Goal: Submit feedback/report problem: Provide input to the site owners about the experience or issues

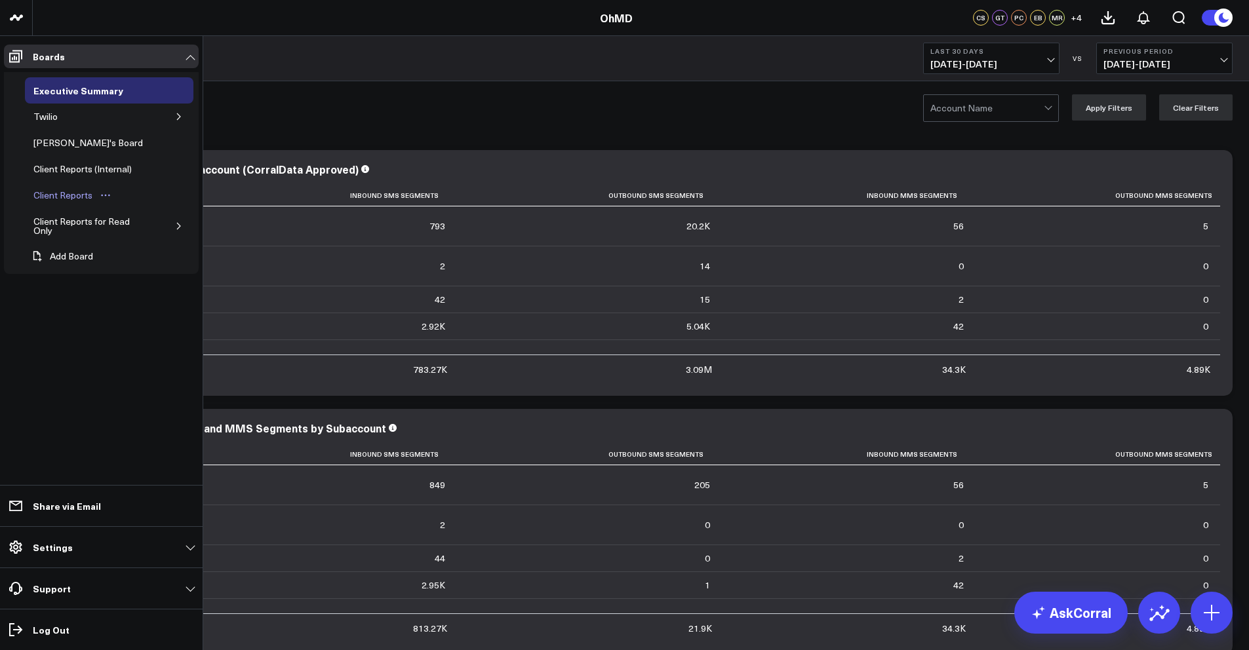
click at [88, 201] on div "Client Reports" at bounding box center [63, 195] width 66 height 16
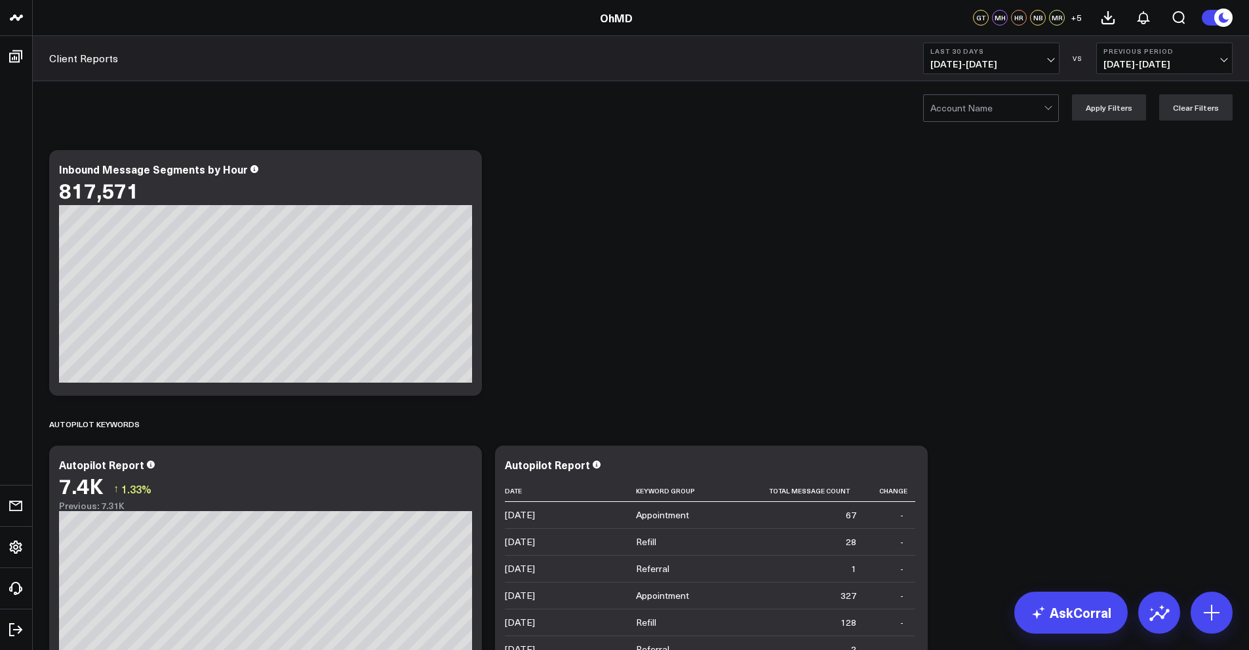
click at [995, 107] on div at bounding box center [986, 108] width 113 height 26
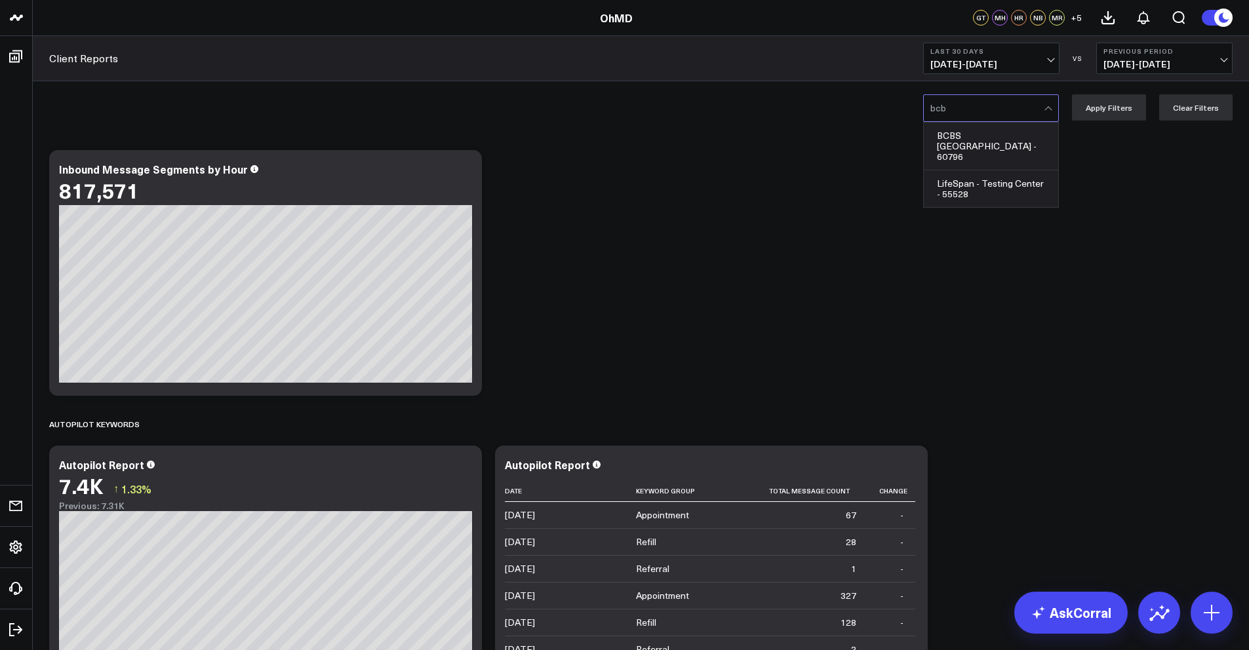
type input "bcbs"
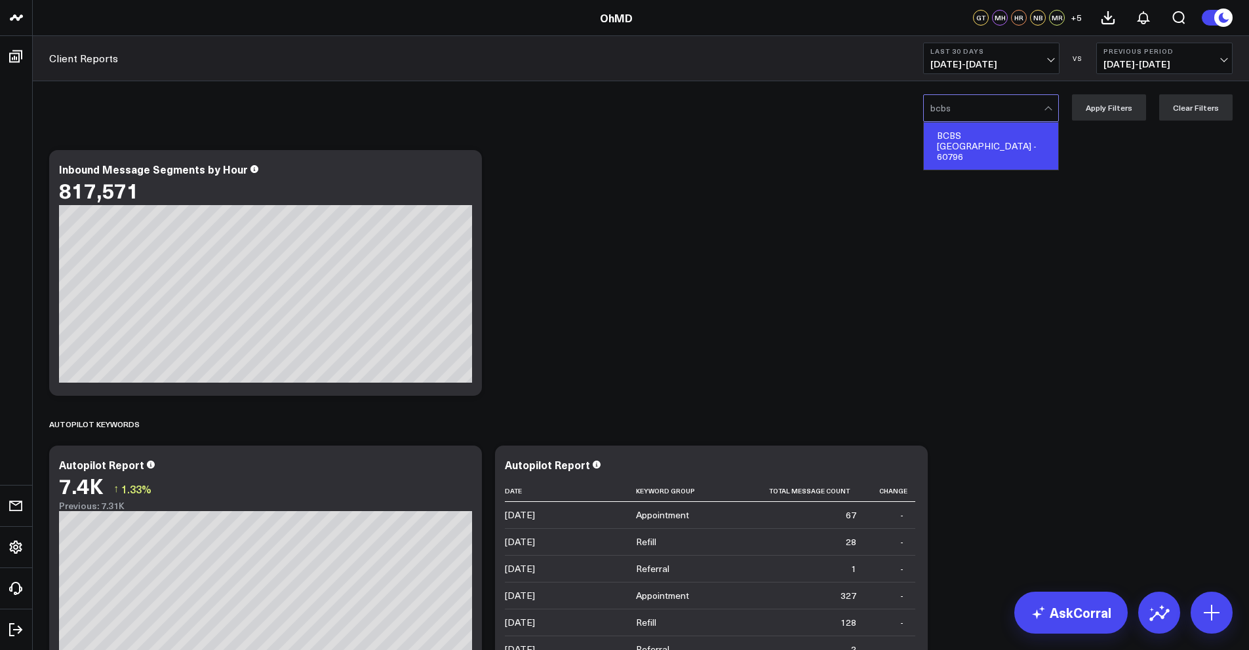
click at [1036, 139] on div "BCBS [GEOGRAPHIC_DATA] - 60796" at bounding box center [991, 146] width 134 height 47
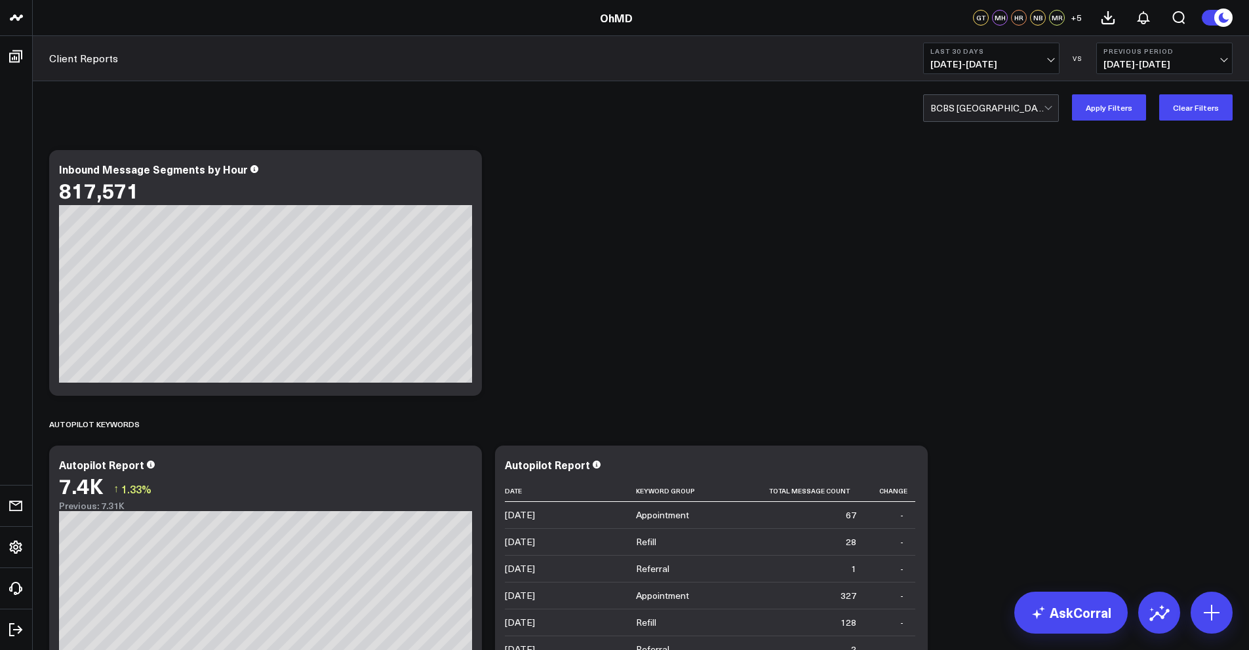
click at [1013, 52] on b "Last 30 Days" at bounding box center [991, 51] width 122 height 8
click at [986, 414] on link "Custom Dates" at bounding box center [991, 418] width 135 height 25
select select "9"
select select "2025"
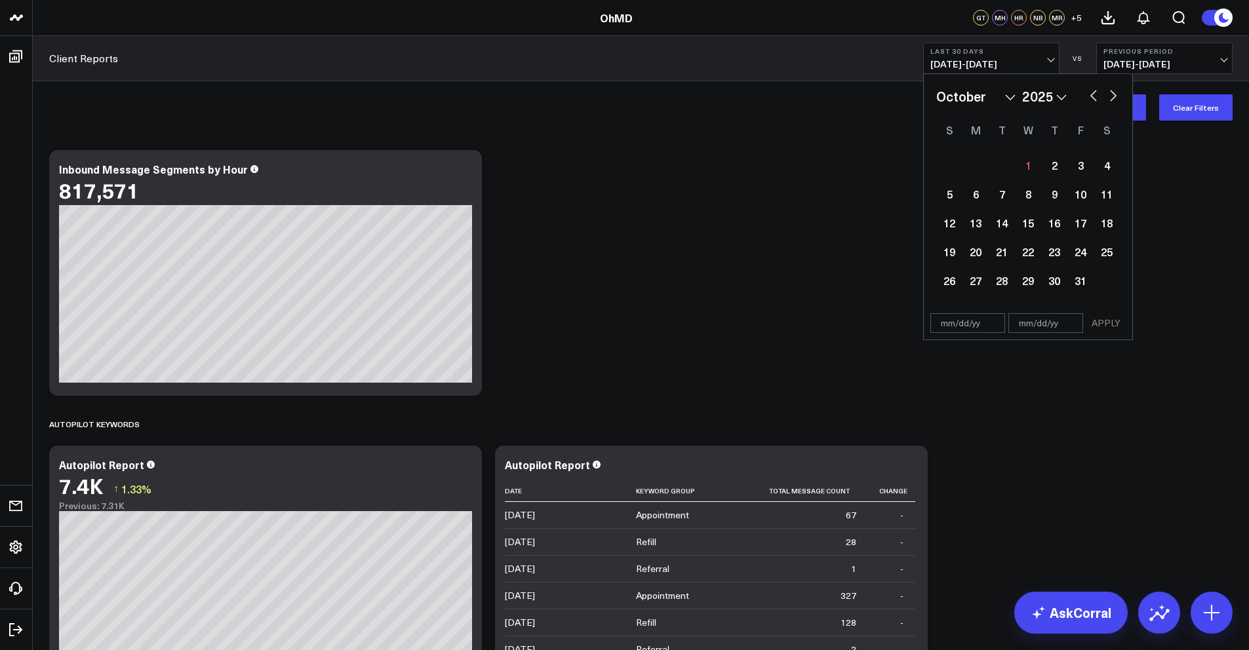
click at [968, 101] on select "January February March April May June July August September October November De…" at bounding box center [975, 97] width 79 height 20
select select "8"
select select "2025"
click at [979, 169] on div "1" at bounding box center [975, 165] width 26 height 26
type input "[DATE]"
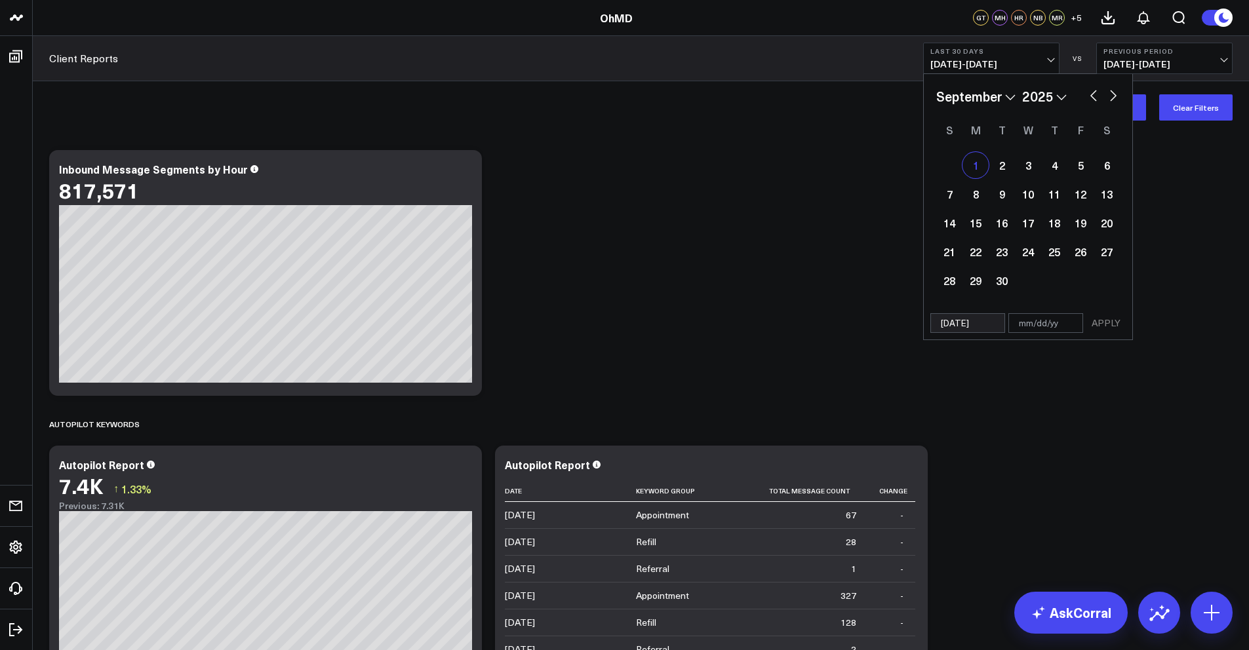
select select "8"
select select "2025"
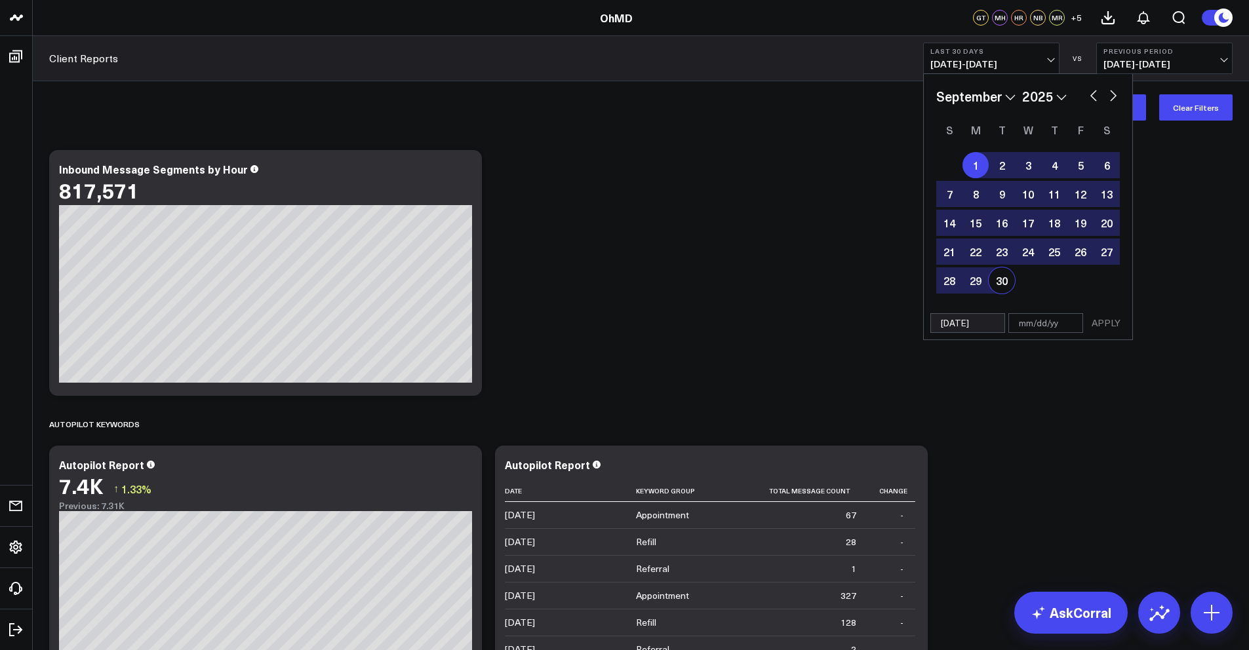
click at [1005, 281] on div "30" at bounding box center [1001, 280] width 26 height 26
type input "[DATE]"
select select "8"
select select "2025"
click at [1109, 328] on button "APPLY" at bounding box center [1105, 323] width 39 height 20
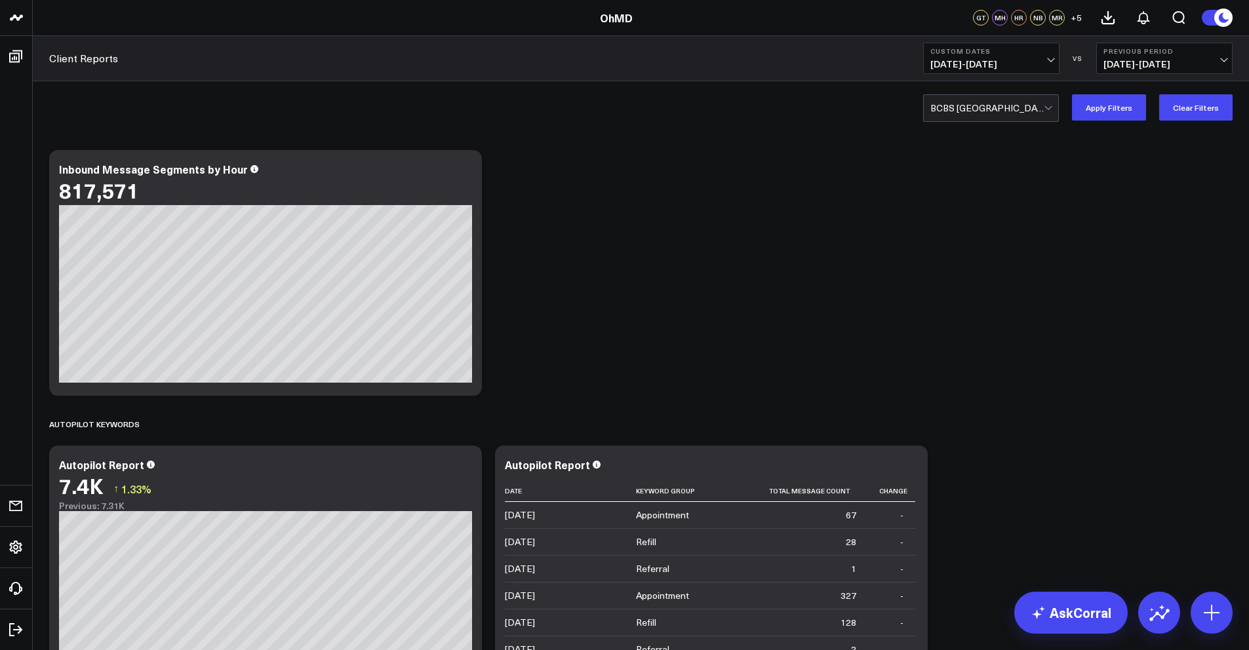
click at [1133, 63] on span "[DATE] - [DATE]" at bounding box center [1164, 64] width 122 height 10
click at [1133, 164] on link "No Comparison" at bounding box center [1164, 163] width 135 height 25
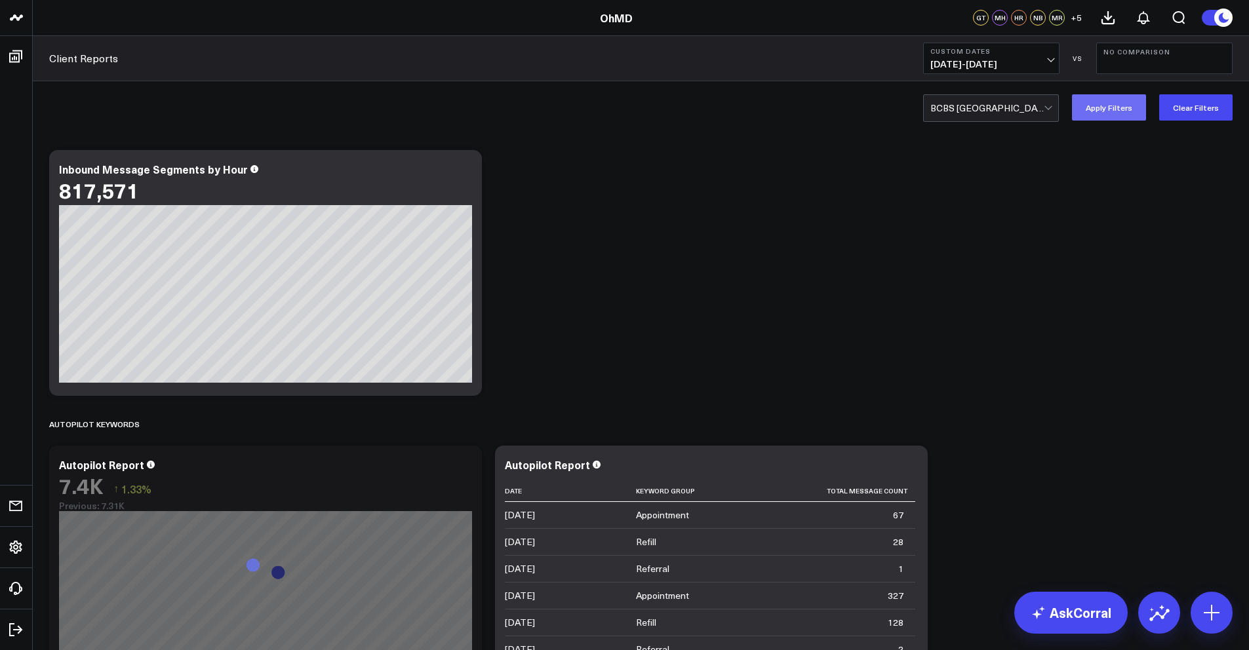
click at [1099, 107] on button "Apply Filters" at bounding box center [1109, 107] width 74 height 26
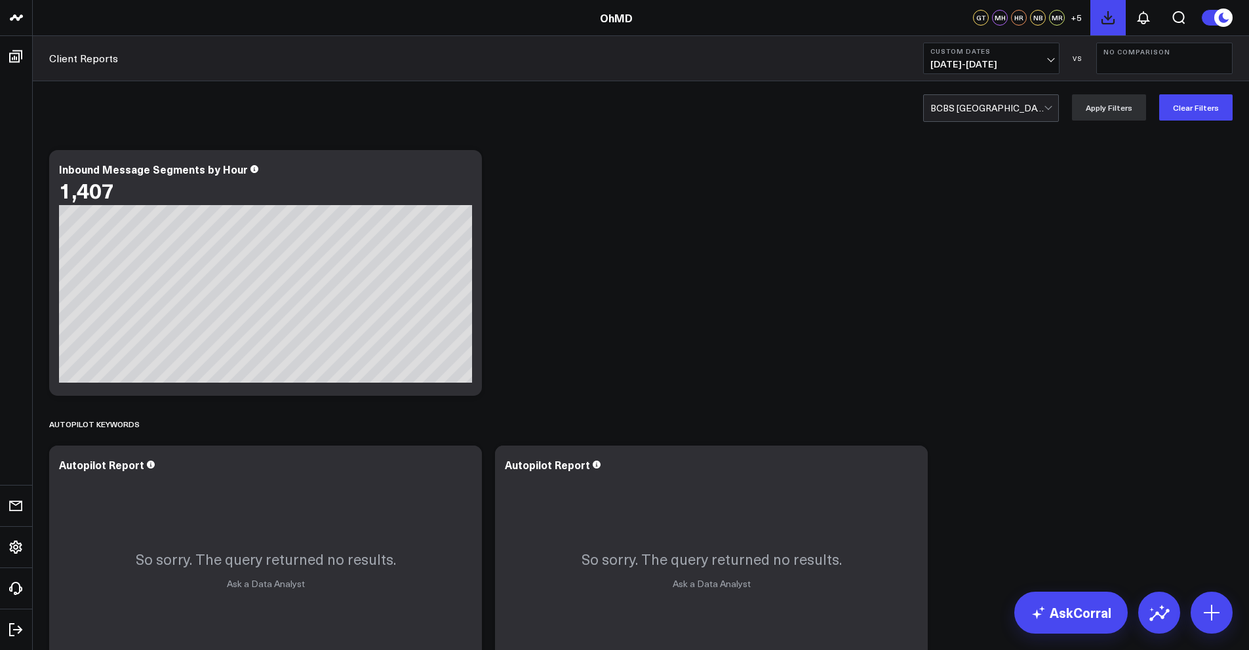
click at [1110, 18] on icon at bounding box center [1108, 18] width 12 height 12
click at [1151, 20] on button at bounding box center [1142, 17] width 35 height 35
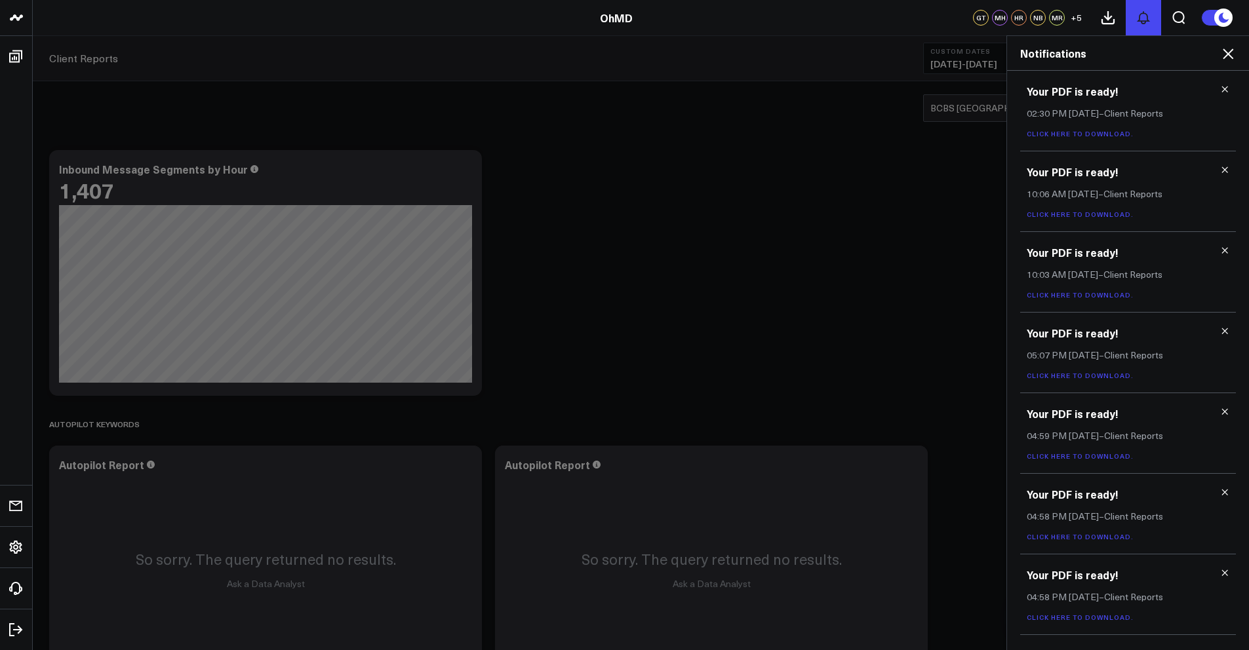
click at [1145, 24] on icon at bounding box center [1143, 18] width 16 height 16
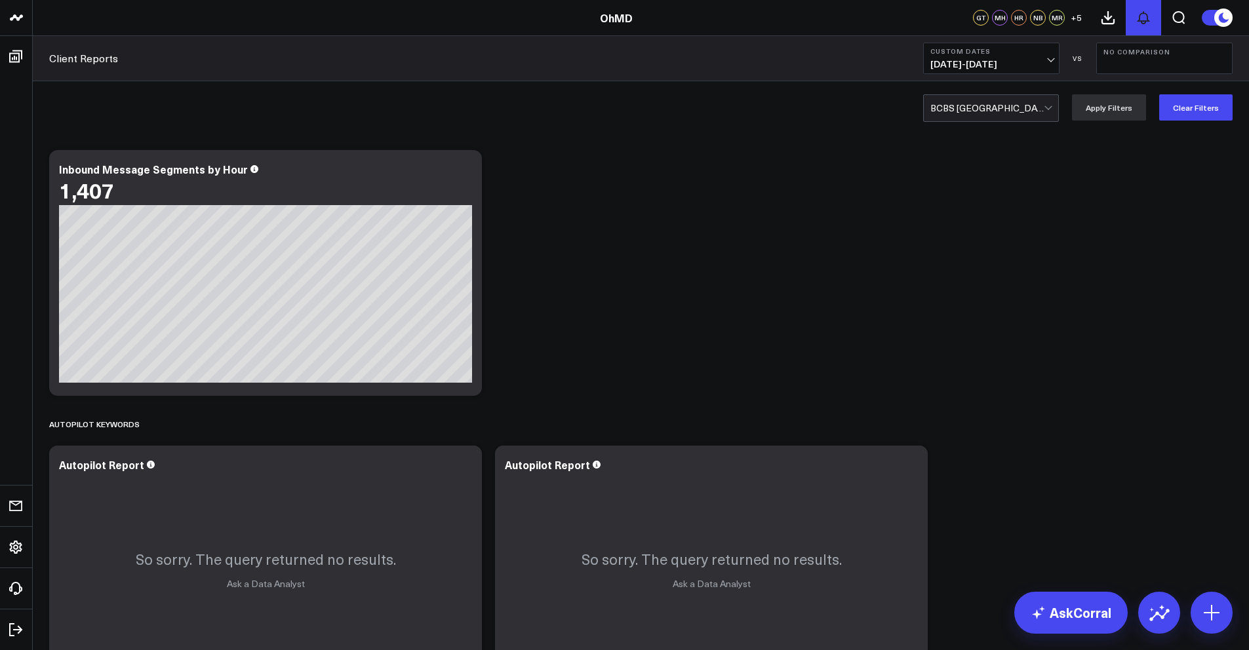
click at [1146, 21] on icon at bounding box center [1143, 18] width 10 height 12
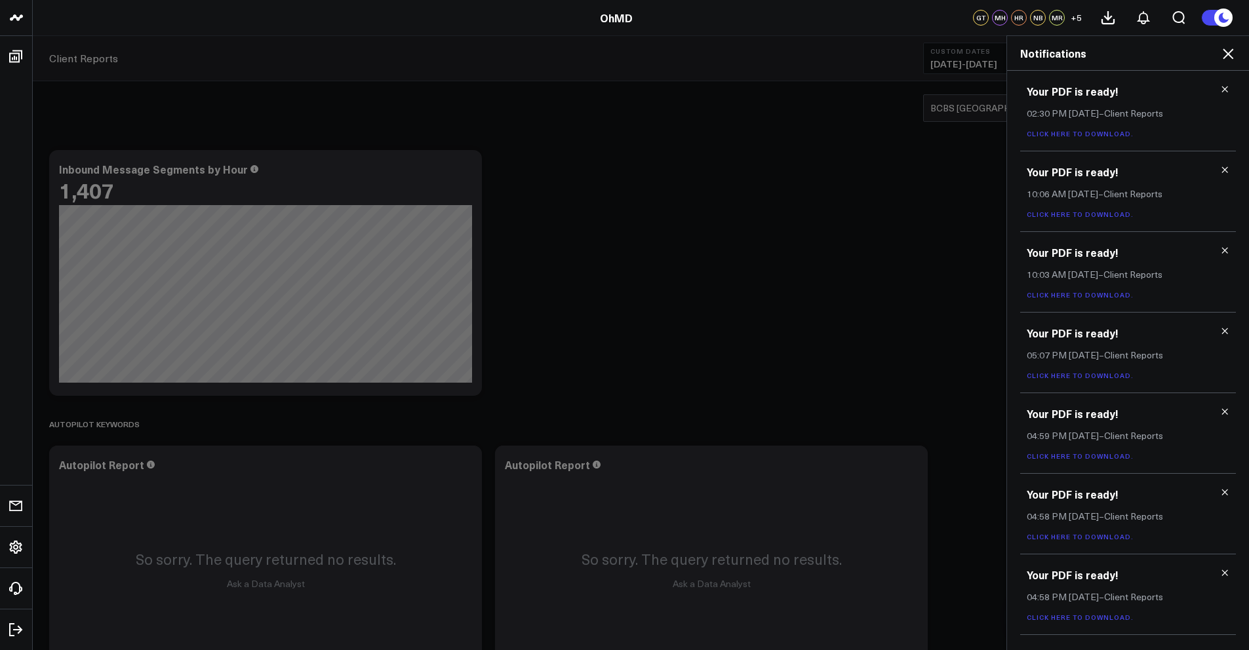
click at [1230, 52] on icon at bounding box center [1227, 54] width 10 height 10
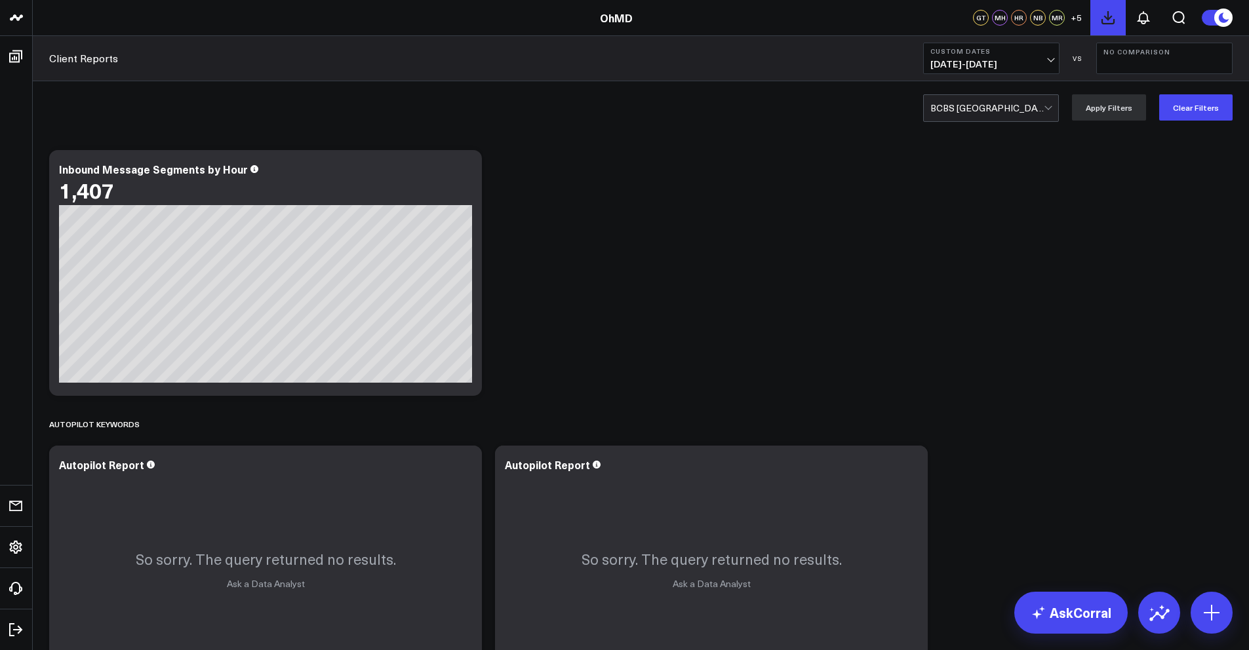
click at [1106, 16] on icon at bounding box center [1108, 18] width 16 height 16
click at [1141, 19] on icon at bounding box center [1143, 18] width 16 height 16
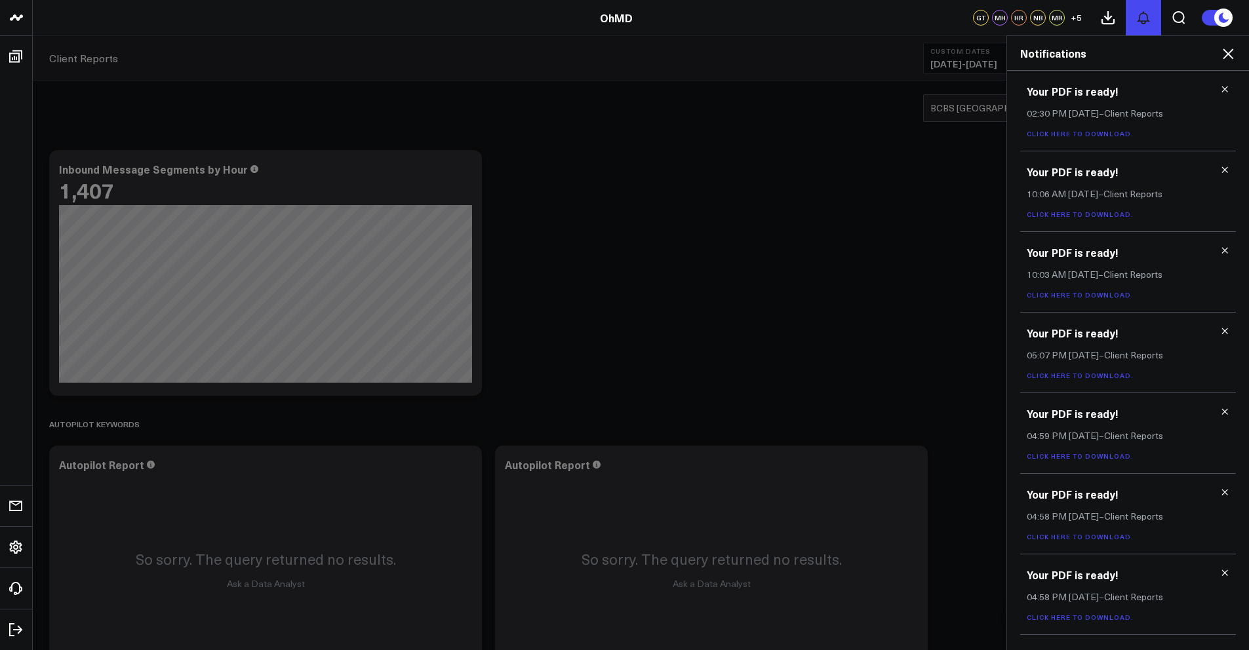
click at [1141, 19] on icon at bounding box center [1143, 18] width 16 height 16
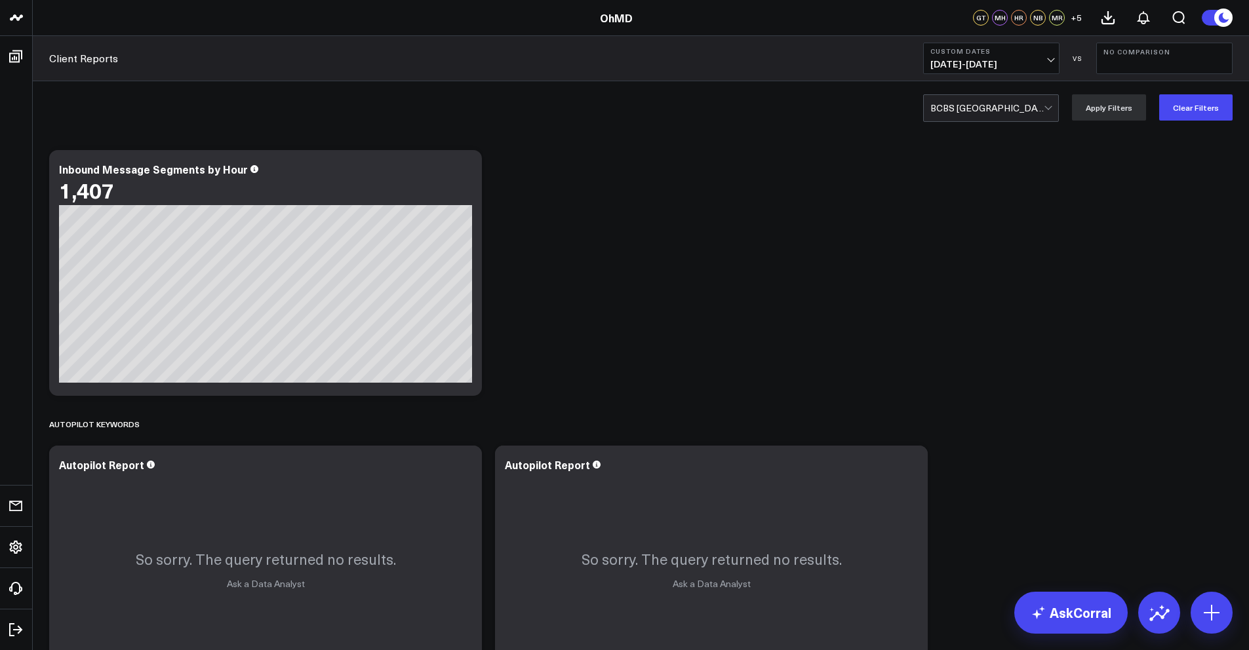
click at [971, 106] on div at bounding box center [986, 108] width 113 height 26
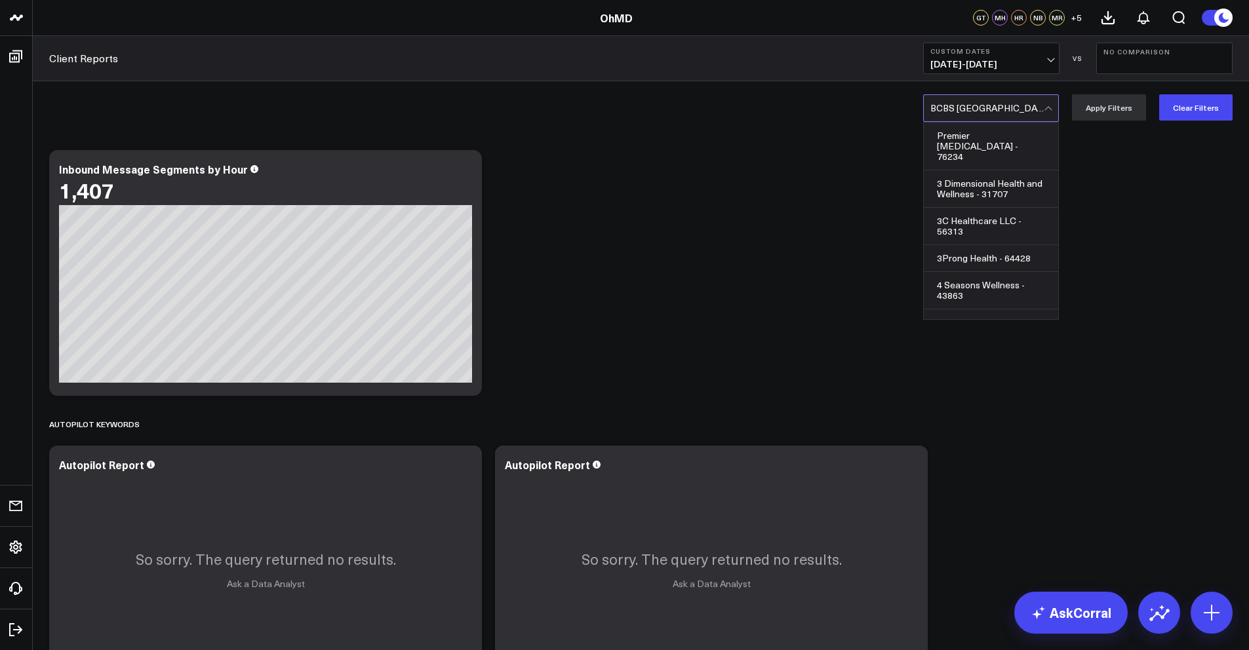
scroll to position [2761, 0]
click at [966, 109] on div at bounding box center [986, 108] width 113 height 26
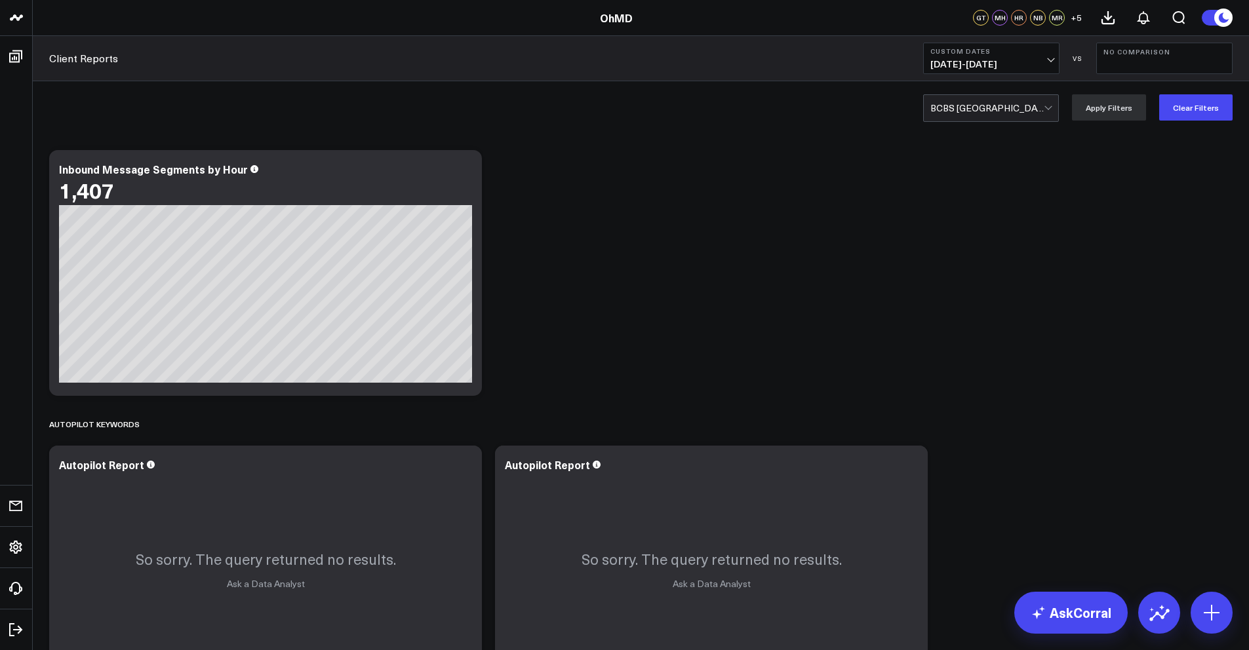
click at [966, 109] on div at bounding box center [986, 108] width 113 height 26
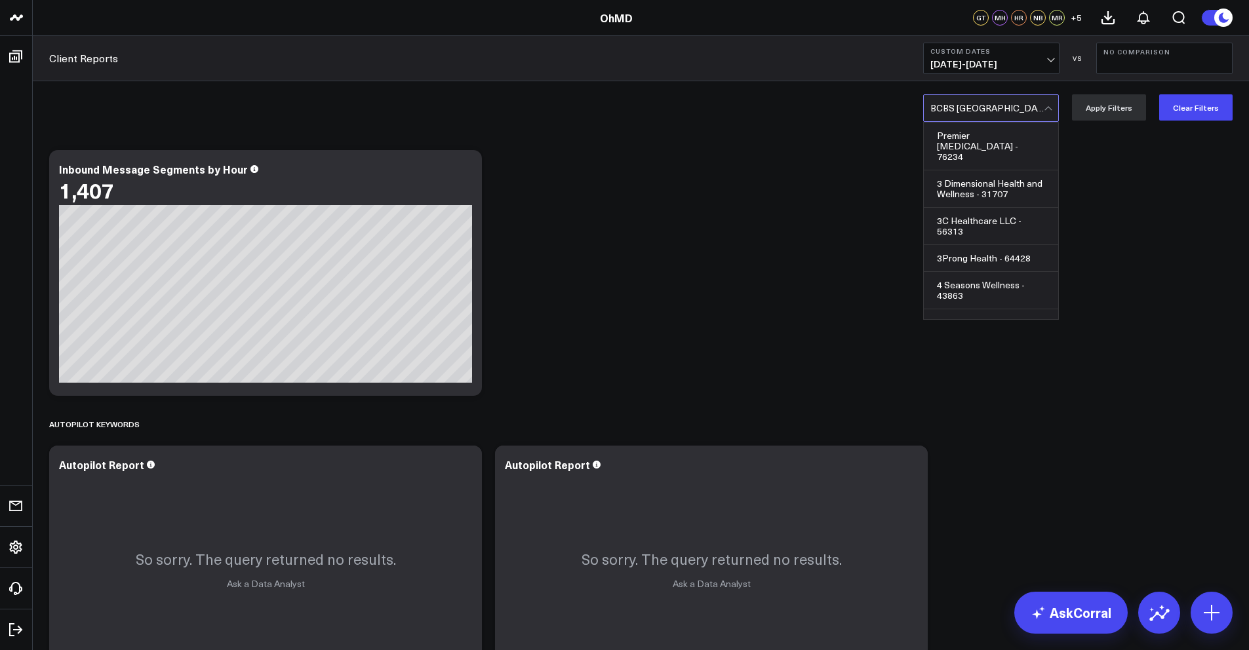
click at [966, 109] on div at bounding box center [986, 108] width 113 height 26
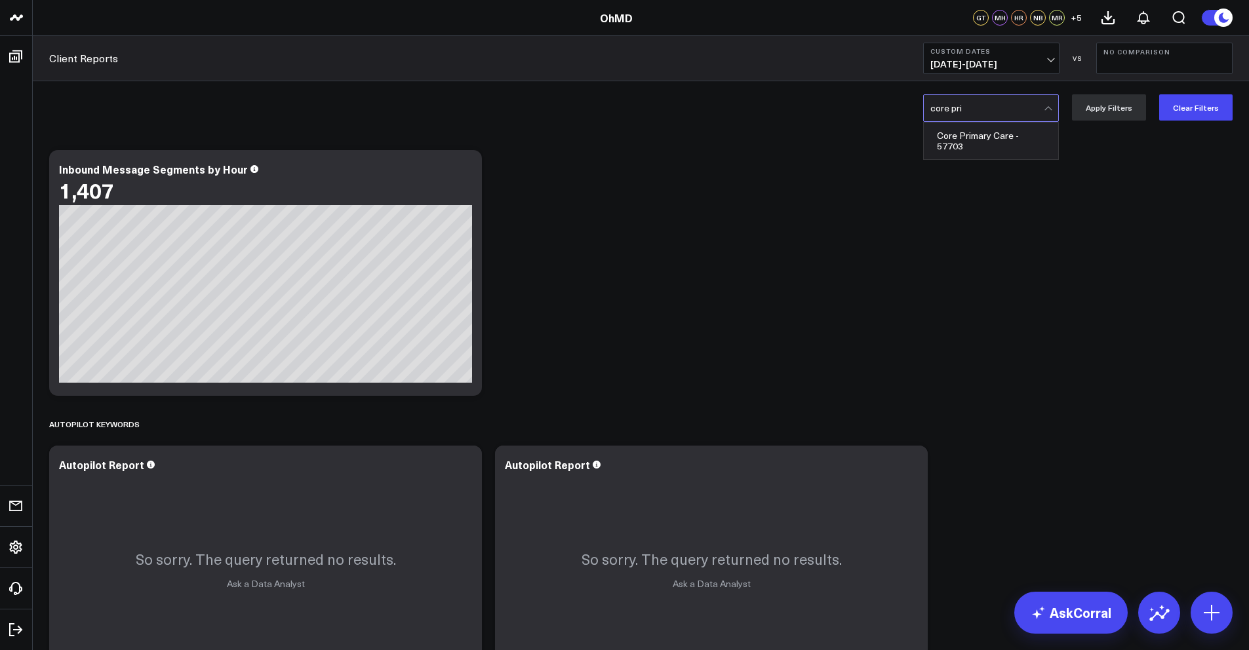
type input "core prim"
click at [988, 126] on div "Core Primary Care - 57703" at bounding box center [991, 141] width 134 height 37
click at [1112, 107] on button "Apply Filters" at bounding box center [1109, 107] width 74 height 26
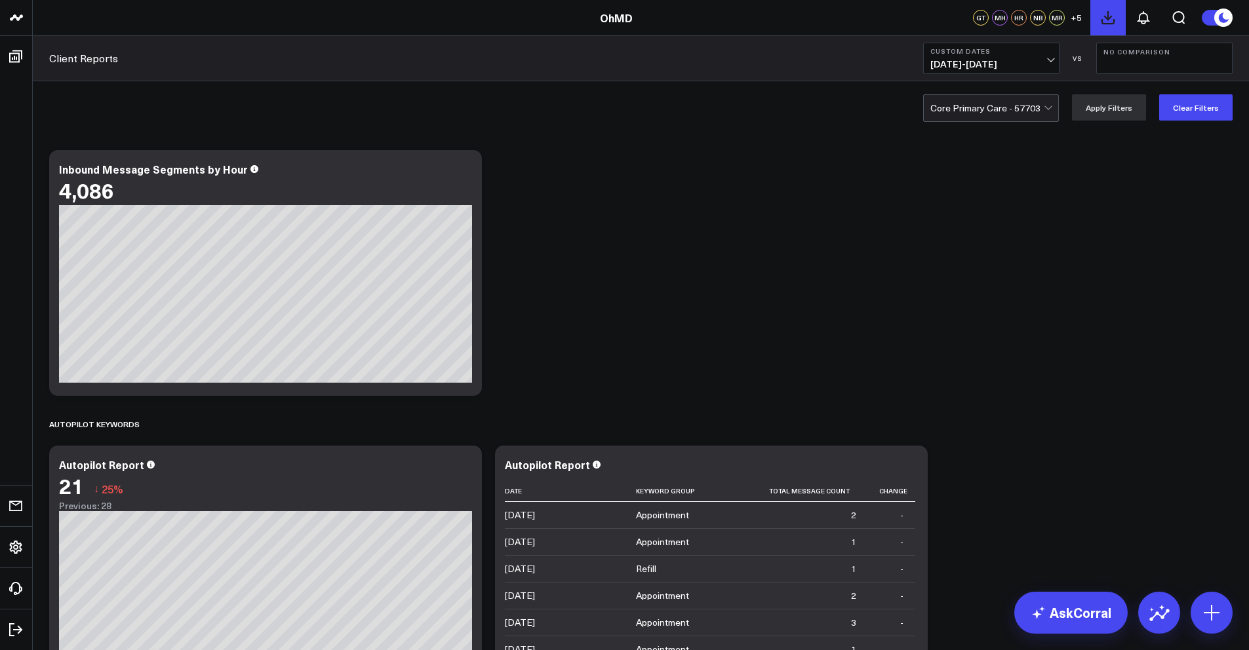
click at [1108, 23] on icon at bounding box center [1108, 18] width 12 height 12
click at [990, 101] on div at bounding box center [986, 108] width 113 height 26
type input "sag"
click at [1011, 128] on div "Sagebrush Health - 71033" at bounding box center [991, 136] width 134 height 26
click at [1119, 105] on button "Apply Filters" at bounding box center [1109, 107] width 74 height 26
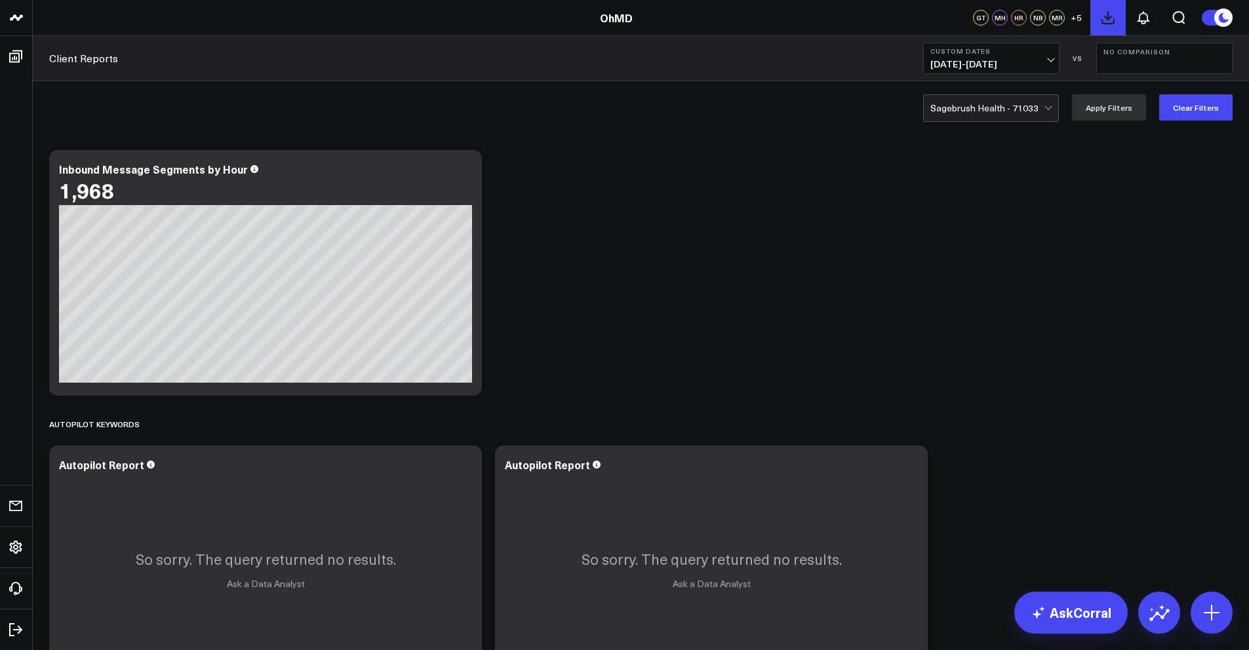
click at [1112, 14] on icon at bounding box center [1108, 18] width 16 height 16
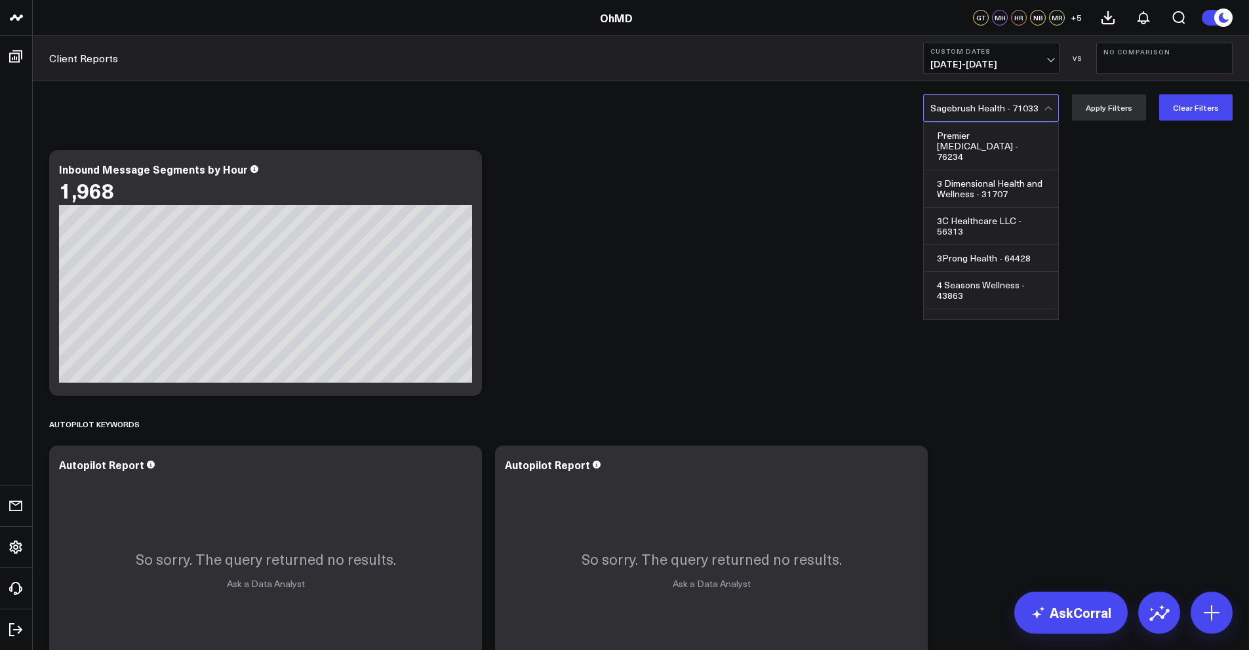
click at [1005, 117] on div at bounding box center [986, 108] width 113 height 26
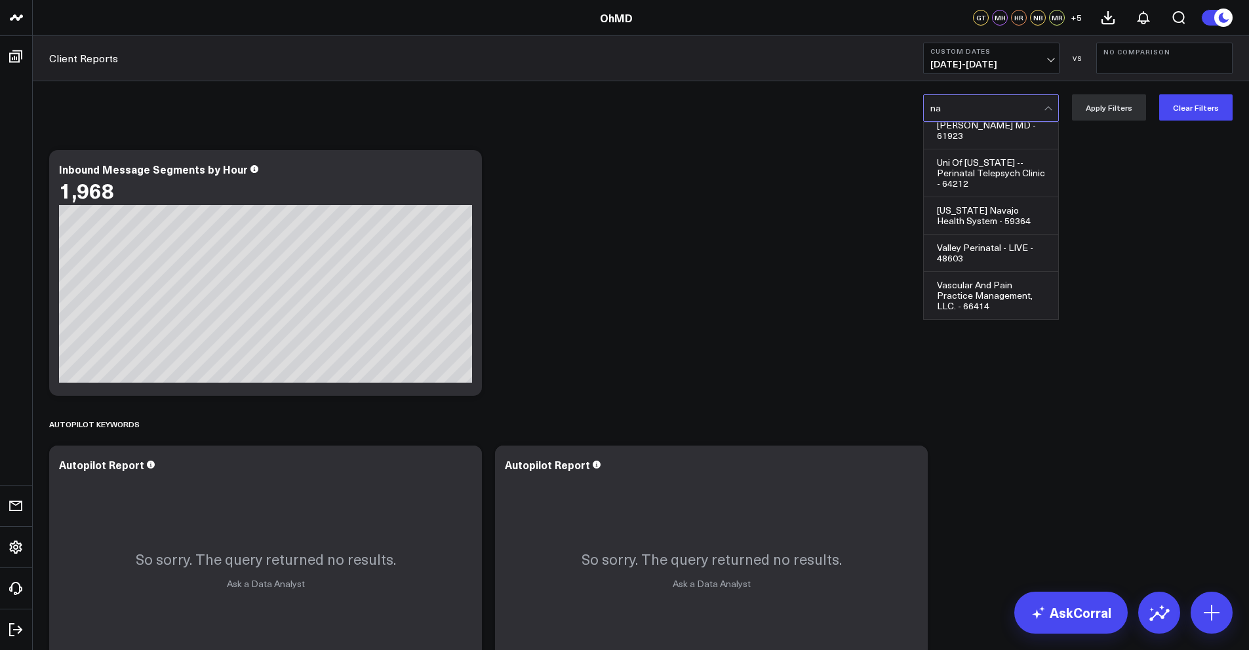
scroll to position [3185, 0]
type input "nau"
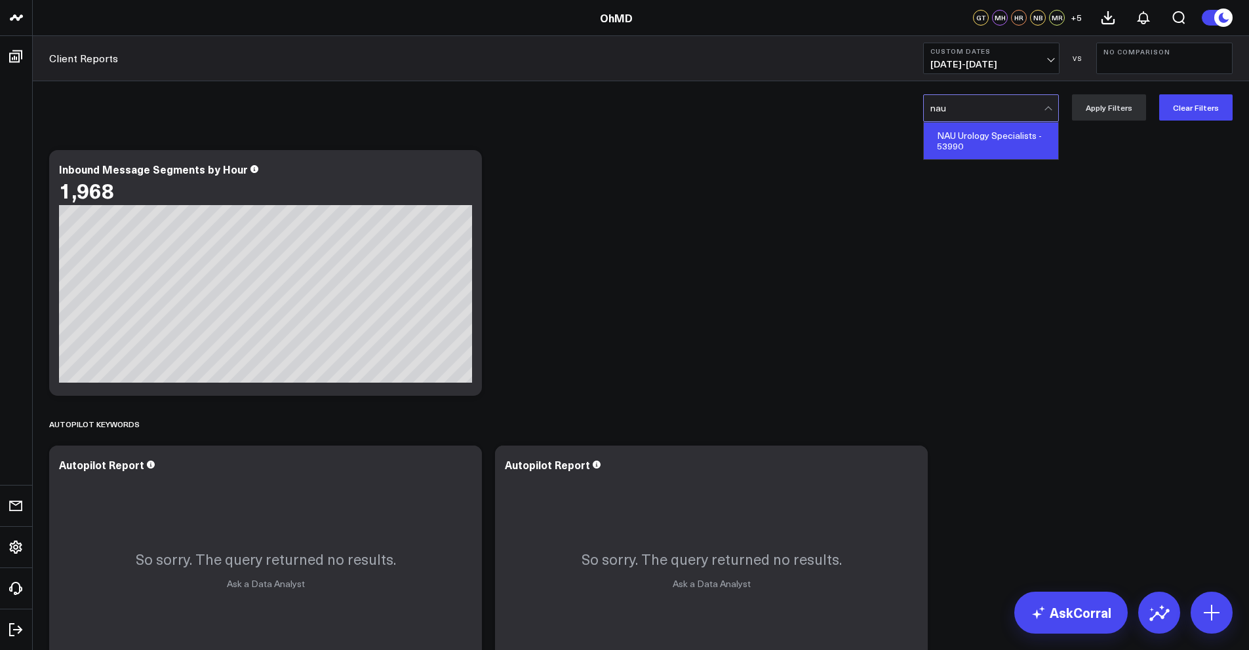
click at [1015, 144] on div "NAU Urology Specialists - 53990" at bounding box center [991, 141] width 134 height 37
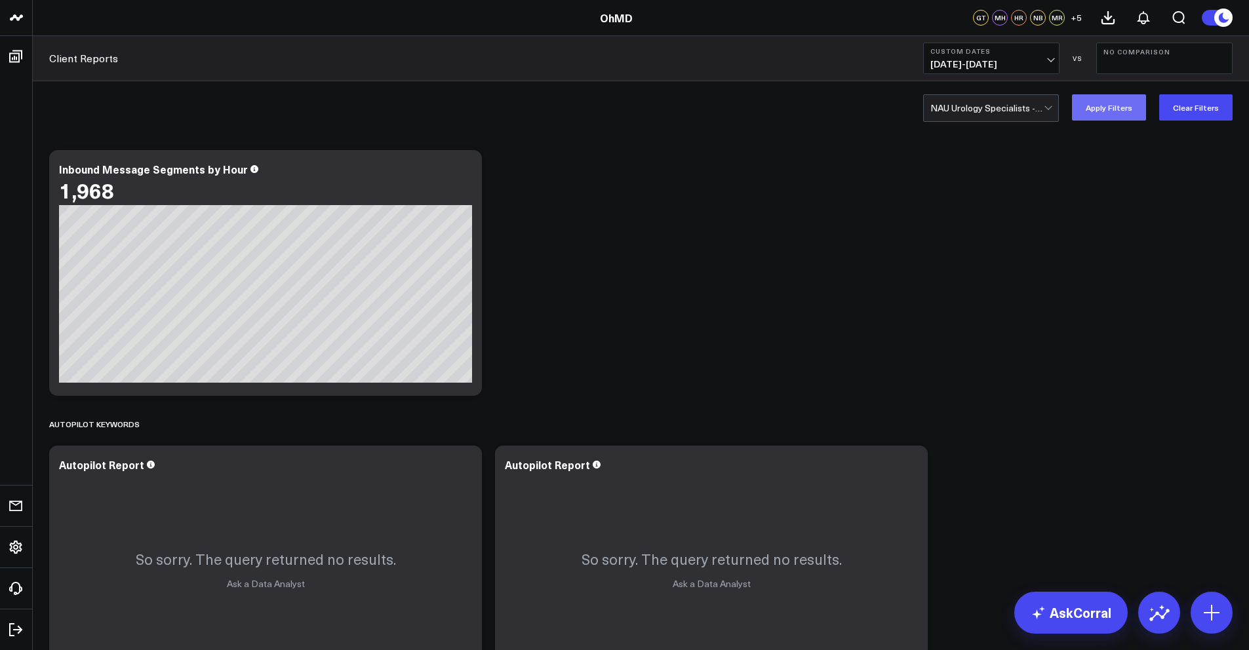
click at [1097, 108] on button "Apply Filters" at bounding box center [1109, 107] width 74 height 26
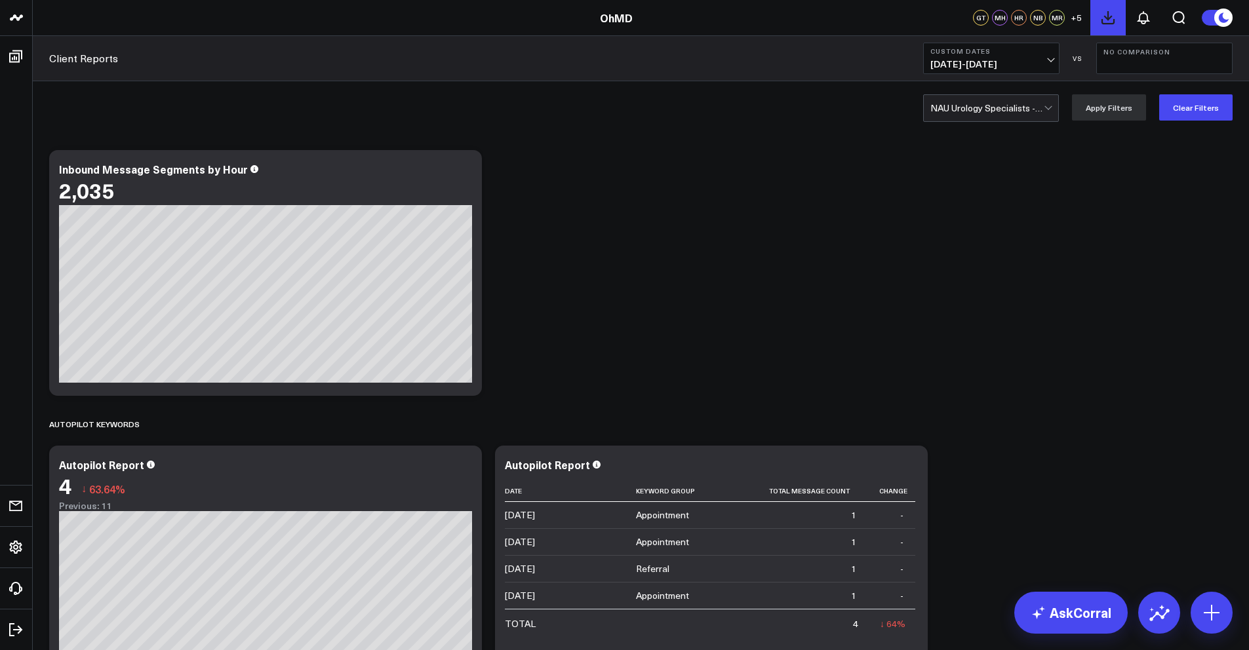
click at [1110, 18] on icon at bounding box center [1108, 18] width 16 height 16
click at [964, 103] on div at bounding box center [986, 108] width 113 height 26
type input "shangri"
click at [988, 133] on div "Shangri-La Human Services - 64759" at bounding box center [991, 141] width 134 height 37
click at [1104, 109] on button "Apply Filters" at bounding box center [1109, 107] width 74 height 26
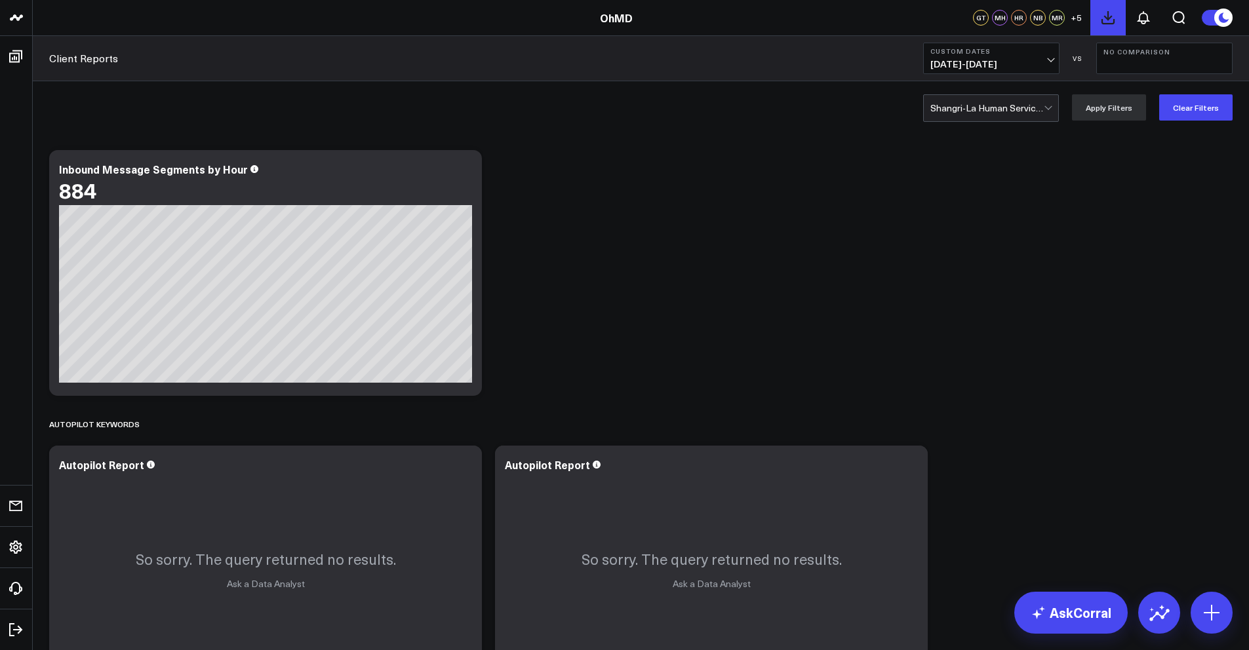
click at [1111, 10] on icon at bounding box center [1108, 18] width 16 height 16
click at [993, 110] on div at bounding box center [986, 108] width 113 height 26
type input "sate"
click at [1033, 109] on div at bounding box center [986, 108] width 113 height 26
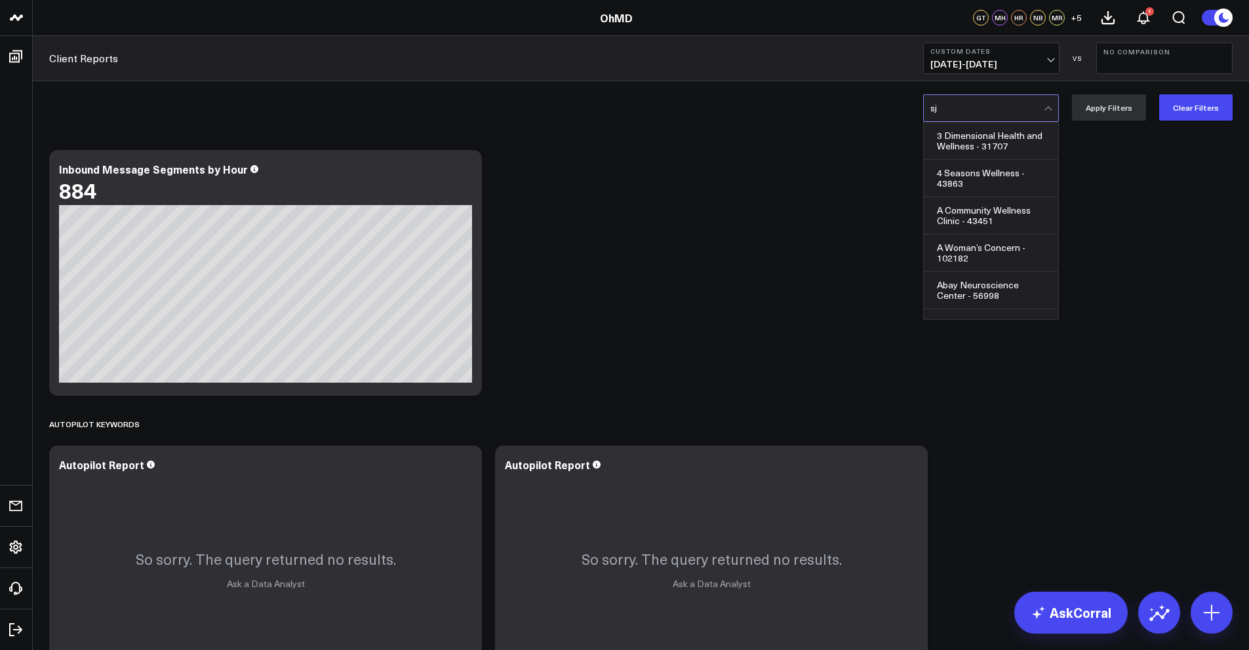
type input "sjh"
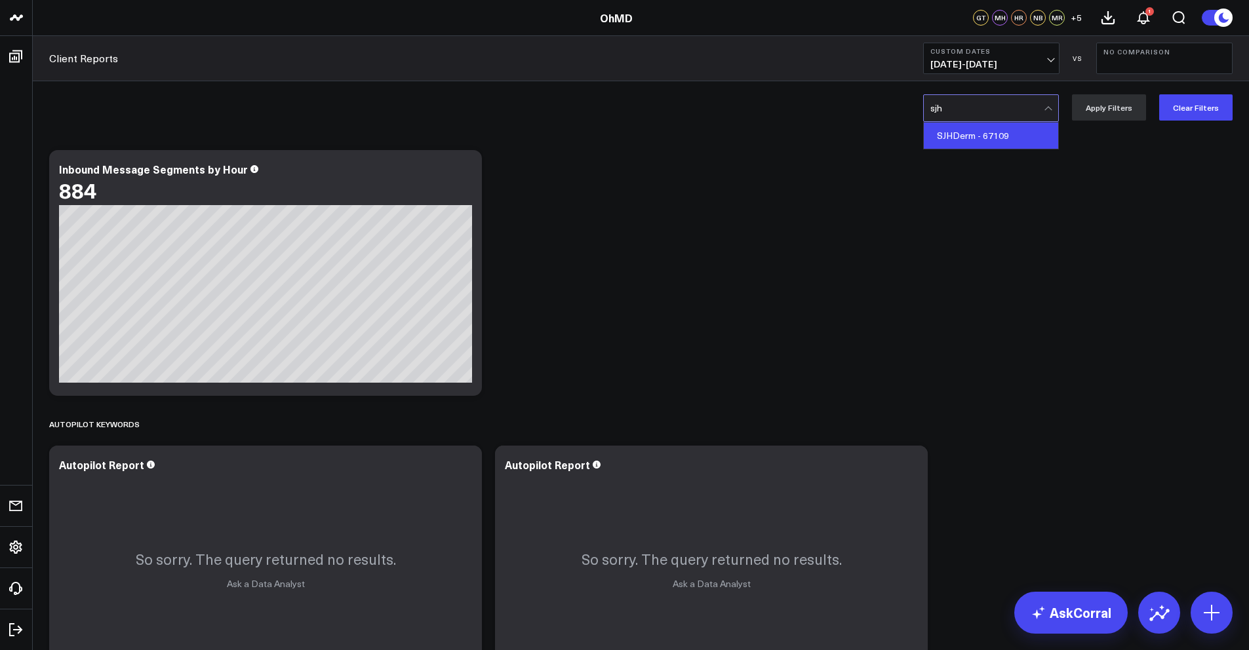
click at [1028, 139] on div "SJHDerm - 67109" at bounding box center [991, 136] width 134 height 26
click at [1123, 107] on button "Apply Filters" at bounding box center [1109, 107] width 74 height 26
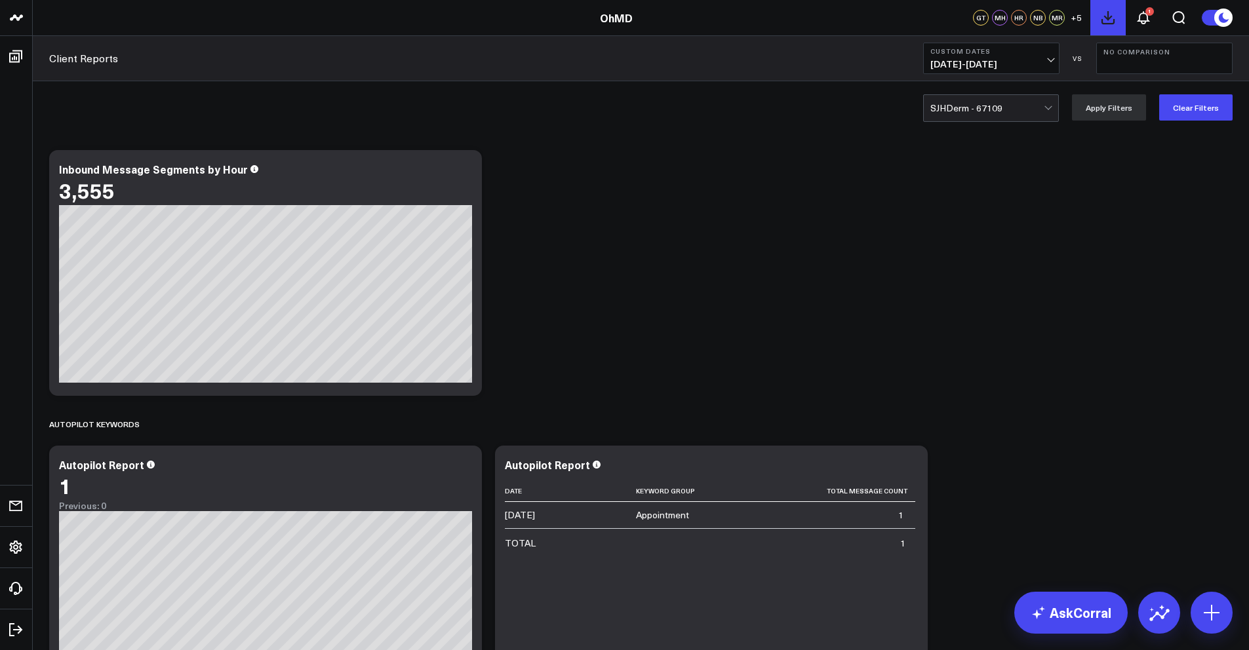
click at [1110, 18] on icon at bounding box center [1108, 18] width 12 height 12
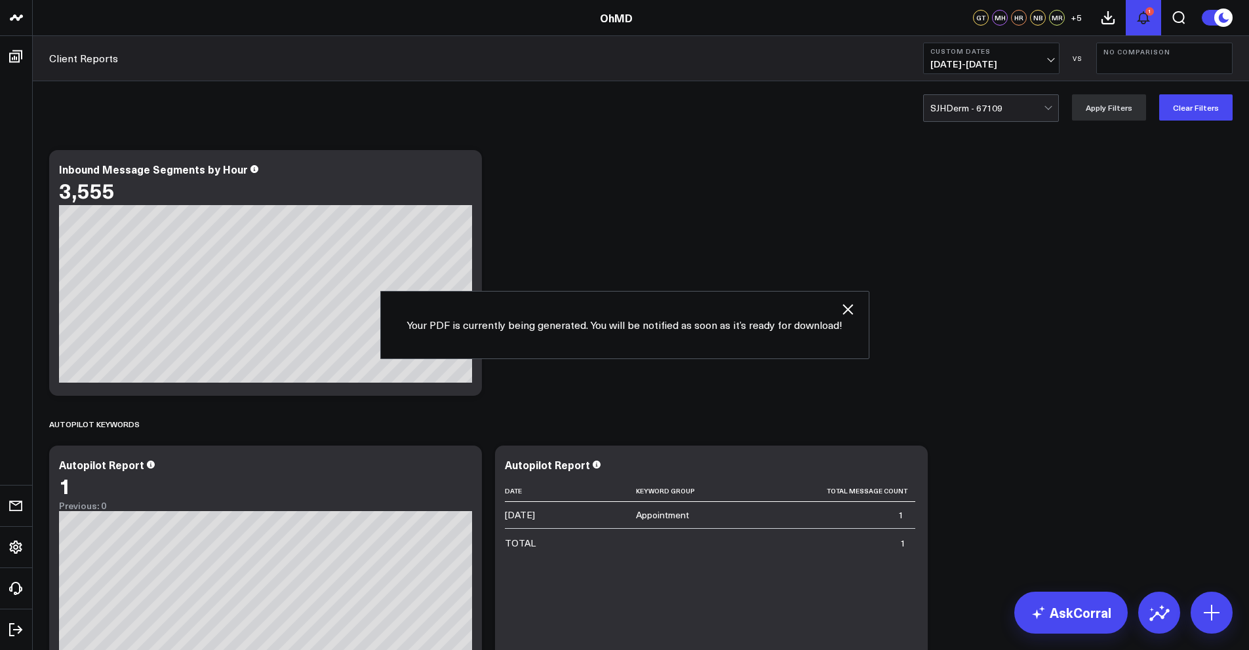
click at [1150, 21] on icon at bounding box center [1143, 18] width 16 height 16
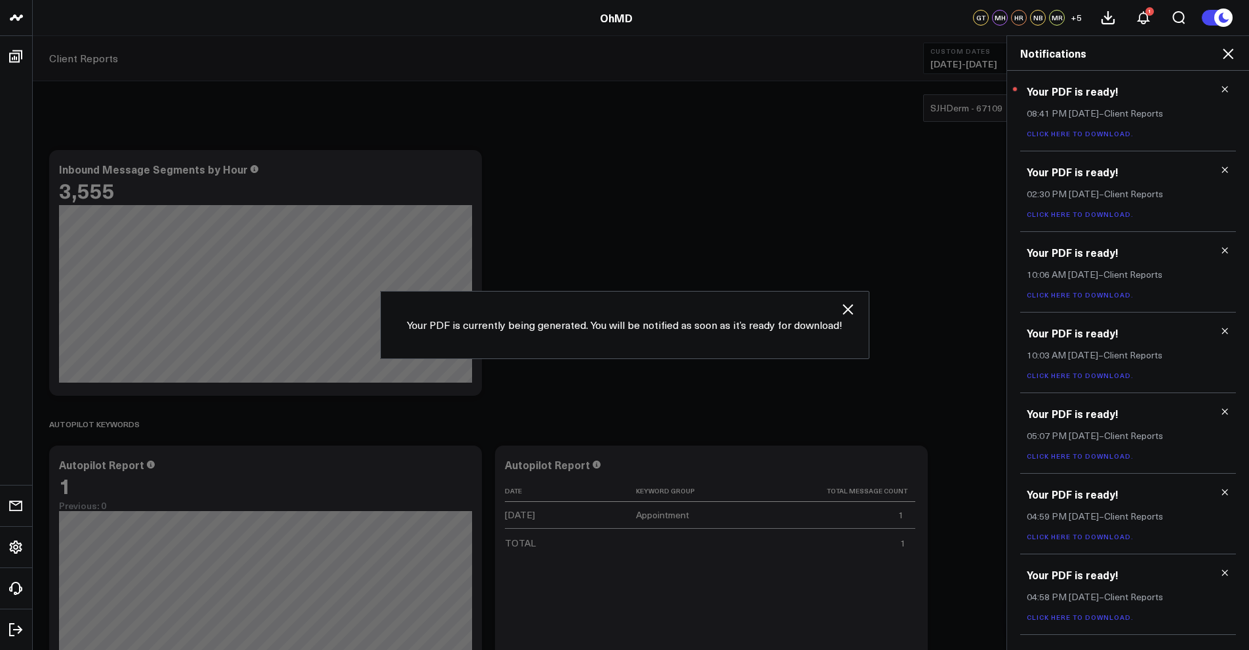
click at [1116, 130] on link "Click here to download." at bounding box center [1079, 133] width 107 height 9
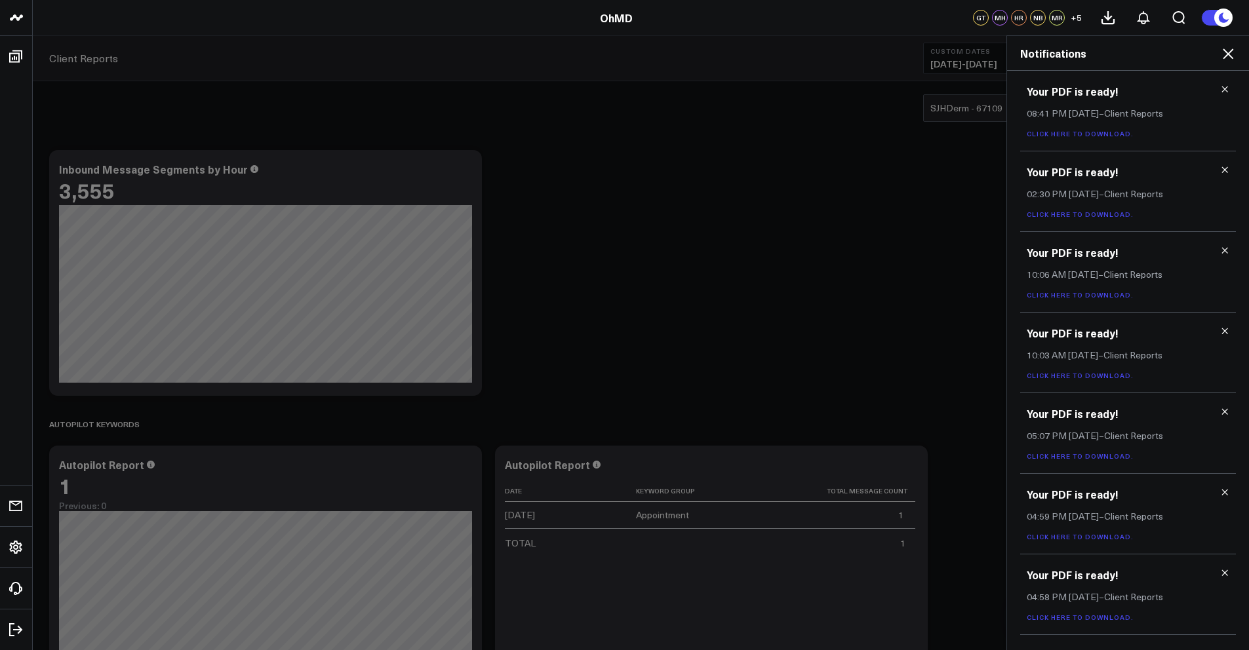
click at [1226, 58] on icon at bounding box center [1228, 54] width 16 height 16
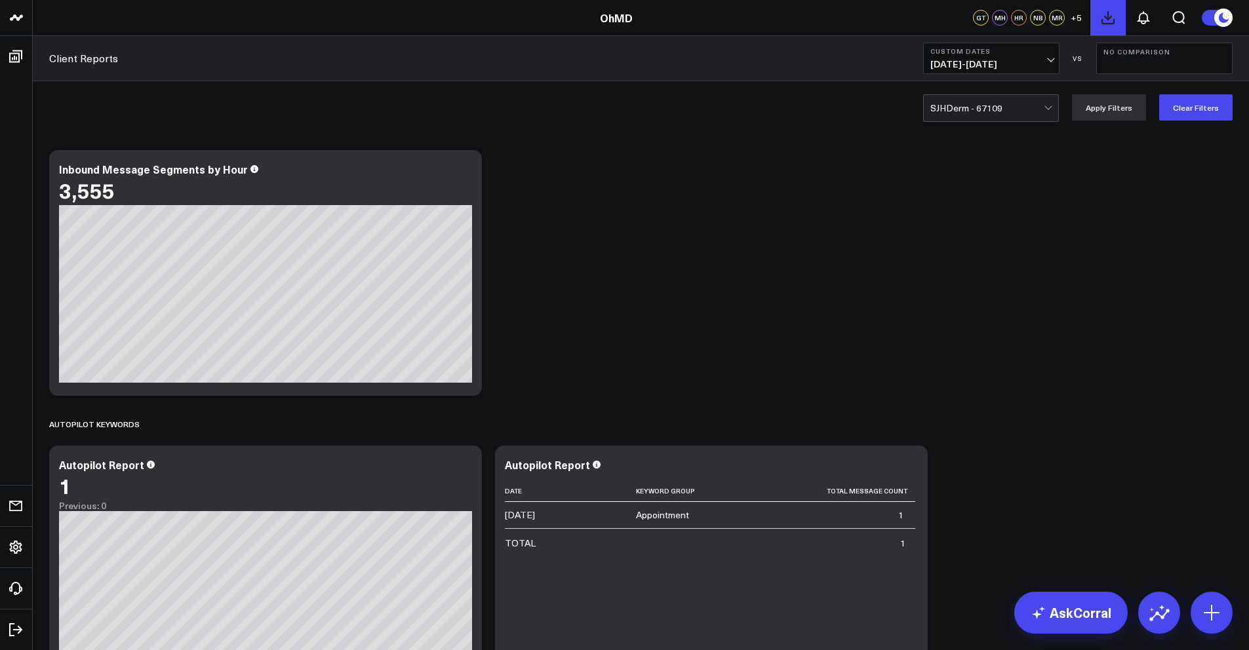
click at [1109, 27] on button at bounding box center [1107, 17] width 35 height 35
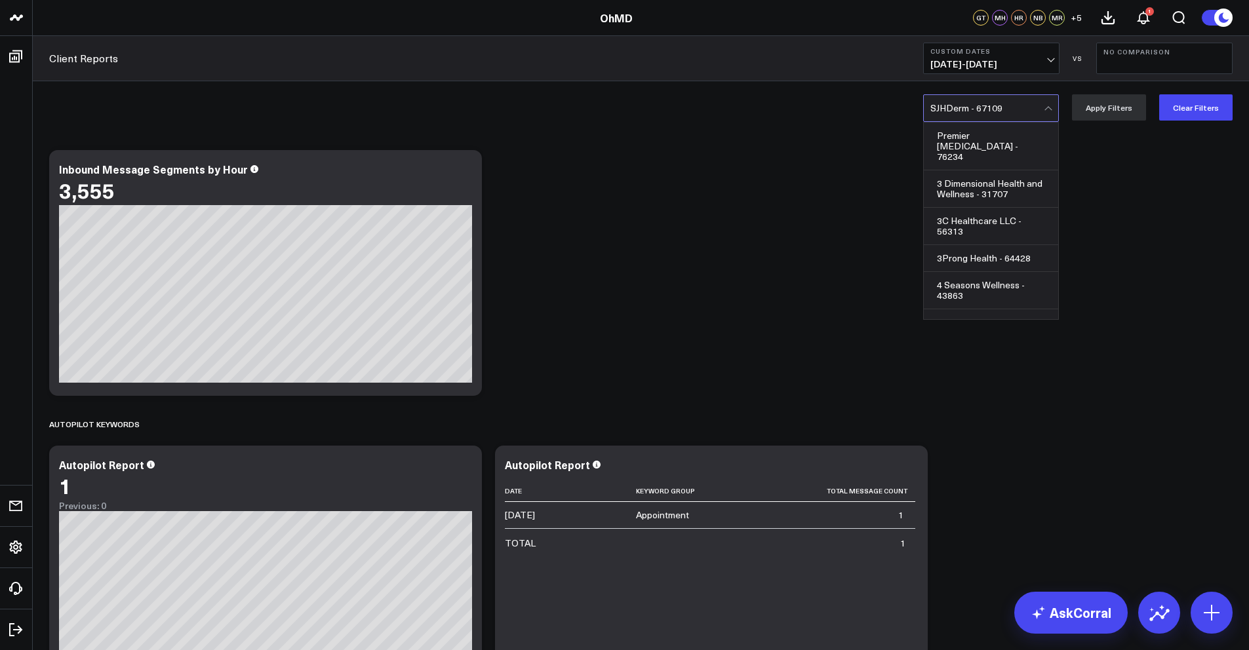
click at [962, 101] on div at bounding box center [986, 108] width 113 height 26
type input "m"
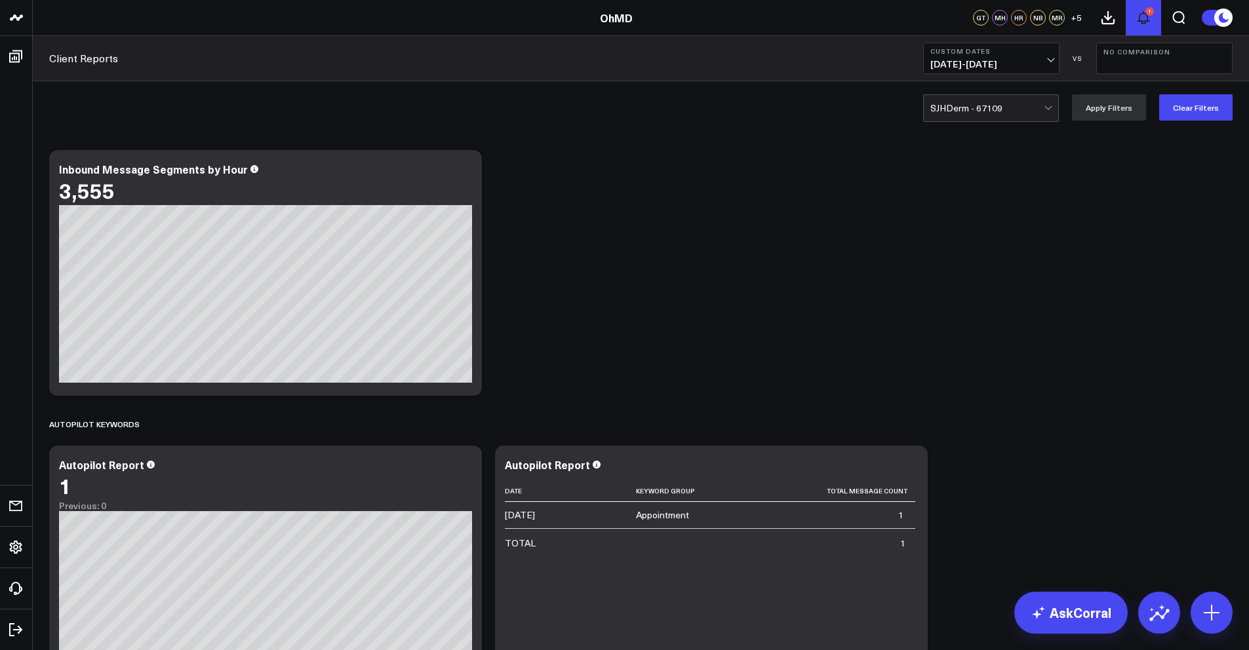
click at [1152, 15] on button "1" at bounding box center [1142, 17] width 35 height 35
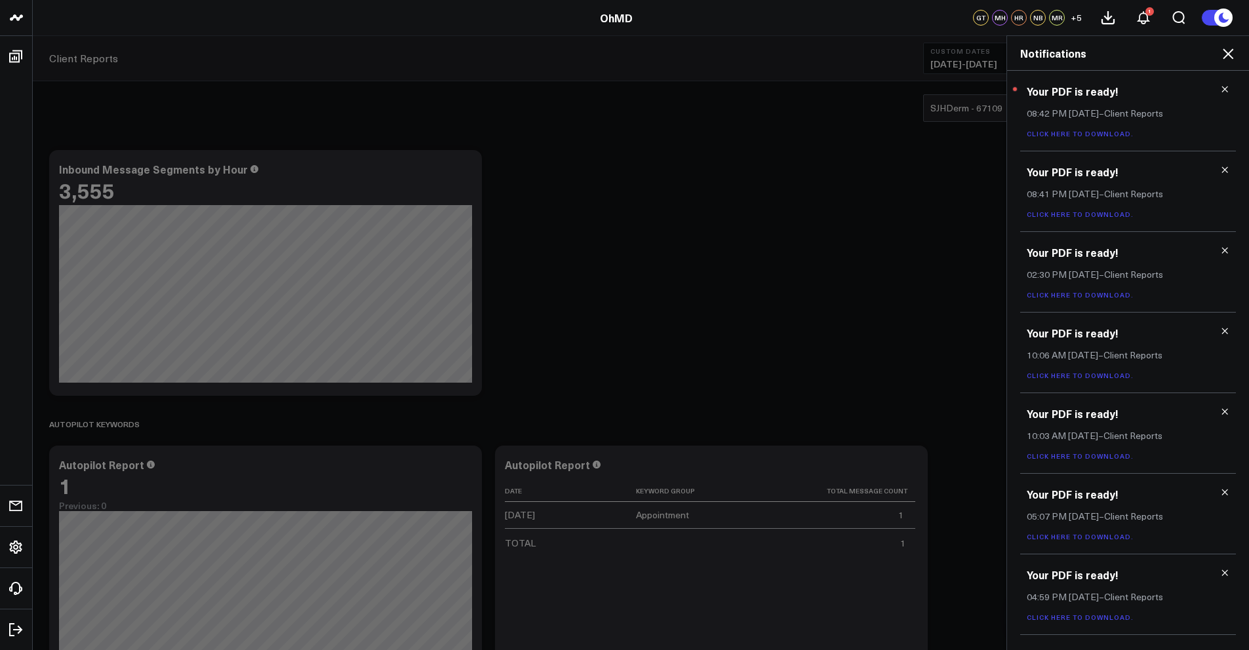
click at [1114, 134] on link "Click here to download." at bounding box center [1079, 133] width 107 height 9
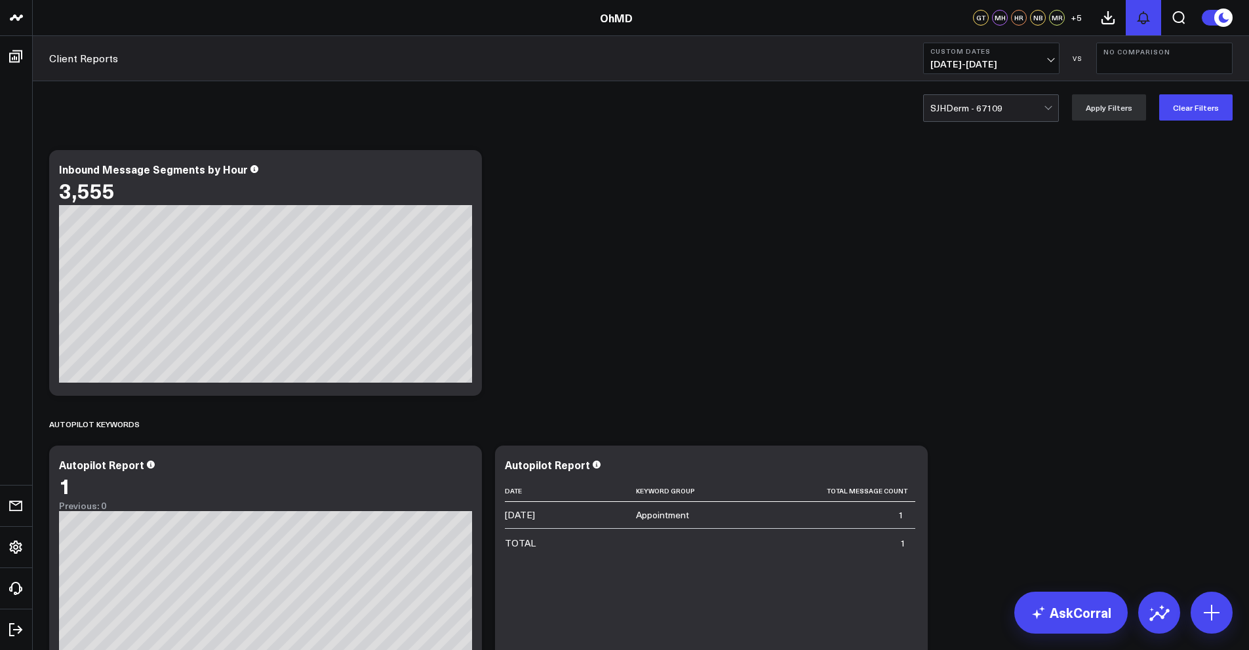
click at [1134, 22] on button at bounding box center [1142, 17] width 35 height 35
click at [1133, 20] on button at bounding box center [1142, 17] width 35 height 35
click at [1102, 22] on icon at bounding box center [1108, 18] width 12 height 12
click at [996, 109] on div at bounding box center [986, 108] width 113 height 26
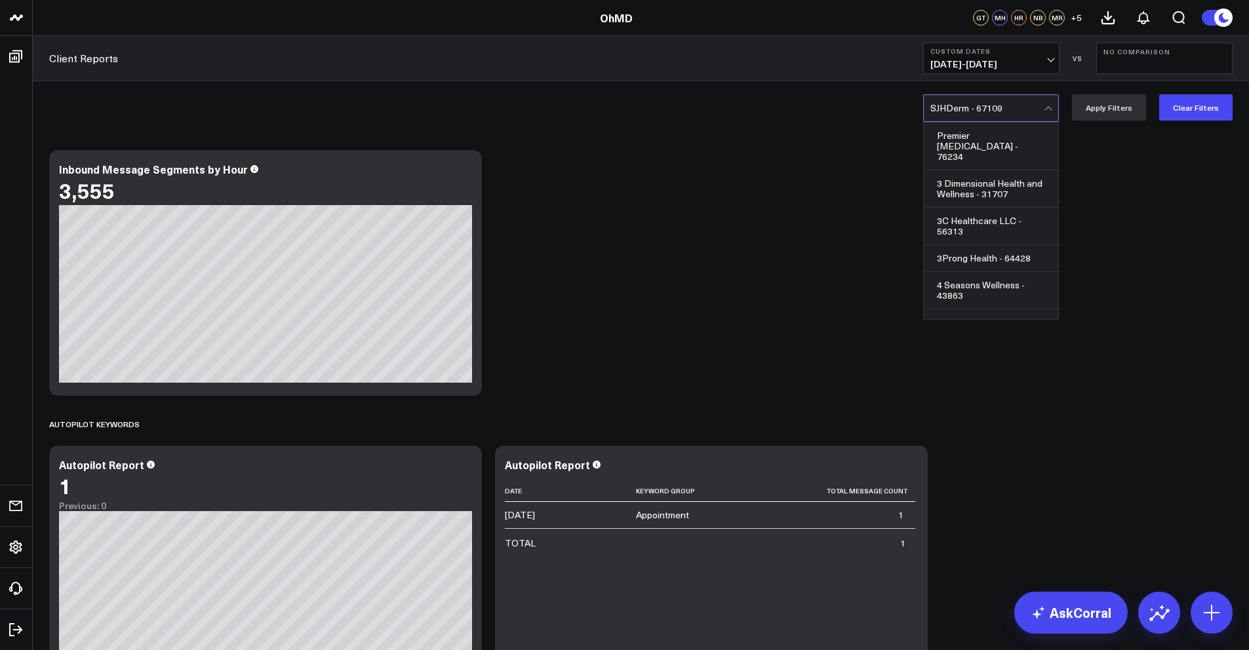
scroll to position [29785, 0]
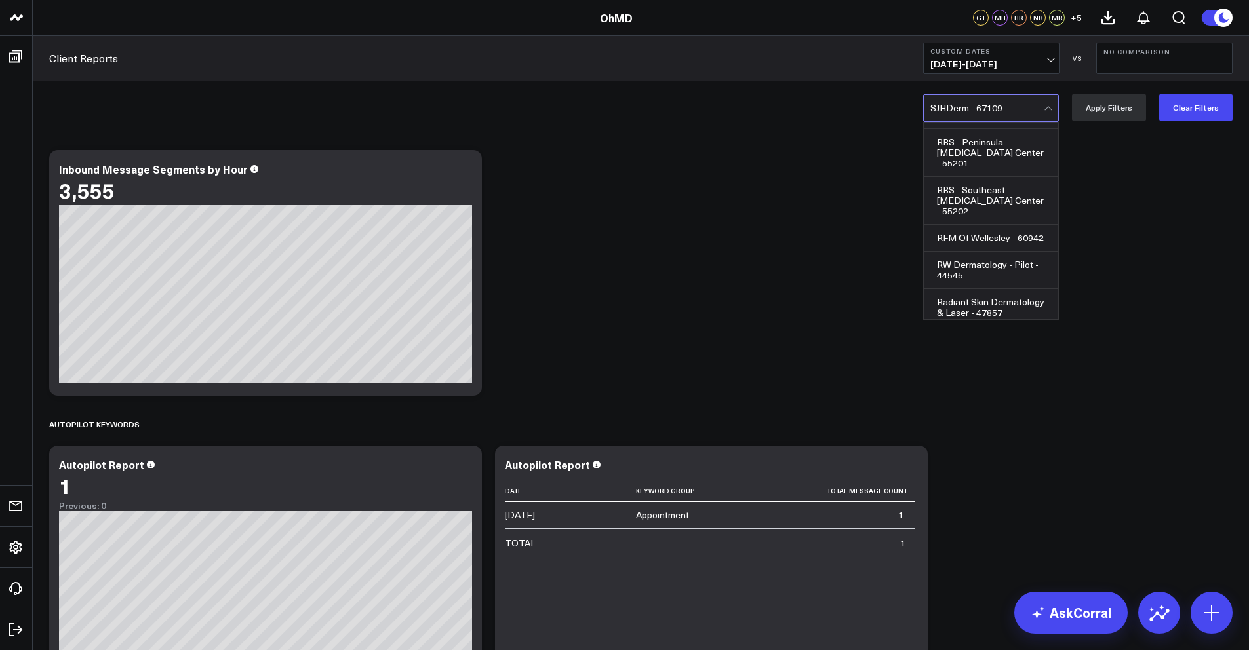
type input "T"
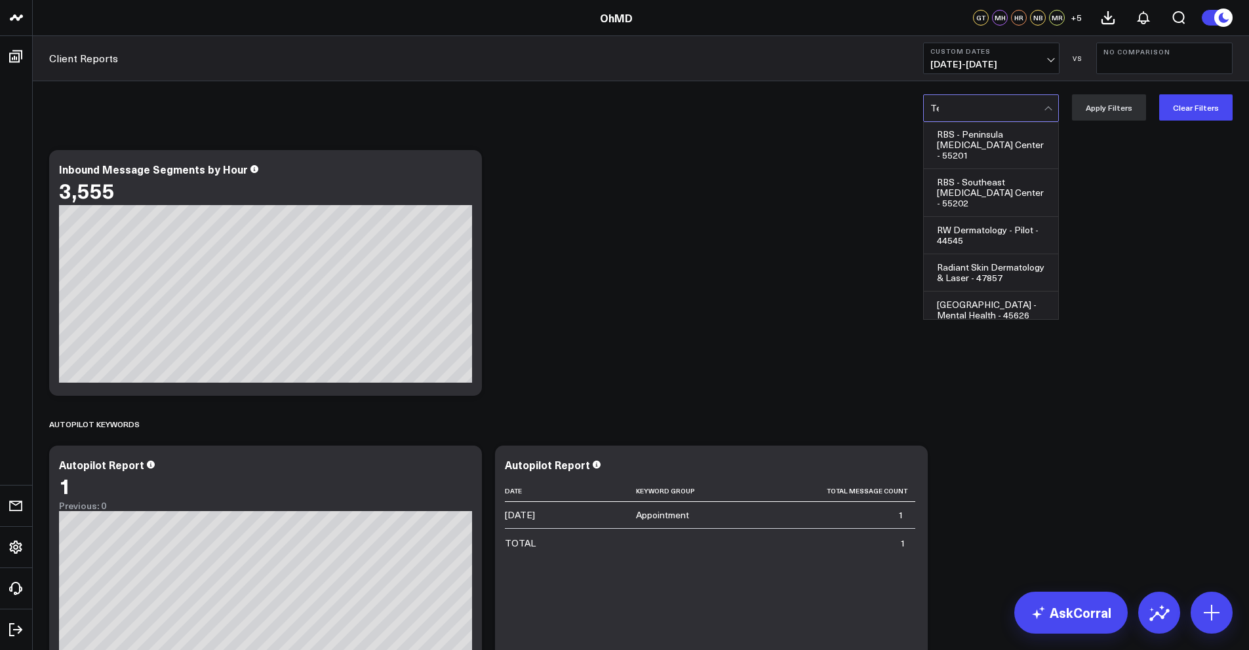
scroll to position [0, 0]
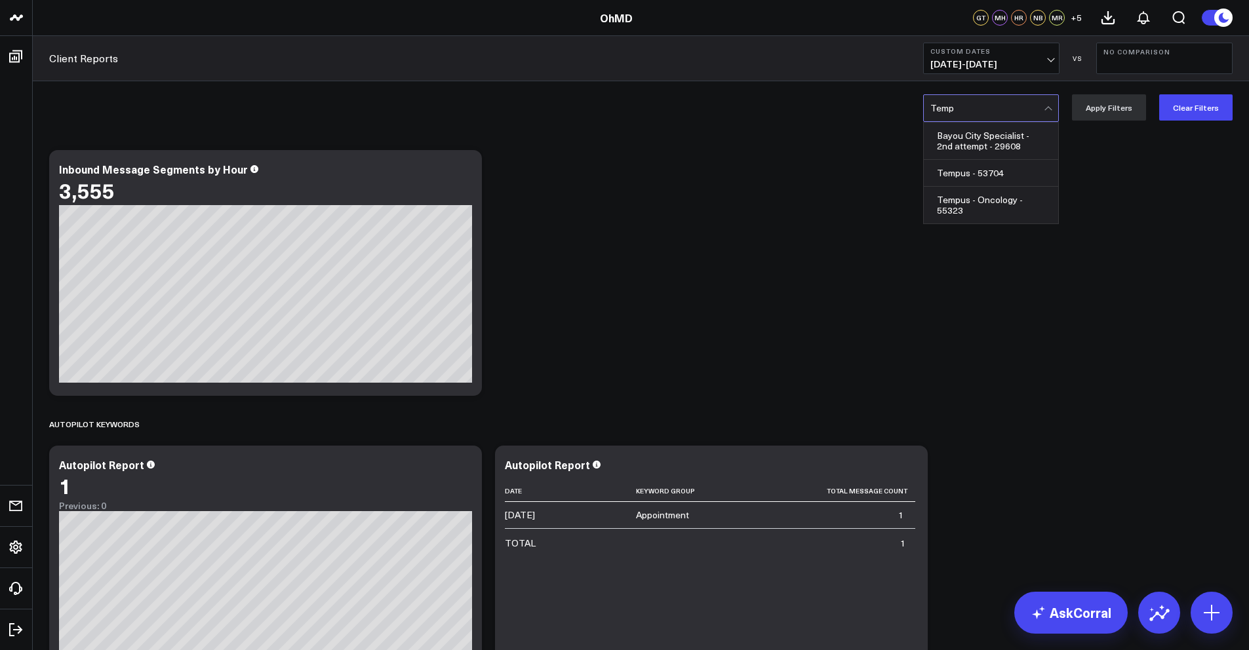
type input "Tempu"
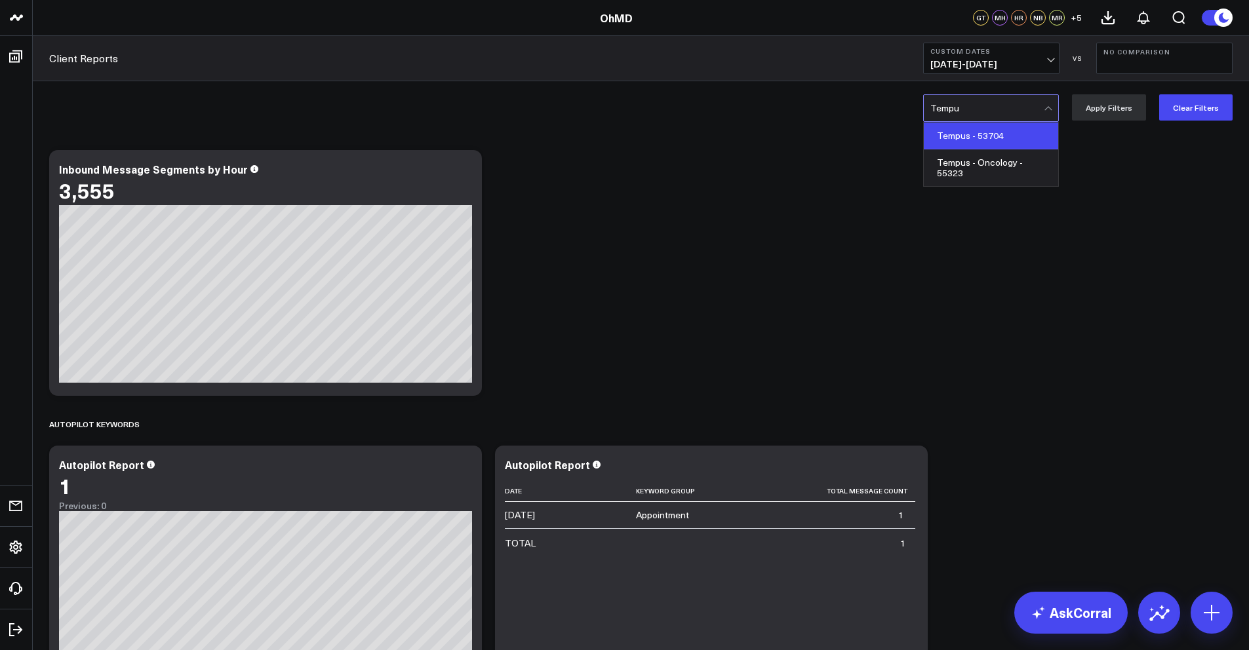
click at [1011, 138] on div "Tempus - 53704" at bounding box center [991, 136] width 134 height 27
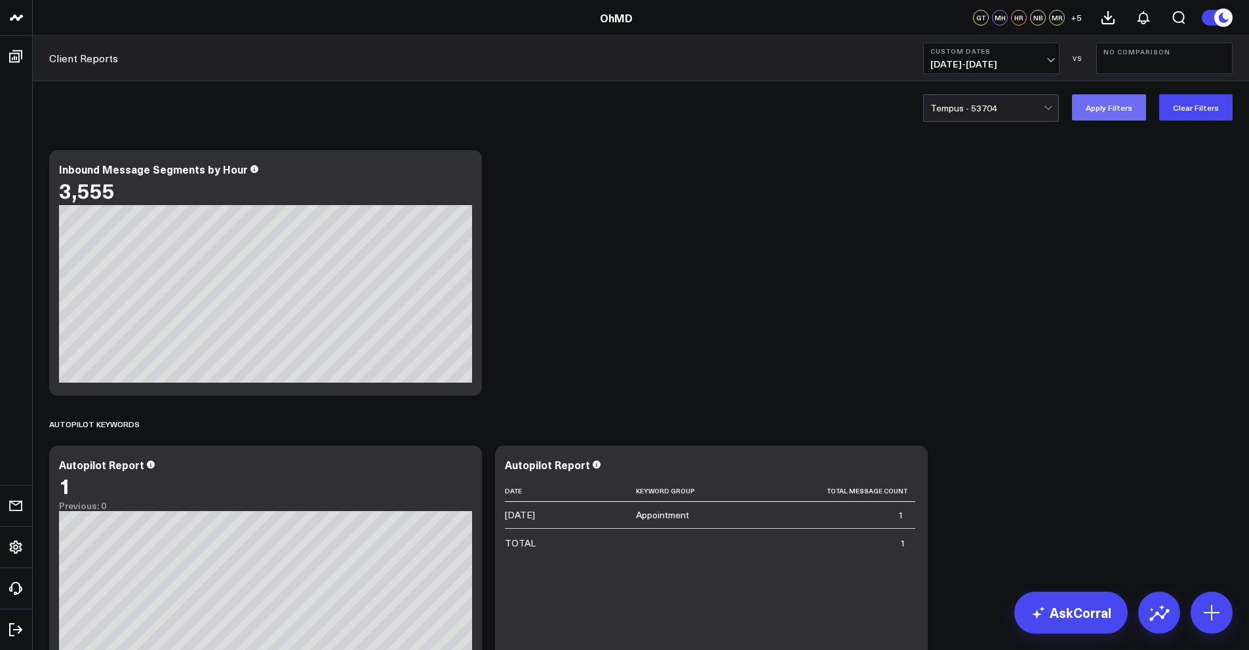
click at [1104, 112] on button "Apply Filters" at bounding box center [1109, 107] width 74 height 26
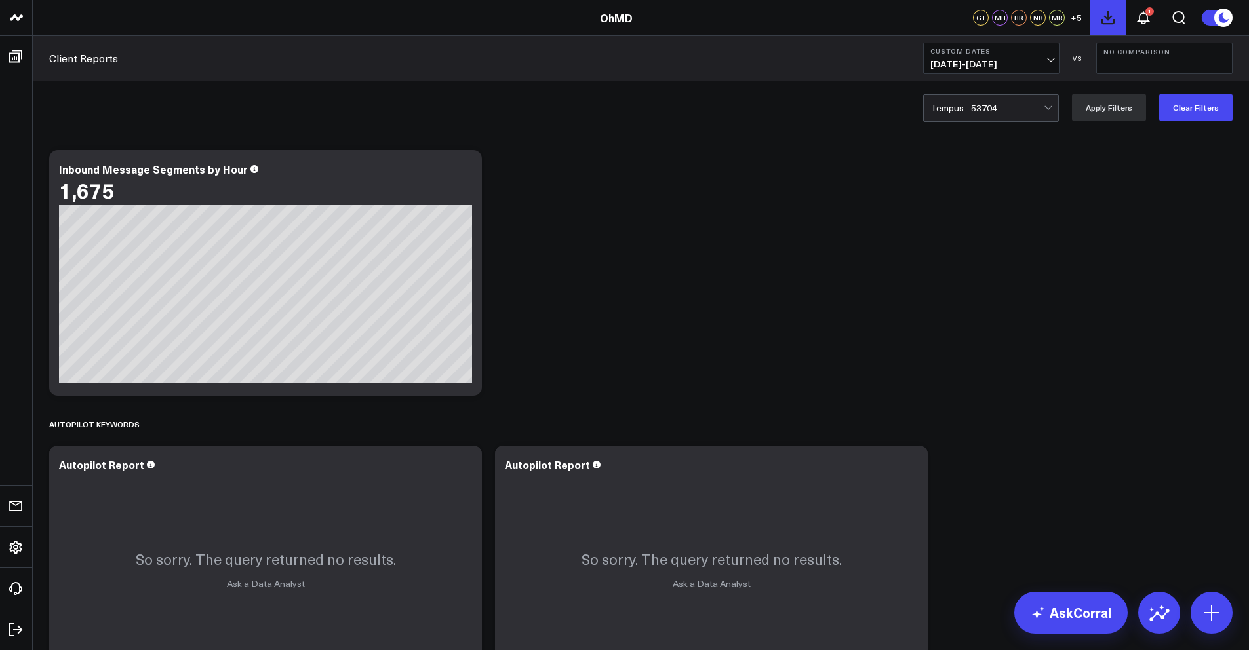
click at [1107, 22] on icon at bounding box center [1108, 18] width 16 height 16
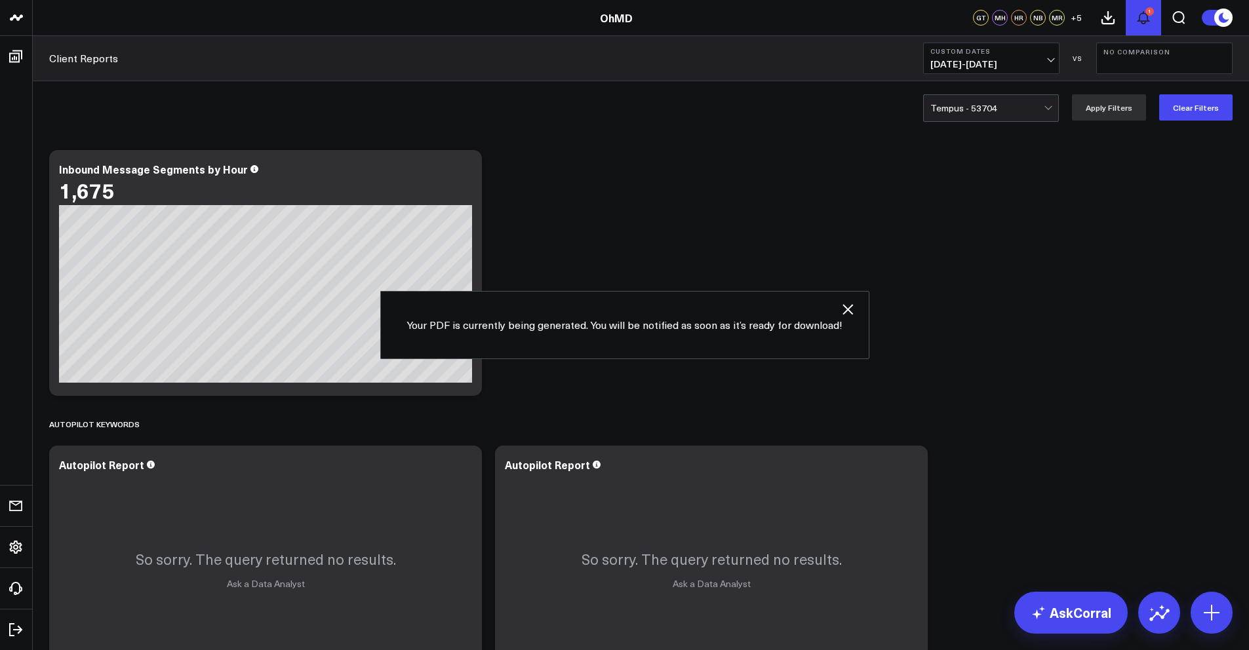
click at [1143, 18] on icon at bounding box center [1143, 18] width 16 height 16
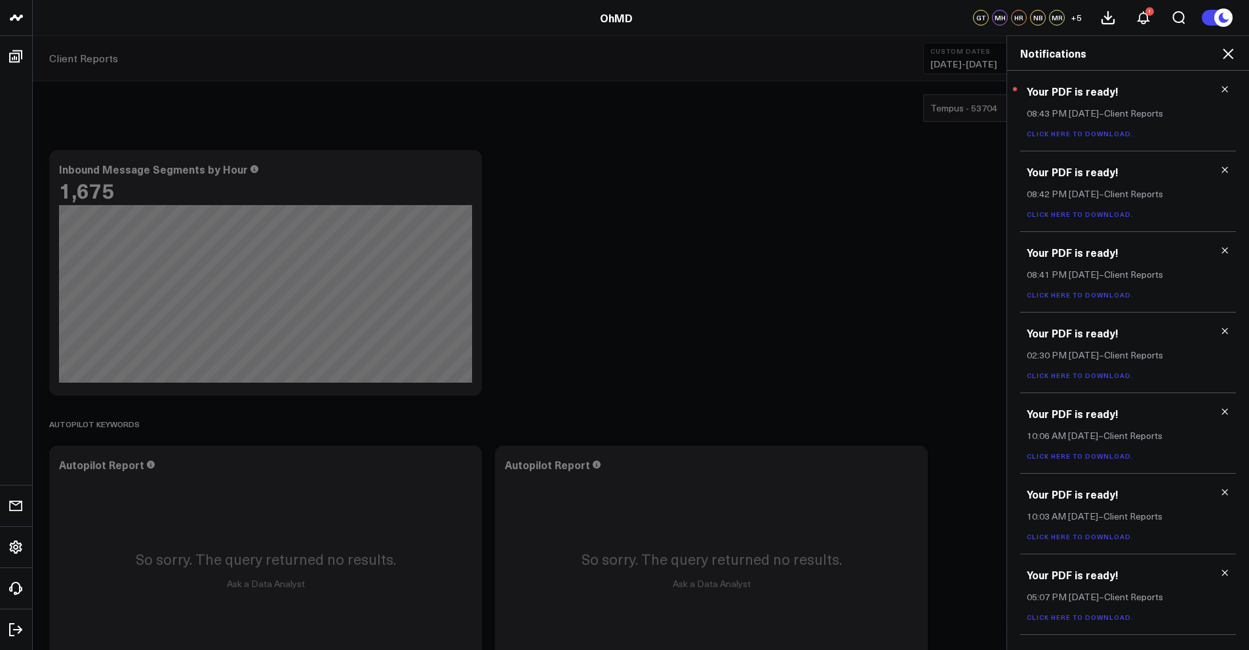
click at [1080, 133] on link "Click here to download." at bounding box center [1079, 133] width 107 height 9
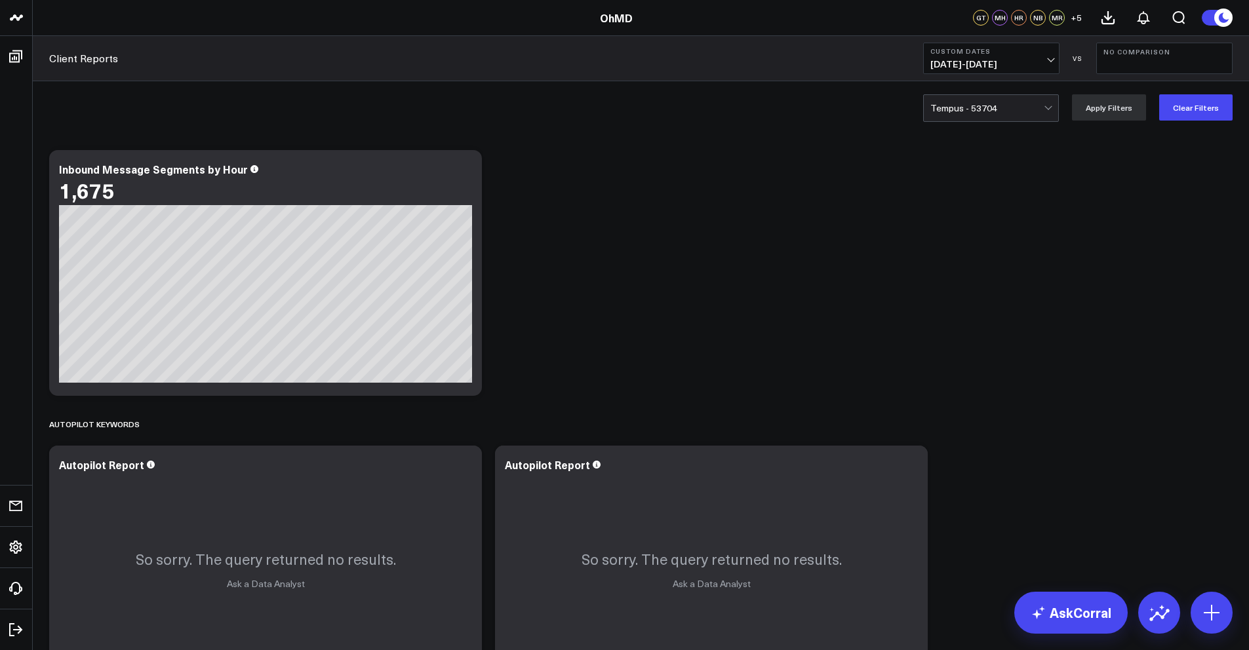
click at [999, 113] on div at bounding box center [986, 108] width 113 height 26
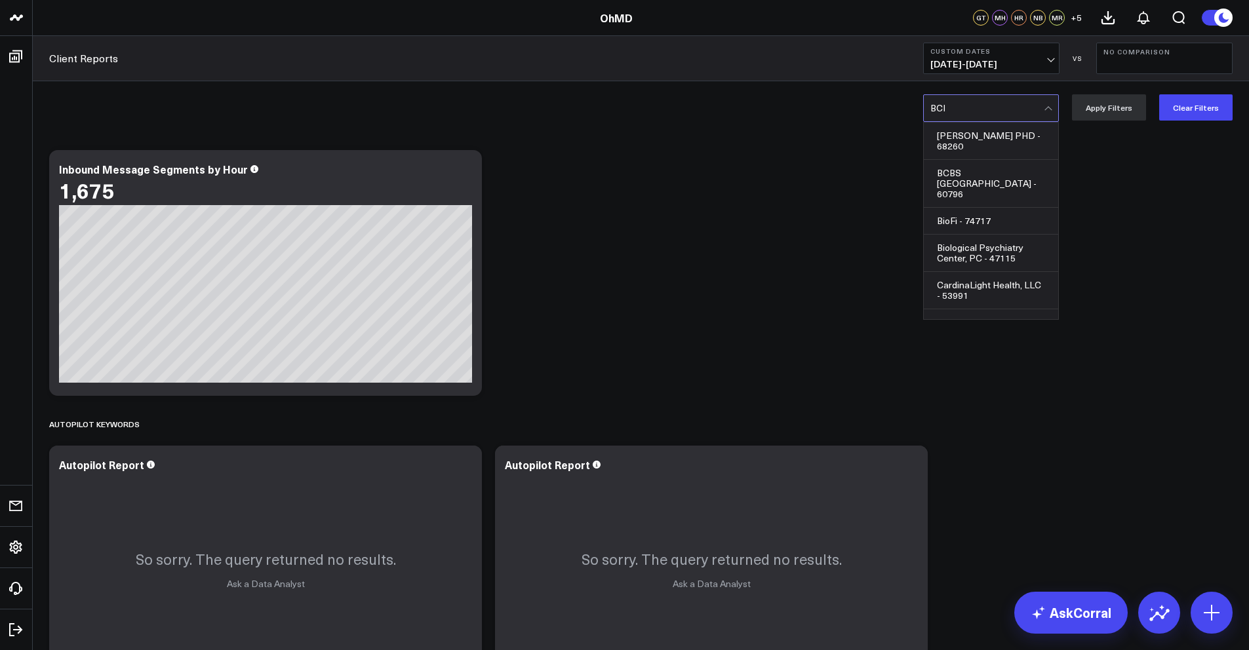
type input "BCBS"
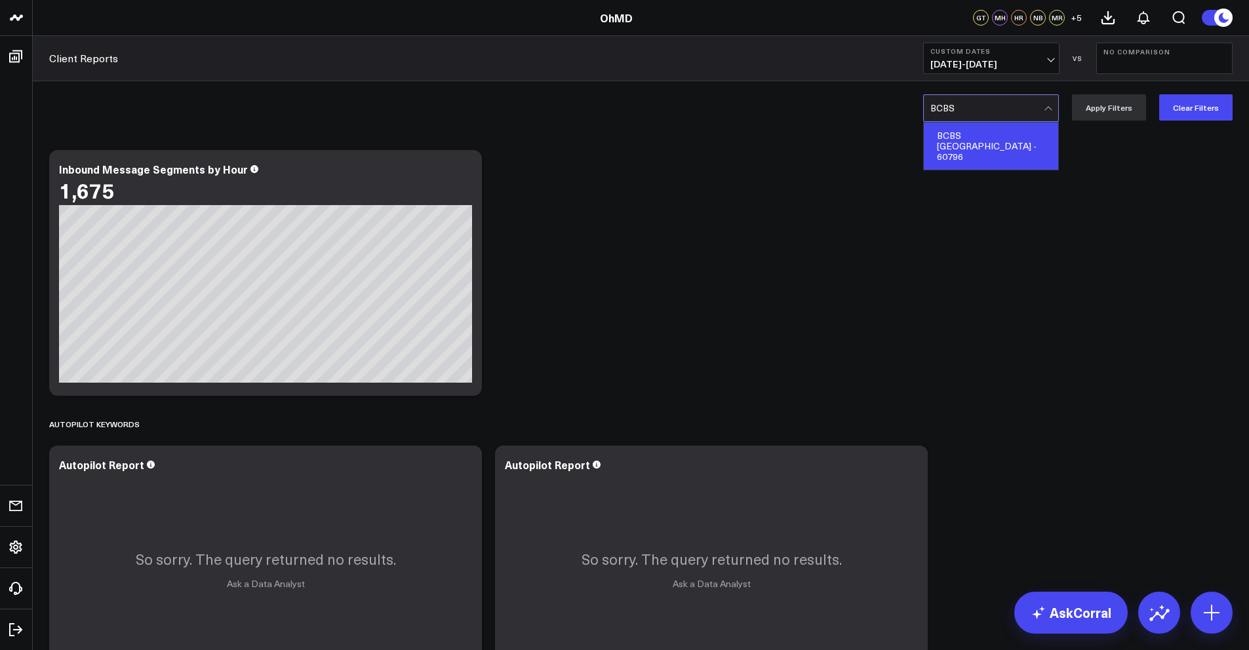
click at [998, 136] on div "BCBS [GEOGRAPHIC_DATA] - 60796" at bounding box center [991, 146] width 134 height 47
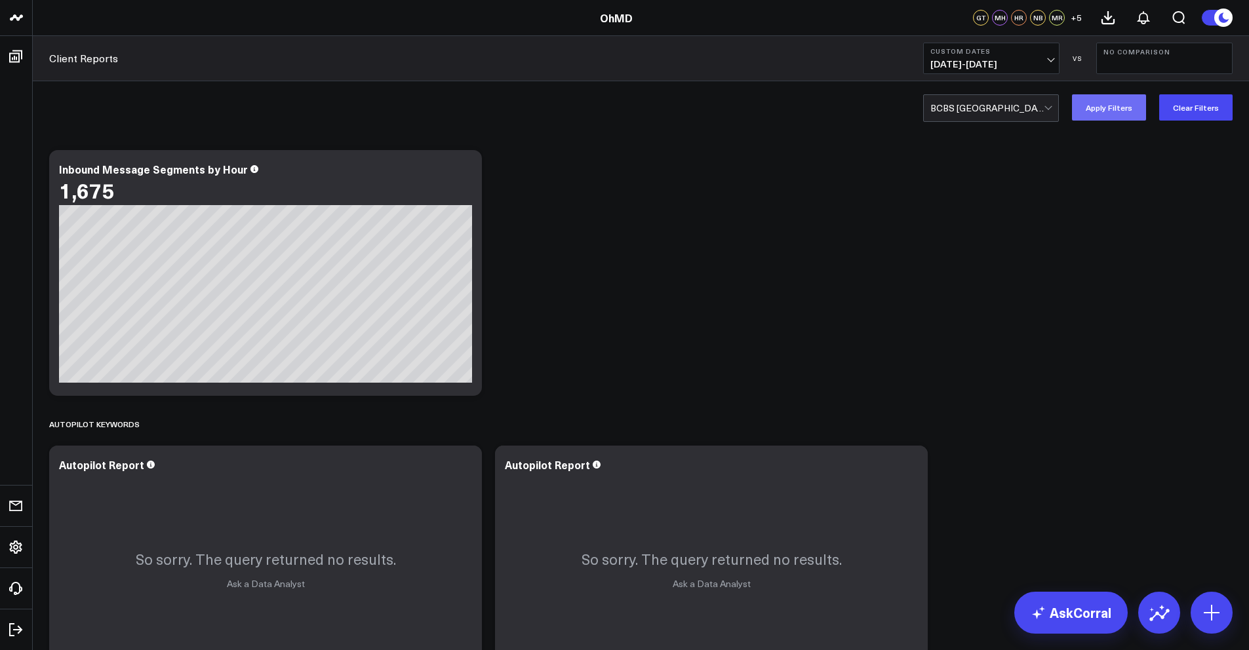
click at [1100, 110] on button "Apply Filters" at bounding box center [1109, 107] width 74 height 26
click at [1111, 19] on icon at bounding box center [1108, 18] width 16 height 16
click at [1145, 26] on button "1" at bounding box center [1142, 17] width 35 height 35
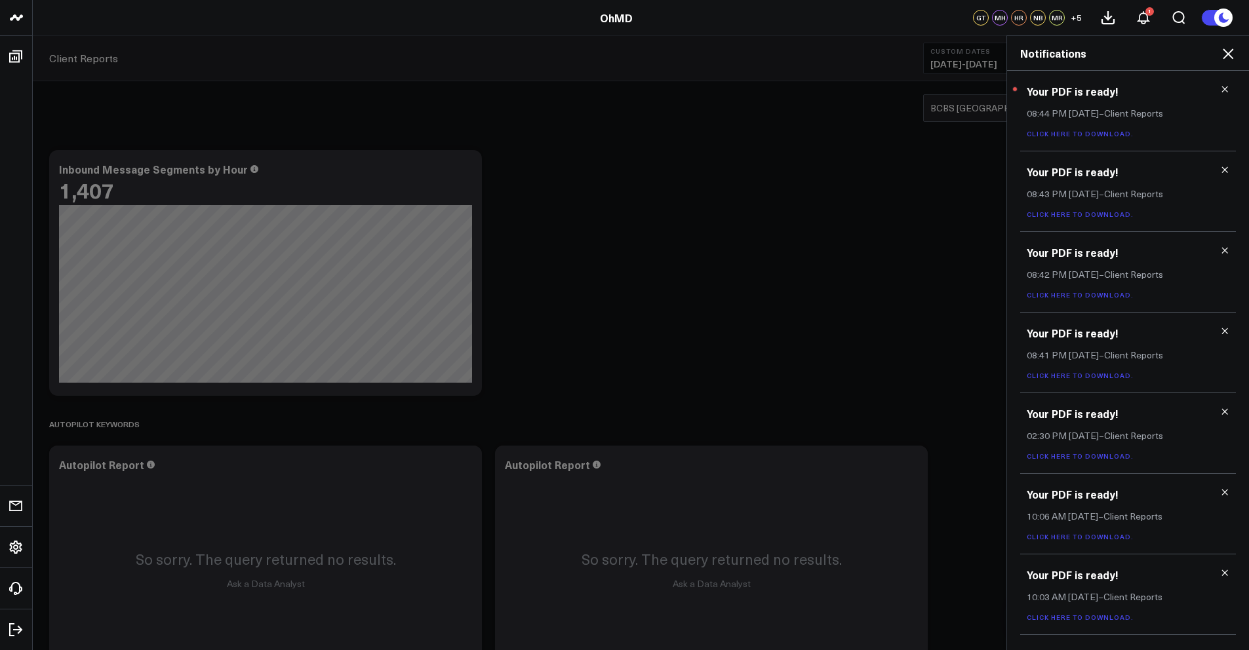
click at [1078, 133] on link "Click here to download." at bounding box center [1079, 133] width 107 height 9
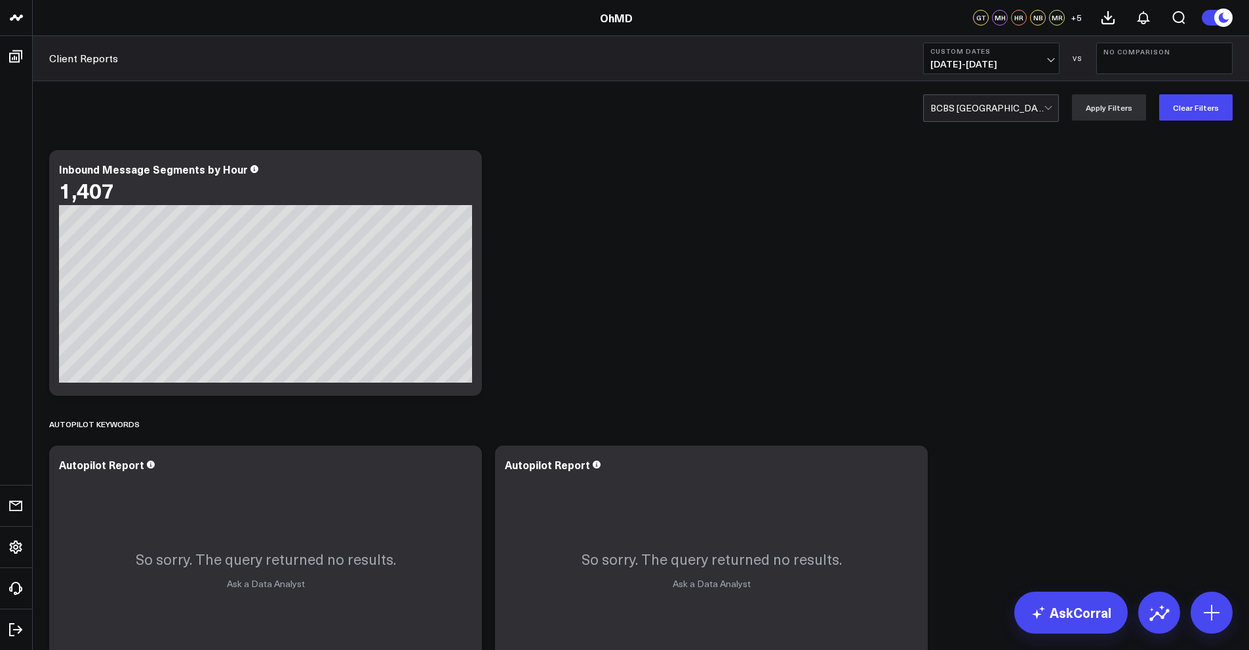
click at [974, 114] on div at bounding box center [986, 108] width 113 height 26
type input "core prim"
click at [994, 136] on div "Core Primary Care - 57703" at bounding box center [991, 141] width 134 height 37
click at [1094, 105] on button "Apply Filters" at bounding box center [1109, 107] width 74 height 26
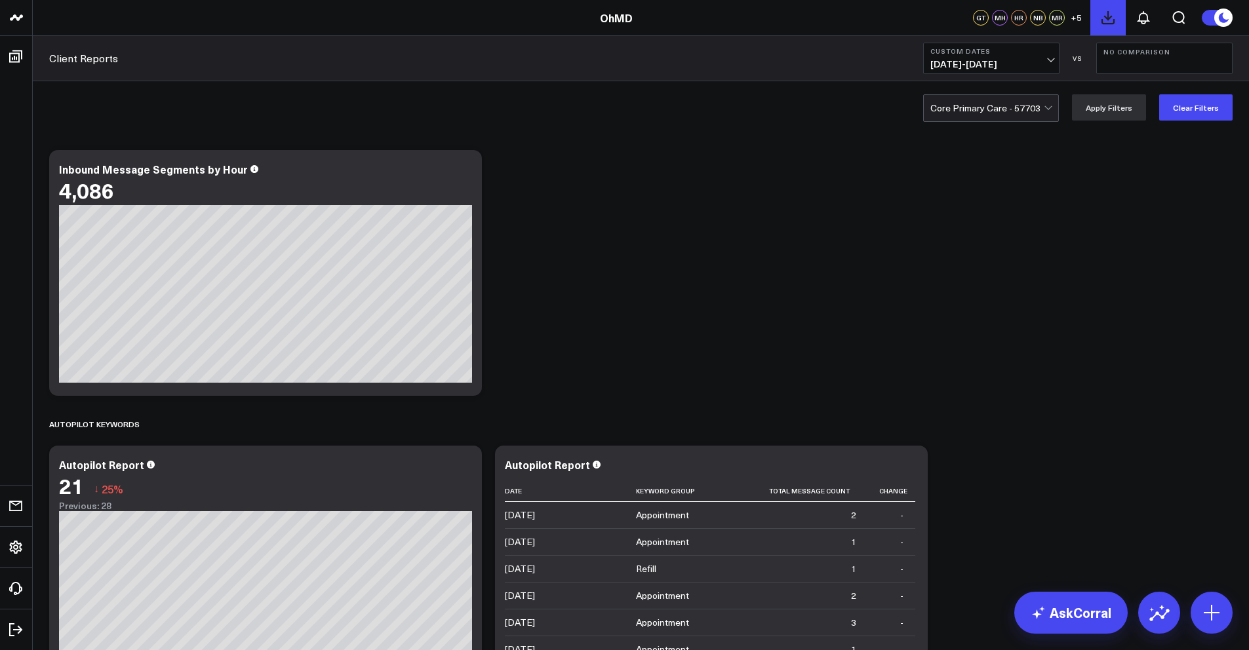
click at [1112, 12] on icon at bounding box center [1108, 18] width 16 height 16
click at [996, 107] on div at bounding box center [986, 108] width 113 height 26
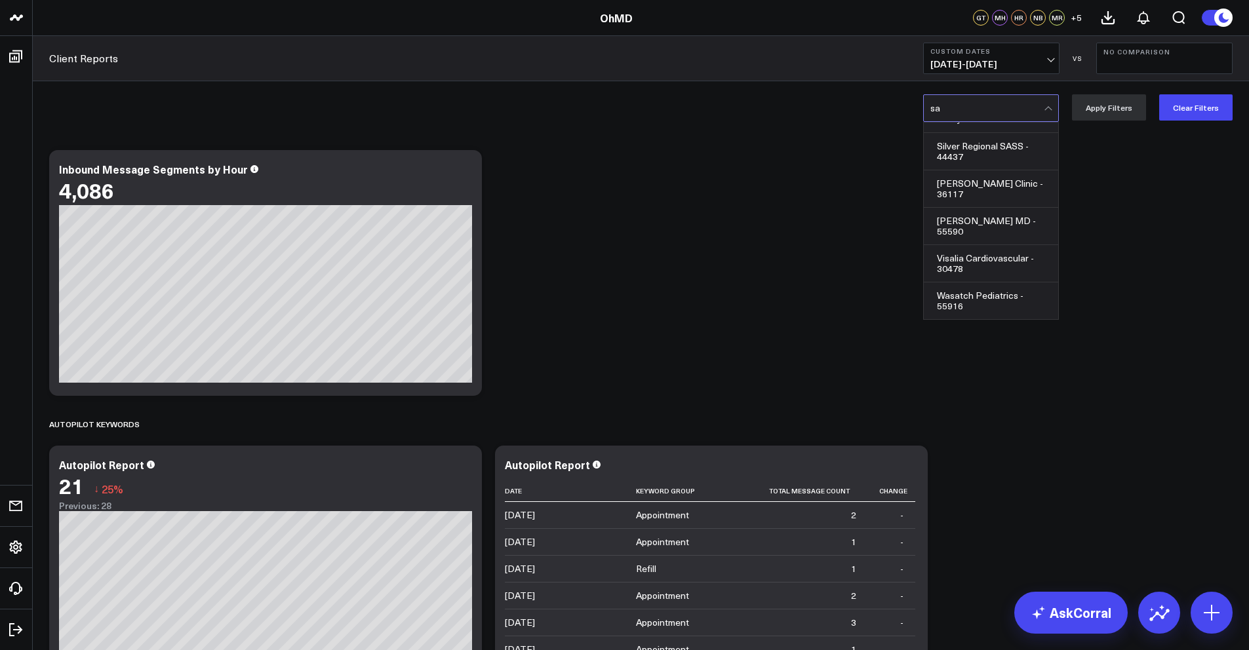
scroll to position [1143, 0]
type input "sage"
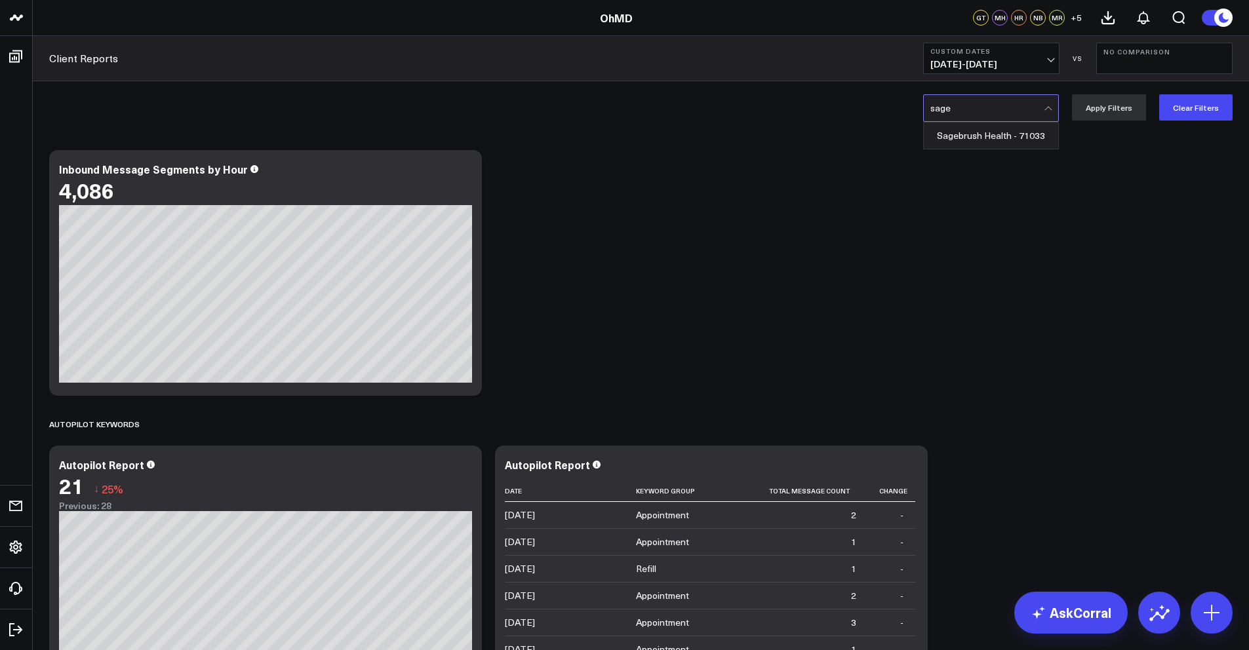
scroll to position [0, 0]
click at [990, 132] on div "Sagebrush Health - 71033" at bounding box center [991, 136] width 134 height 26
click at [1116, 20] on button at bounding box center [1107, 17] width 35 height 35
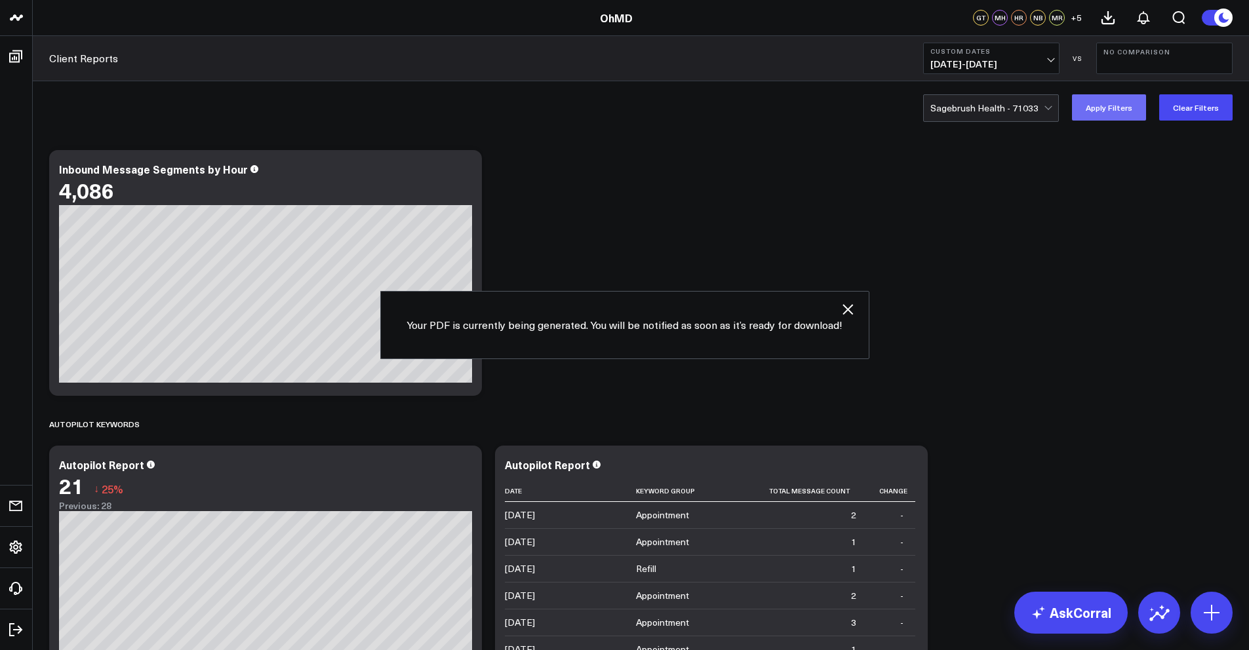
click at [1083, 109] on button "Apply Filters" at bounding box center [1109, 107] width 74 height 26
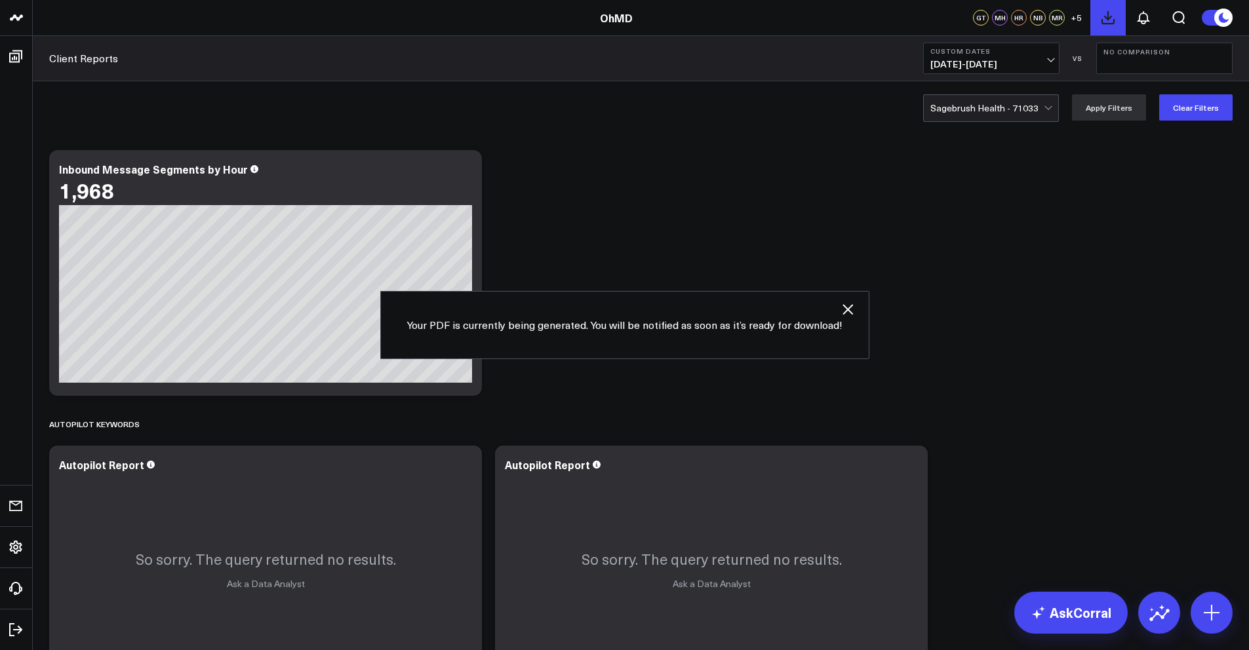
click at [1104, 14] on icon at bounding box center [1108, 18] width 16 height 16
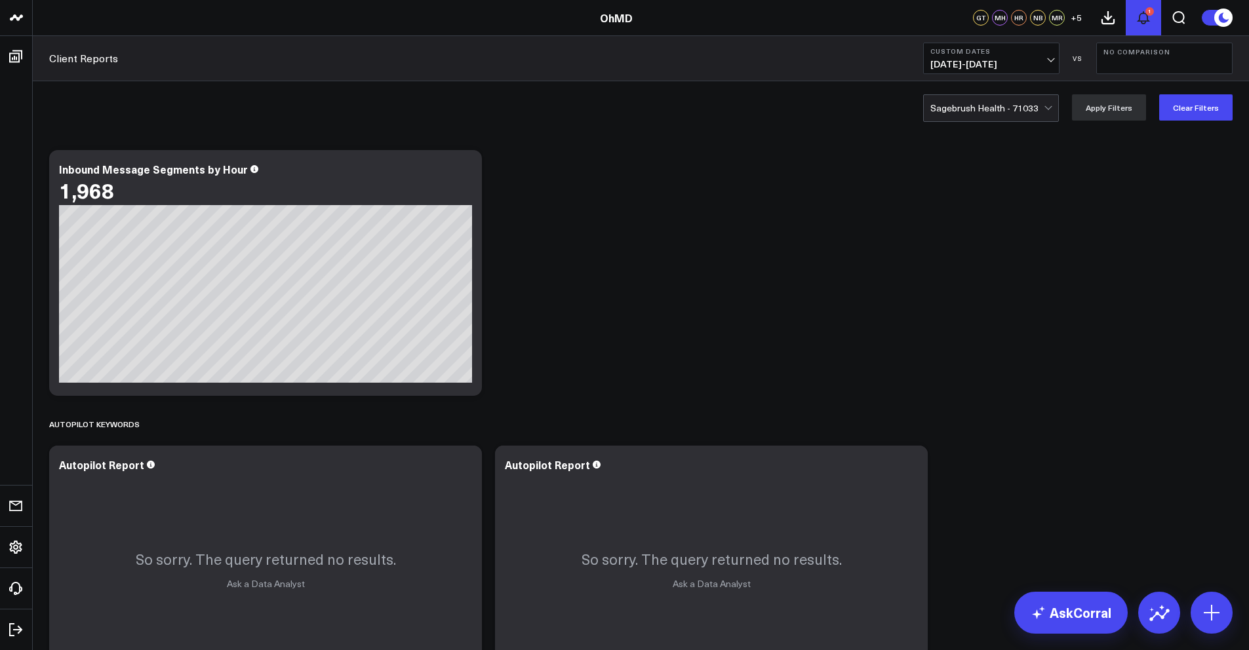
click at [1156, 18] on button "1" at bounding box center [1142, 17] width 35 height 35
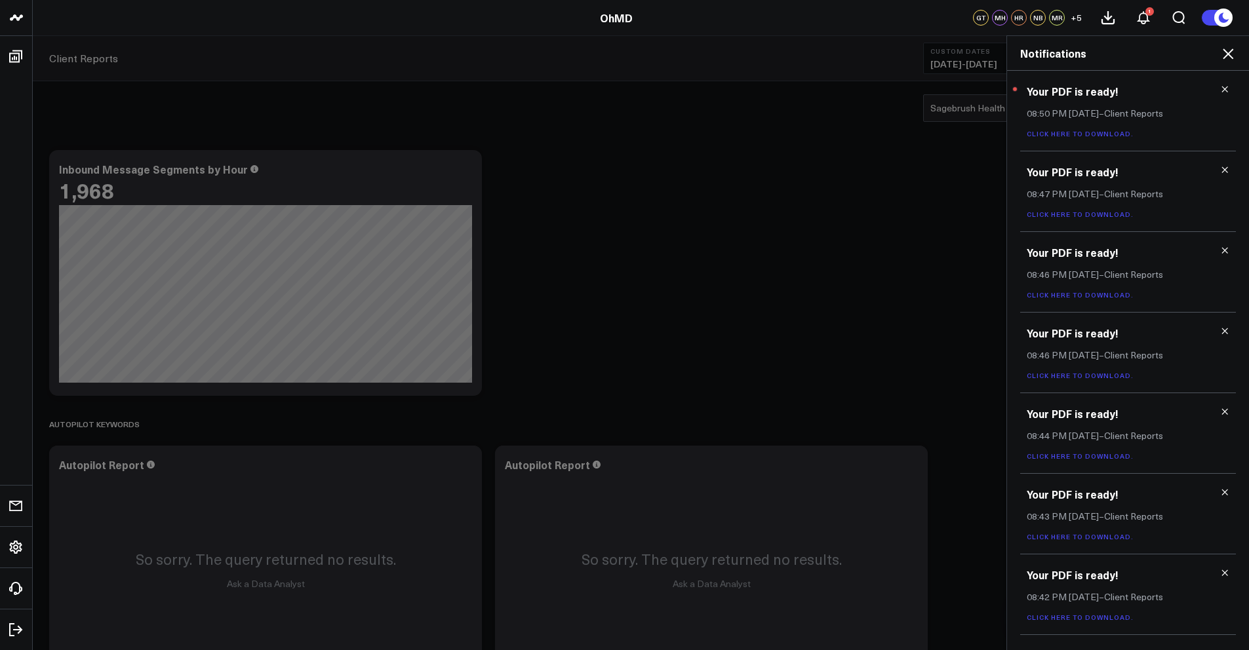
click at [1091, 134] on link "Click here to download." at bounding box center [1079, 133] width 107 height 9
click at [1234, 54] on icon at bounding box center [1228, 54] width 16 height 16
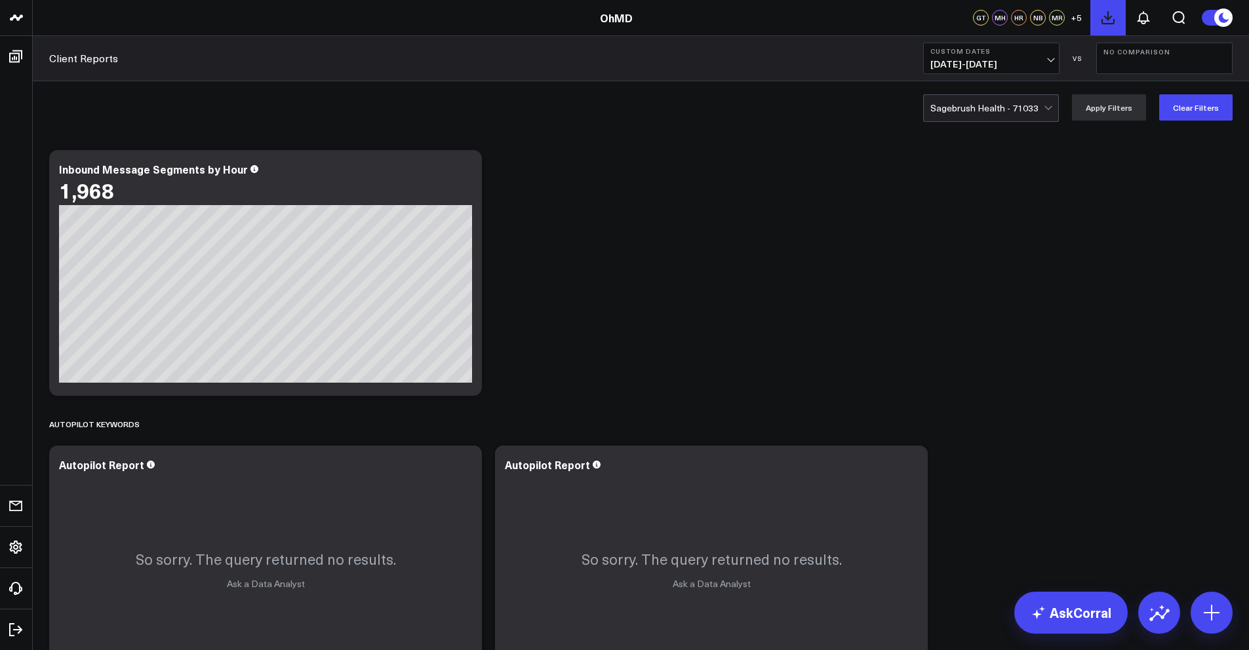
click at [1116, 22] on button at bounding box center [1107, 17] width 35 height 35
click at [1139, 20] on icon at bounding box center [1143, 18] width 10 height 12
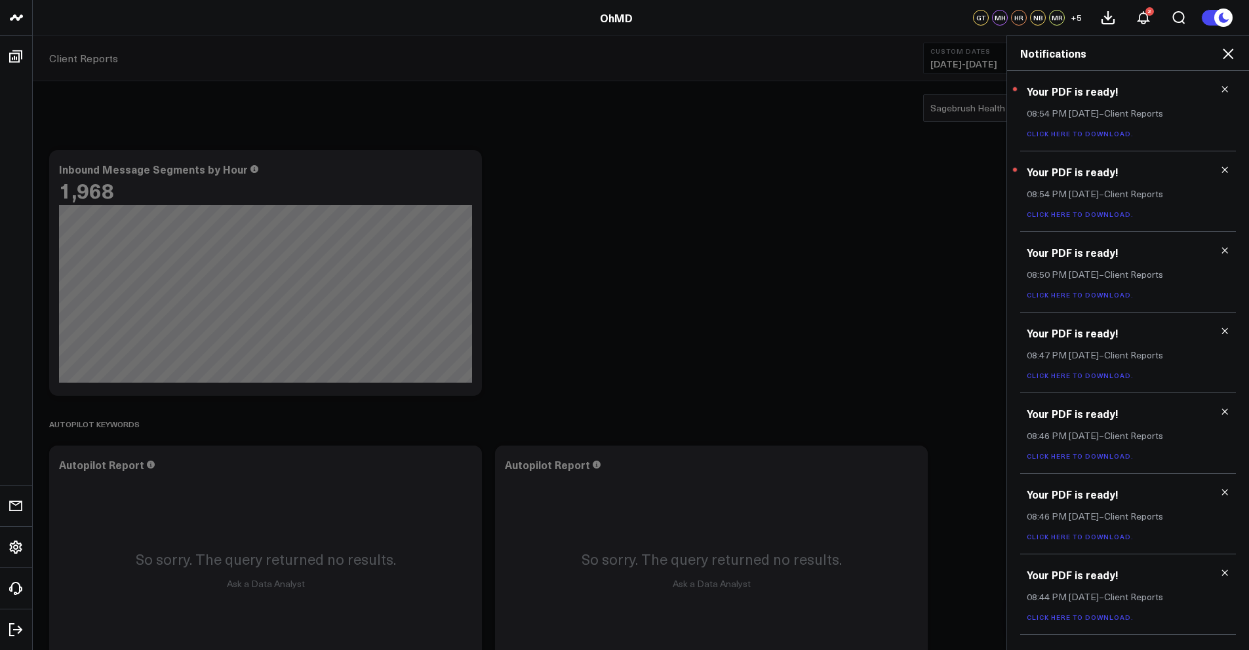
click at [1103, 134] on link "Click here to download." at bounding box center [1079, 133] width 107 height 9
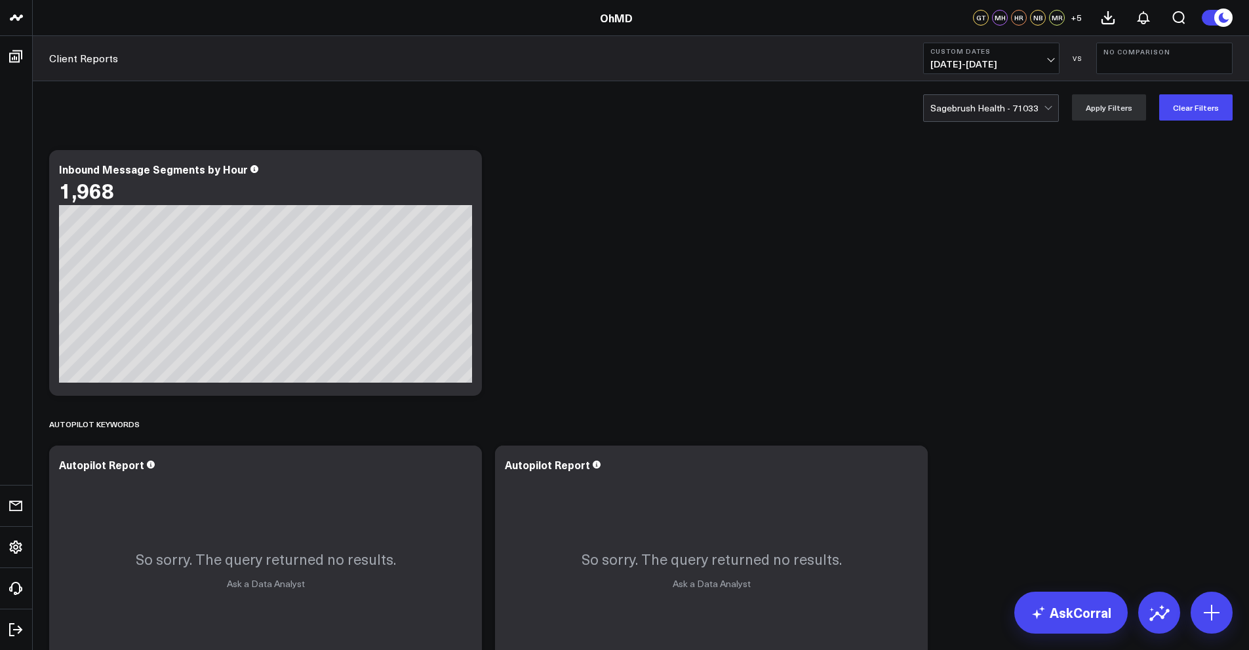
click at [967, 109] on div at bounding box center [986, 108] width 113 height 26
type input "core"
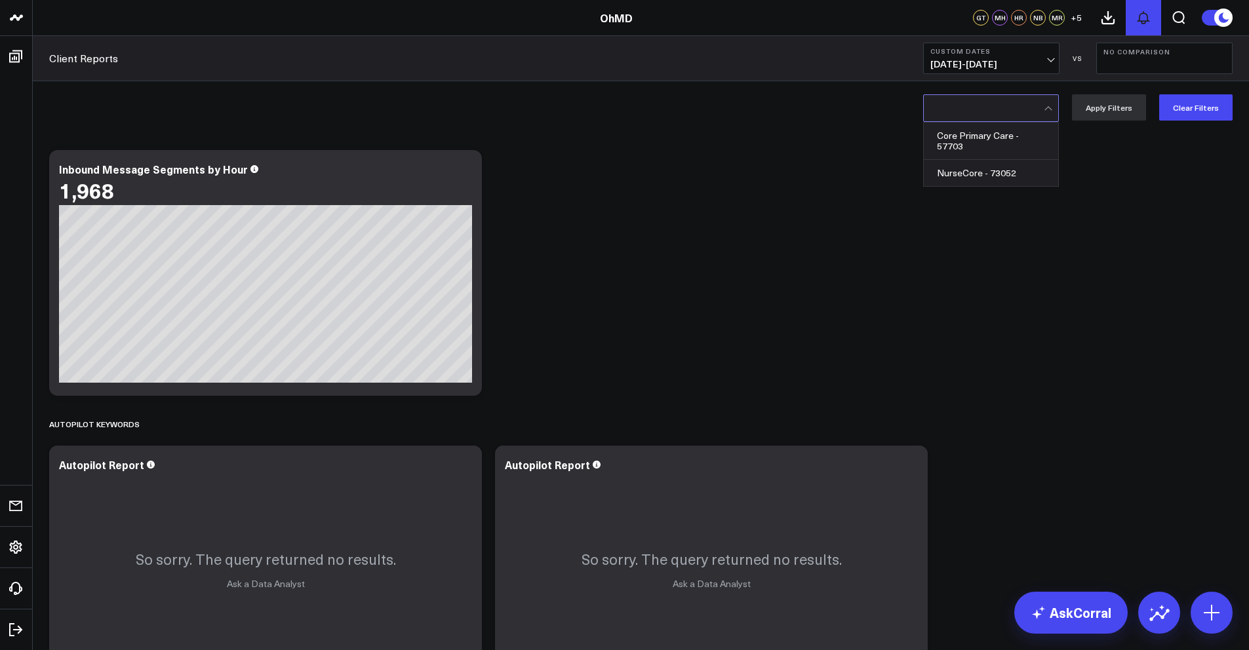
click at [1140, 22] on icon at bounding box center [1143, 18] width 10 height 12
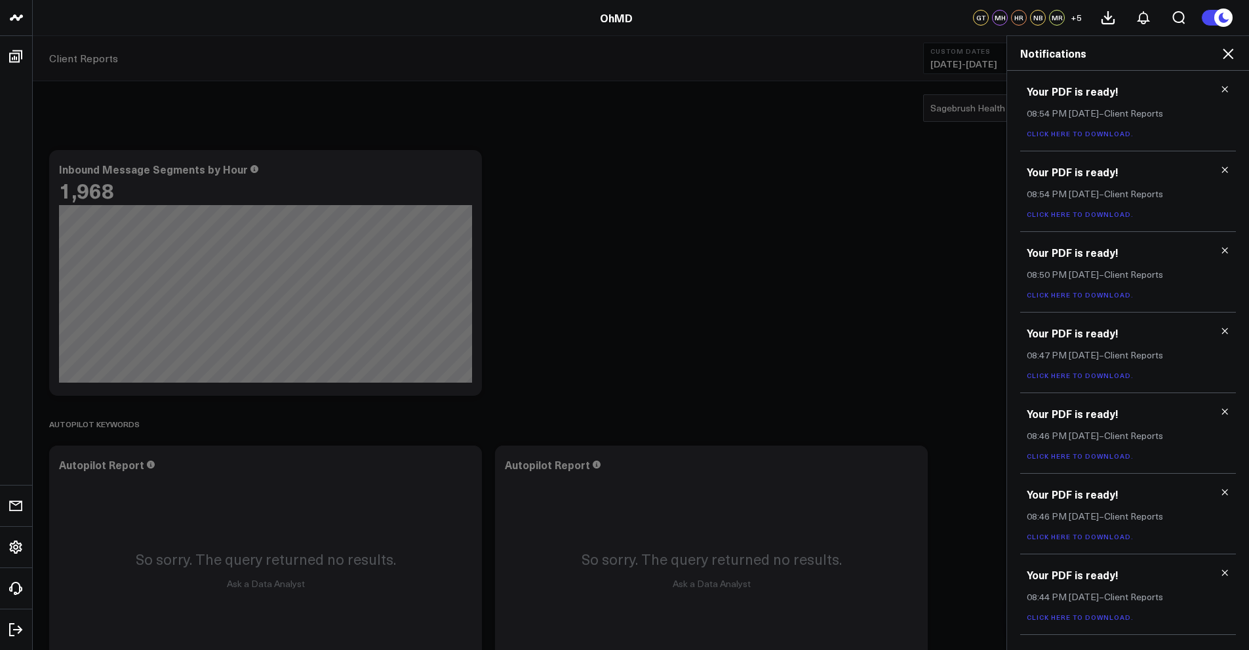
click at [1091, 214] on link "Click here to download." at bounding box center [1079, 214] width 107 height 9
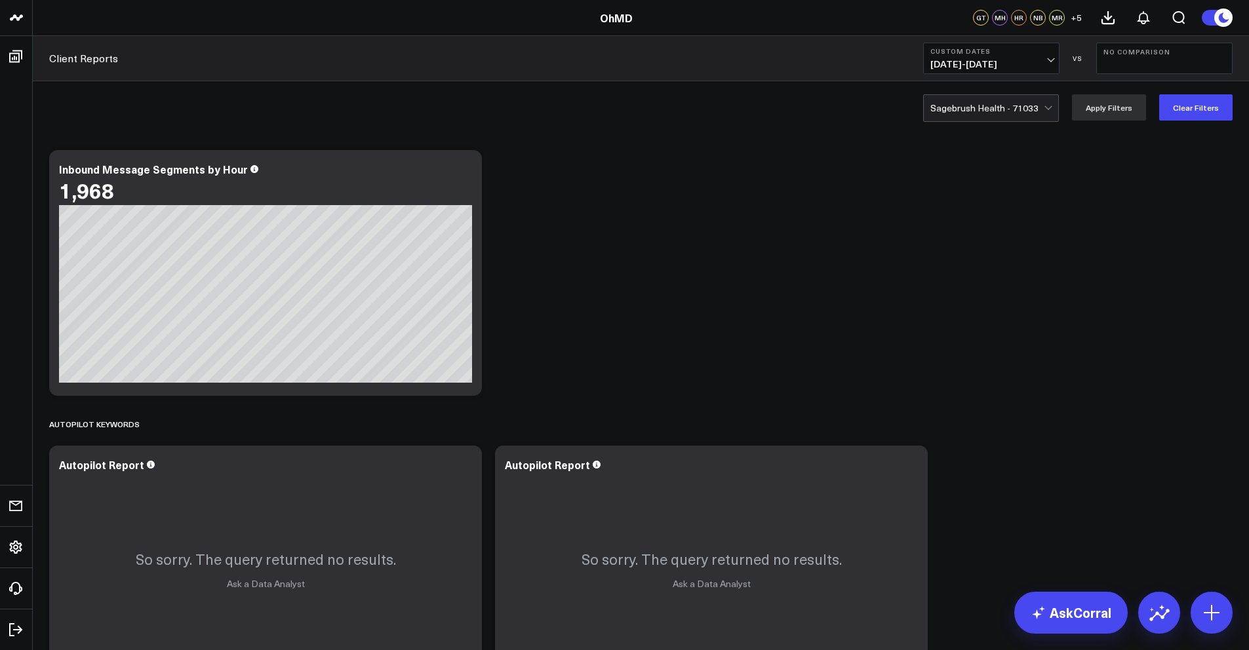
click at [998, 100] on div at bounding box center [986, 108] width 113 height 26
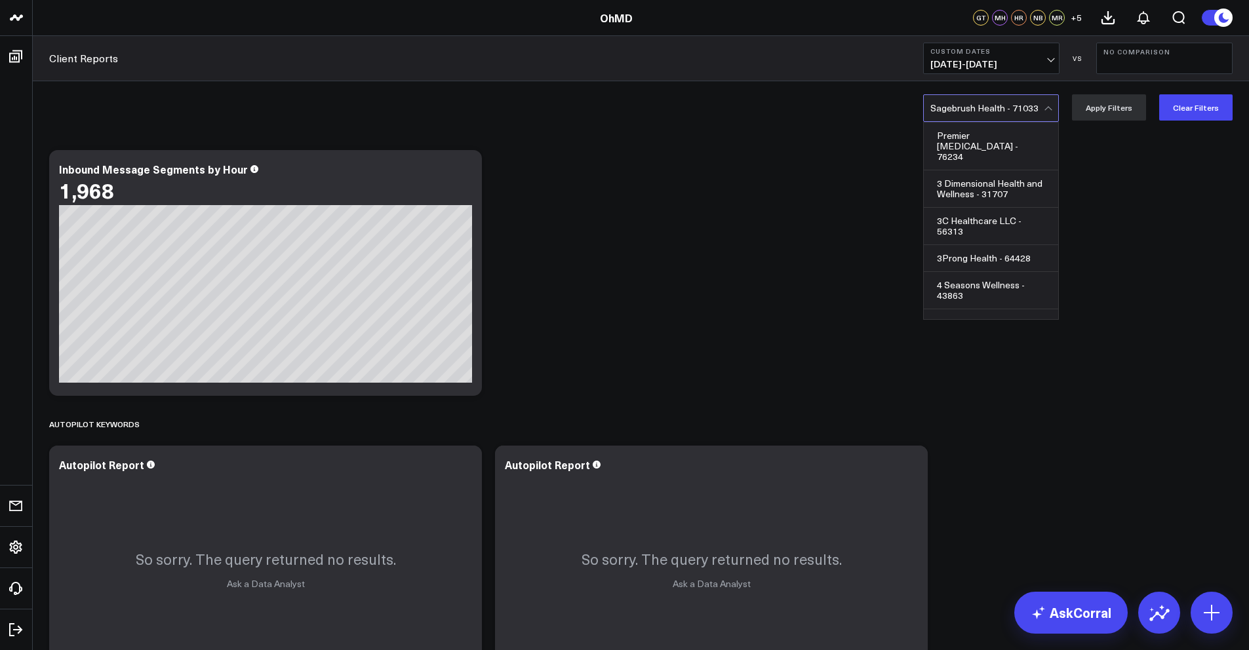
scroll to position [29890, 0]
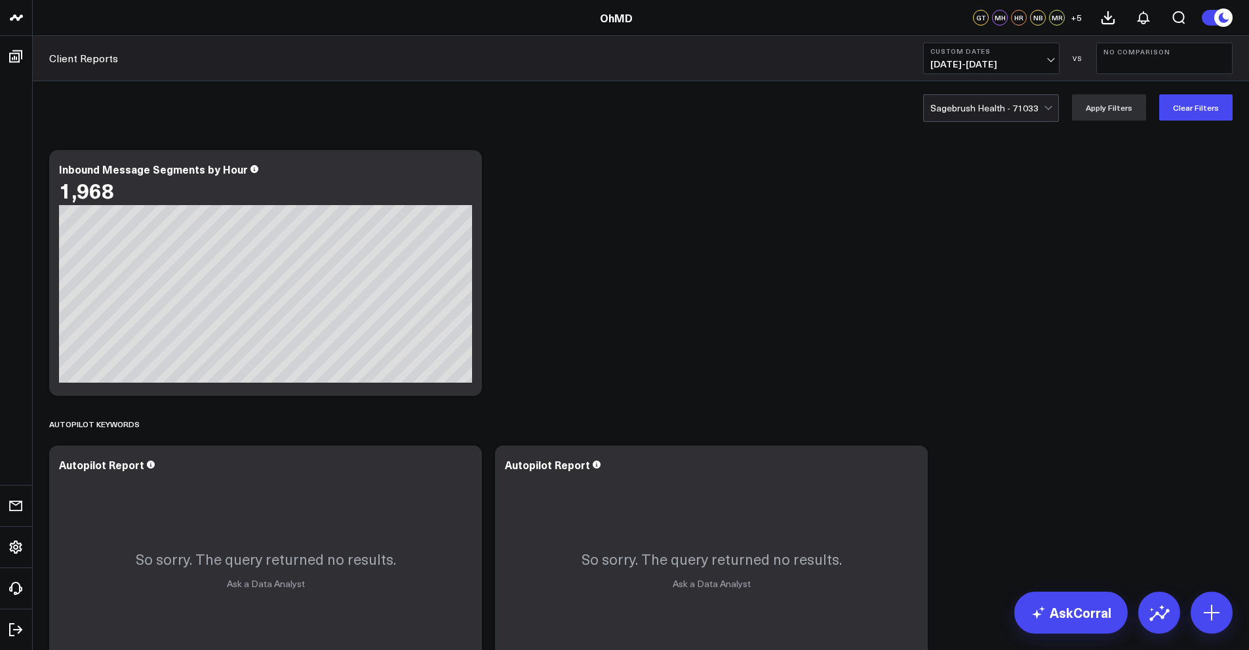
click at [981, 121] on div "option Sagebrush Health - 71033, selected. Select is focused ,type to refine li…" at bounding box center [991, 108] width 136 height 28
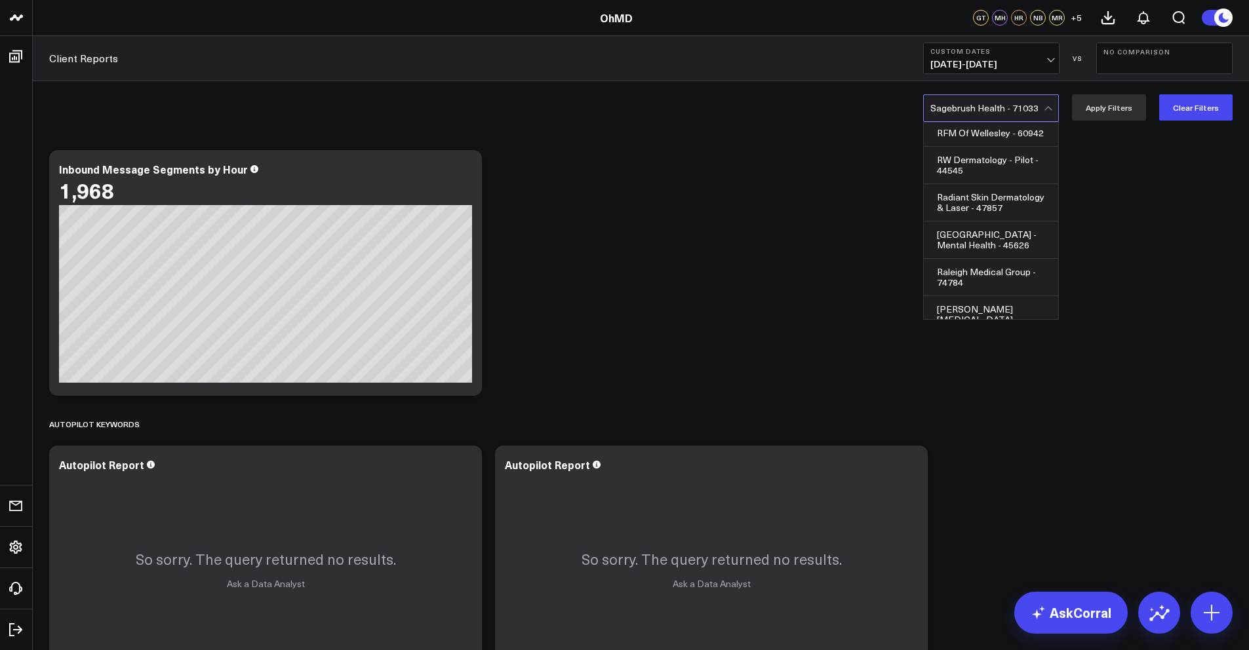
click at [982, 115] on div at bounding box center [986, 108] width 113 height 26
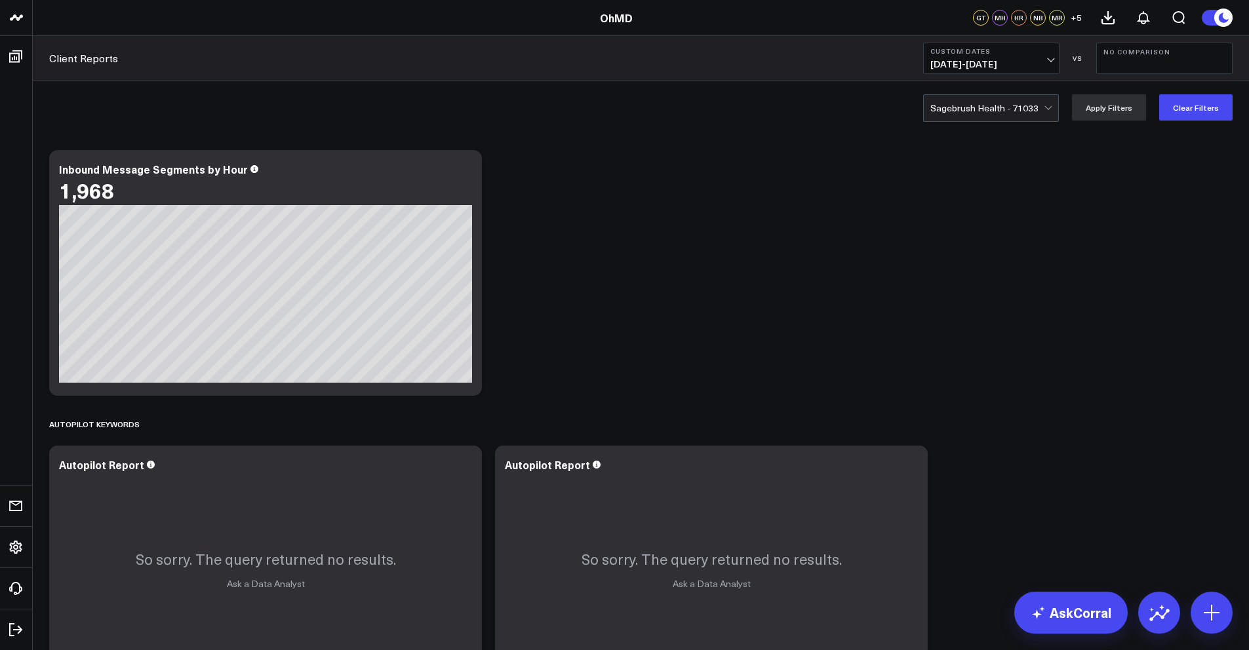
click at [982, 113] on div at bounding box center [986, 108] width 113 height 26
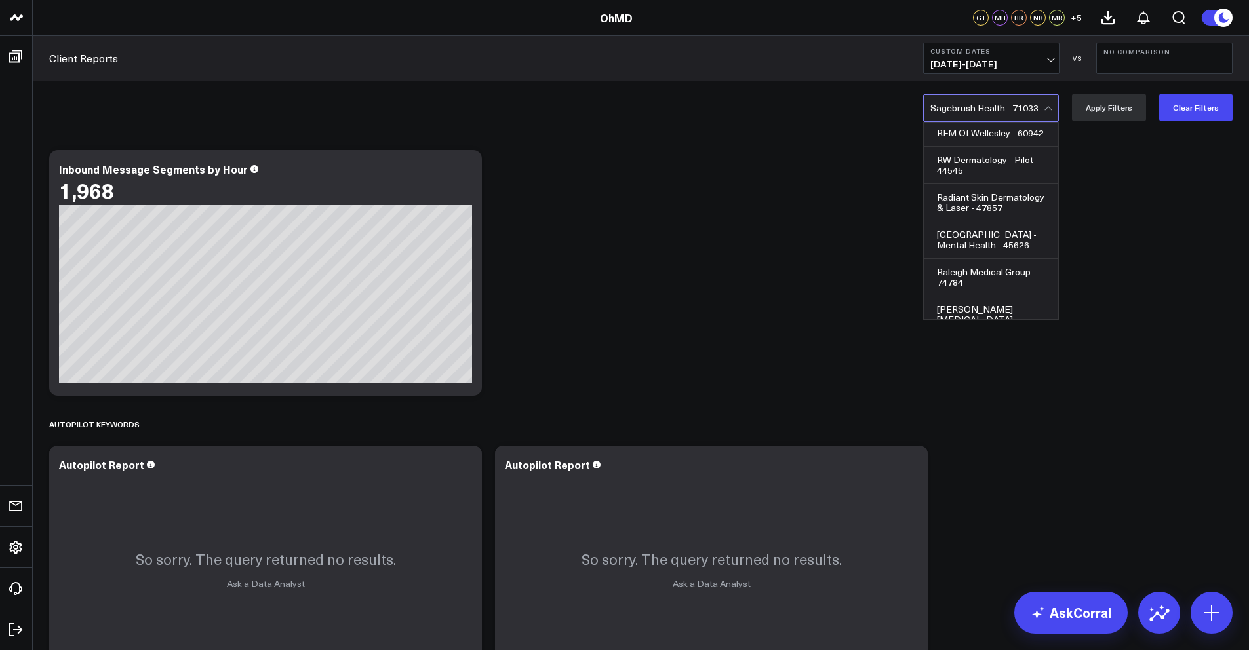
scroll to position [0, 0]
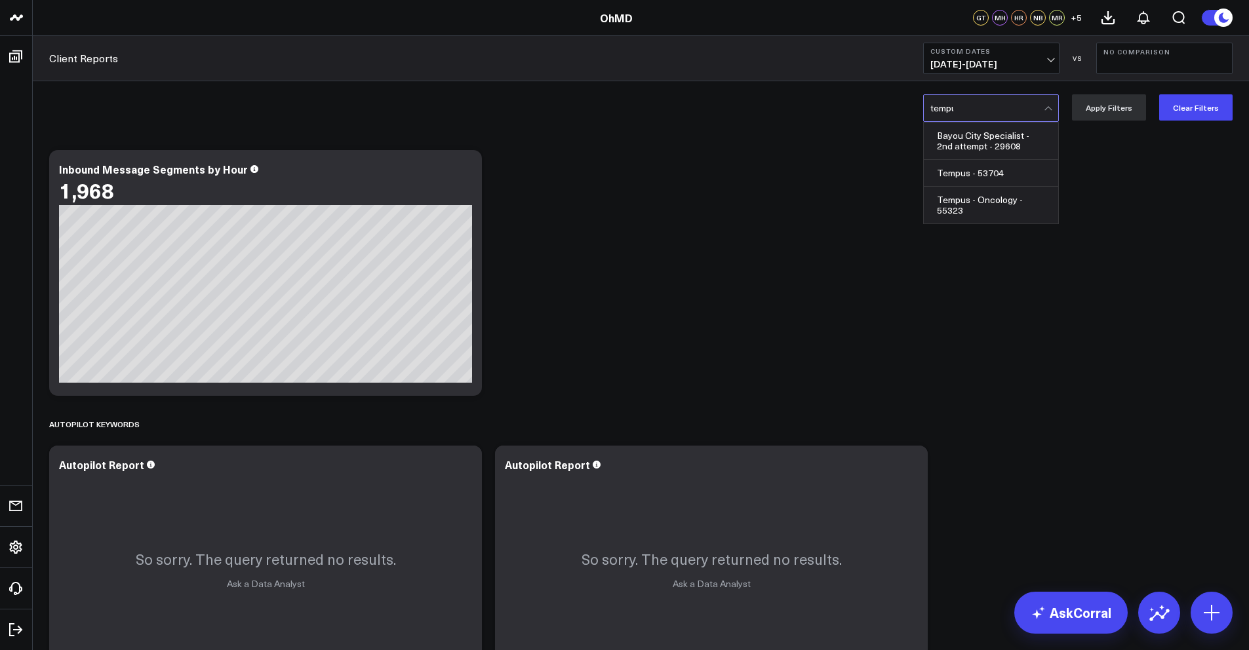
type input "tempus"
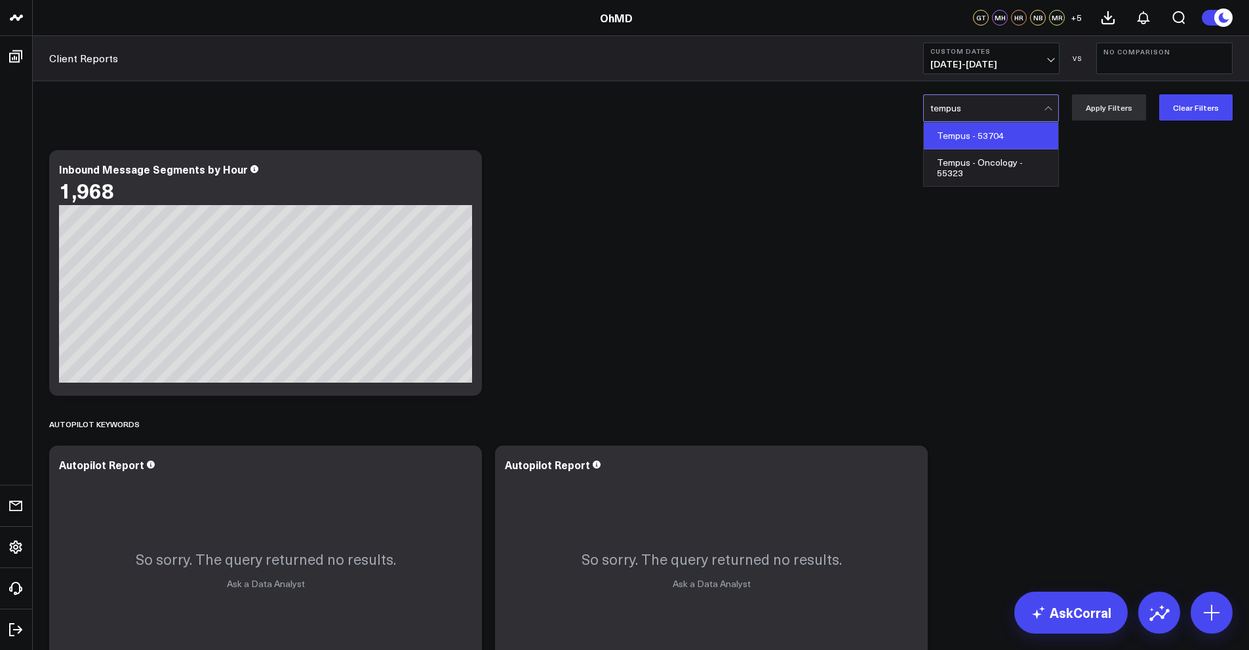
click at [989, 127] on div "Tempus - 53704" at bounding box center [991, 136] width 134 height 27
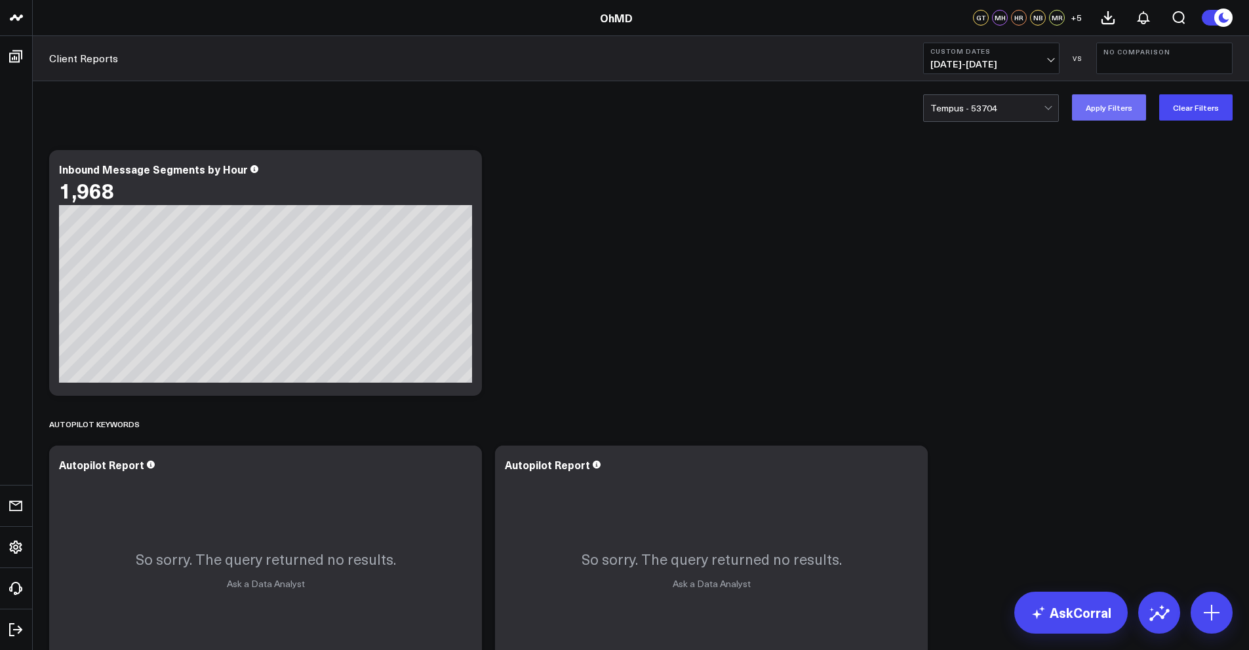
click at [1108, 102] on button "Apply Filters" at bounding box center [1109, 107] width 74 height 26
click at [1103, 20] on icon at bounding box center [1108, 18] width 16 height 16
click at [980, 106] on div at bounding box center [986, 108] width 113 height 26
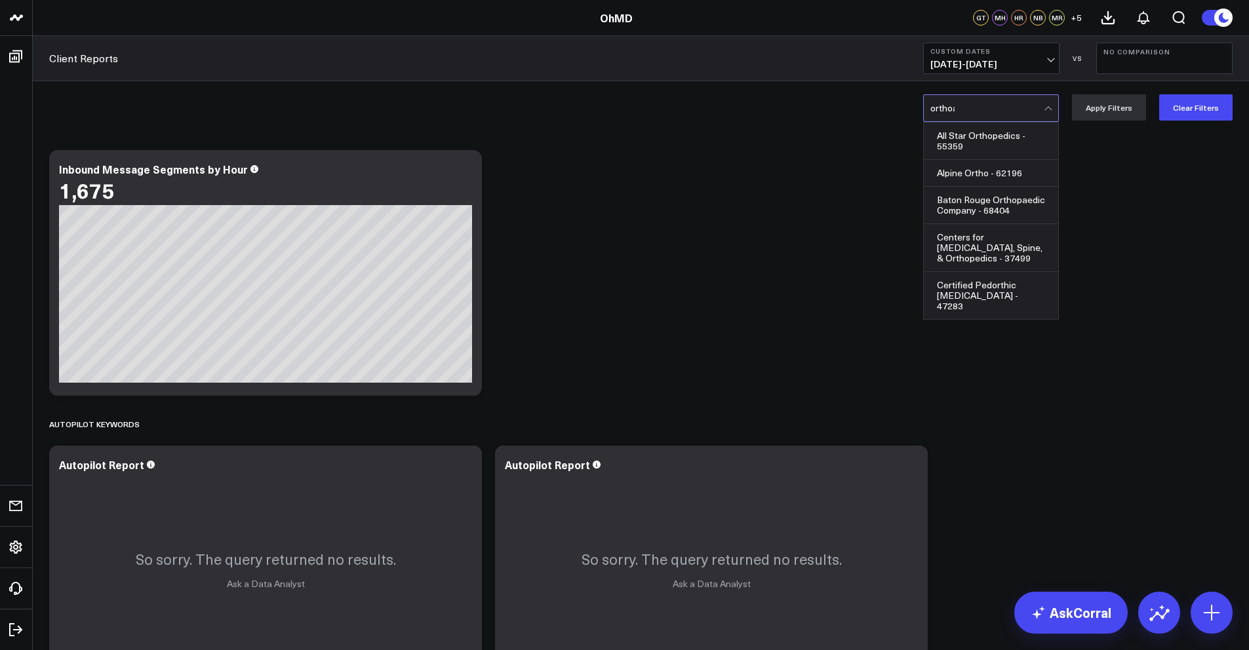
type input "orthoark"
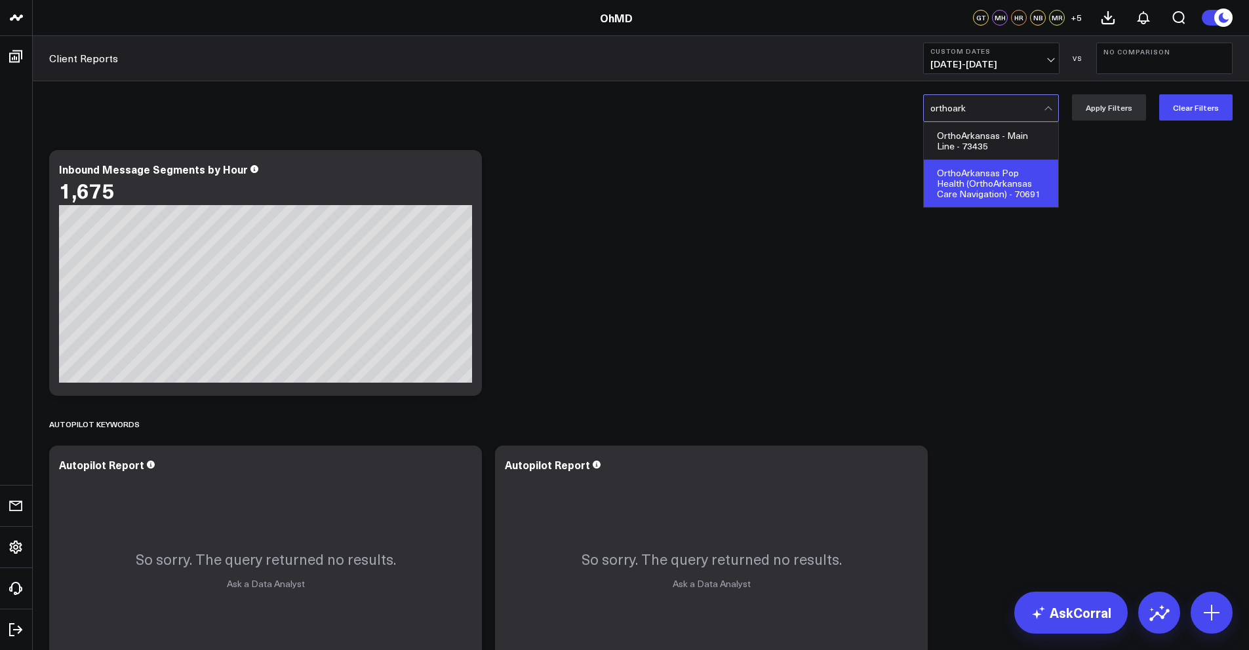
click at [981, 171] on div "OrthoArkansas Pop Health (OrthoArkansas Care Navigation) - 70691" at bounding box center [991, 183] width 134 height 47
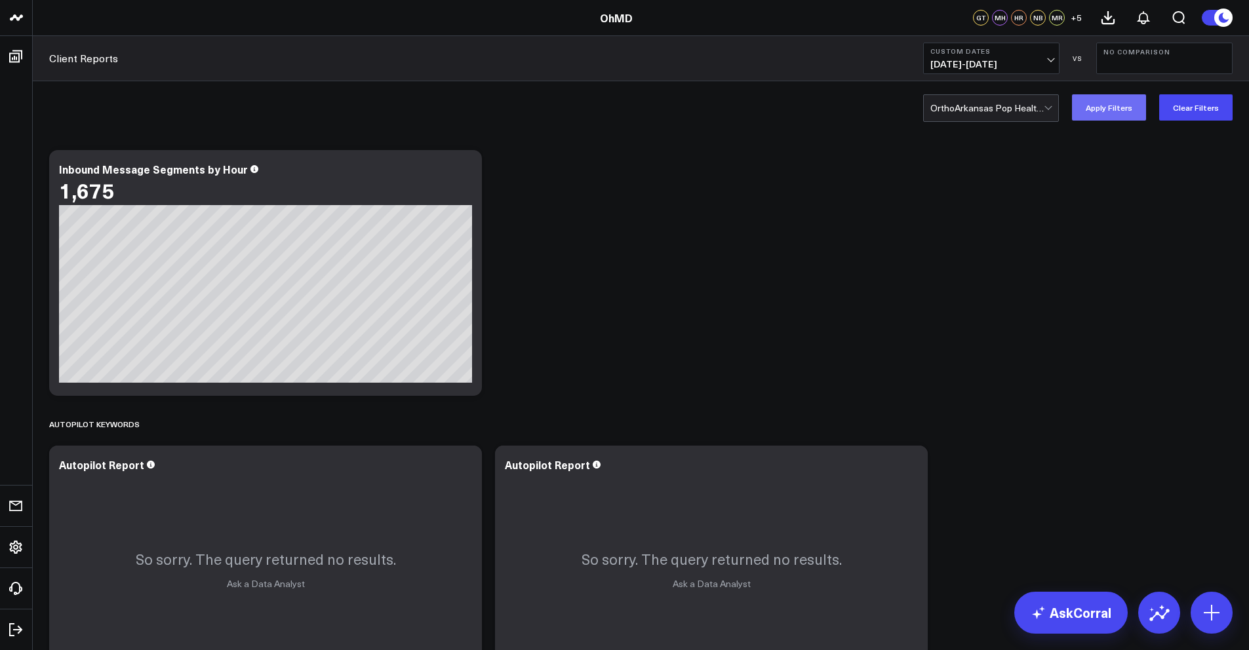
click at [1123, 114] on button "Apply Filters" at bounding box center [1109, 107] width 74 height 26
click at [967, 113] on div at bounding box center [986, 108] width 113 height 26
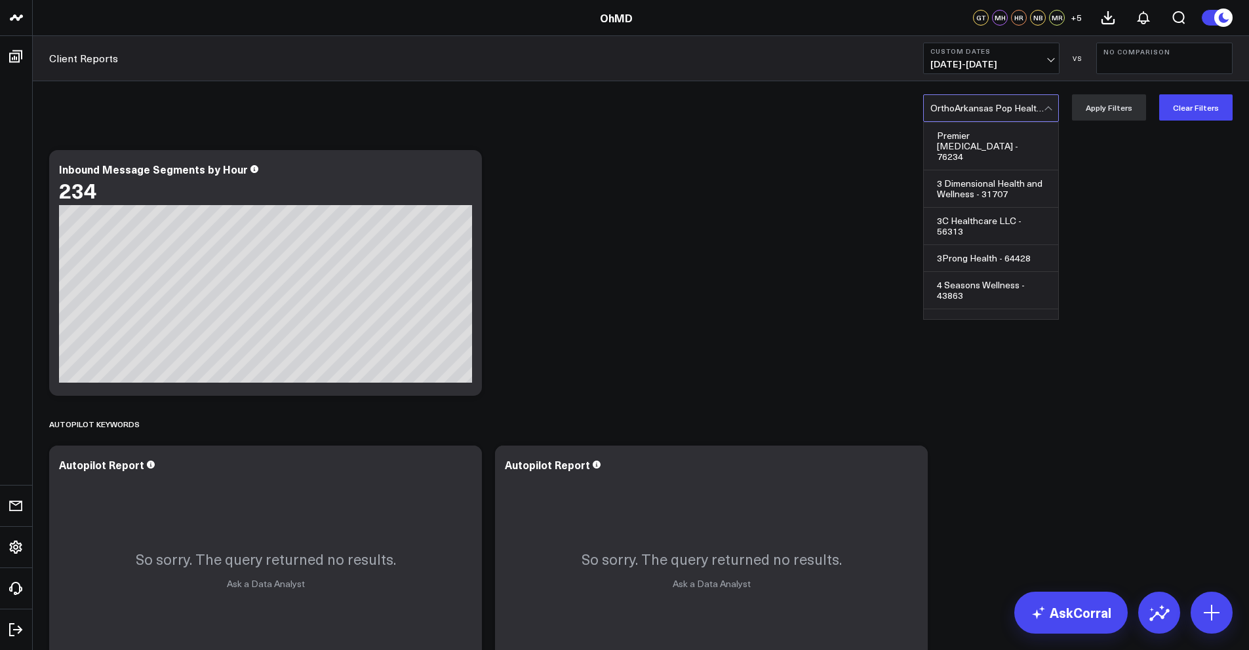
scroll to position [25712, 0]
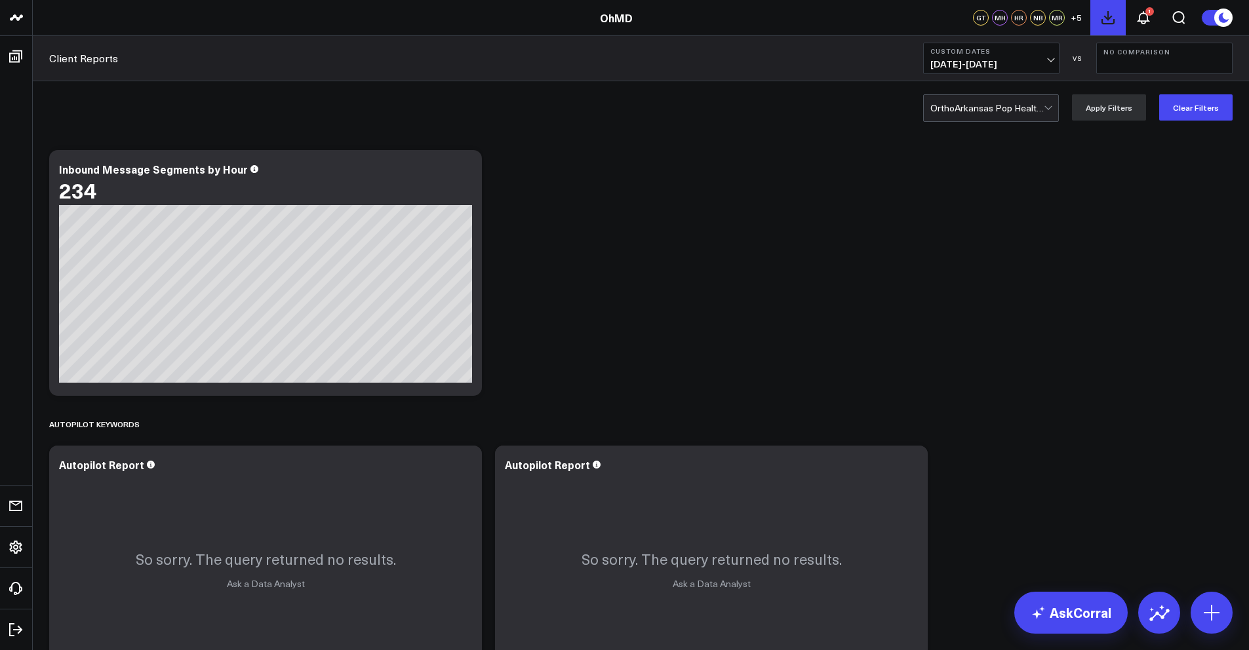
click at [1112, 18] on icon at bounding box center [1108, 18] width 16 height 16
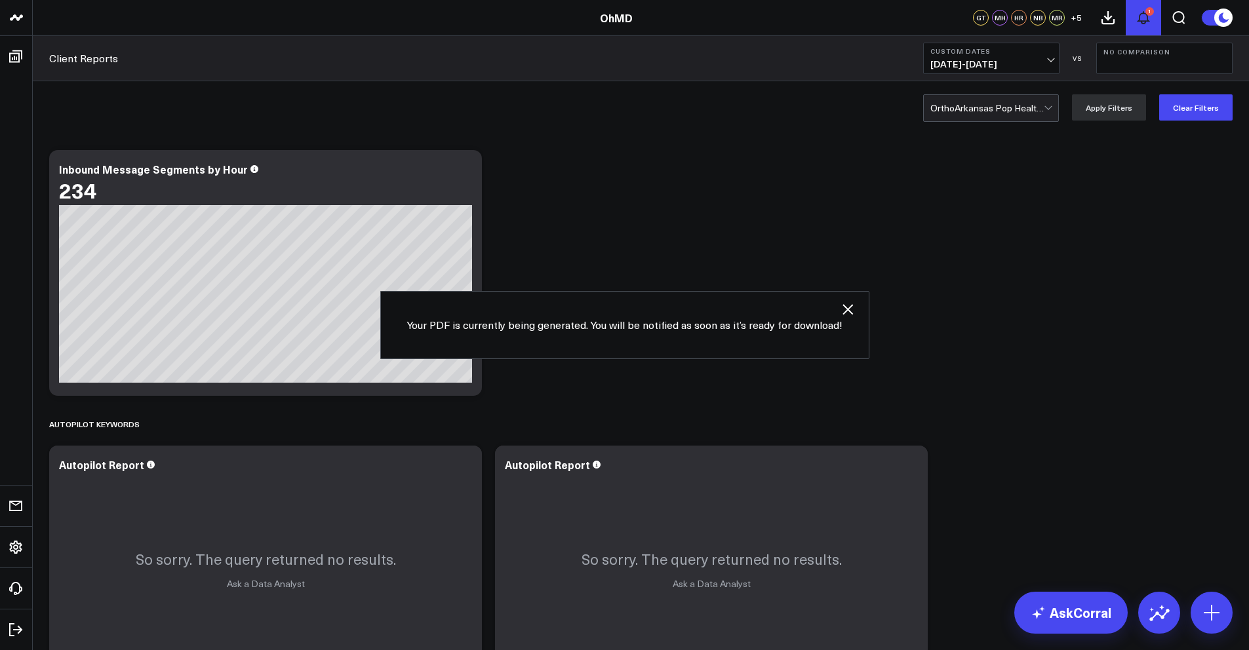
click at [1154, 18] on button "1" at bounding box center [1142, 17] width 35 height 35
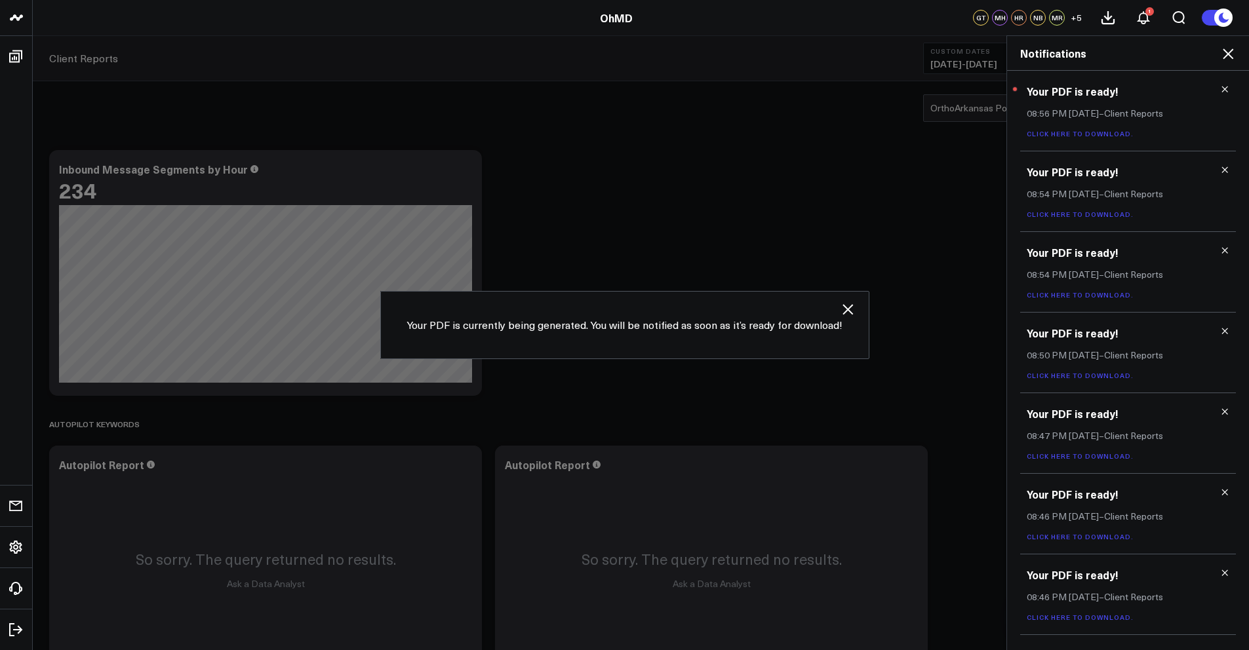
click at [1087, 136] on link "Click here to download." at bounding box center [1079, 133] width 107 height 9
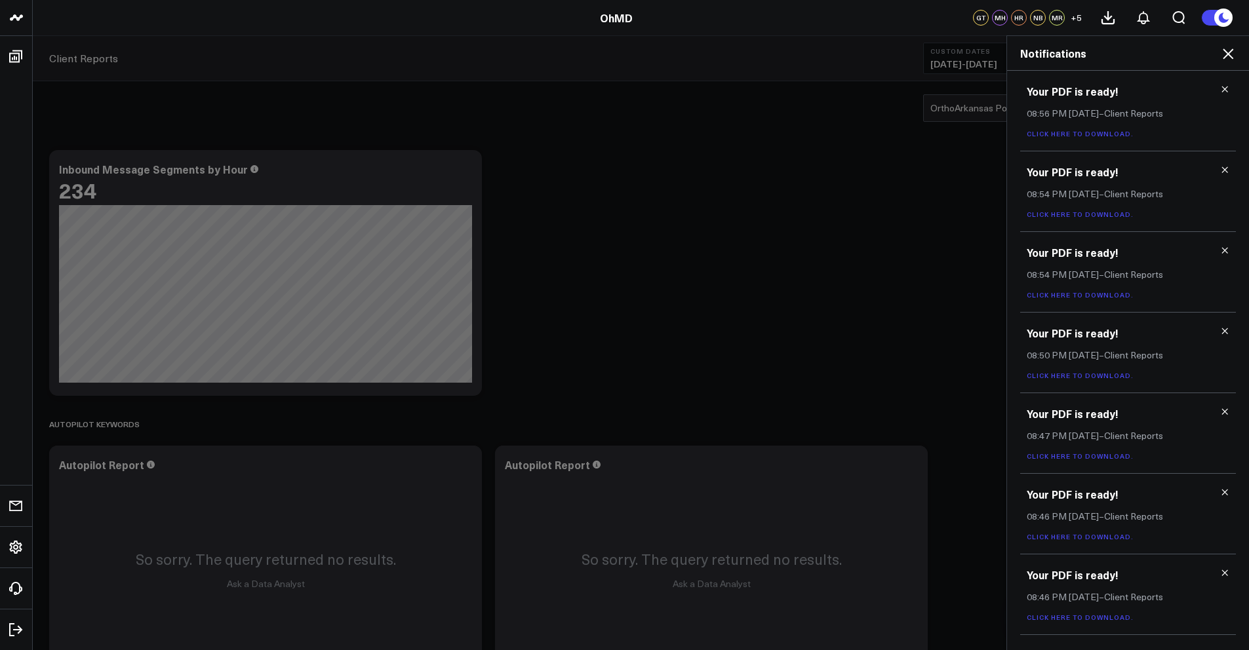
click at [1226, 53] on icon at bounding box center [1228, 54] width 16 height 16
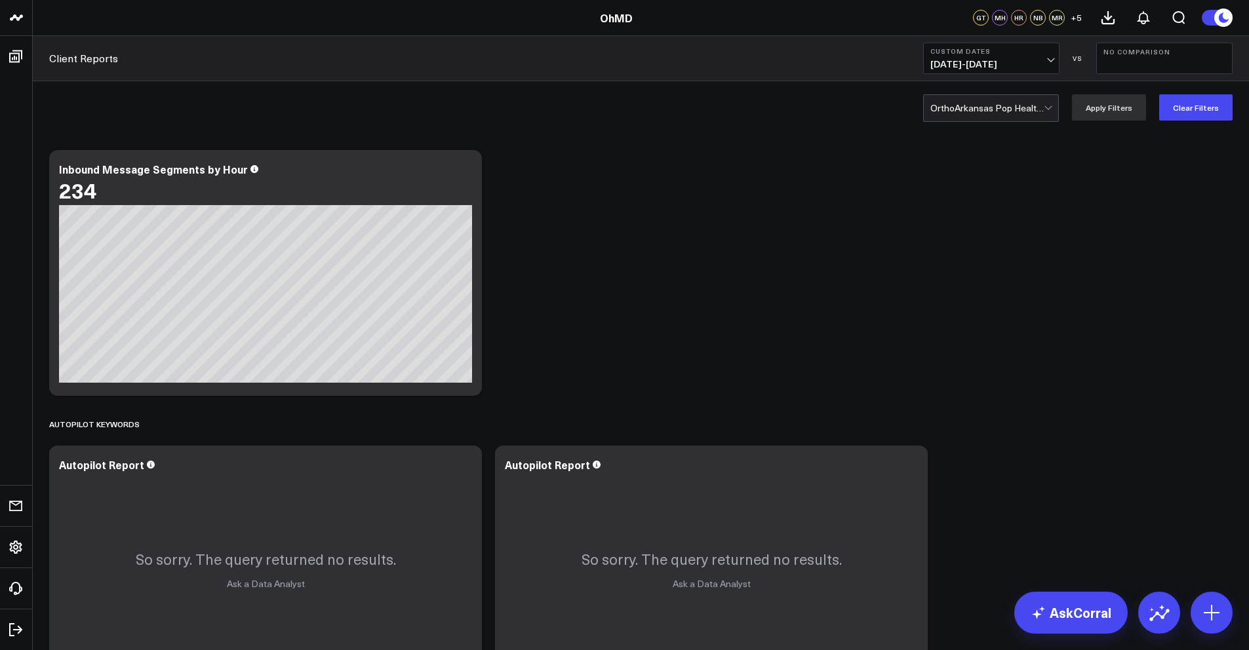
drag, startPoint x: 1085, startPoint y: 246, endPoint x: 1080, endPoint y: 136, distance: 110.3
click at [1102, 124] on div "OrthoArkansas Pop Health (OrthoArkansas Care Navigation) - 70691 Apply Filters …" at bounding box center [641, 107] width 1216 height 52
click at [1113, 16] on icon at bounding box center [1108, 18] width 16 height 16
click at [965, 115] on div at bounding box center [986, 108] width 113 height 26
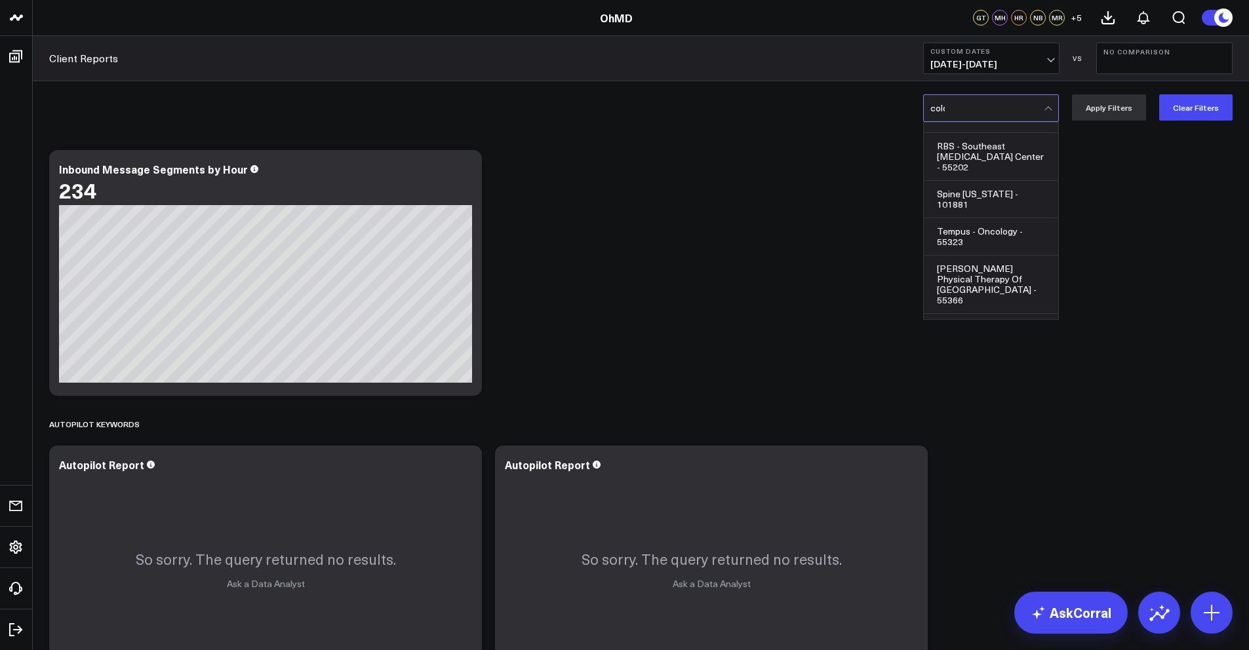
scroll to position [0, 0]
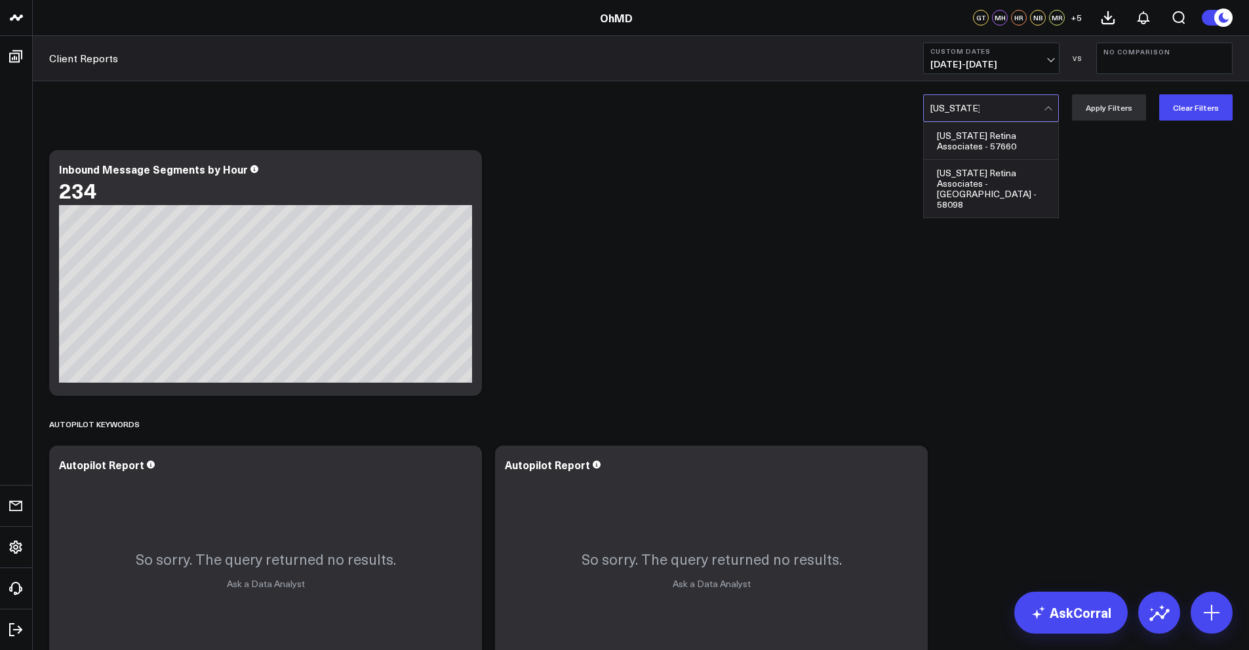
type input "[US_STATE] ret"
click at [1020, 128] on div "[US_STATE] Retina Associates - 57660" at bounding box center [991, 141] width 134 height 37
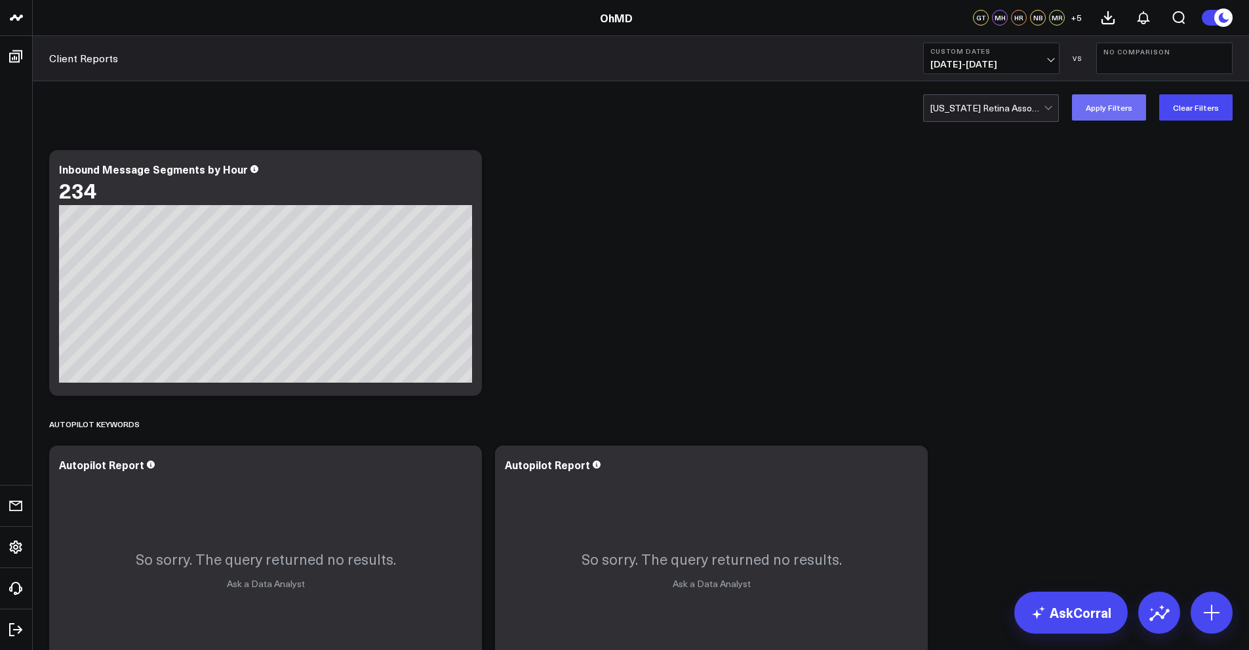
click at [1135, 94] on button "Apply Filters" at bounding box center [1109, 107] width 74 height 26
click at [1112, 15] on icon at bounding box center [1108, 18] width 16 height 16
click at [1004, 104] on div at bounding box center [986, 108] width 113 height 26
type input "Timely"
click at [1007, 138] on div "TimelyCare - 33467" at bounding box center [991, 136] width 134 height 26
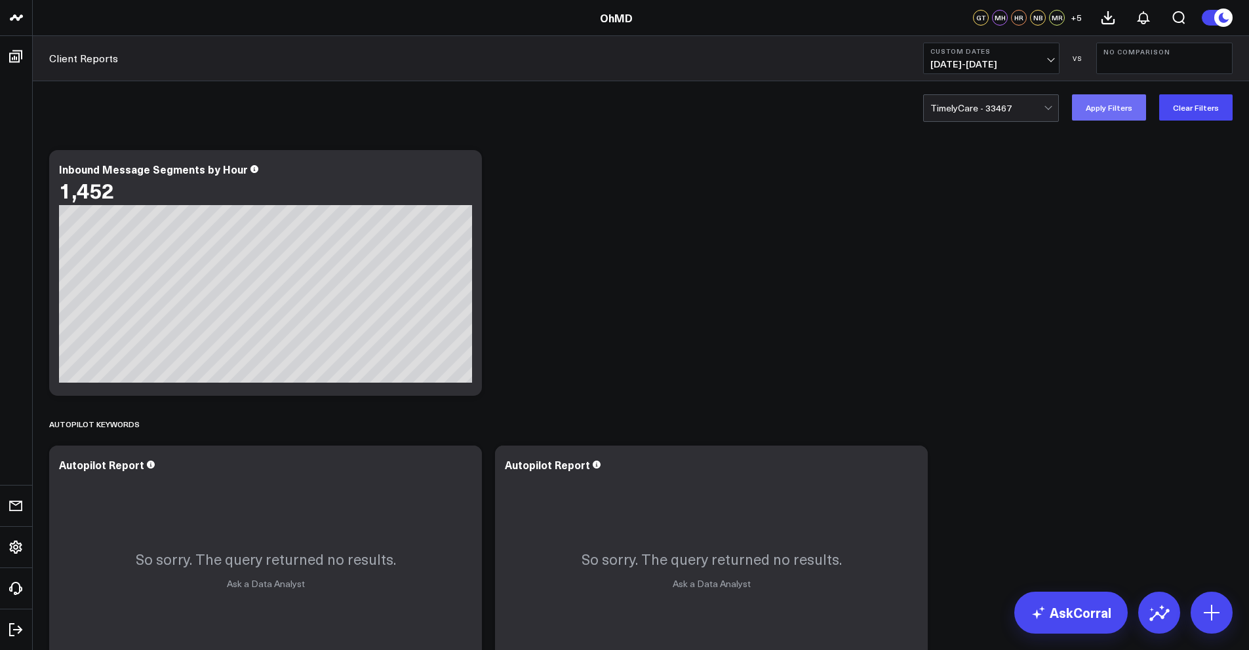
click at [1085, 109] on button "Apply Filters" at bounding box center [1109, 107] width 74 height 26
click at [1116, 14] on button at bounding box center [1107, 17] width 35 height 35
click at [1137, 22] on icon at bounding box center [1143, 18] width 16 height 16
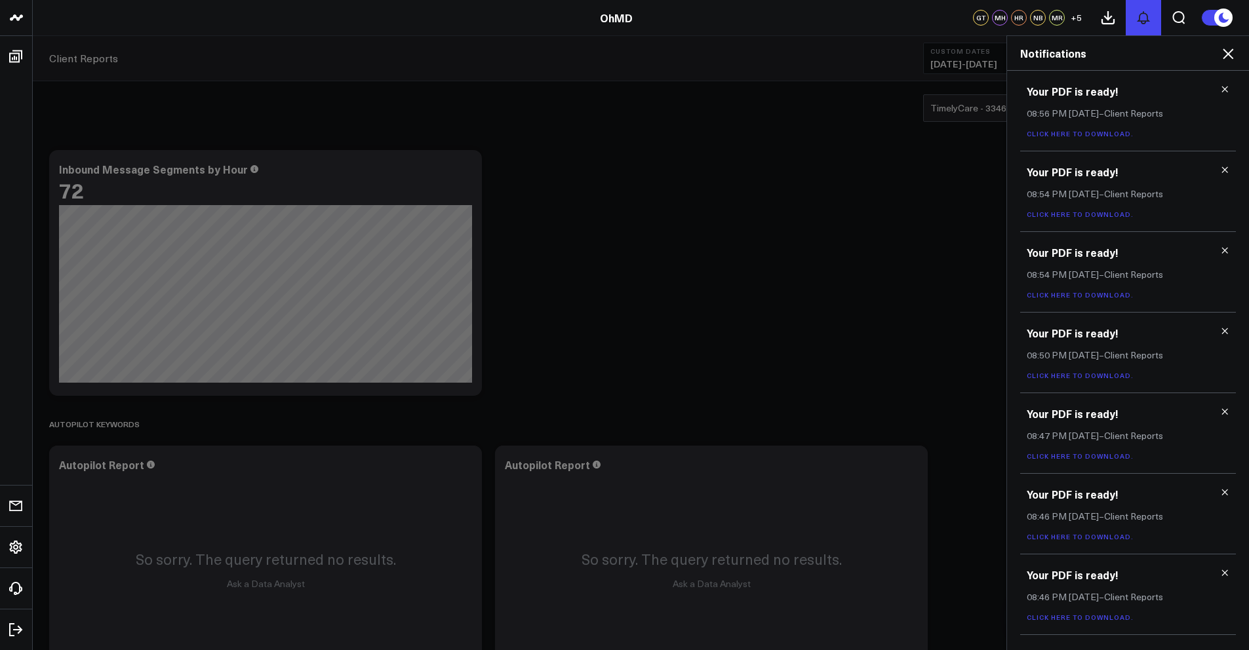
click at [1137, 22] on icon at bounding box center [1143, 18] width 16 height 16
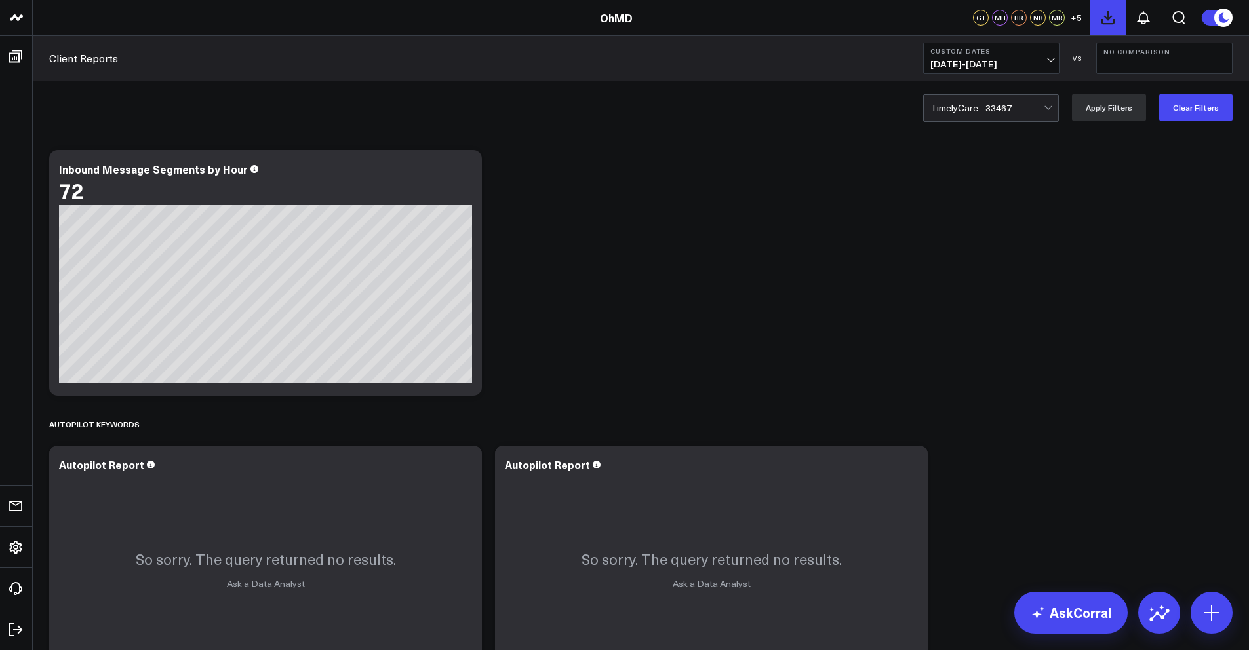
click at [1115, 21] on icon at bounding box center [1108, 18] width 16 height 16
click at [1137, 18] on icon at bounding box center [1143, 18] width 16 height 16
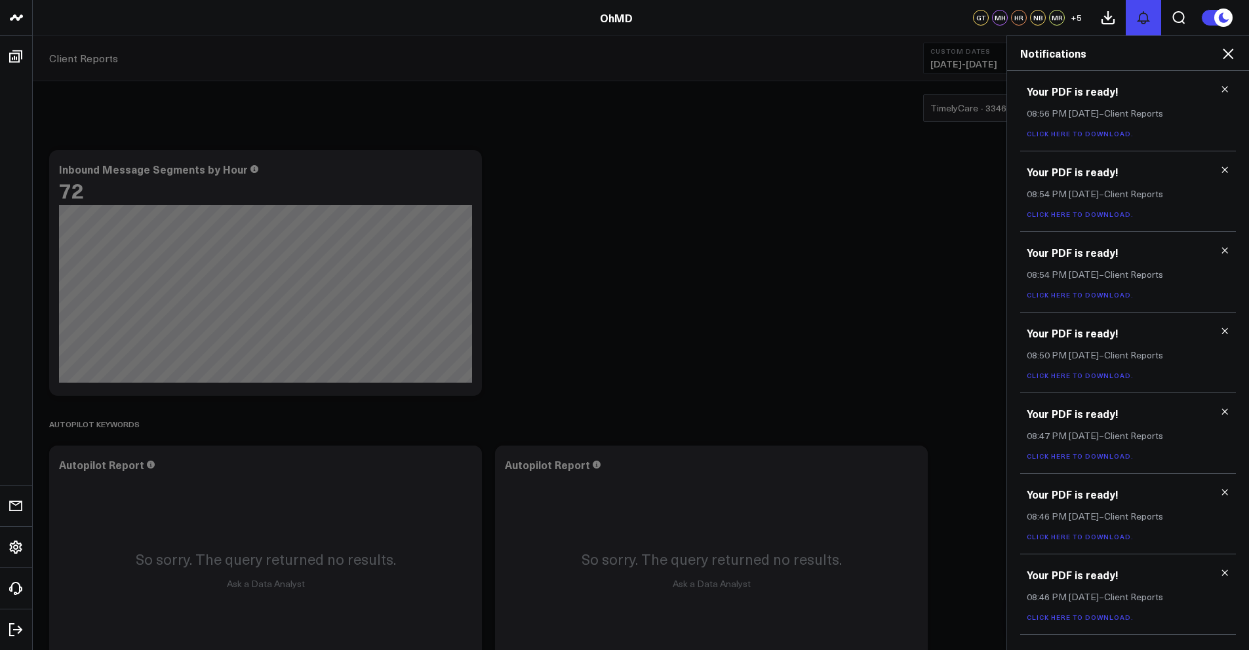
click at [1137, 18] on icon at bounding box center [1143, 18] width 16 height 16
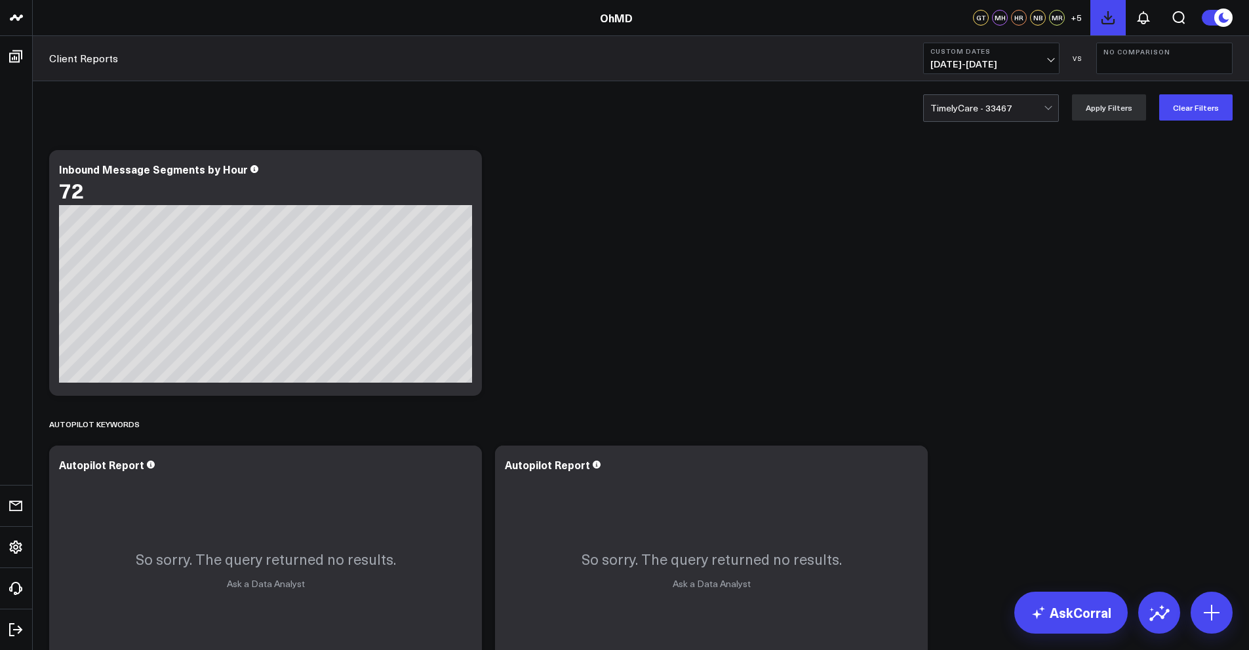
click at [1106, 21] on icon at bounding box center [1108, 18] width 16 height 16
click at [1019, 117] on div at bounding box center [986, 108] width 113 height 26
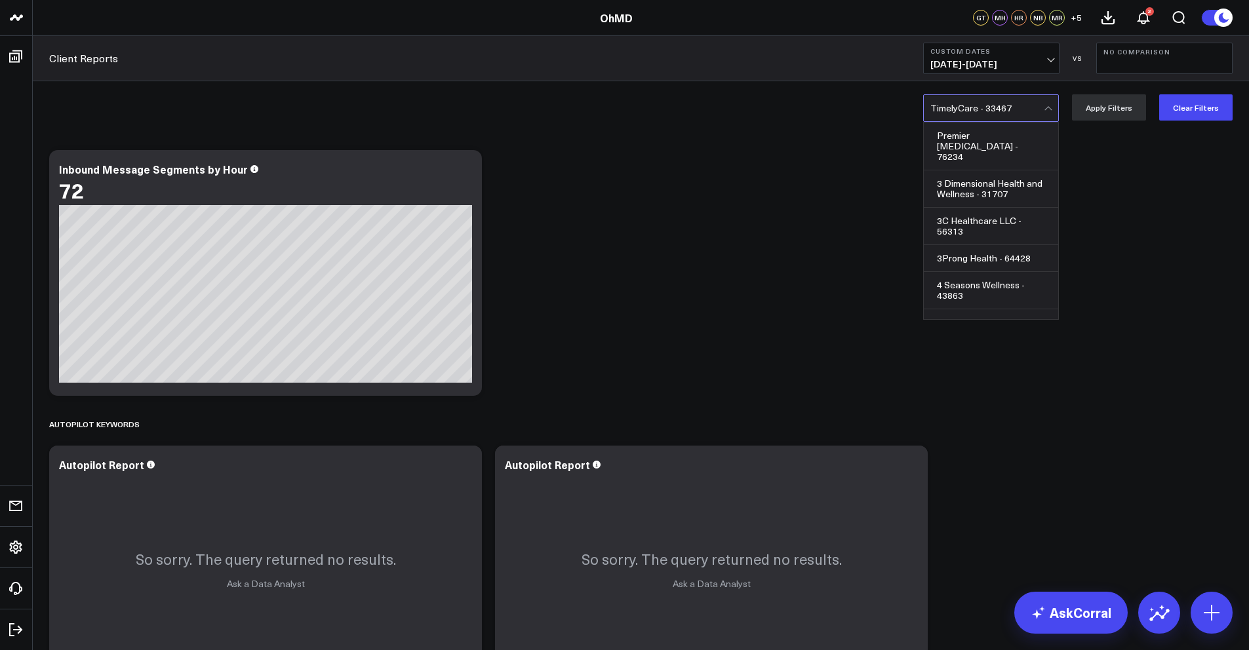
scroll to position [34292, 0]
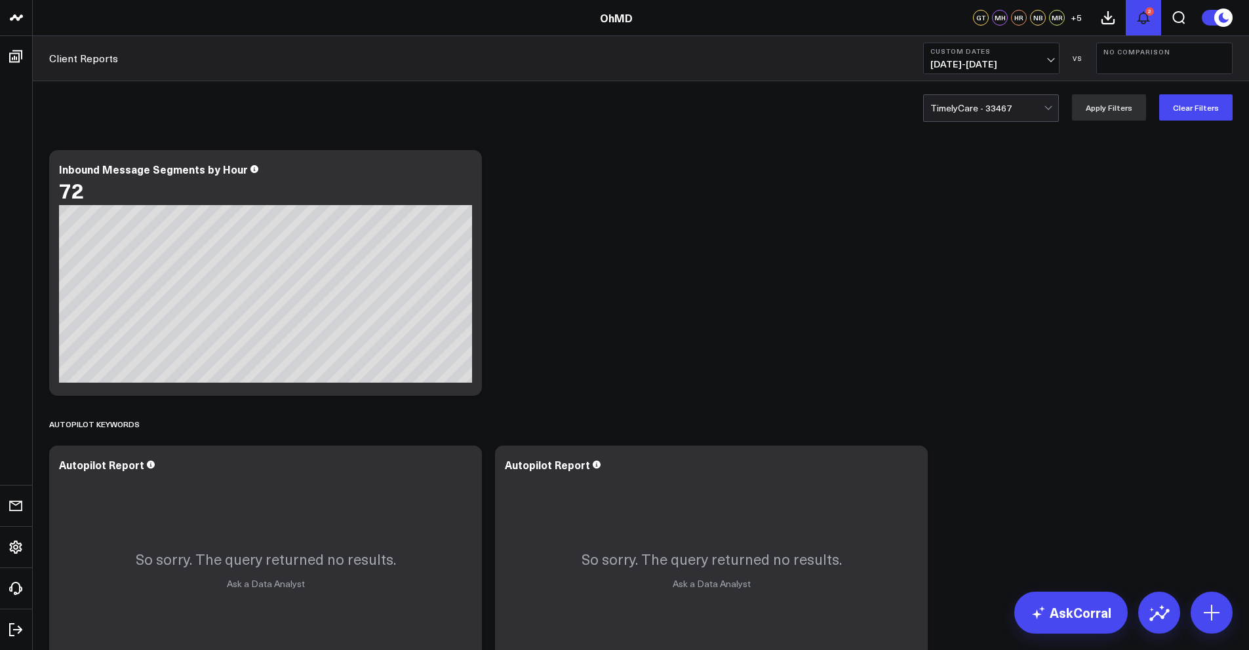
click at [1152, 13] on div "2" at bounding box center [1149, 11] width 9 height 9
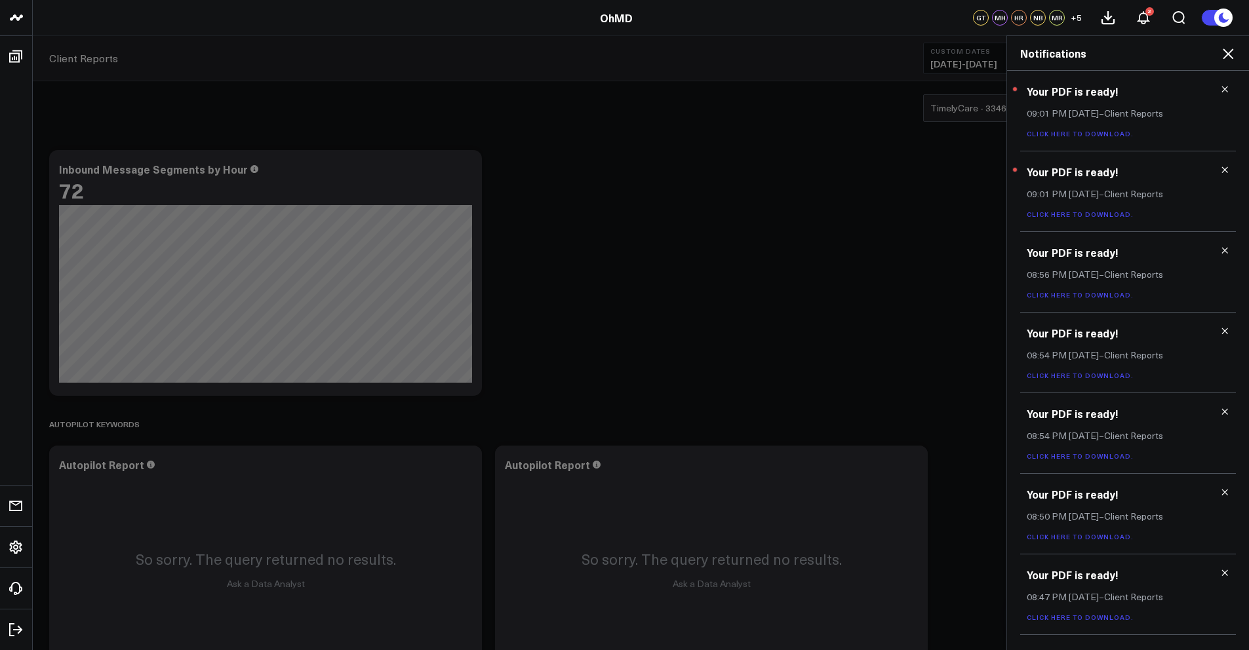
click at [1076, 140] on div "Your PDF is ready! 09:01 PM [DATE] – Client Reports Click here to download." at bounding box center [1128, 111] width 216 height 81
click at [1076, 134] on link "Click here to download." at bounding box center [1079, 133] width 107 height 9
click at [1064, 134] on link "Click here to download." at bounding box center [1079, 133] width 107 height 9
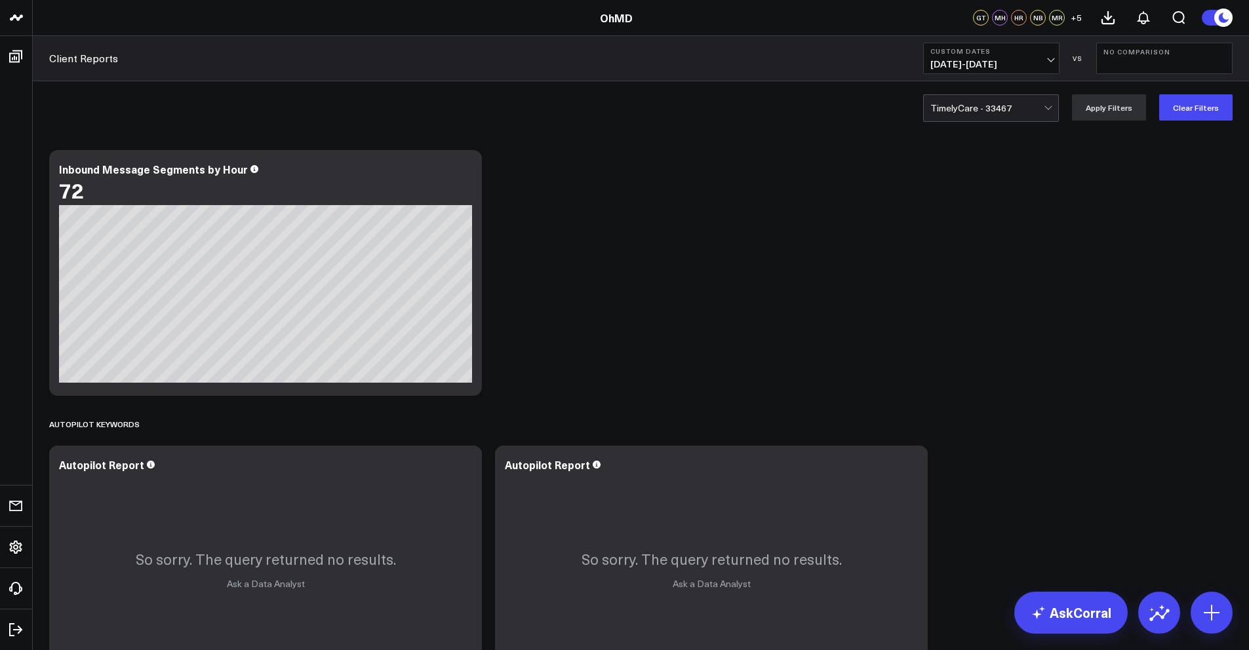
click at [965, 111] on div at bounding box center [986, 108] width 113 height 26
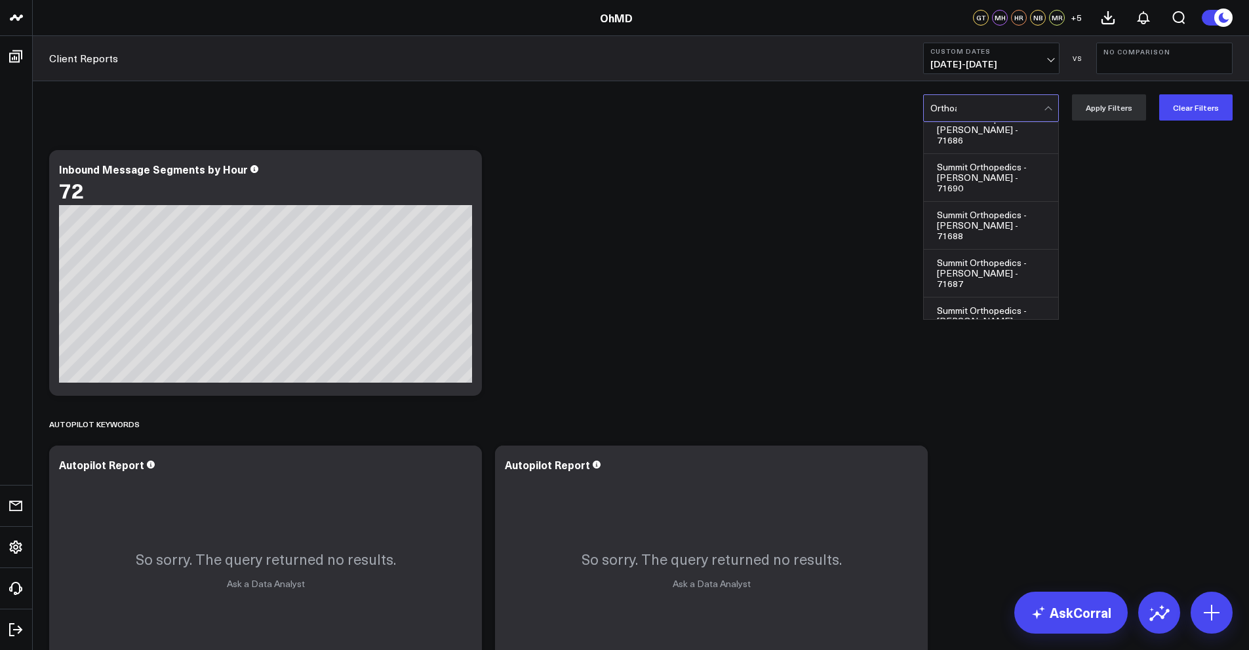
scroll to position [0, 0]
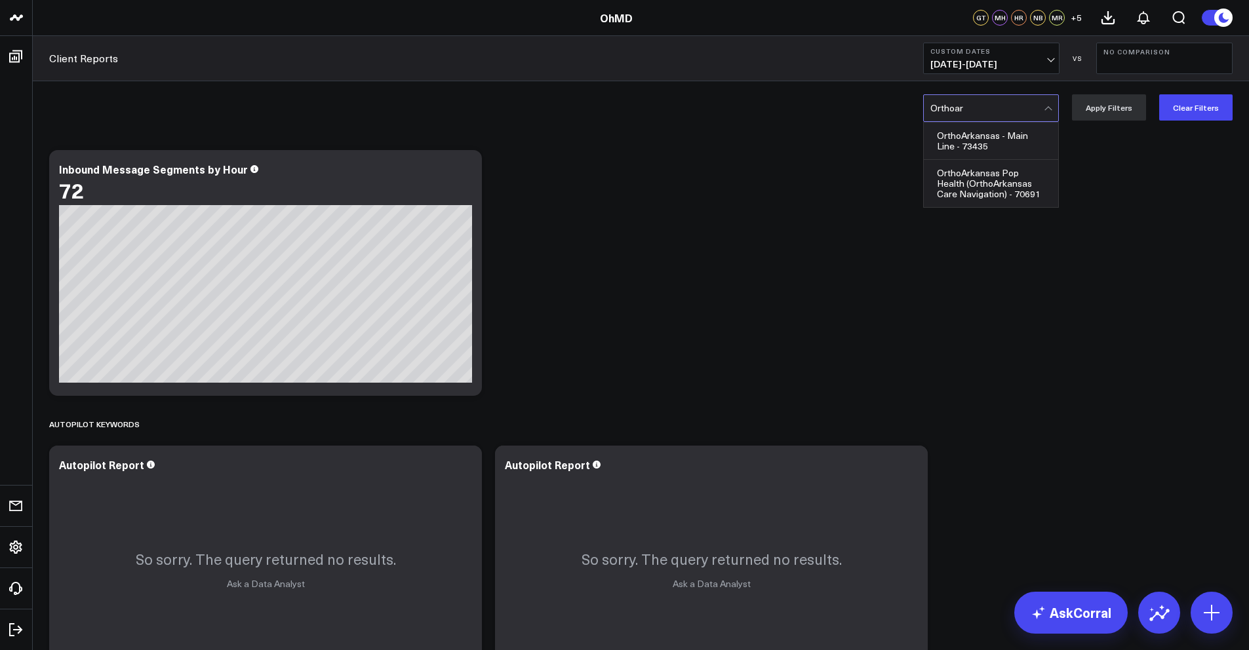
type input "Orthoark"
click at [994, 193] on div "OrthoArkansas Pop Health (OrthoArkansas Care Navigation) - 70691" at bounding box center [991, 183] width 134 height 47
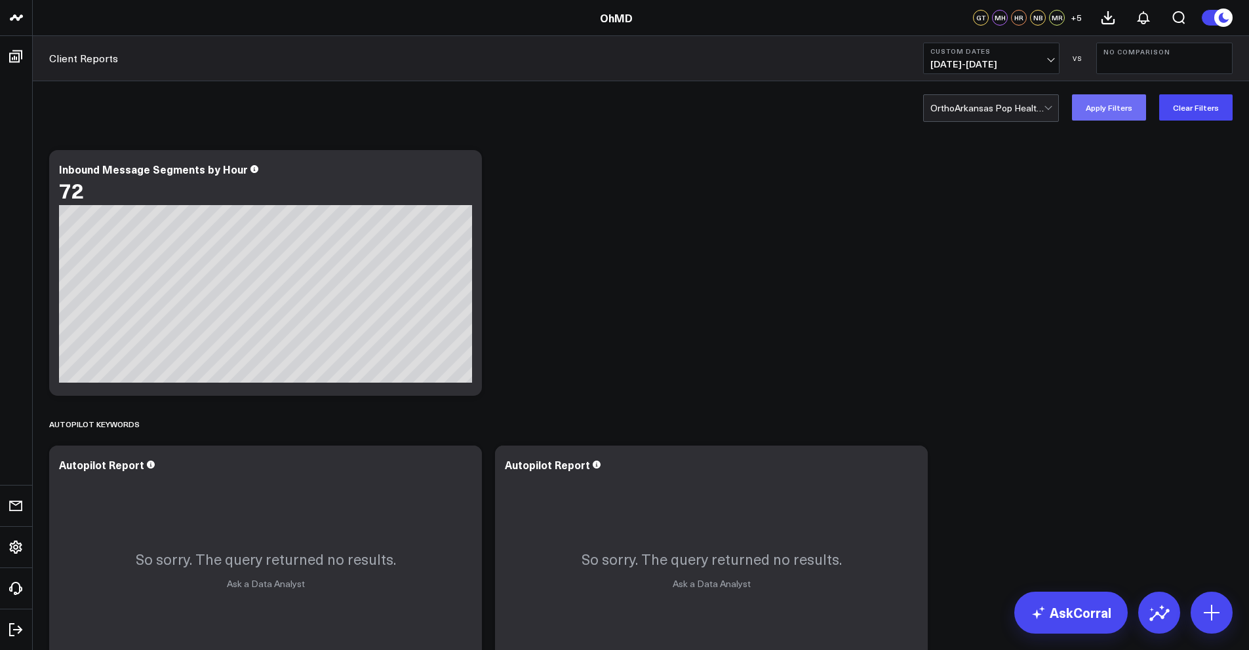
click at [1113, 105] on button "Apply Filters" at bounding box center [1109, 107] width 74 height 26
click at [1106, 14] on icon at bounding box center [1108, 18] width 12 height 12
click at [1005, 104] on div at bounding box center [986, 108] width 113 height 26
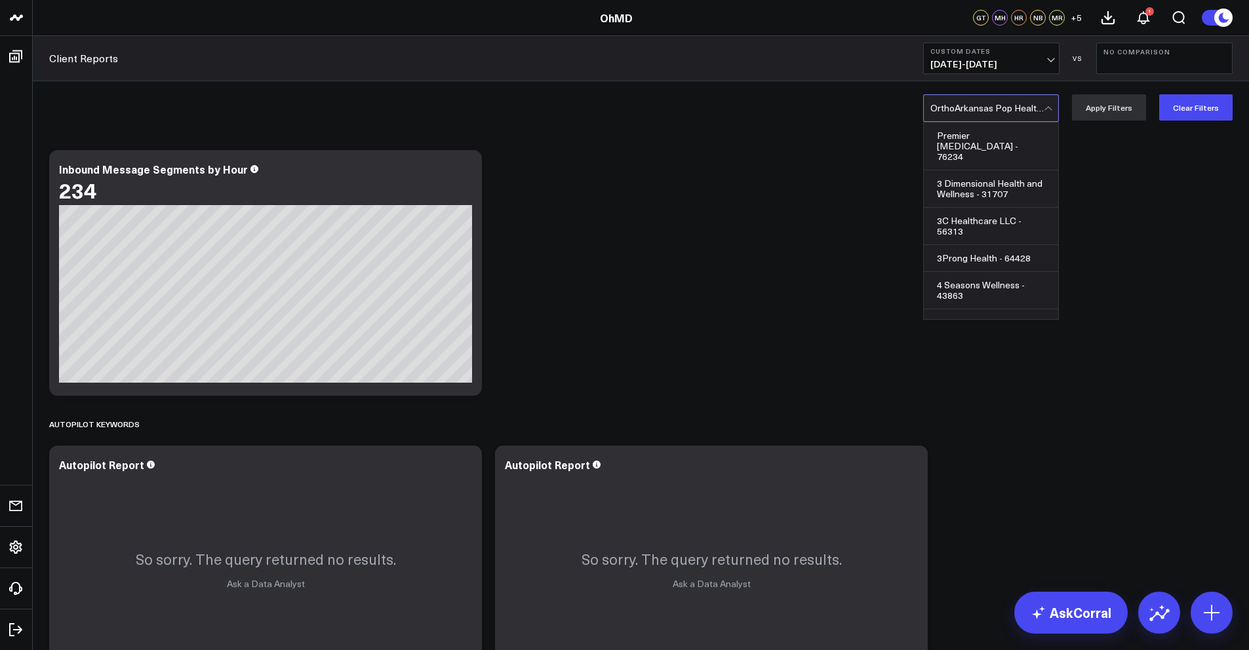
scroll to position [25712, 0]
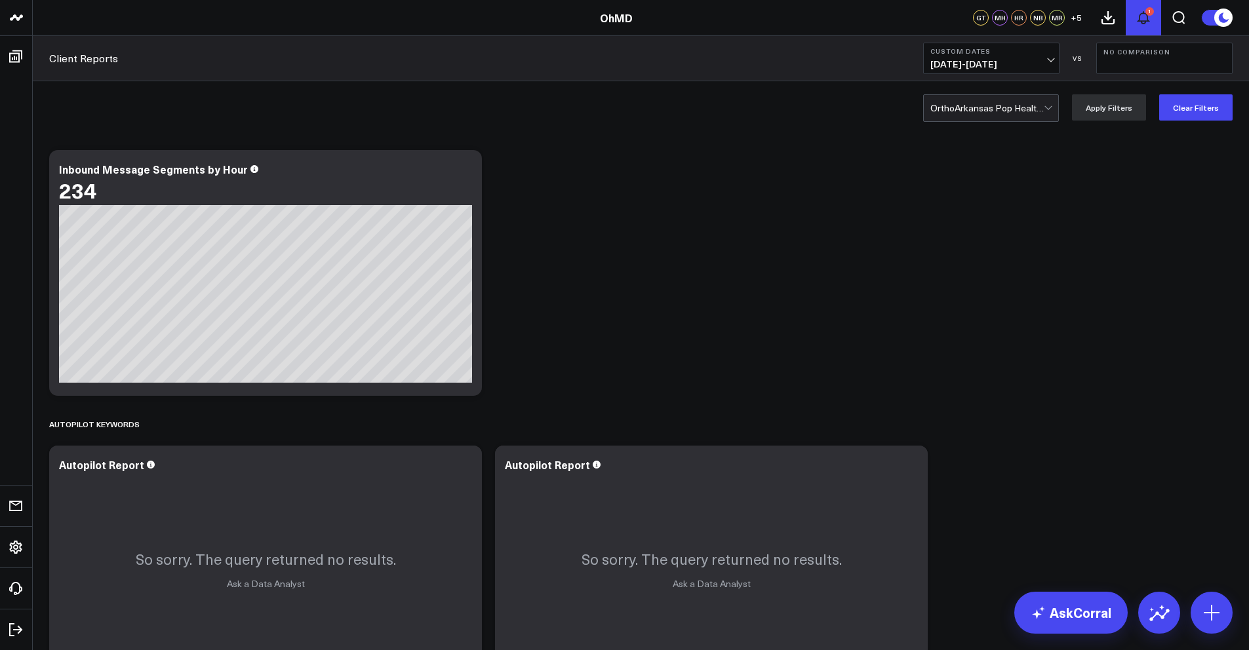
click at [1142, 14] on icon at bounding box center [1143, 18] width 16 height 16
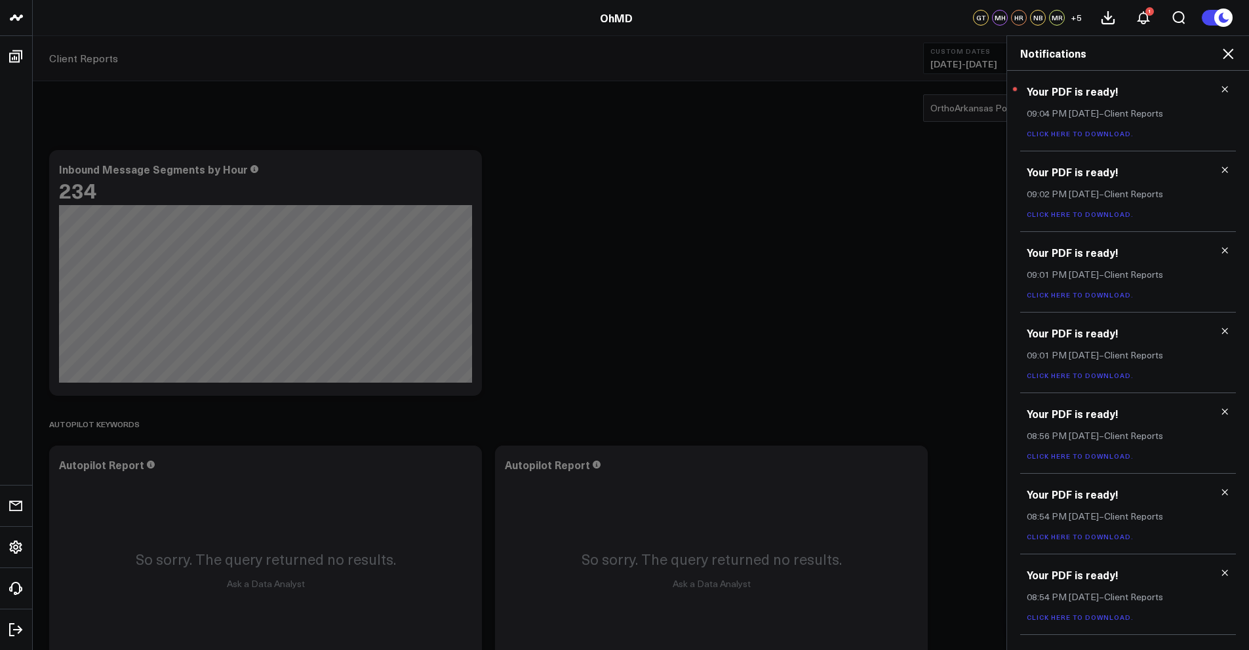
click at [1106, 134] on link "Click here to download." at bounding box center [1079, 133] width 107 height 9
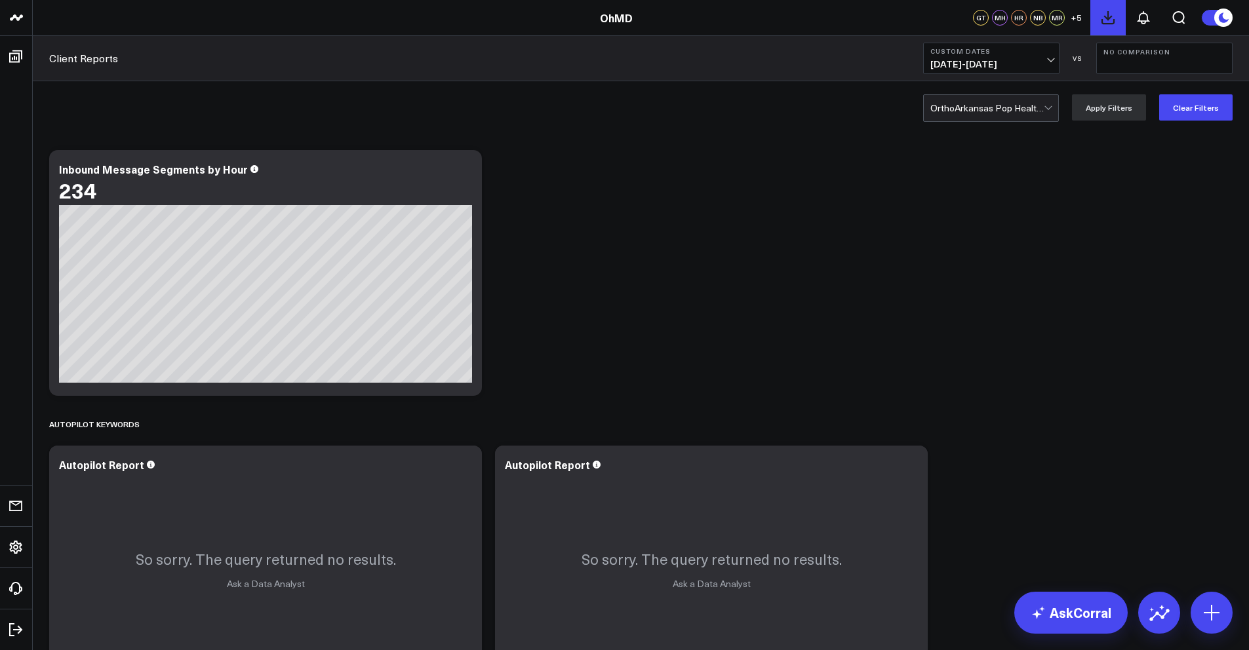
click at [1104, 22] on icon at bounding box center [1108, 18] width 16 height 16
click at [979, 115] on div at bounding box center [986, 108] width 113 height 26
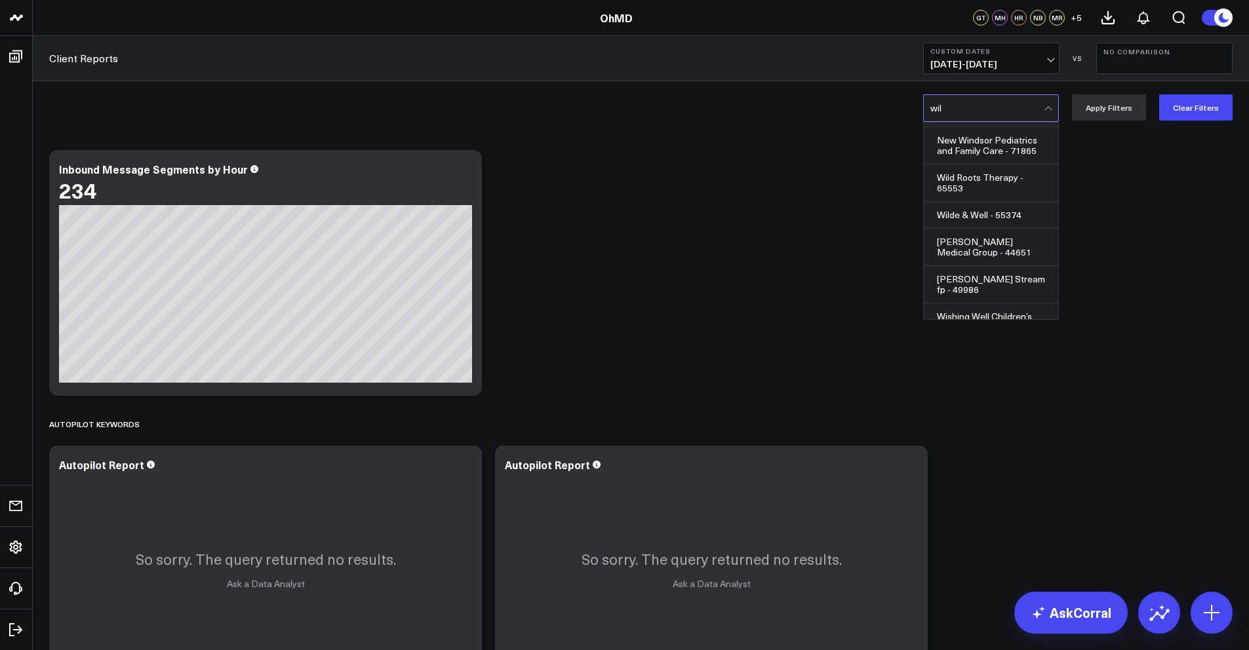
scroll to position [0, 0]
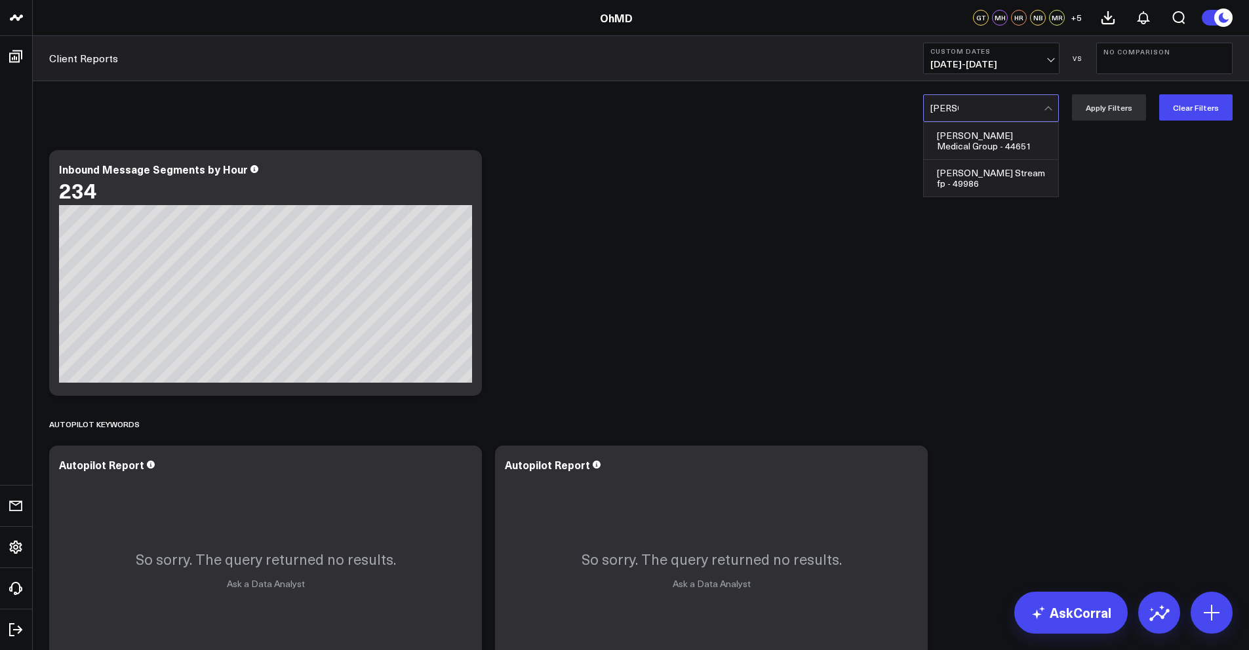
type input "[PERSON_NAME]"
click at [978, 128] on div "[PERSON_NAME] Medical Group - 44651" at bounding box center [991, 141] width 134 height 37
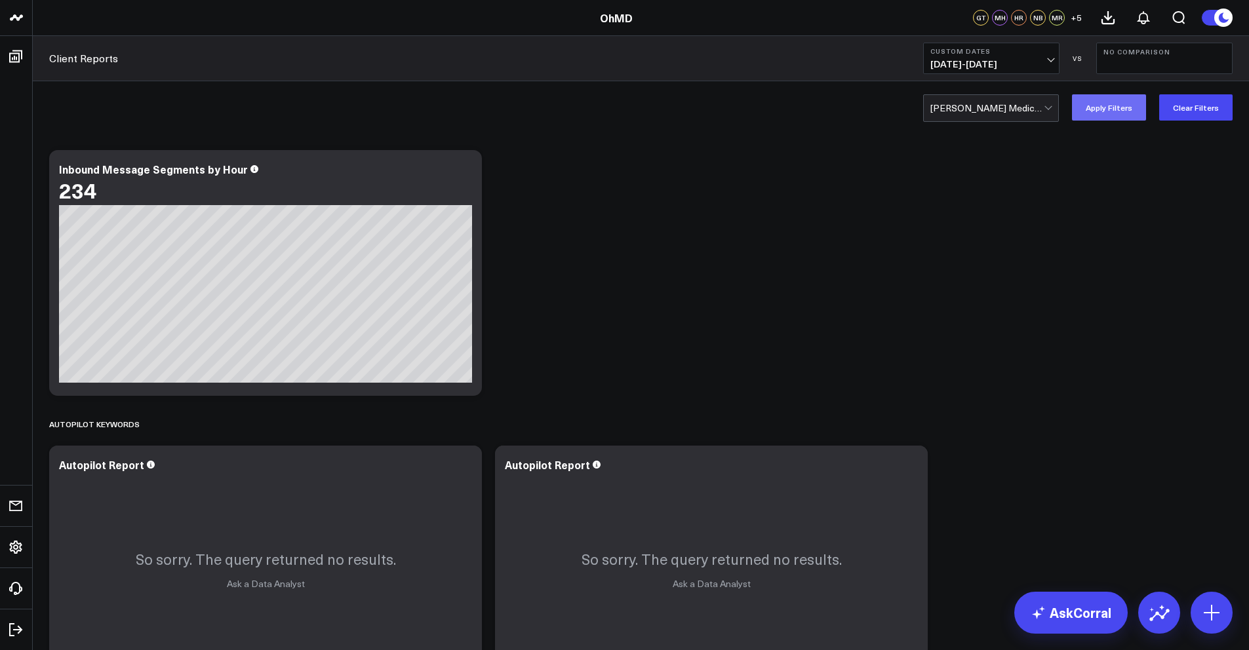
click at [1108, 105] on button "Apply Filters" at bounding box center [1109, 107] width 74 height 26
click at [1106, 22] on icon at bounding box center [1108, 18] width 16 height 16
click at [958, 103] on div at bounding box center [986, 108] width 113 height 26
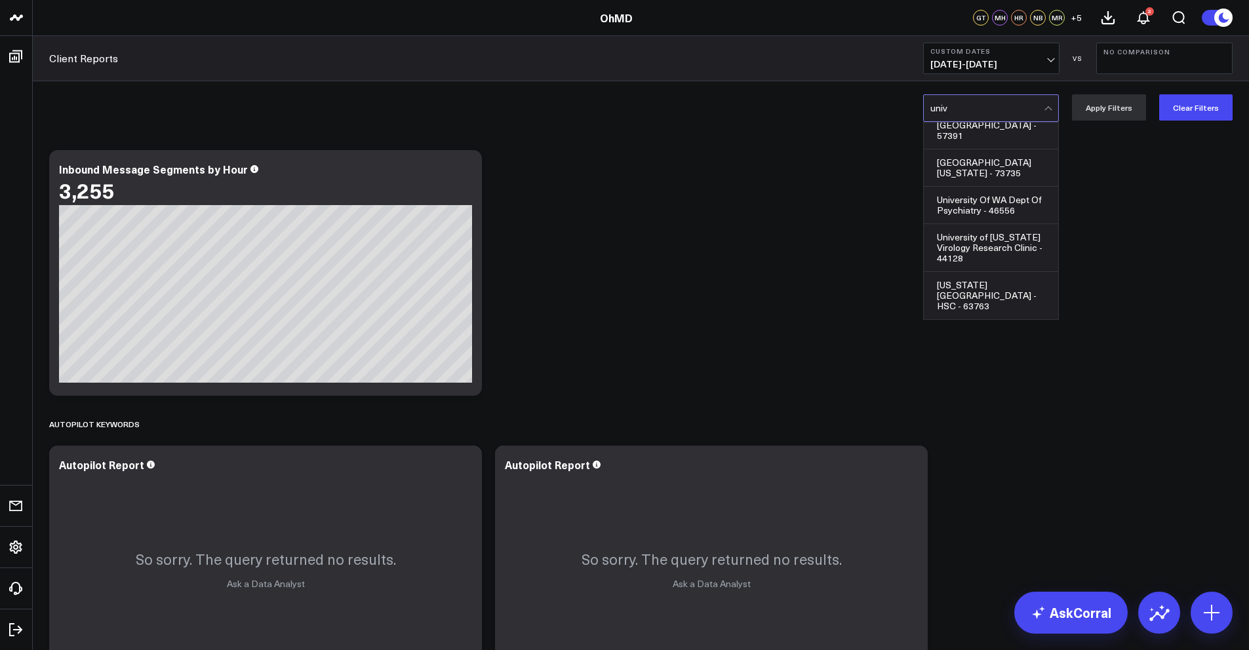
scroll to position [256, 0]
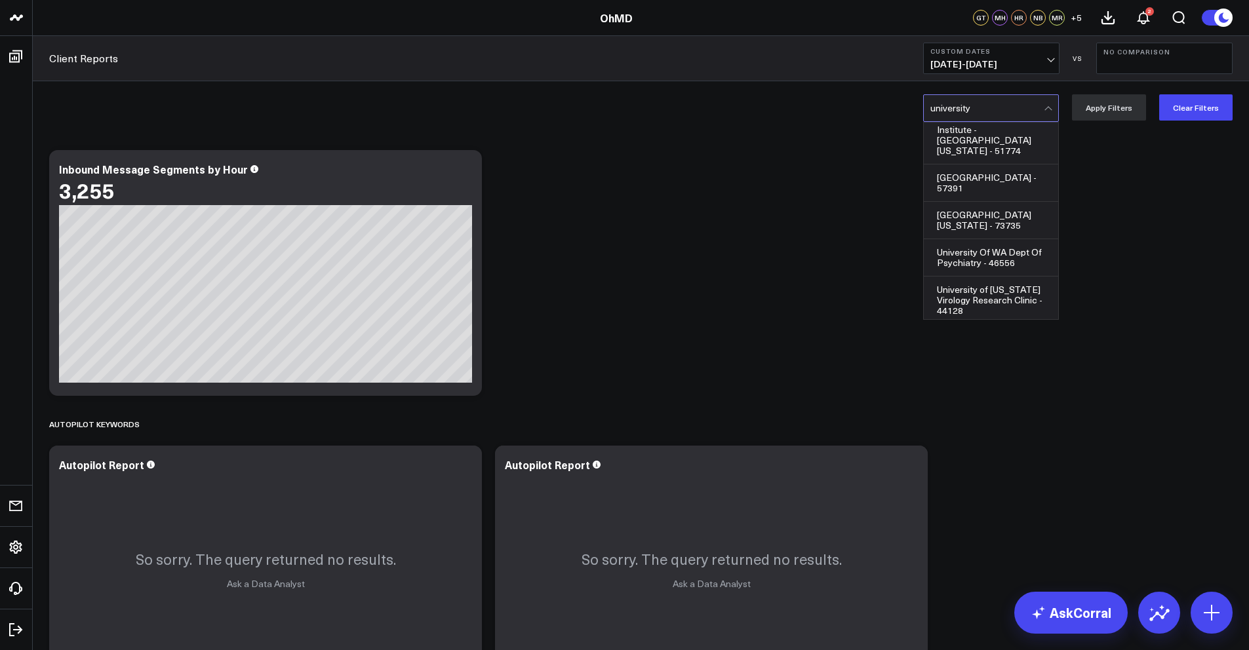
type input "university"
click at [1005, 165] on div "[GEOGRAPHIC_DATA] - 57391" at bounding box center [991, 183] width 134 height 37
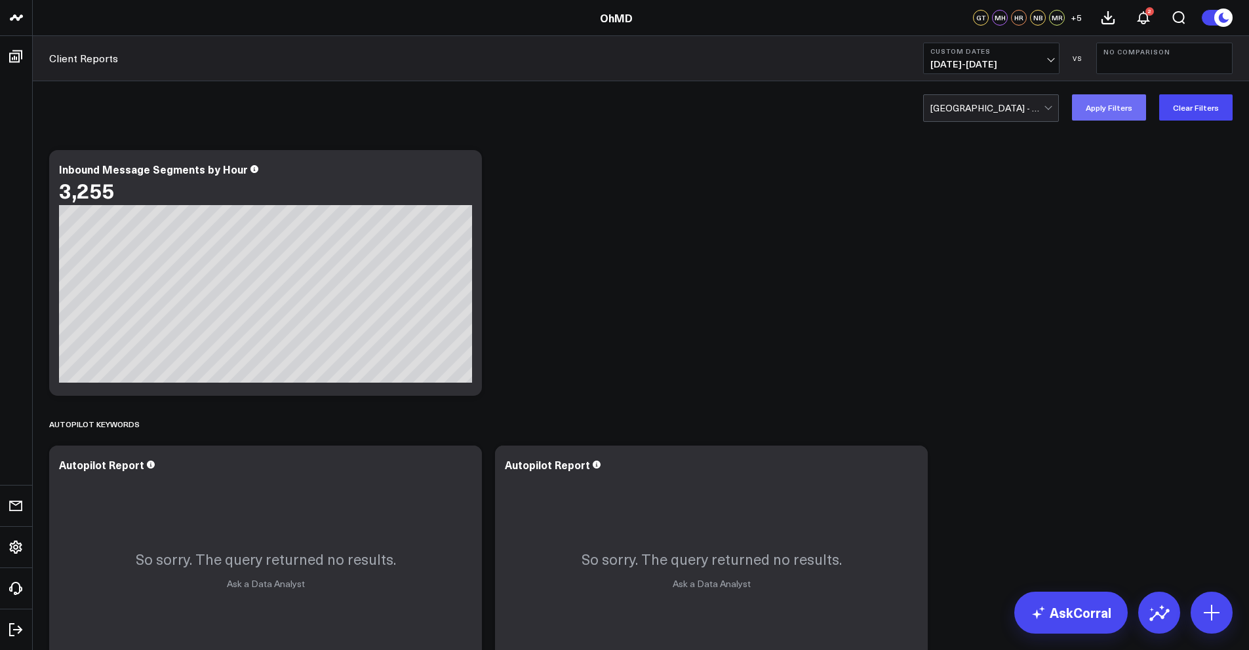
click at [1108, 105] on button "Apply Filters" at bounding box center [1109, 107] width 74 height 26
click at [1107, 14] on icon at bounding box center [1108, 18] width 12 height 12
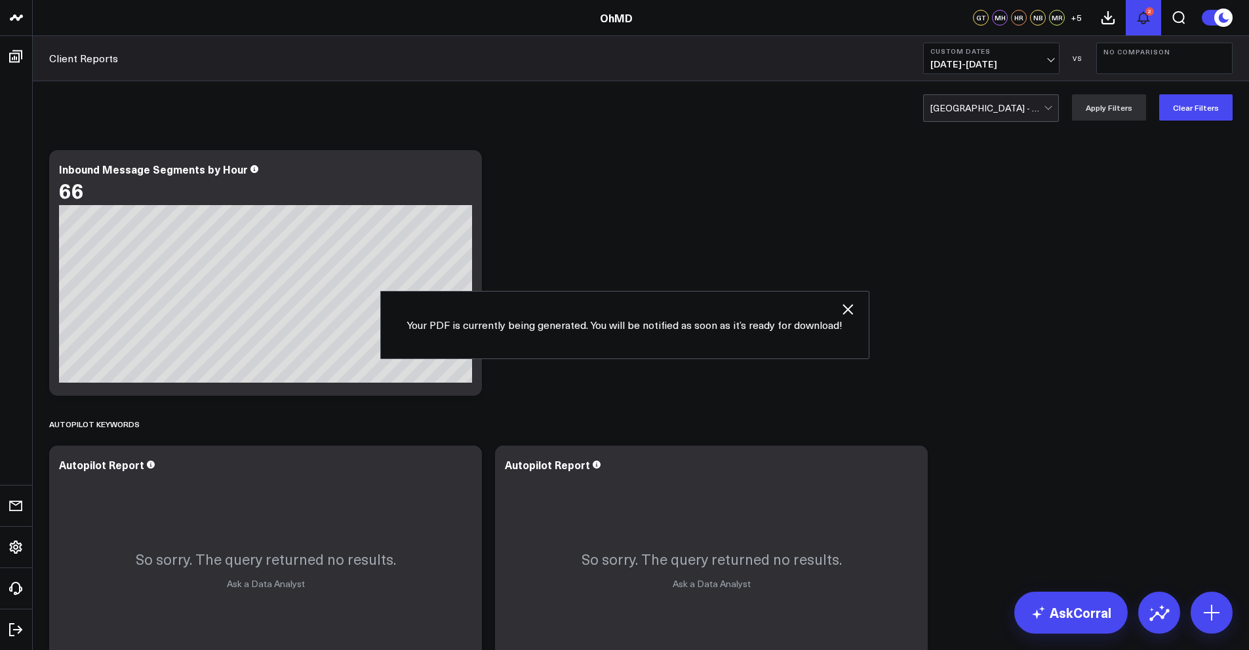
click at [1144, 19] on icon at bounding box center [1143, 18] width 16 height 16
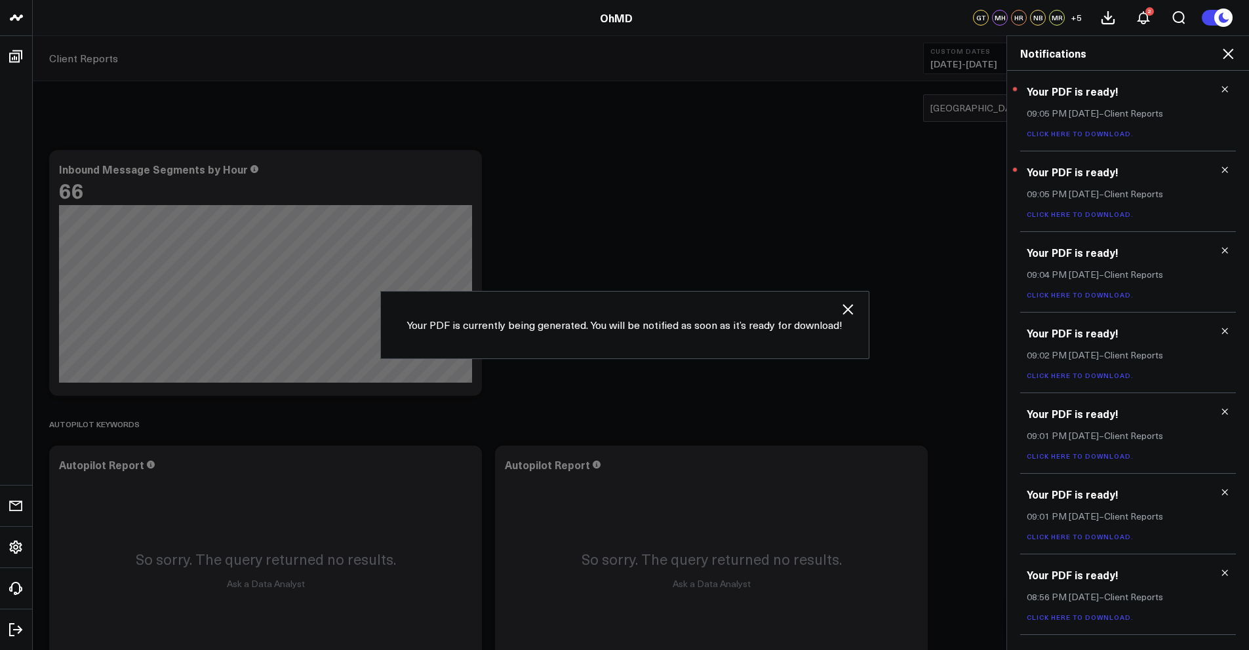
click at [1075, 212] on link "Click here to download." at bounding box center [1079, 214] width 107 height 9
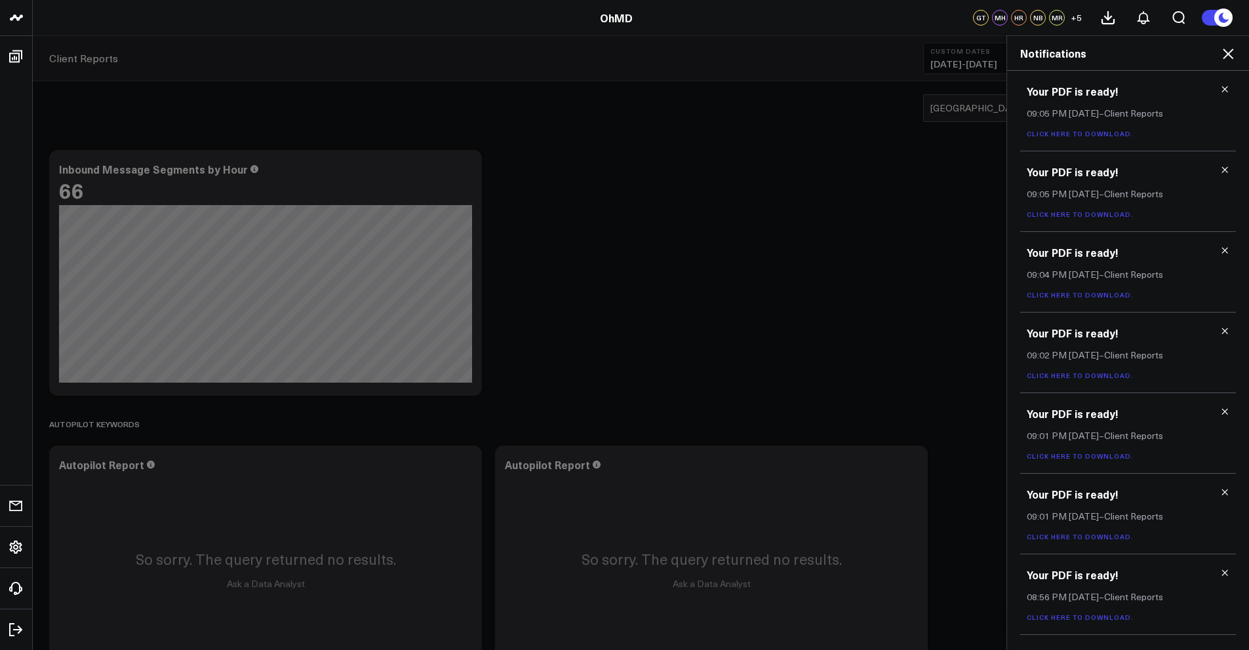
click at [1072, 130] on link "Click here to download." at bounding box center [1079, 133] width 107 height 9
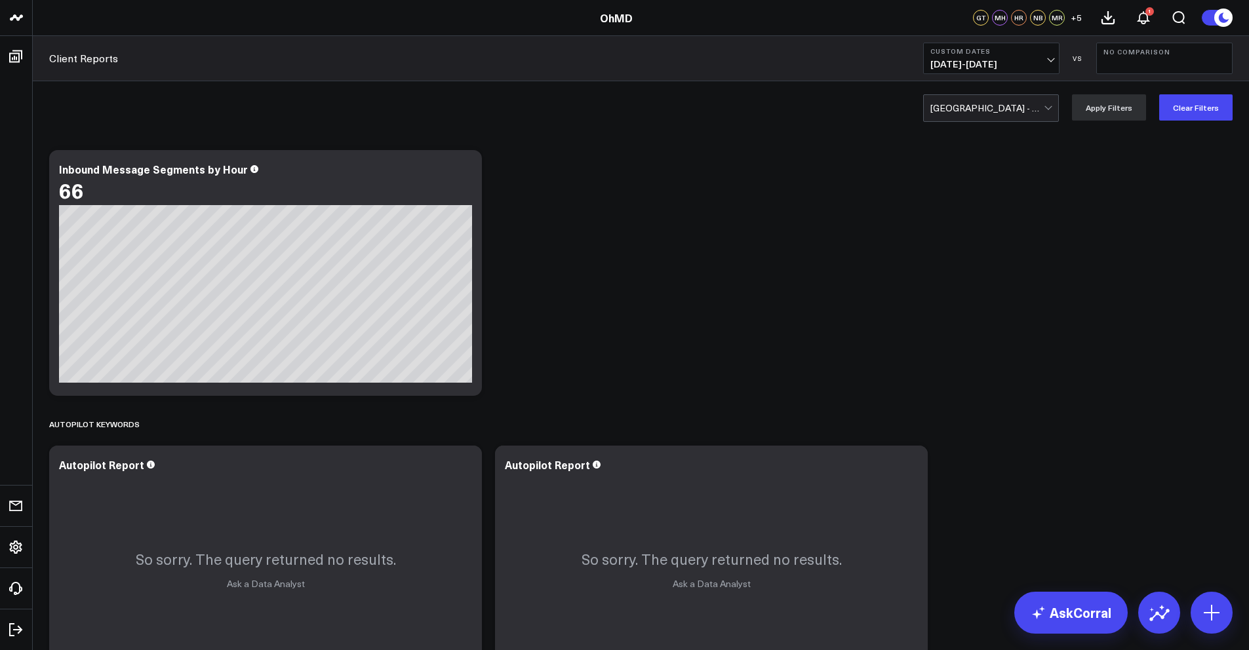
click at [977, 113] on div at bounding box center [986, 108] width 113 height 26
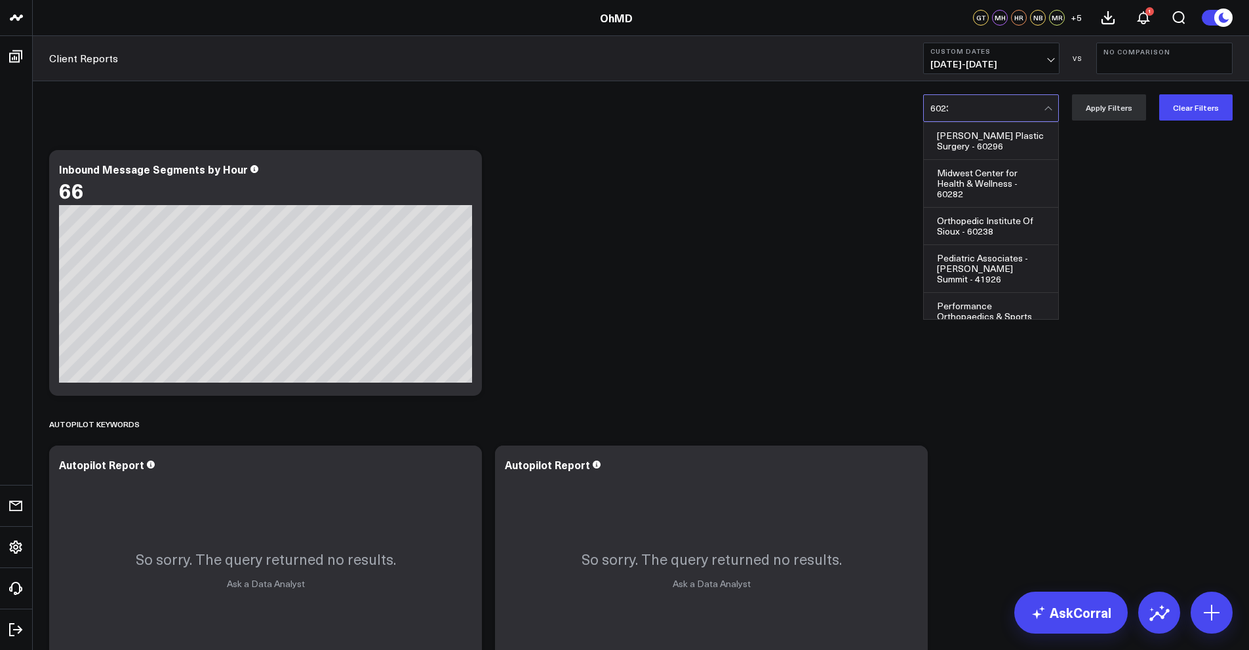
type input "60238"
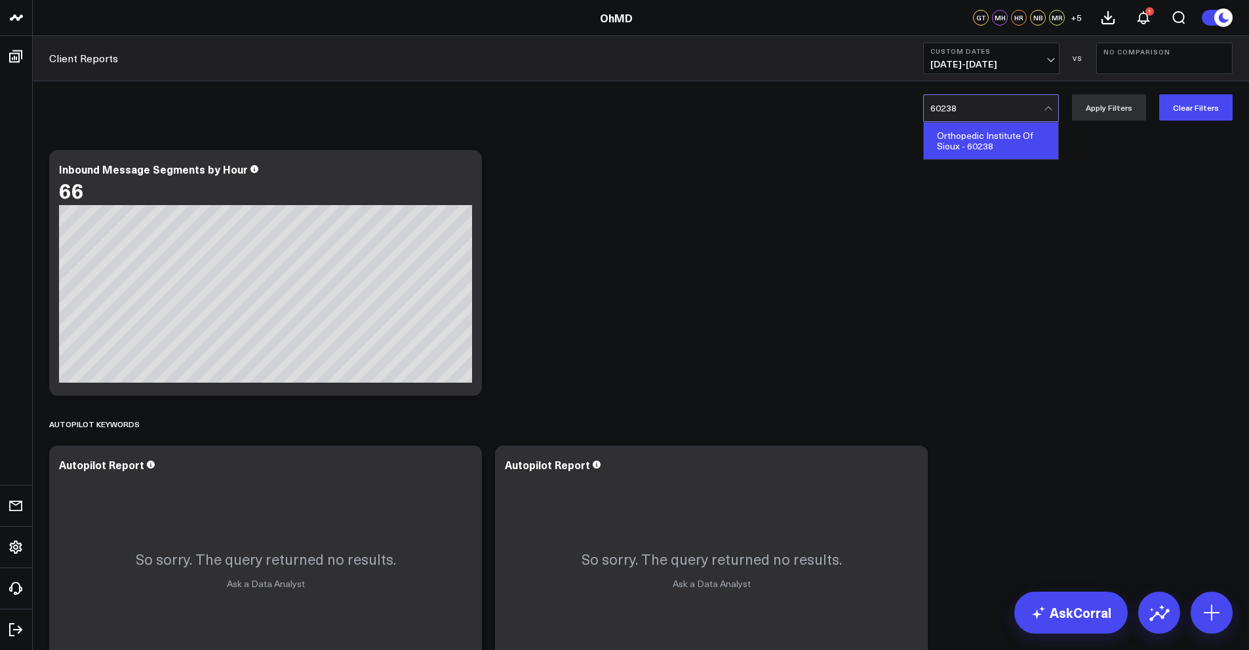
click at [994, 143] on div "Orthopedic Institute Of Sioux - 60238" at bounding box center [991, 141] width 134 height 37
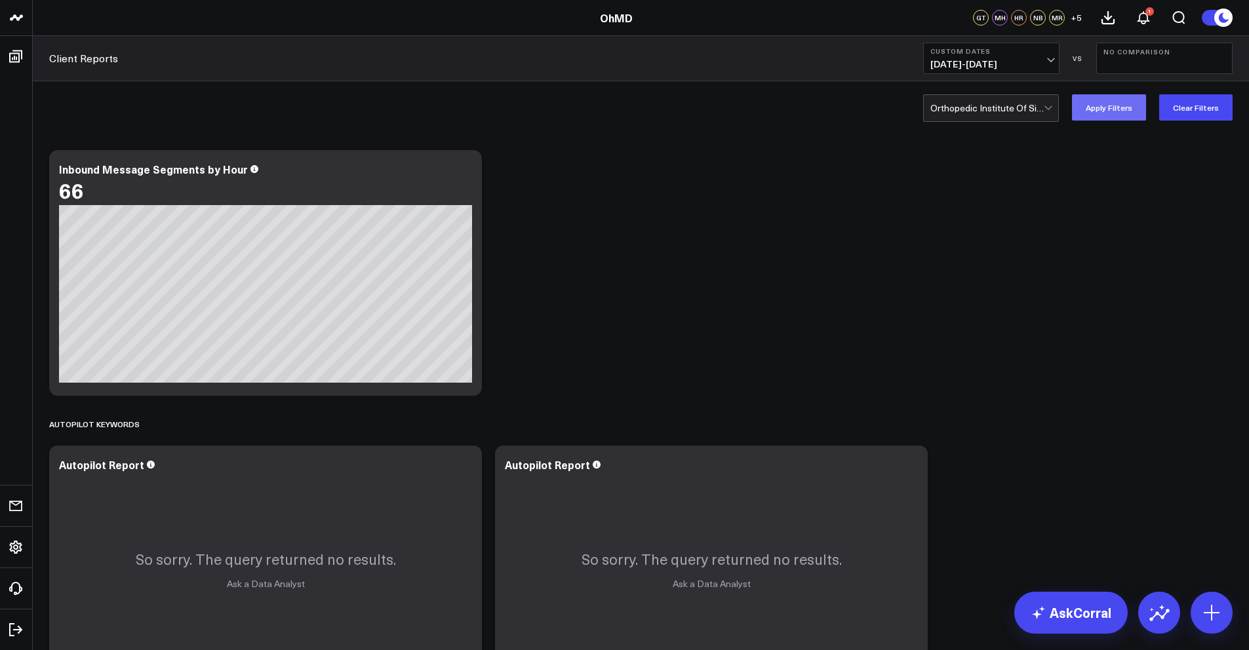
click at [1119, 116] on button "Apply Filters" at bounding box center [1109, 107] width 74 height 26
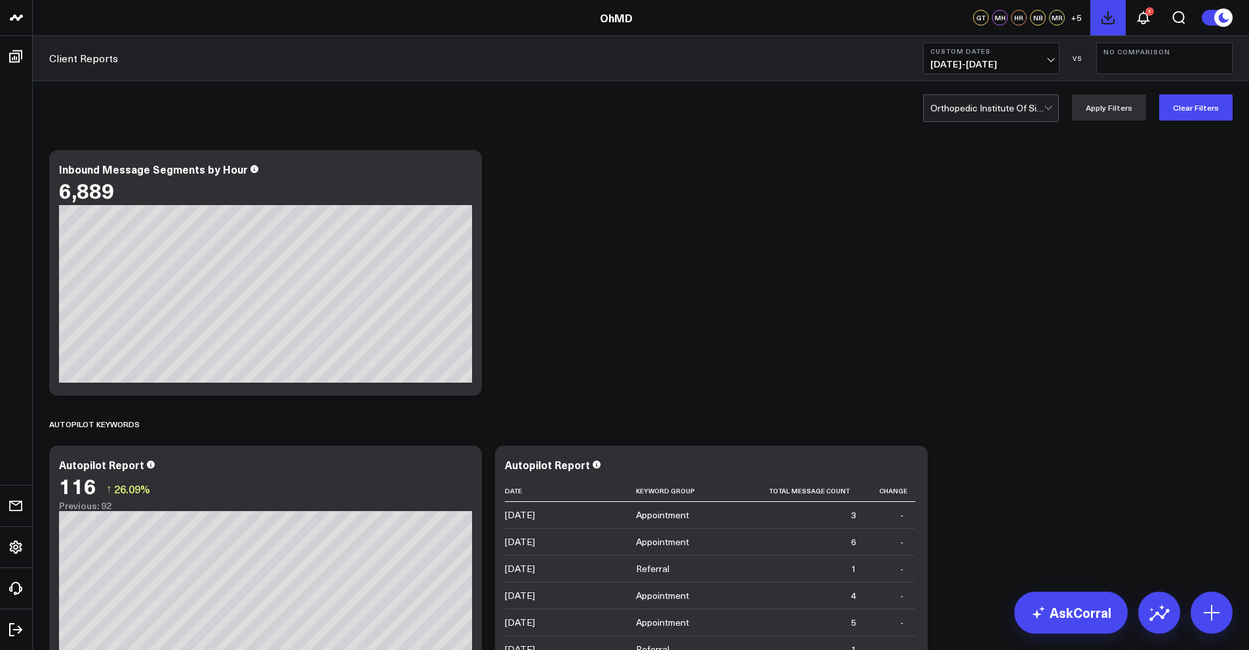
click at [1113, 18] on icon at bounding box center [1108, 18] width 16 height 16
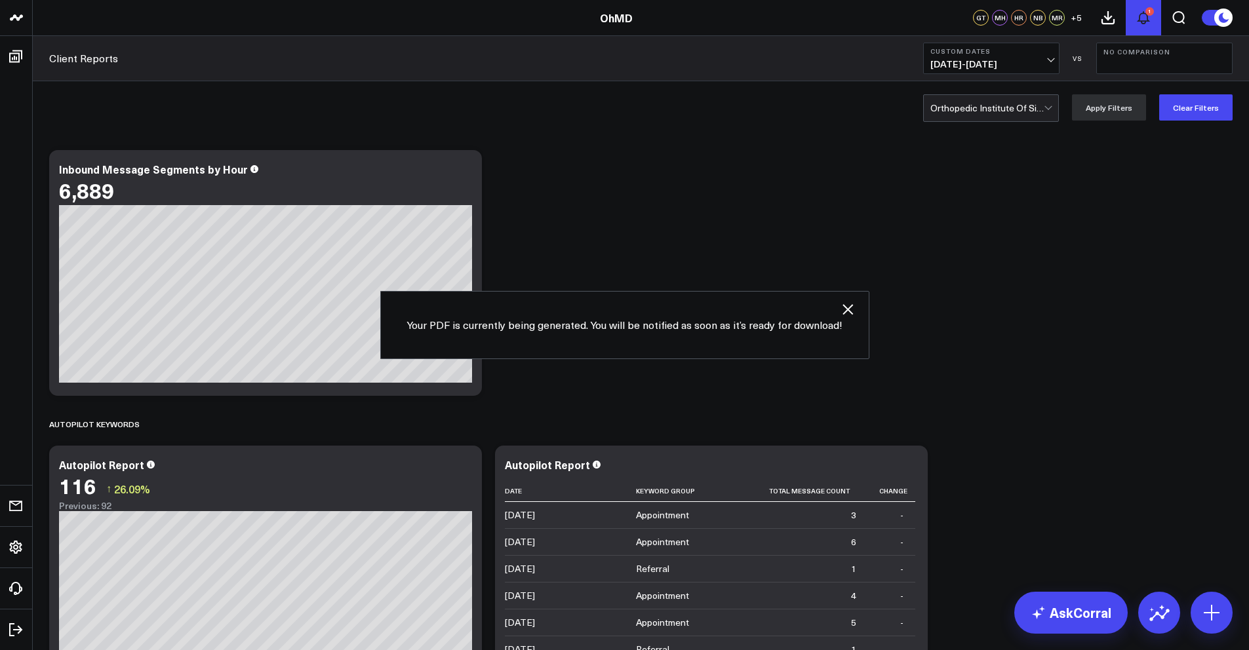
click at [1135, 18] on icon at bounding box center [1143, 18] width 16 height 16
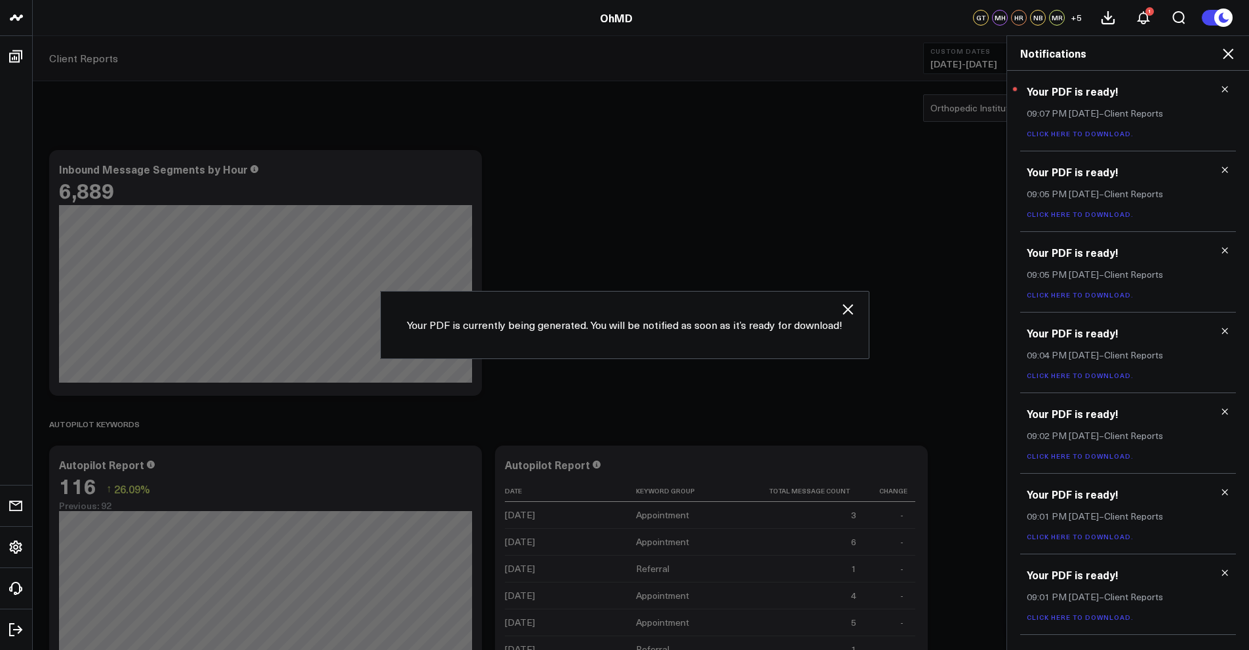
click at [1080, 134] on link "Click here to download." at bounding box center [1079, 133] width 107 height 9
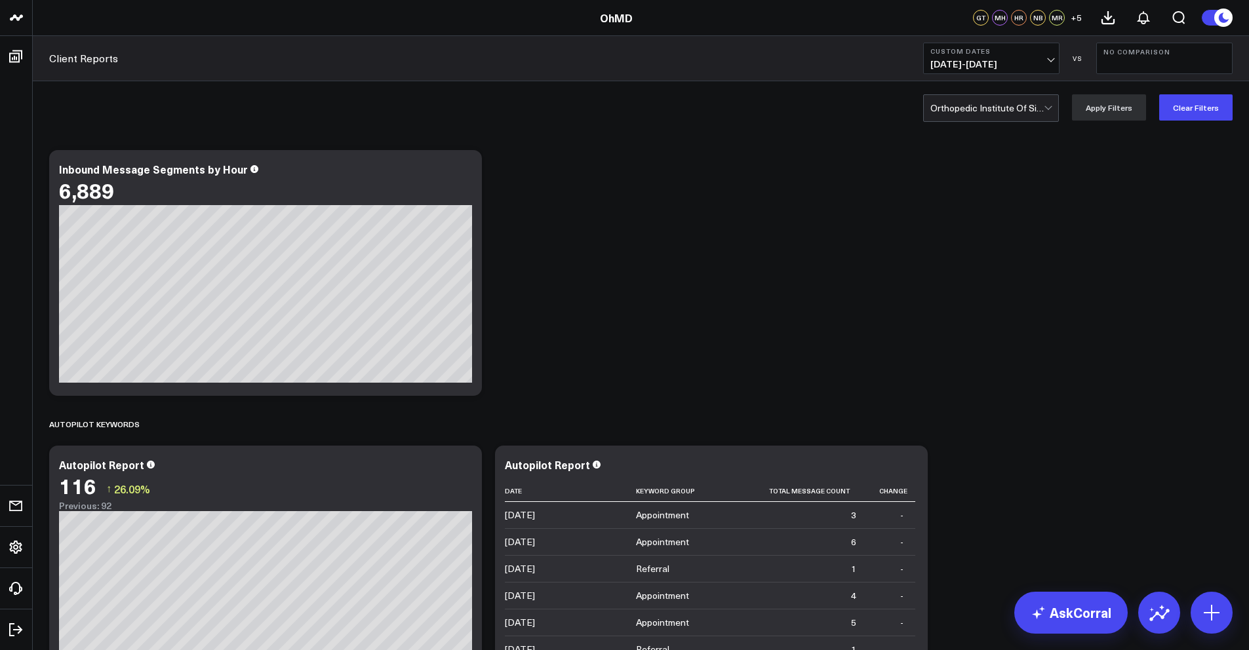
click at [971, 104] on div at bounding box center [986, 108] width 113 height 26
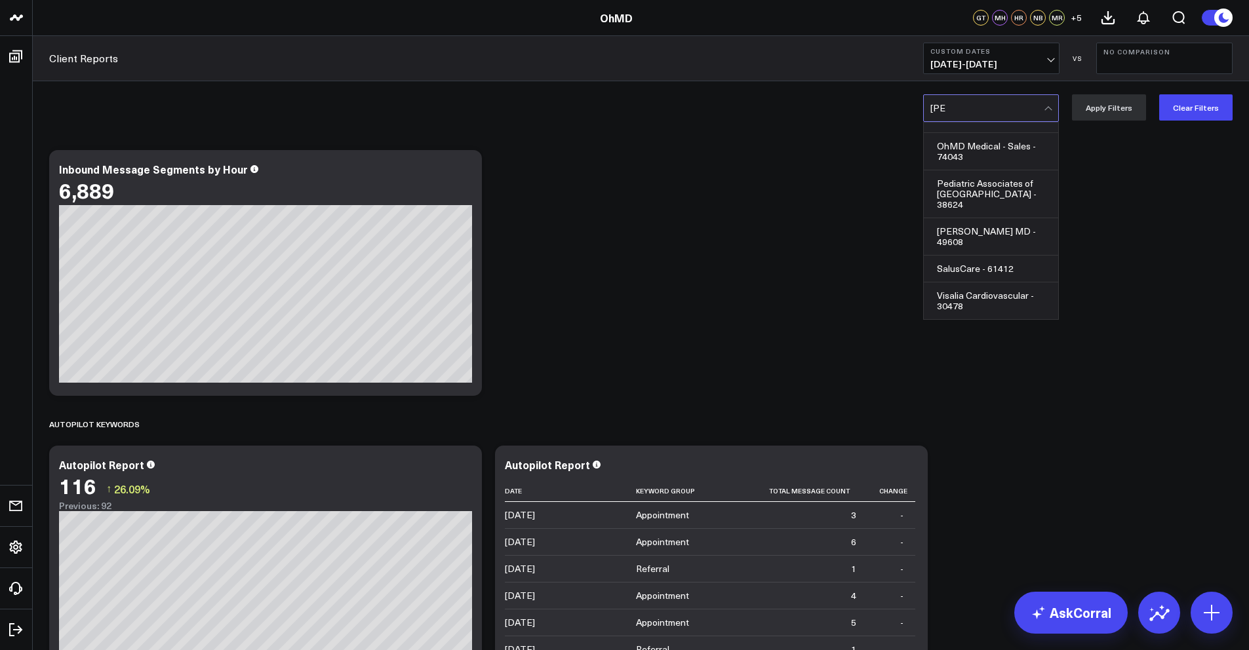
scroll to position [33, 0]
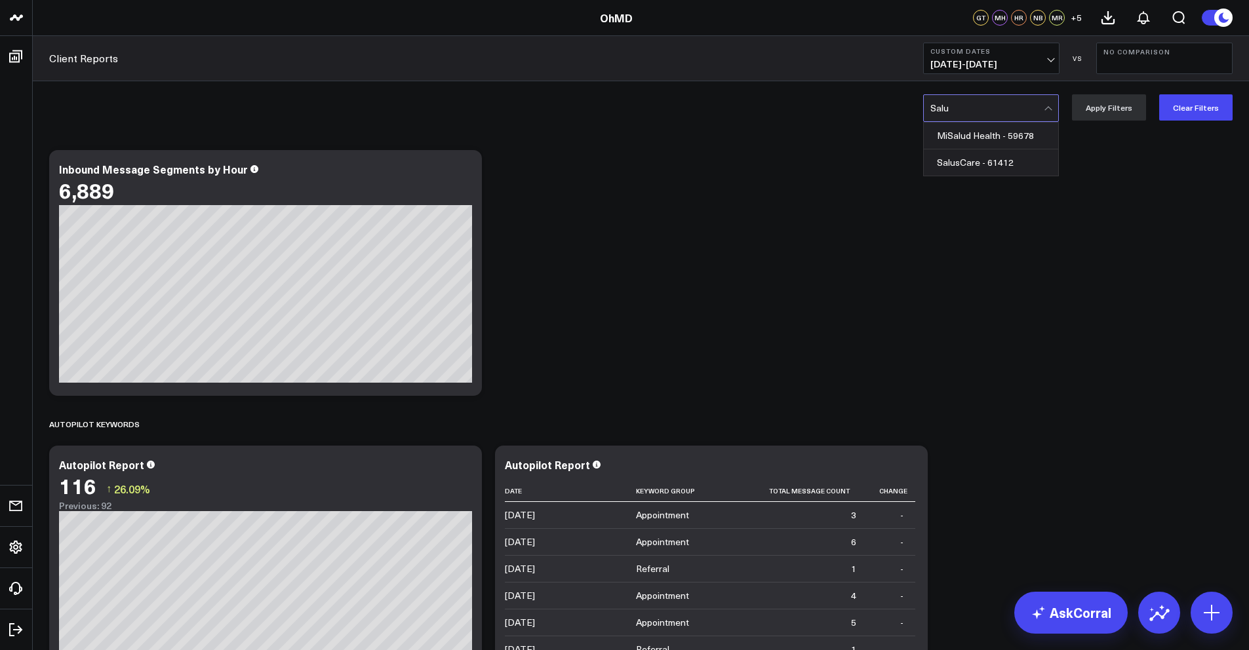
type input "Salus"
click at [994, 134] on div "SalusCare - 61412" at bounding box center [991, 136] width 134 height 26
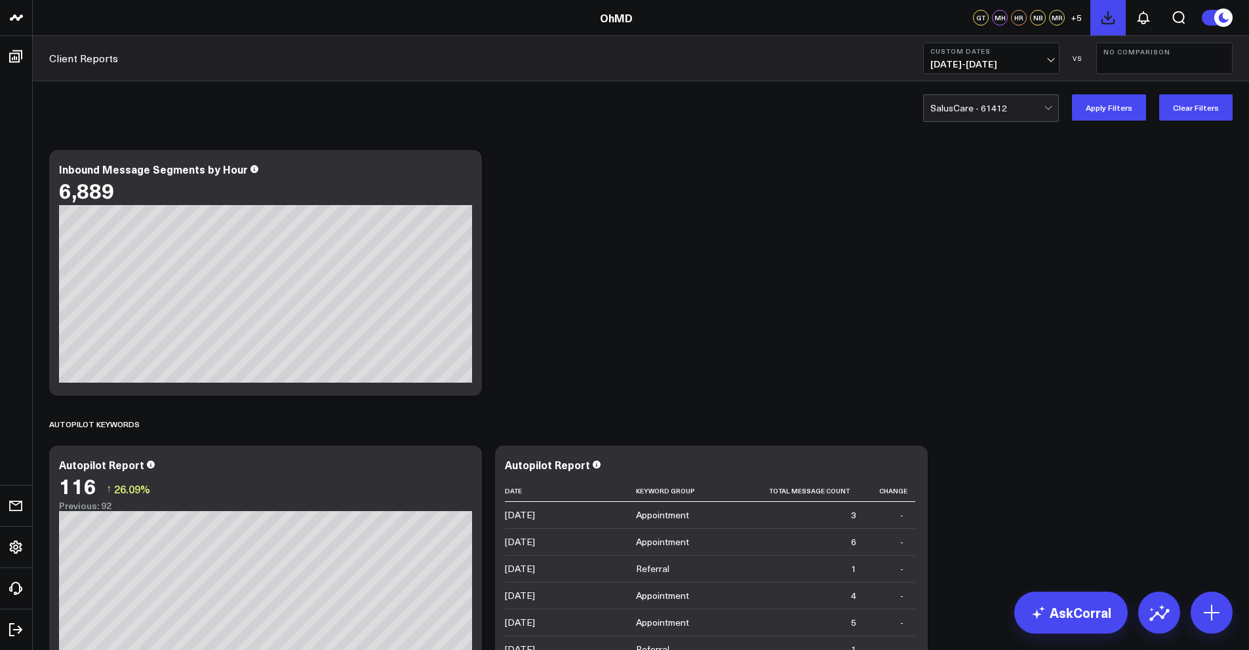
click at [1107, 14] on icon at bounding box center [1108, 18] width 12 height 12
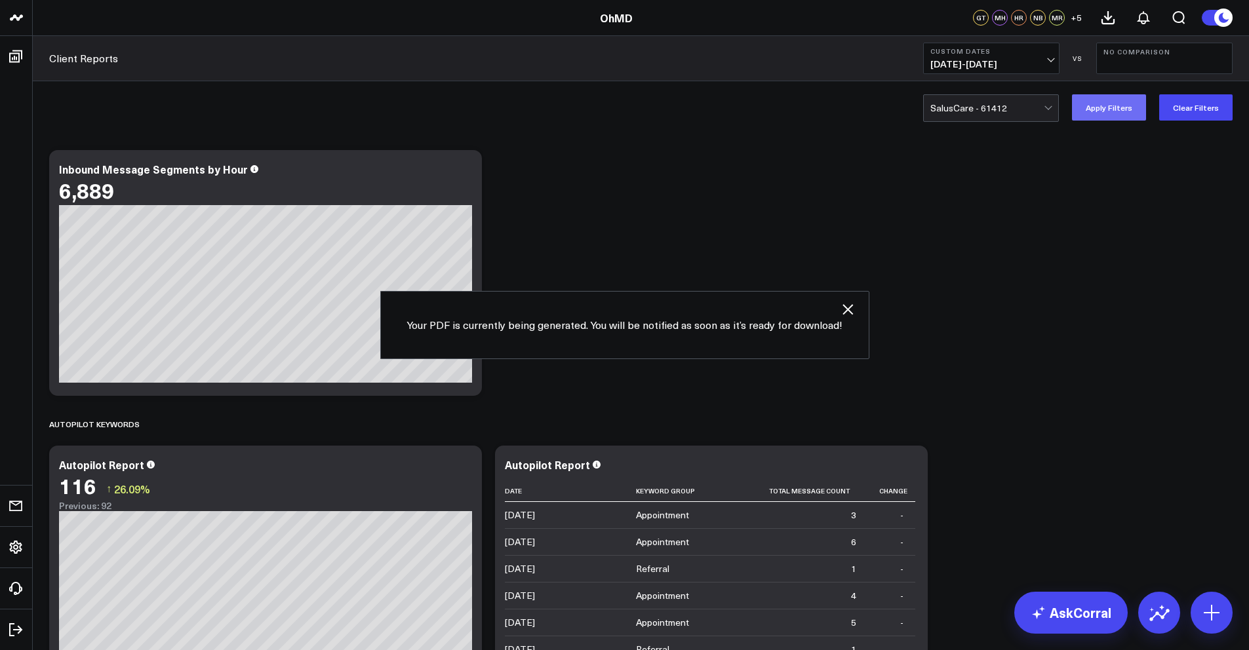
click at [1095, 119] on button "Apply Filters" at bounding box center [1109, 107] width 74 height 26
click at [1112, 16] on icon at bounding box center [1108, 18] width 16 height 16
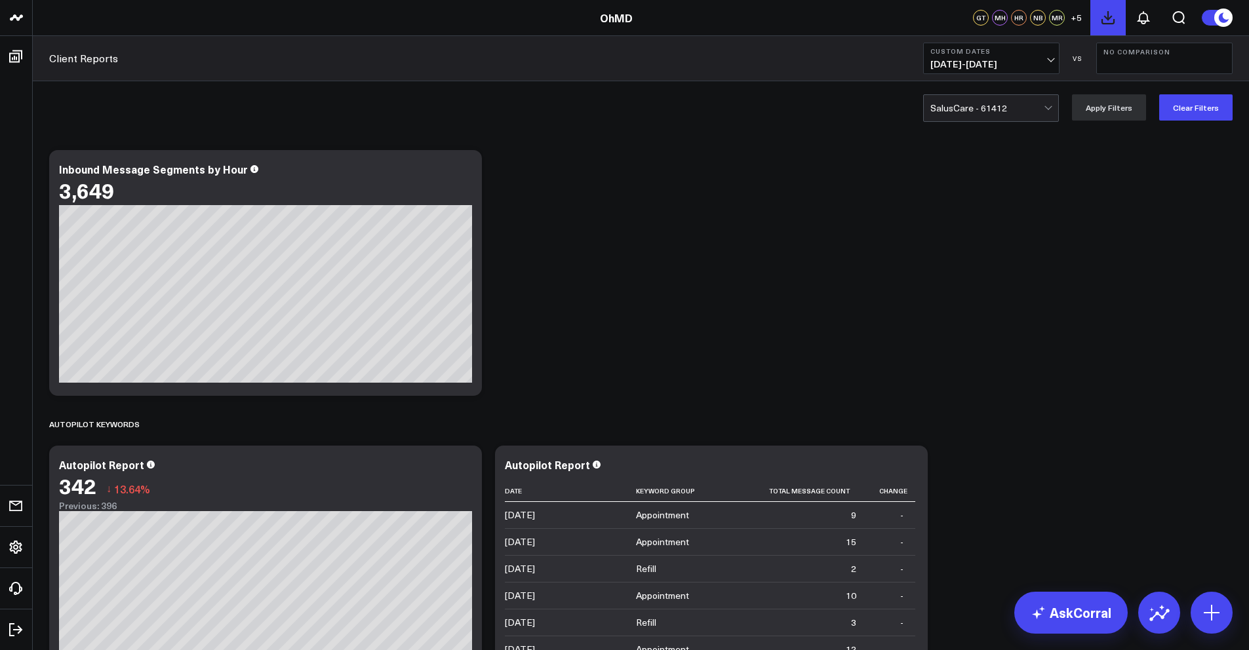
click at [1112, 17] on icon at bounding box center [1108, 18] width 16 height 16
click at [1018, 109] on div at bounding box center [986, 108] width 113 height 26
type input "[PERSON_NAME]"
click at [998, 134] on div "Chackoallergy - 74490" at bounding box center [991, 136] width 134 height 26
click at [1103, 107] on button "Apply Filters" at bounding box center [1109, 107] width 74 height 26
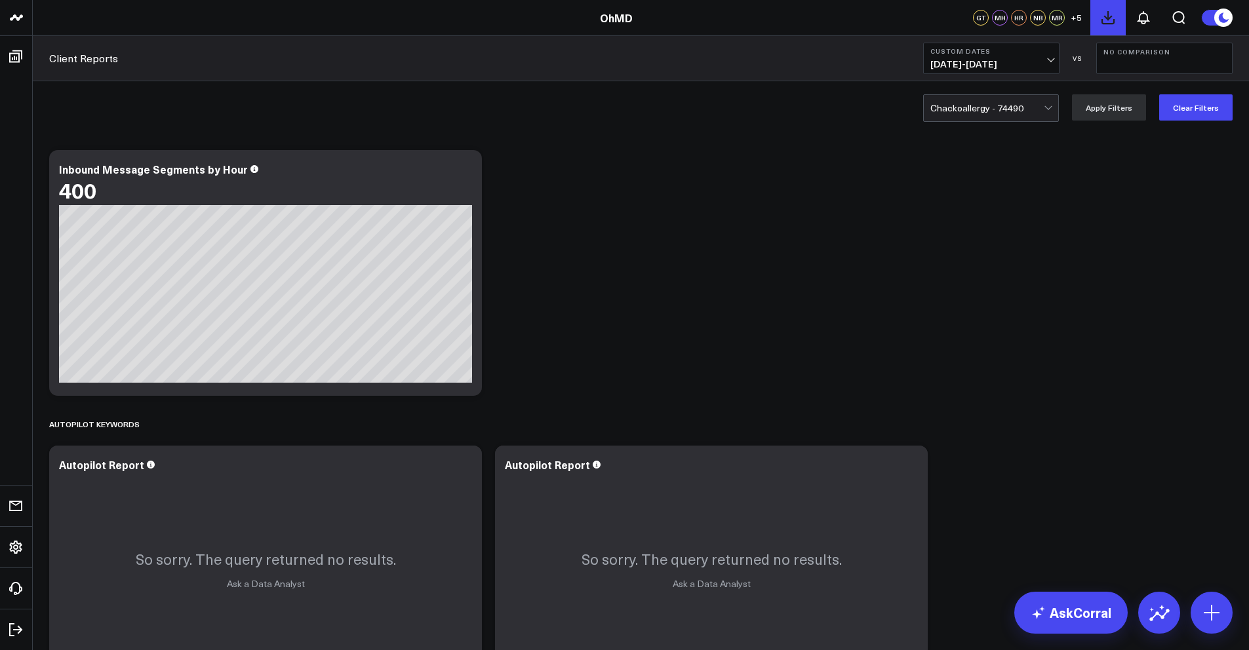
click at [1112, 16] on icon at bounding box center [1108, 18] width 16 height 16
click at [949, 111] on div at bounding box center [986, 108] width 113 height 26
type input "light coun"
click at [999, 136] on div "Light Counseling Inc. - 58984" at bounding box center [991, 141] width 134 height 37
click at [1099, 107] on button "Apply Filters" at bounding box center [1109, 107] width 74 height 26
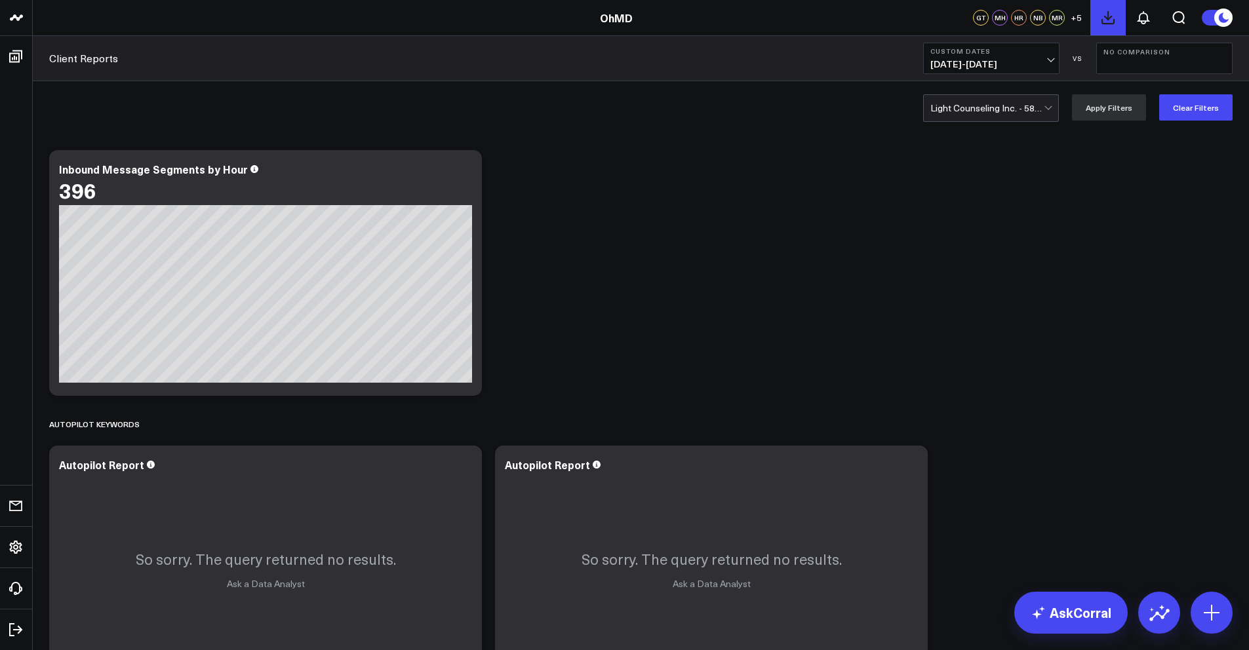
click at [1114, 20] on icon at bounding box center [1108, 18] width 12 height 12
click at [979, 108] on div at bounding box center [986, 108] width 113 height 26
type input "selkirk"
click at [977, 138] on div "Selkirk Neurology, PLLC - 74769" at bounding box center [991, 141] width 134 height 37
click at [1114, 112] on button "Apply Filters" at bounding box center [1109, 107] width 74 height 26
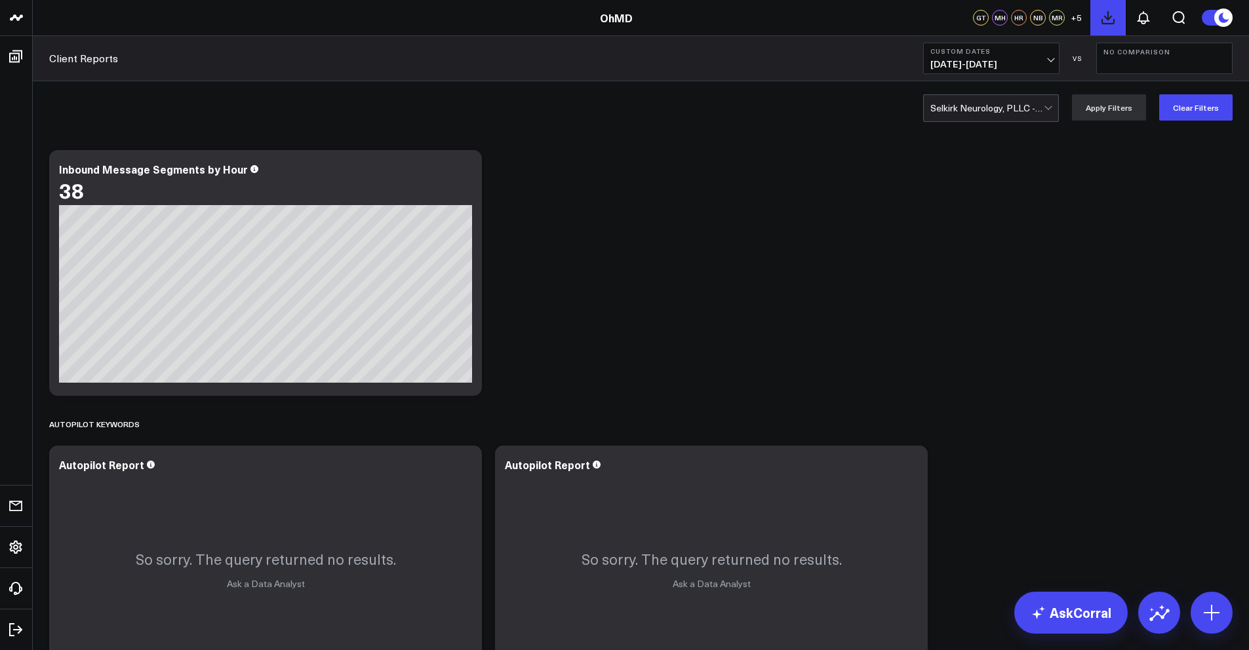
click at [1110, 23] on icon at bounding box center [1108, 18] width 12 height 12
click at [1145, 21] on icon at bounding box center [1143, 18] width 10 height 12
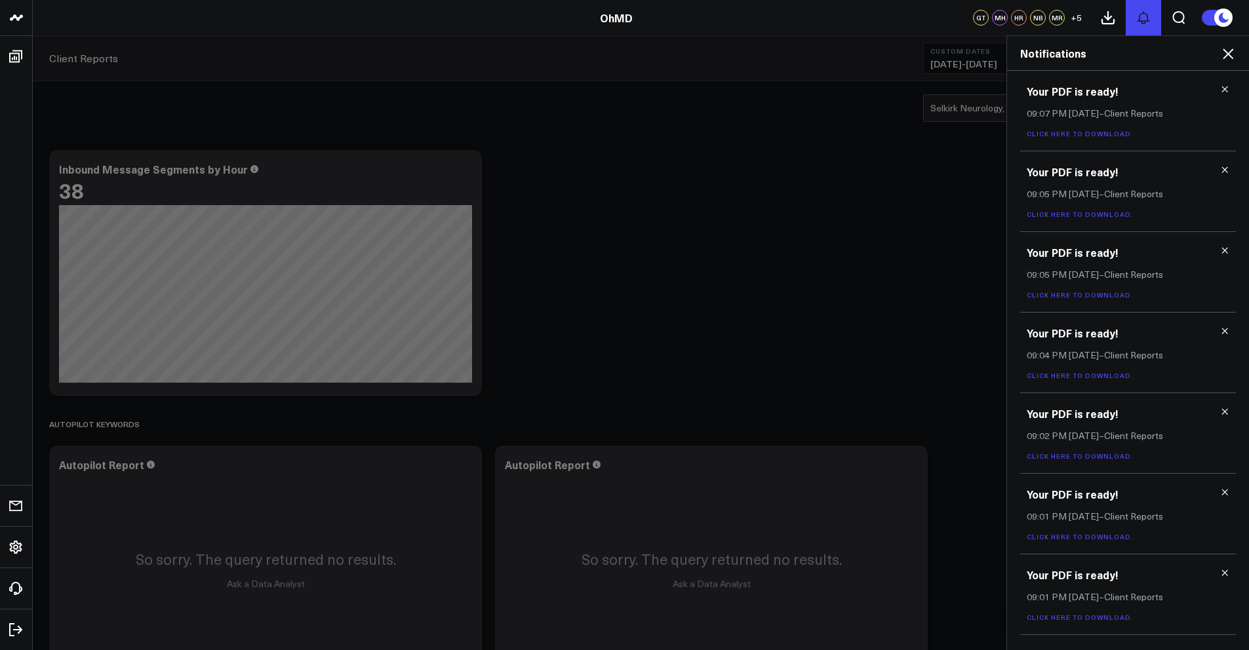
click at [1146, 21] on icon at bounding box center [1143, 18] width 10 height 12
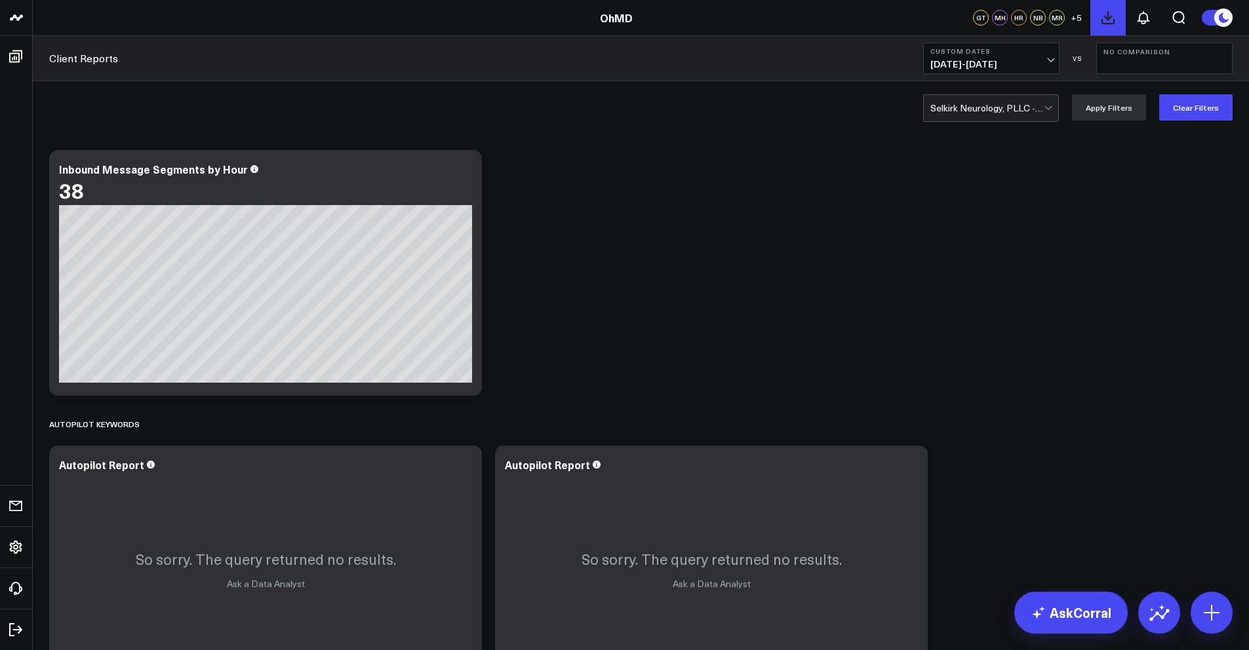
click at [1114, 20] on icon at bounding box center [1108, 18] width 12 height 12
click at [976, 113] on div at bounding box center [986, 108] width 113 height 26
type input "light coun"
click at [968, 142] on div "Light Counseling Inc. - 58984" at bounding box center [991, 141] width 134 height 37
click at [1110, 109] on button "Apply Filters" at bounding box center [1109, 107] width 74 height 26
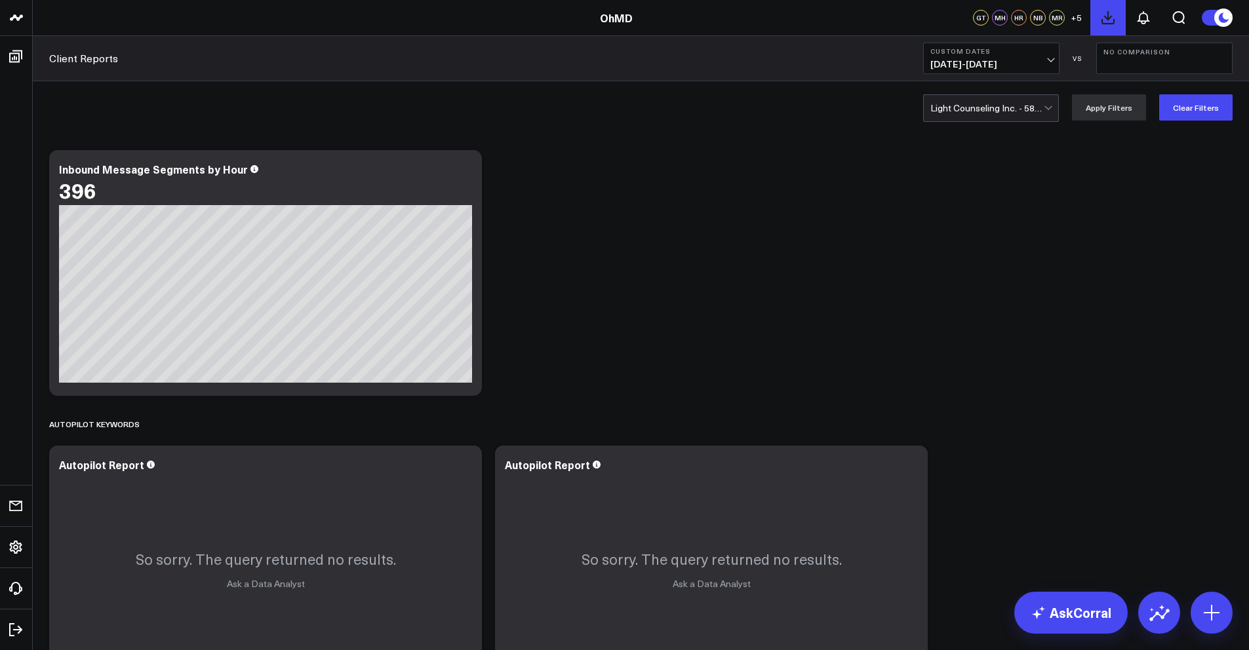
click at [1114, 21] on icon at bounding box center [1108, 18] width 12 height 12
click at [981, 106] on div at bounding box center [986, 108] width 113 height 26
type input "[PERSON_NAME]"
click at [997, 139] on div "Chackoallergy - 74490" at bounding box center [991, 136] width 134 height 26
click at [1116, 119] on button "Apply Filters" at bounding box center [1109, 107] width 74 height 26
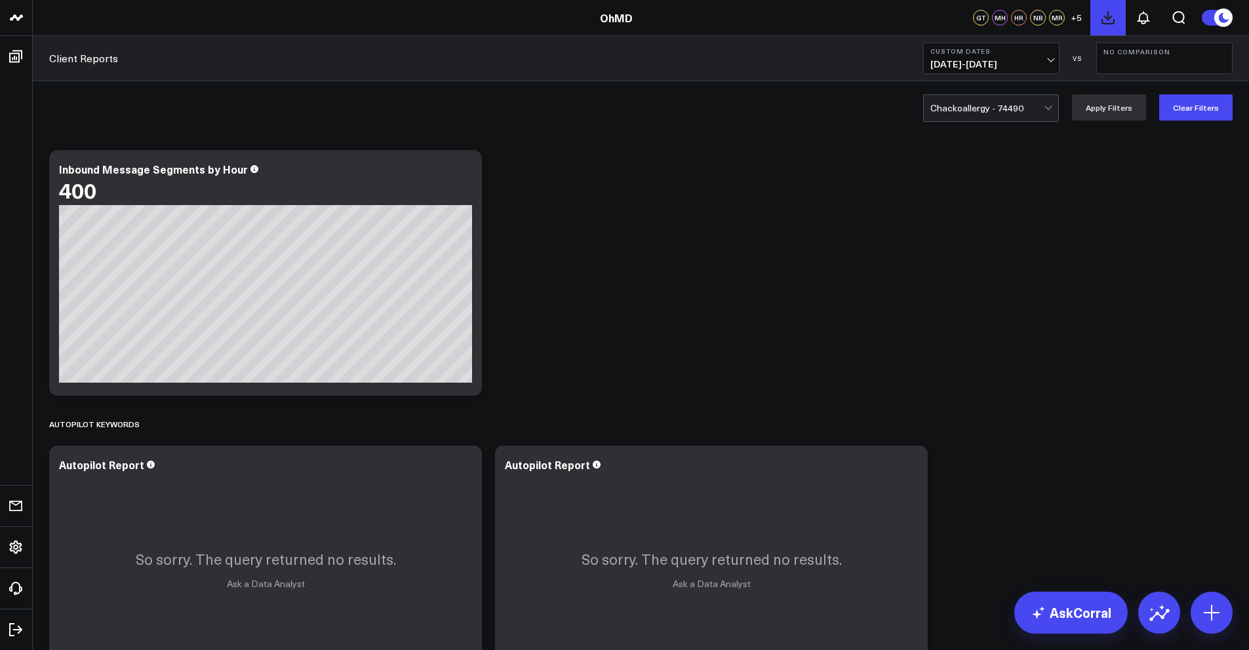
click at [1113, 22] on icon at bounding box center [1108, 18] width 12 height 12
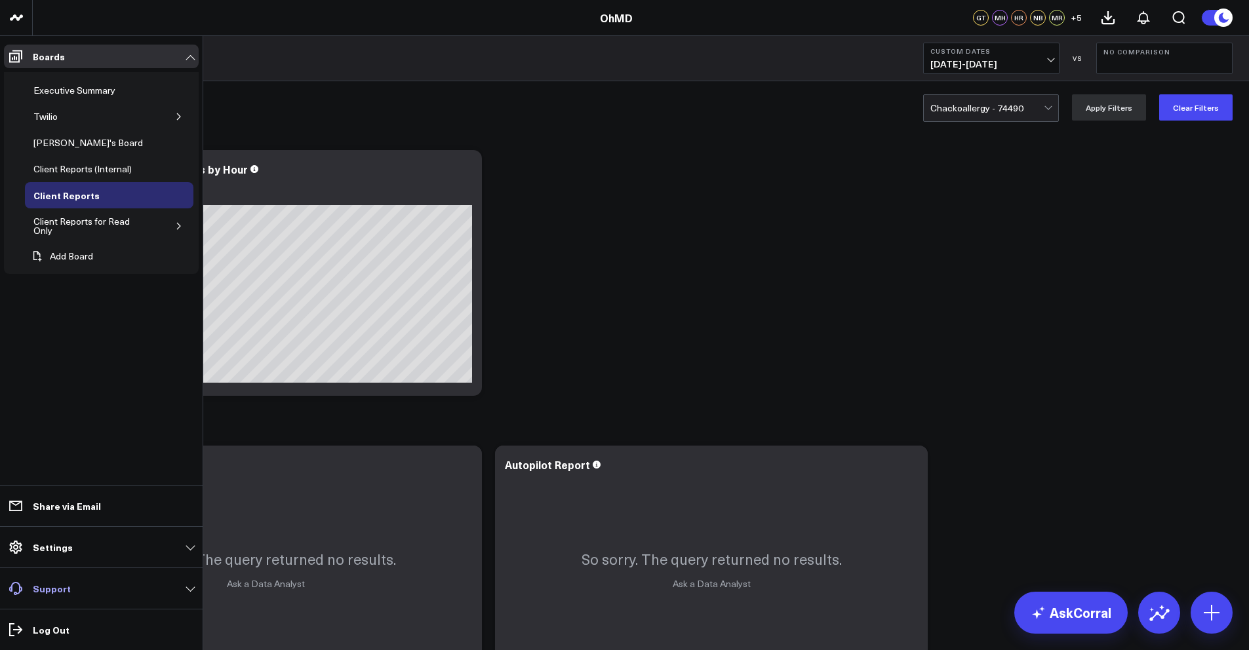
click at [65, 591] on p "Support" at bounding box center [52, 588] width 38 height 10
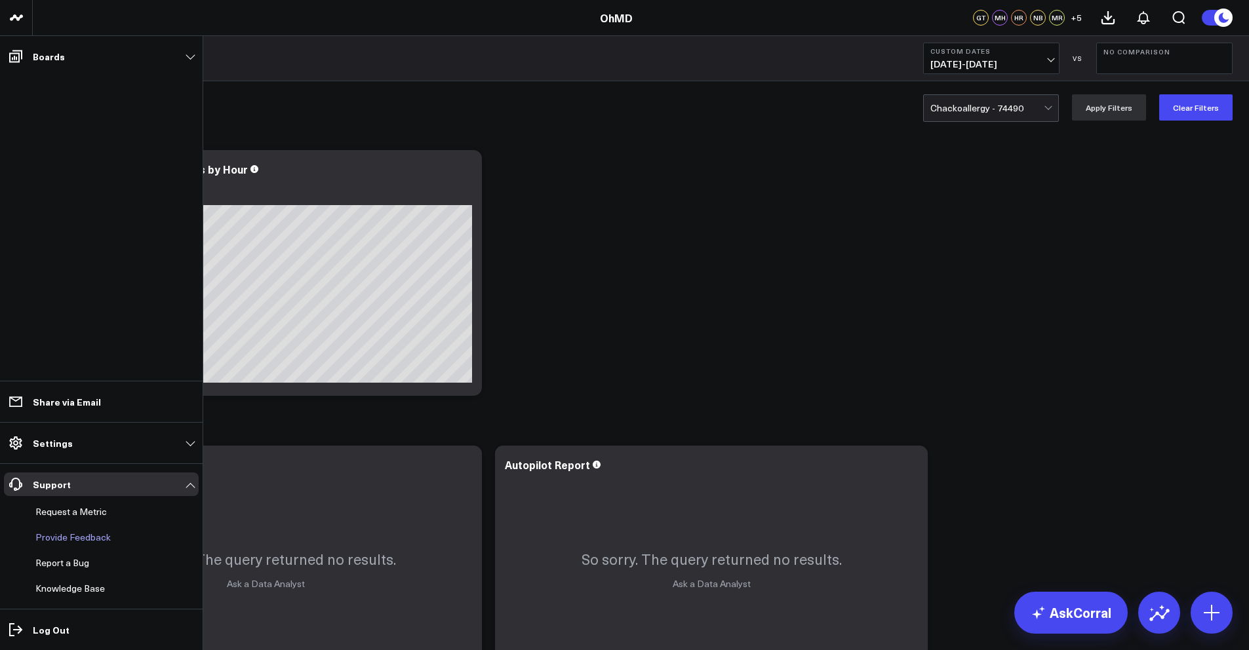
click at [69, 539] on p "Provide Feedback" at bounding box center [72, 537] width 75 height 10
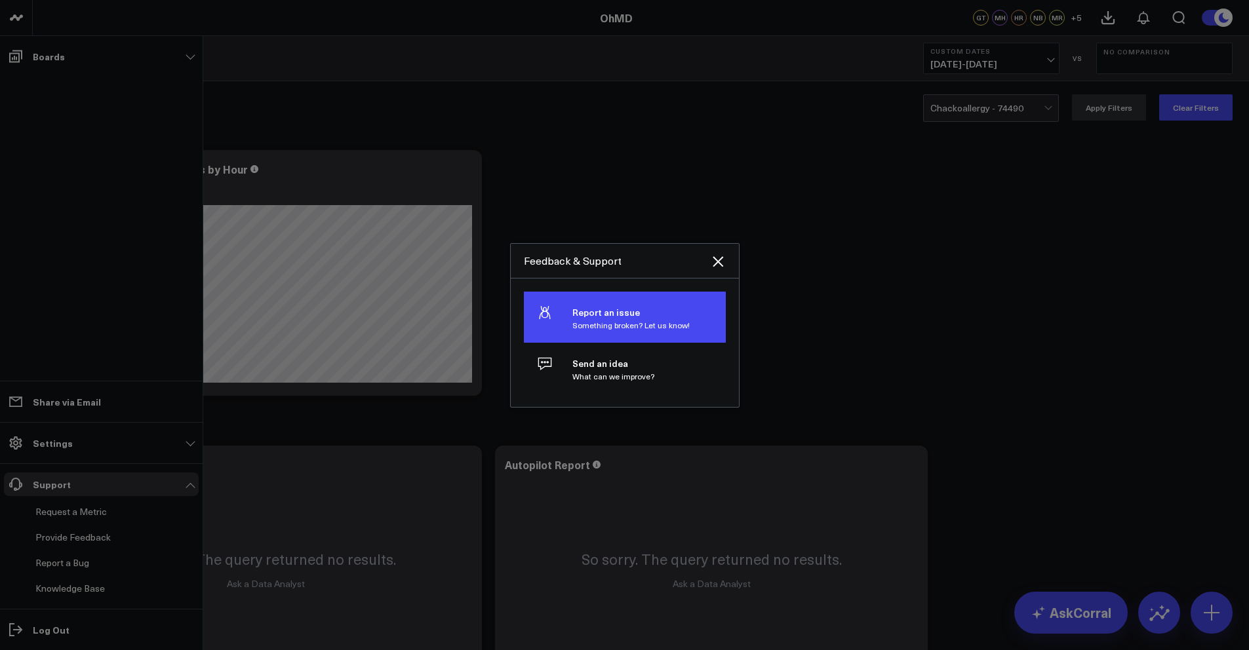
click at [630, 323] on p "Something broken? Let us know!" at bounding box center [630, 325] width 117 height 9
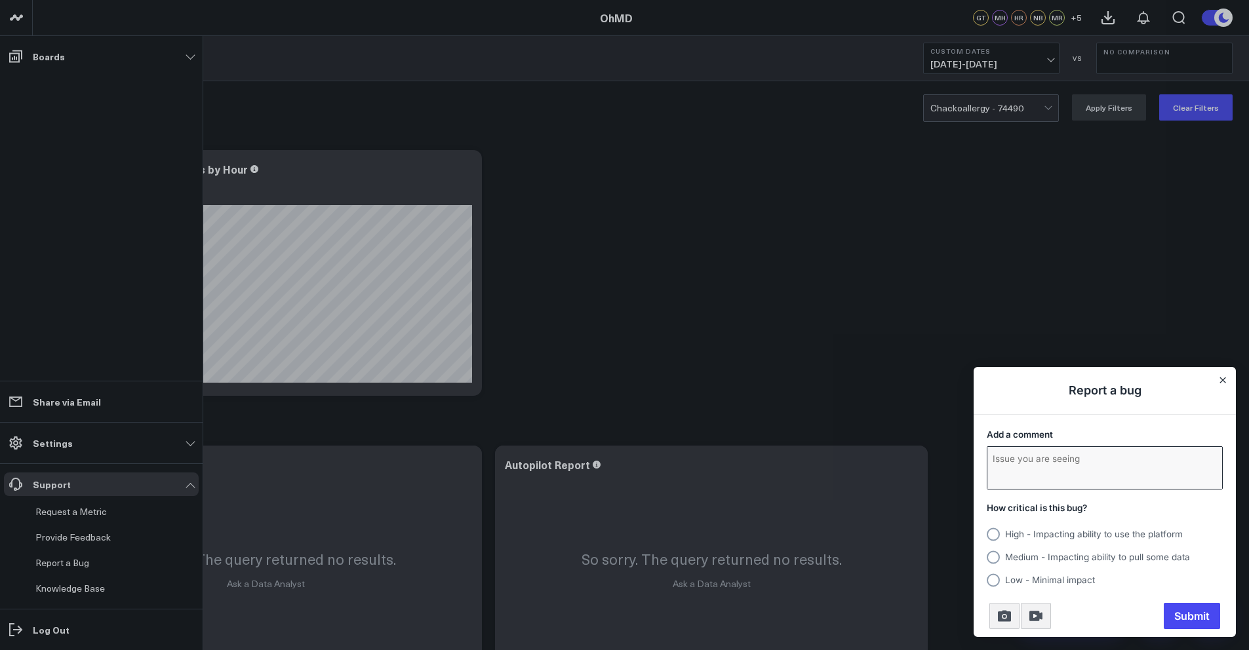
click at [1137, 479] on textarea "Add a comment" at bounding box center [1104, 468] width 235 height 42
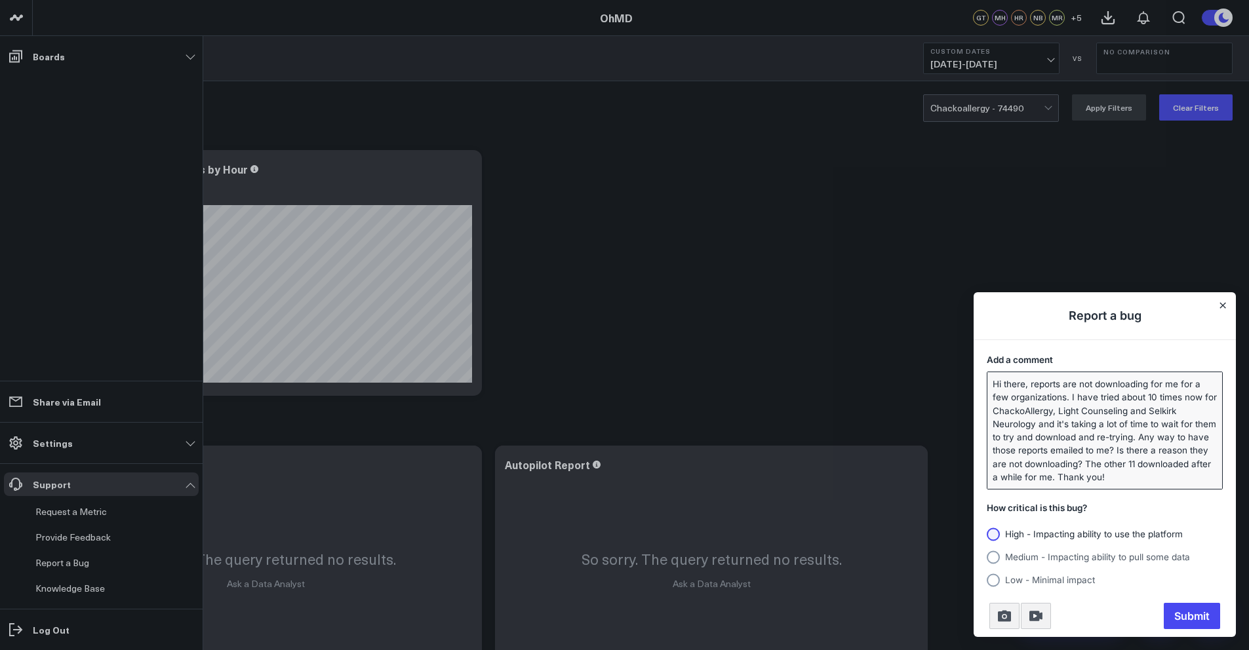
type textarea "Hi there, reports are not downloading for me for a few organizations. I have tr…"
click at [1116, 532] on span "High - Impacting ability to use the platform" at bounding box center [1094, 534] width 178 height 10
click at [986, 534] on input "High - Impacting ability to use the platform" at bounding box center [986, 534] width 0 height 0
click at [1176, 562] on label "Medium - Impacting ability to pull some data" at bounding box center [1104, 556] width 236 height 18
click at [986, 557] on input "Medium - Impacting ability to pull some data" at bounding box center [986, 557] width 0 height 0
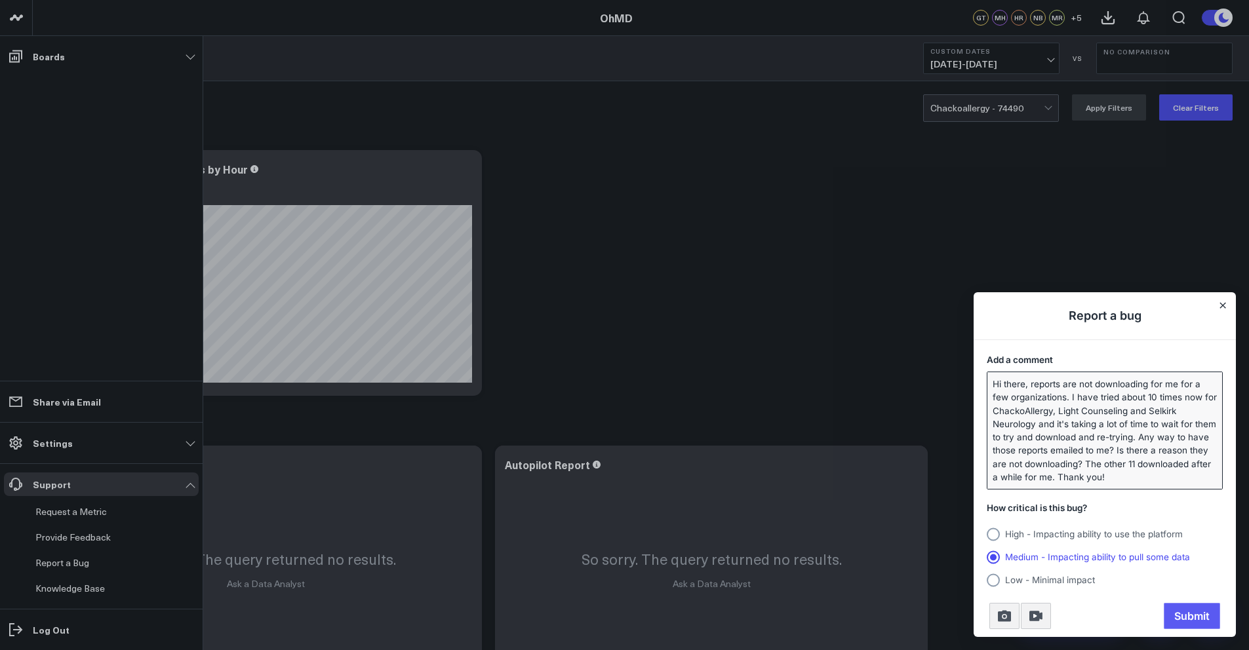
click at [1188, 617] on span "Submit" at bounding box center [1191, 616] width 56 height 26
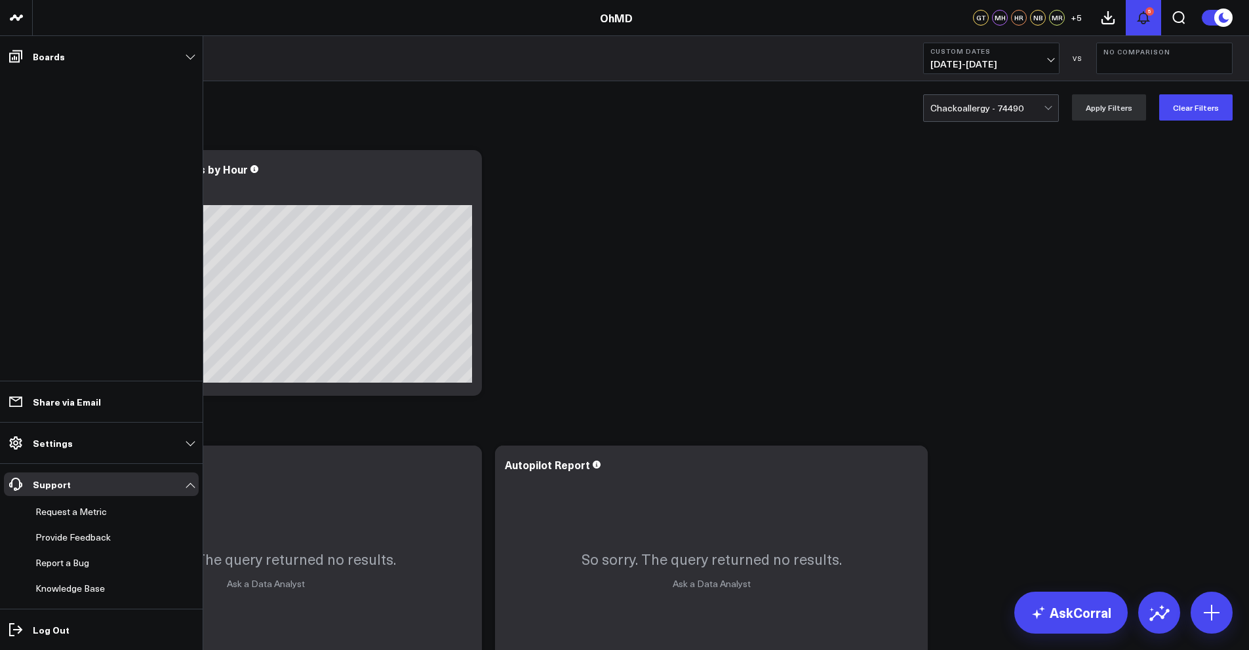
click at [1153, 9] on div "5" at bounding box center [1149, 11] width 9 height 9
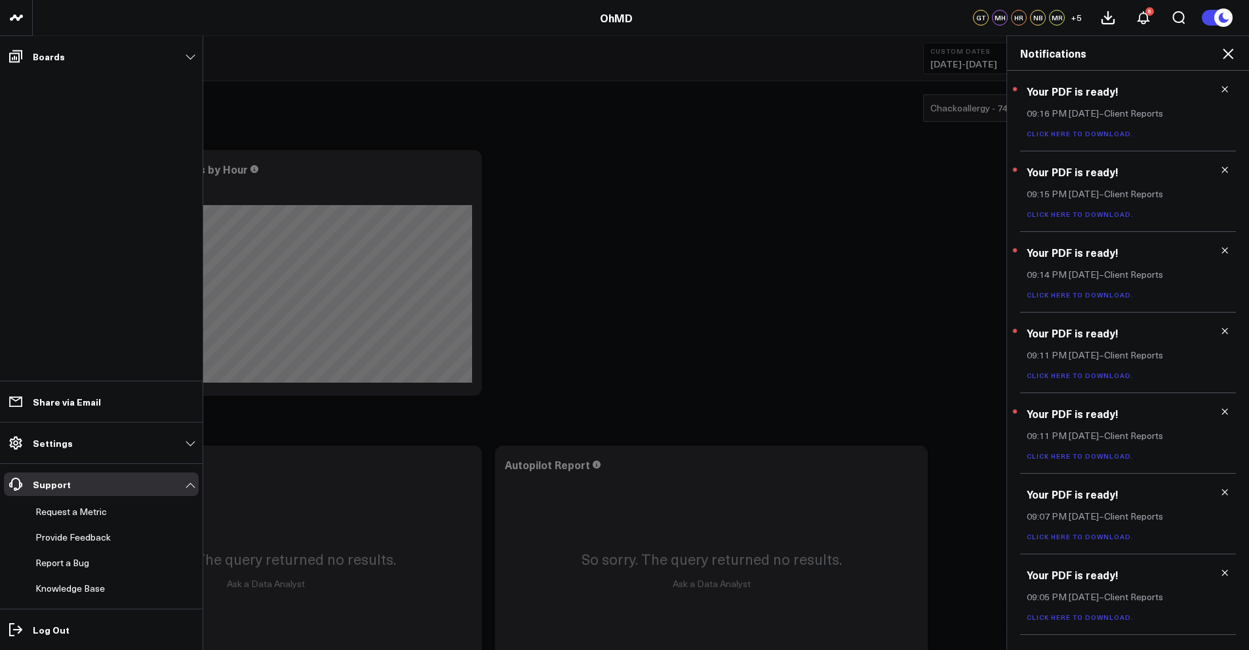
click at [1091, 132] on link "Click here to download." at bounding box center [1079, 133] width 107 height 9
click at [1075, 216] on link "Click here to download." at bounding box center [1079, 214] width 107 height 9
click at [1092, 300] on div "Your PDF is ready! 09:14 PM [DATE] – Client Reports Click here to download." at bounding box center [1128, 272] width 216 height 81
click at [1091, 296] on link "Click here to download." at bounding box center [1079, 294] width 107 height 9
click at [1068, 294] on link "Click here to download." at bounding box center [1079, 294] width 107 height 9
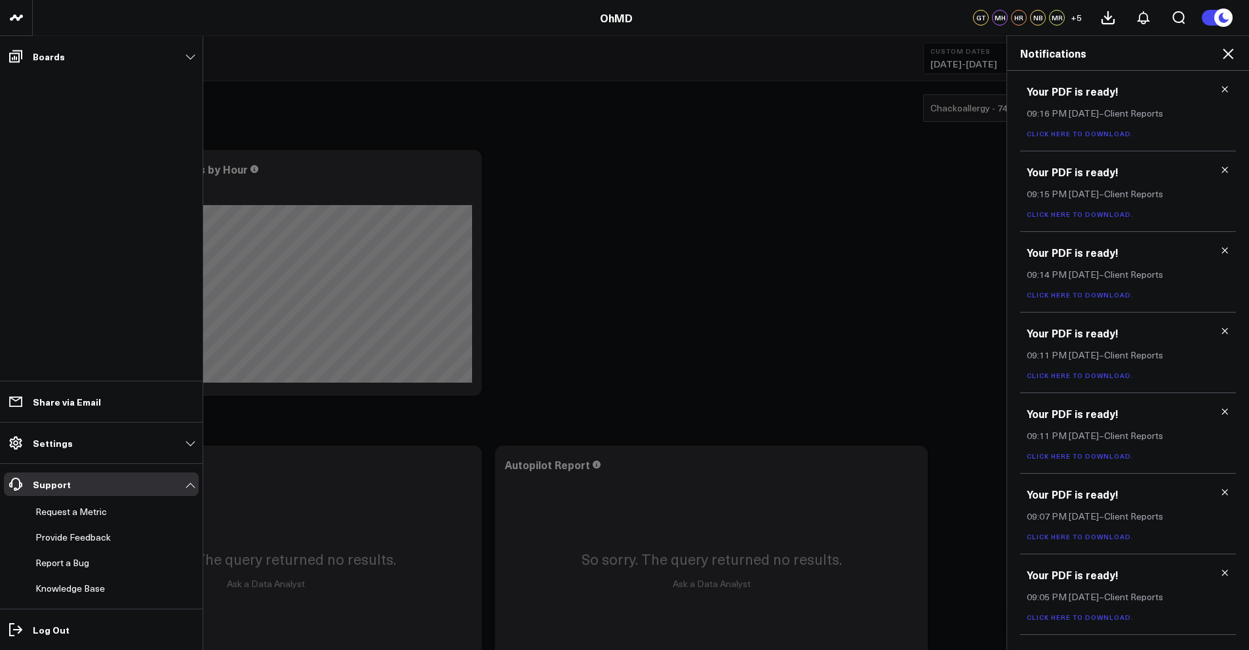
click at [1072, 368] on div "Your PDF is ready! 09:11 PM [DATE] – Client Reports Click here to download." at bounding box center [1128, 353] width 216 height 81
click at [1074, 373] on link "Click here to download." at bounding box center [1079, 375] width 107 height 9
click at [1079, 457] on link "Click here to download." at bounding box center [1079, 456] width 107 height 9
click at [1074, 619] on link "Click here to download." at bounding box center [1079, 617] width 107 height 9
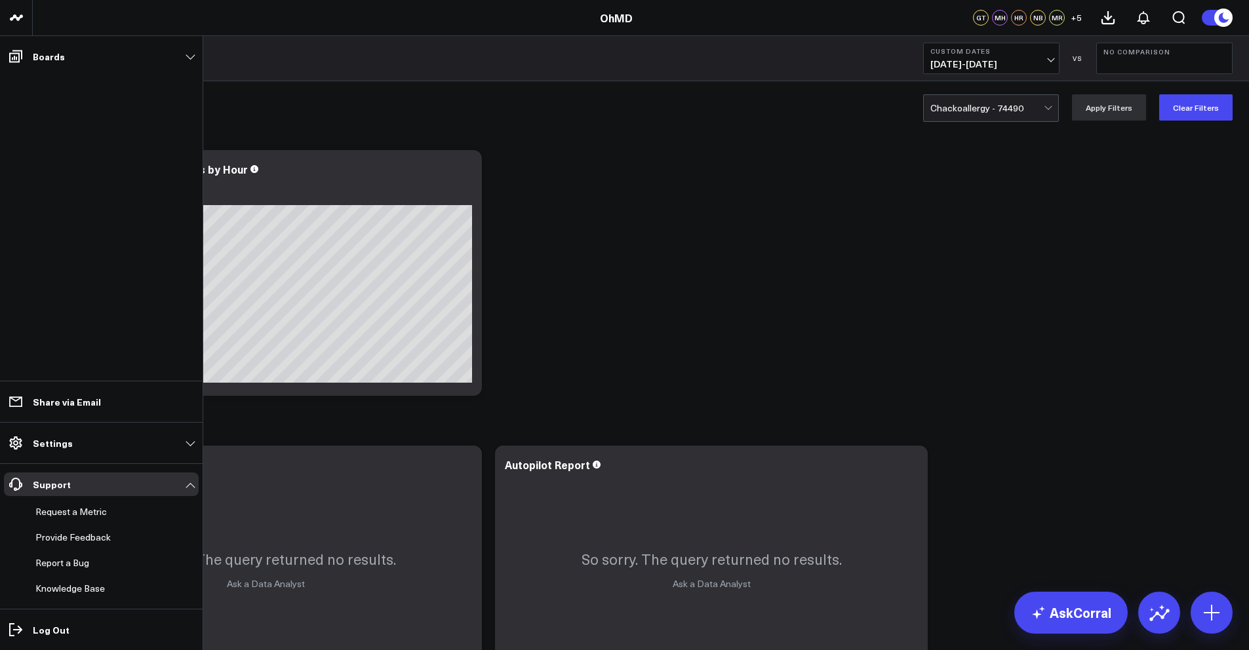
click at [960, 110] on div at bounding box center [986, 108] width 113 height 26
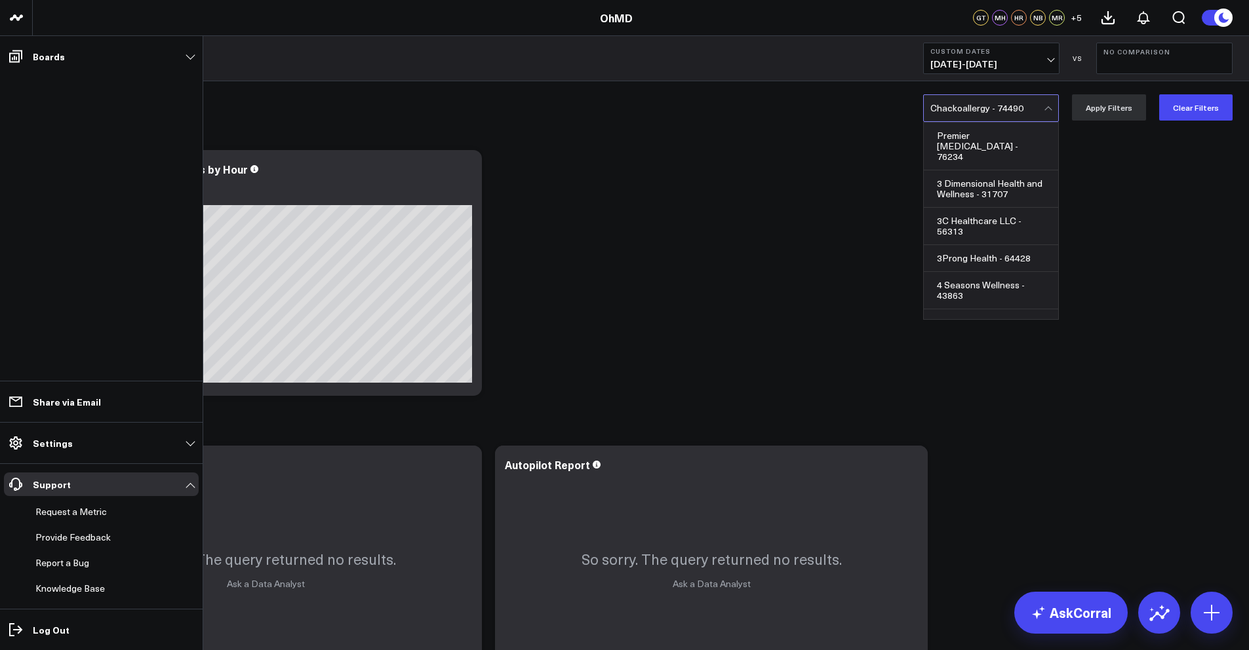
scroll to position [6647, 0]
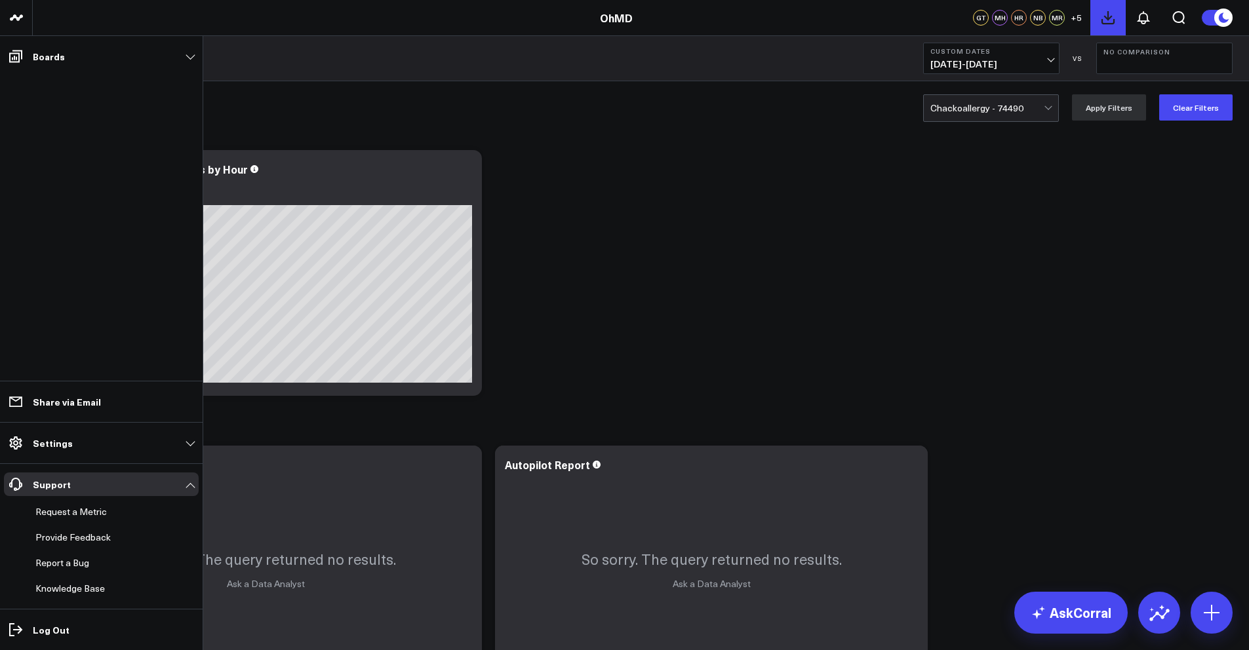
click at [1107, 15] on icon at bounding box center [1108, 18] width 12 height 12
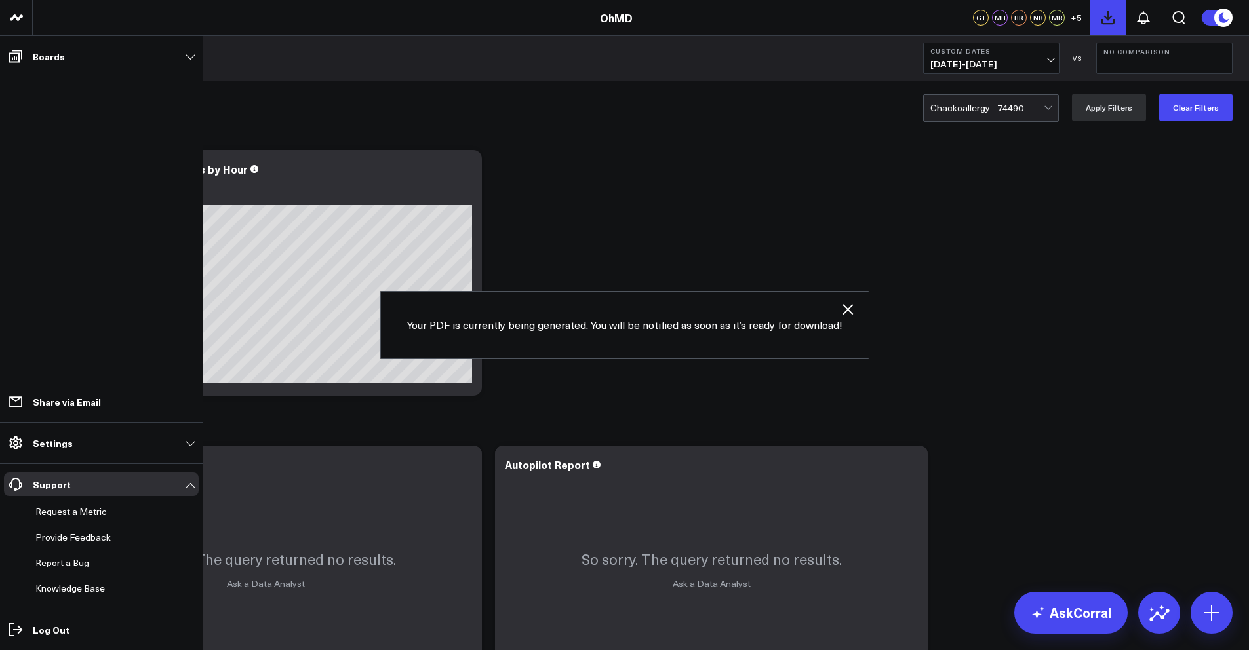
click at [1109, 22] on icon at bounding box center [1108, 18] width 16 height 16
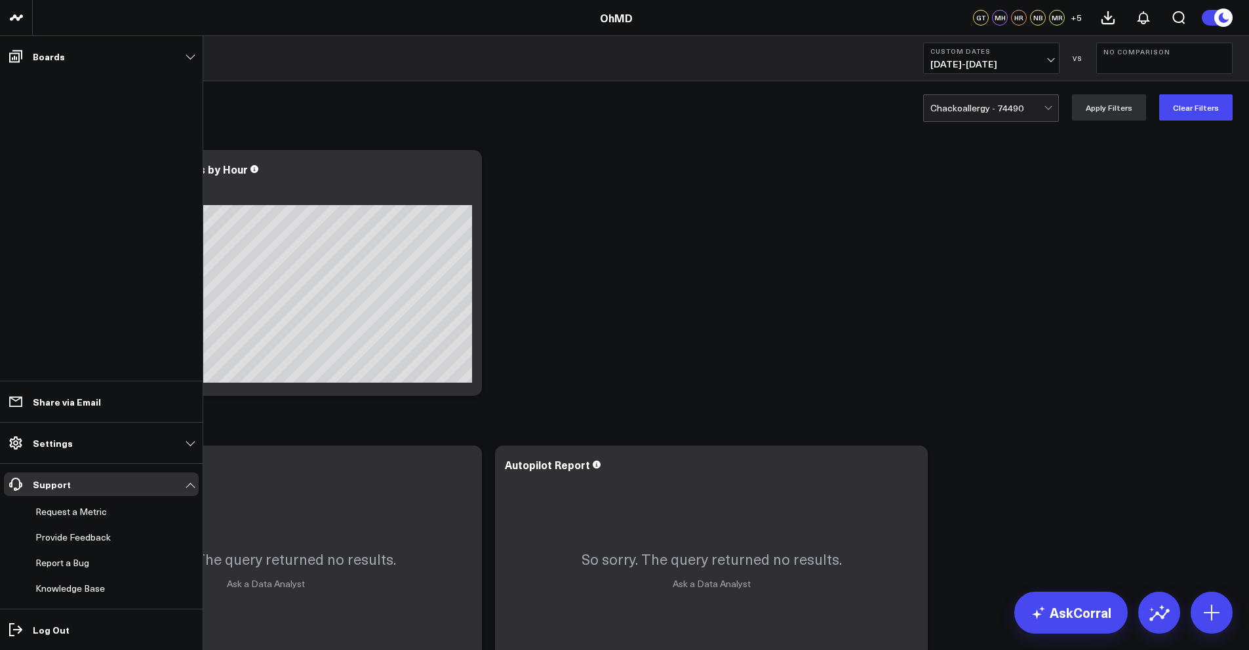
click at [988, 115] on div at bounding box center [986, 108] width 113 height 26
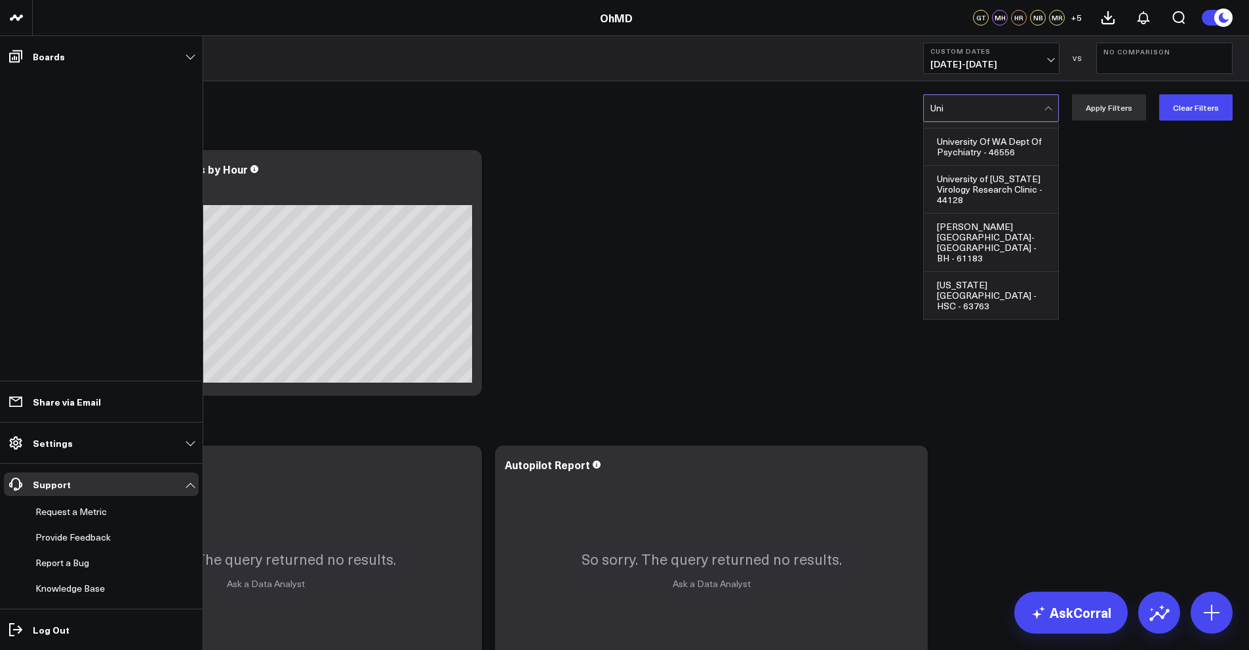
scroll to position [0, 0]
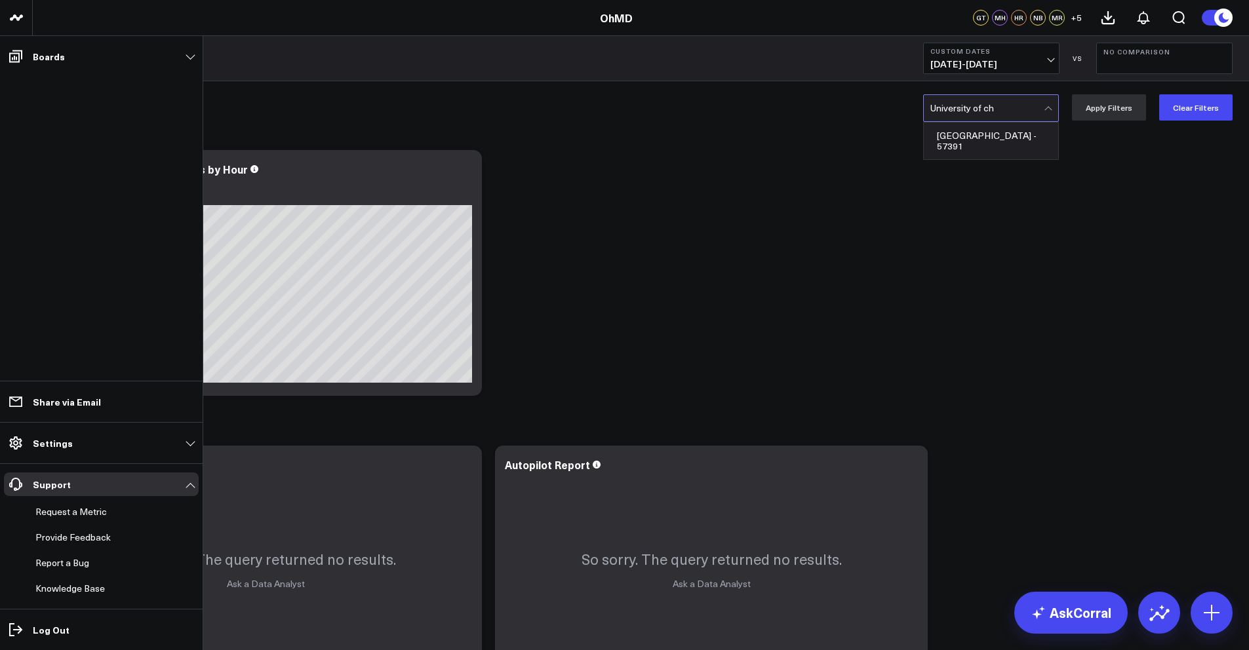
type input "University of chi"
click at [973, 141] on div "[GEOGRAPHIC_DATA] - 57391" at bounding box center [991, 141] width 134 height 37
click at [1110, 109] on button "Apply Filters" at bounding box center [1109, 107] width 74 height 26
click at [1106, 20] on icon at bounding box center [1108, 18] width 16 height 16
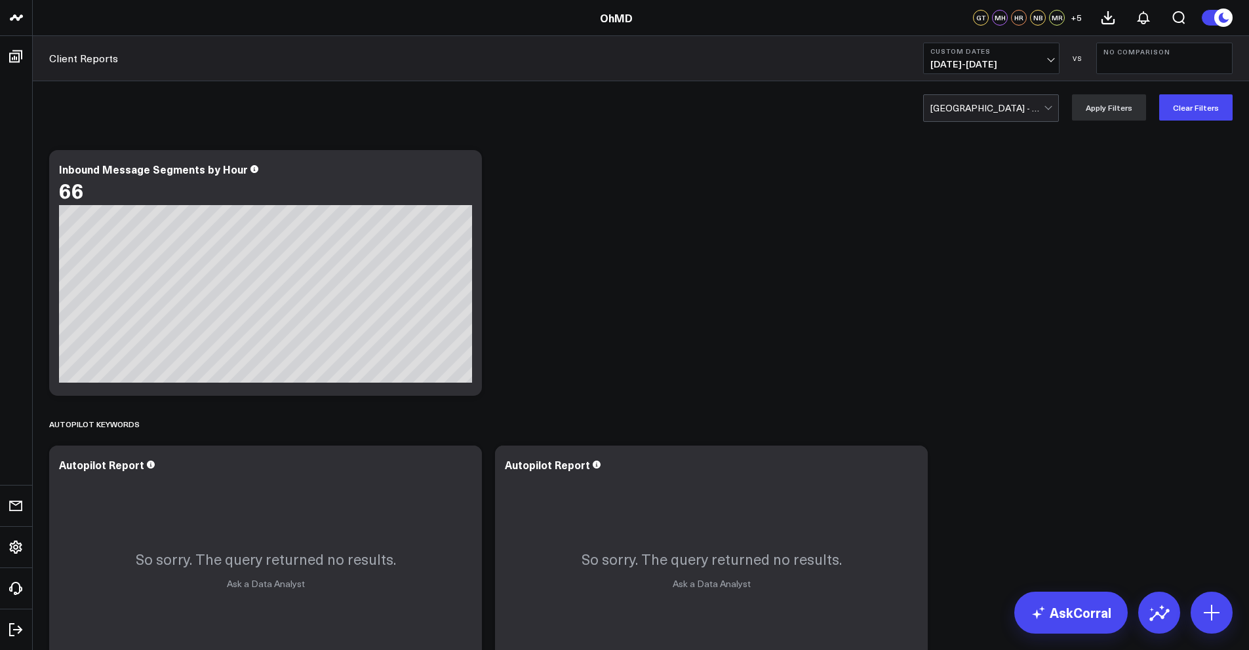
click at [986, 112] on div at bounding box center [986, 108] width 113 height 26
type input "SalusC"
click at [973, 134] on div "SalusCare - 61412" at bounding box center [991, 136] width 134 height 26
click at [1127, 113] on button "Apply Filters" at bounding box center [1109, 107] width 74 height 26
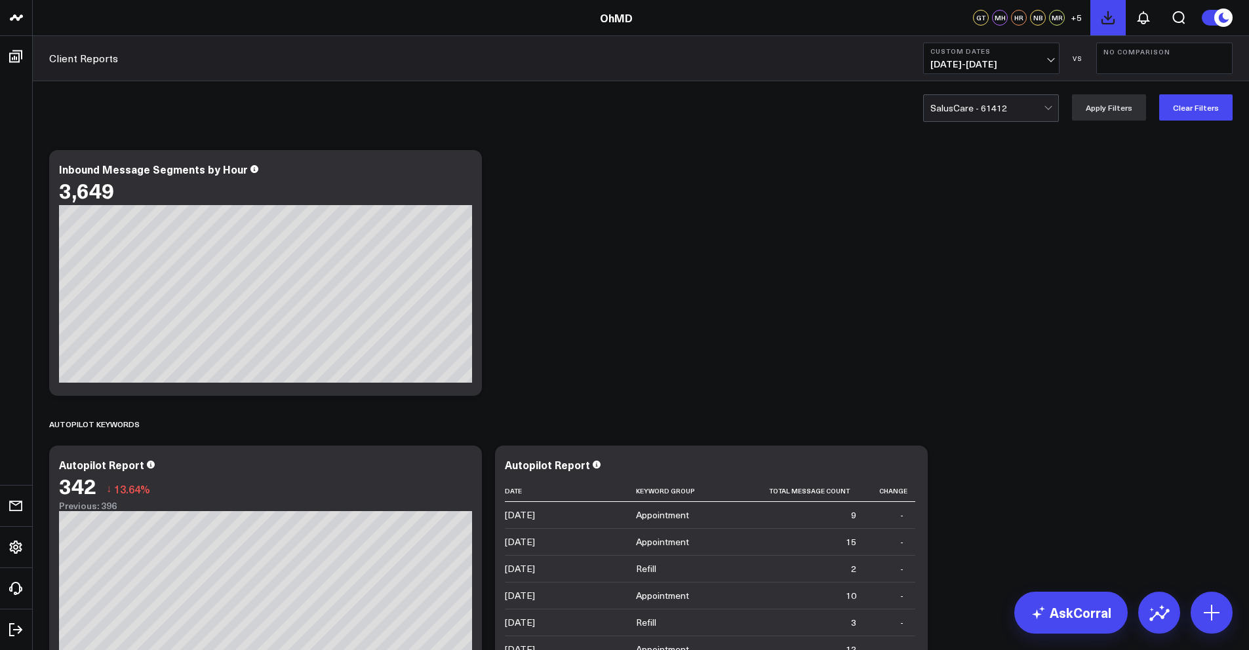
click at [1114, 24] on icon at bounding box center [1108, 18] width 16 height 16
click at [1139, 21] on icon at bounding box center [1143, 18] width 10 height 12
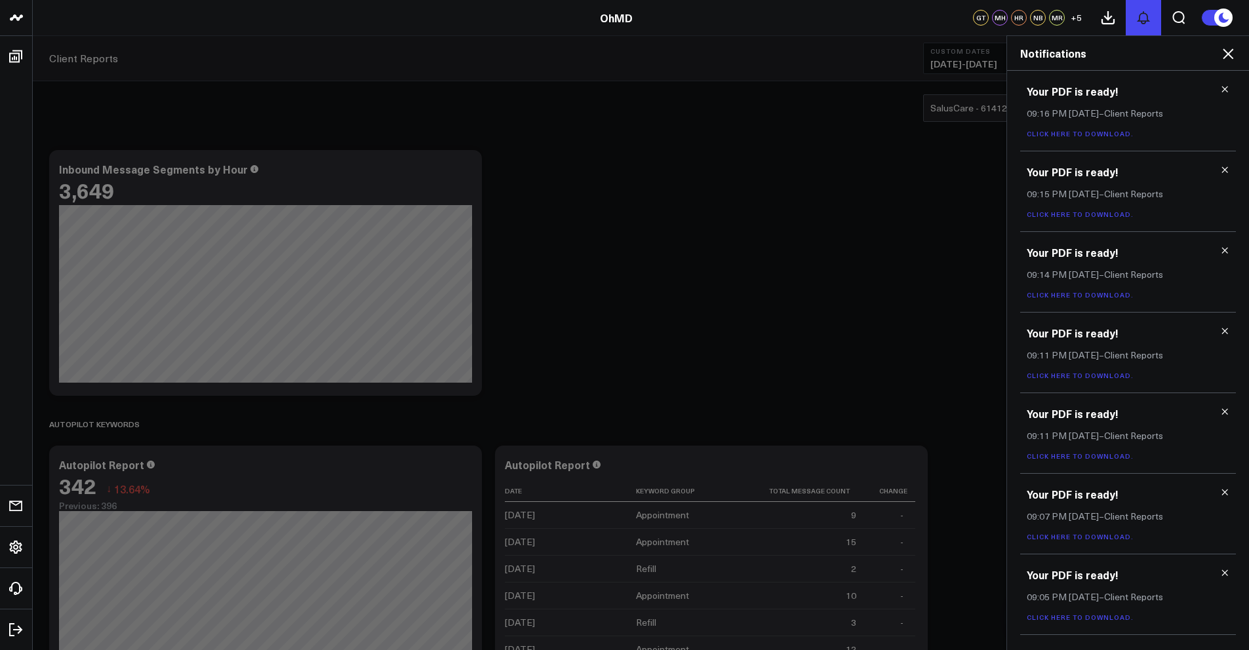
click at [1139, 21] on icon at bounding box center [1143, 18] width 10 height 12
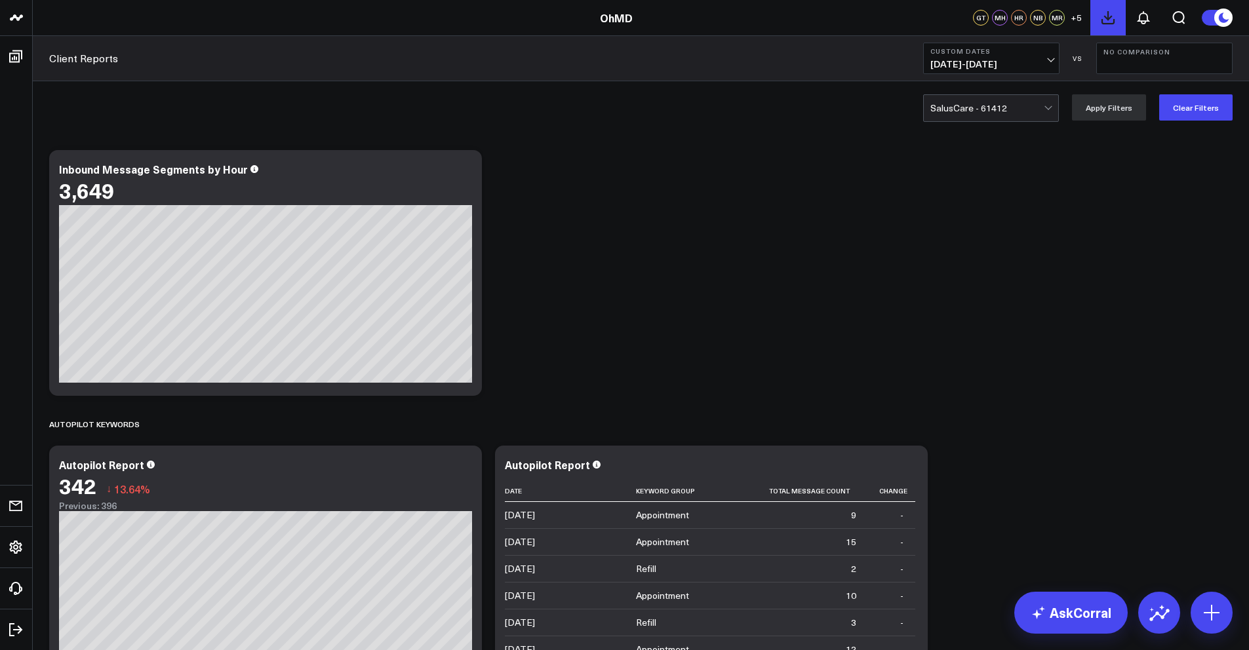
click at [1107, 15] on icon at bounding box center [1108, 18] width 16 height 16
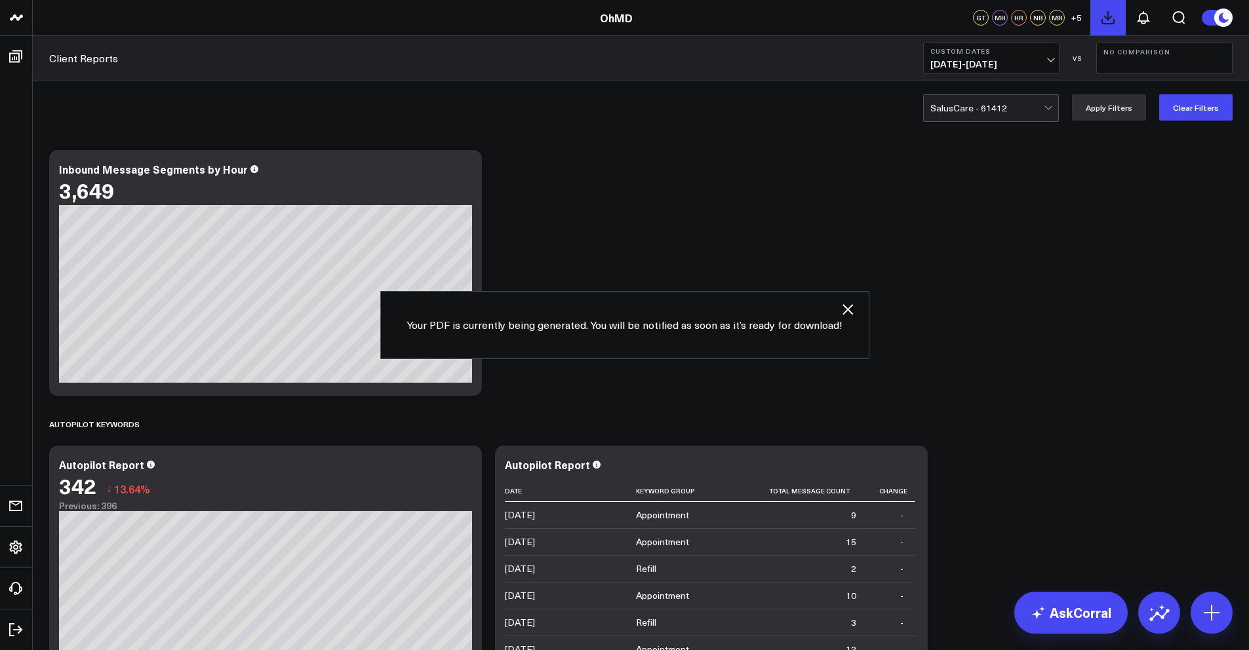
click at [1107, 15] on icon at bounding box center [1108, 18] width 12 height 12
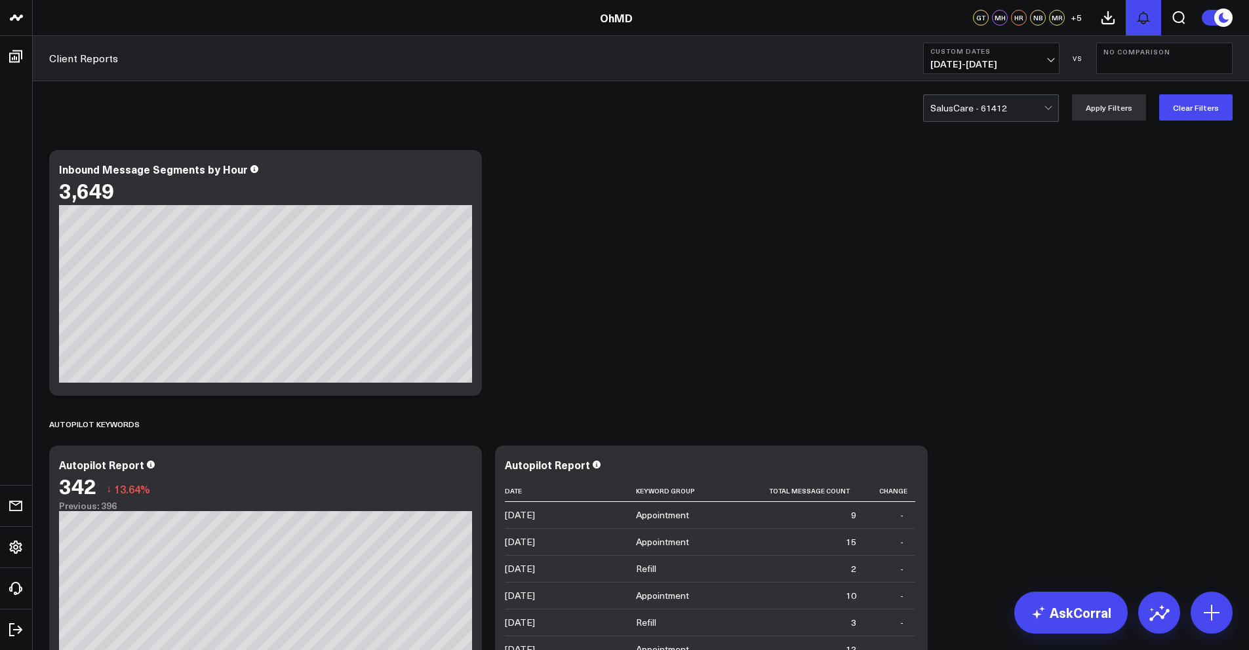
click at [1148, 18] on icon at bounding box center [1143, 18] width 16 height 16
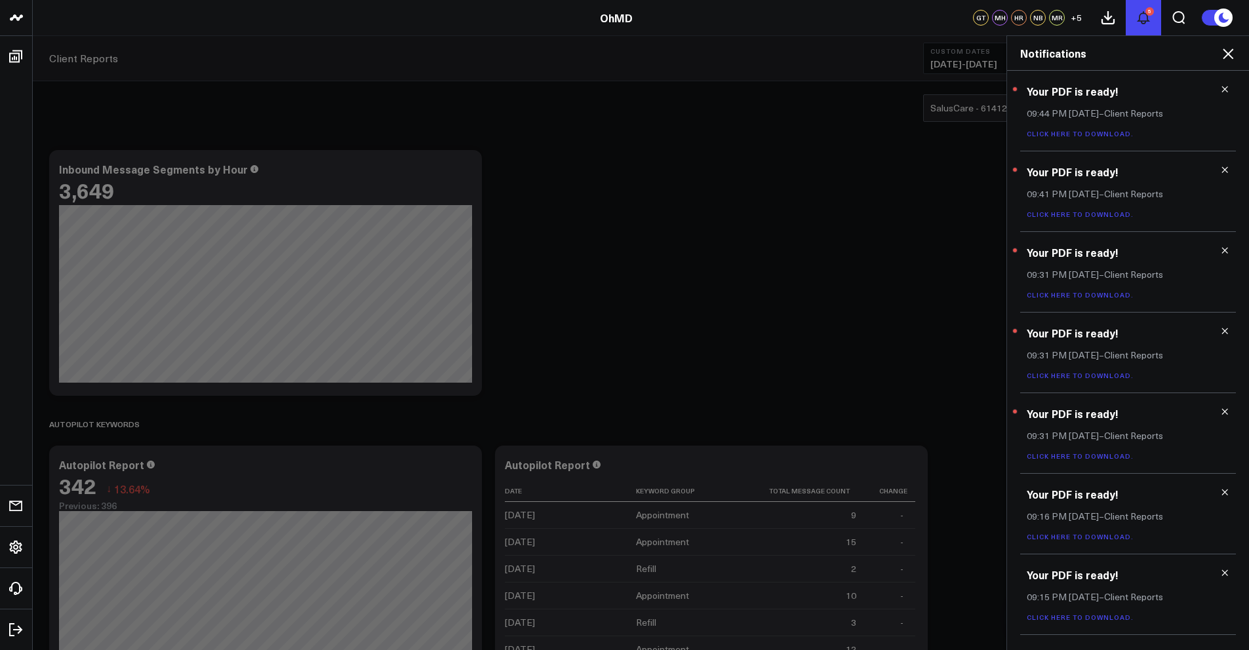
click at [1148, 18] on icon at bounding box center [1143, 18] width 16 height 16
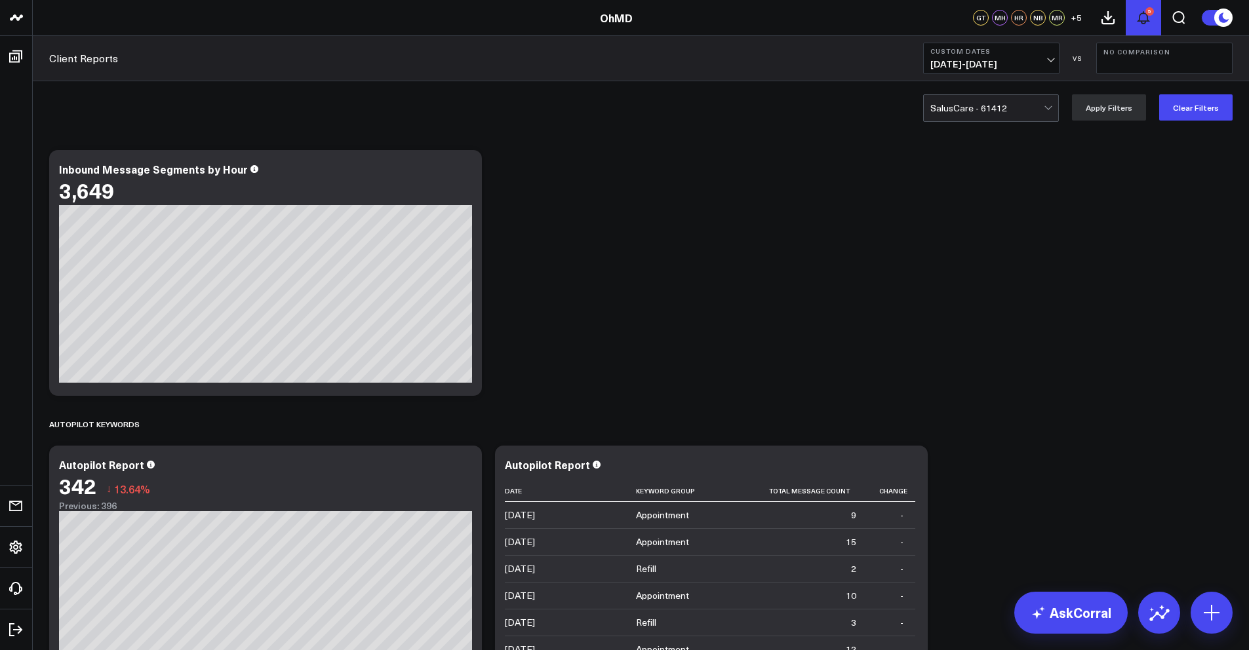
click at [1142, 16] on icon at bounding box center [1143, 18] width 16 height 16
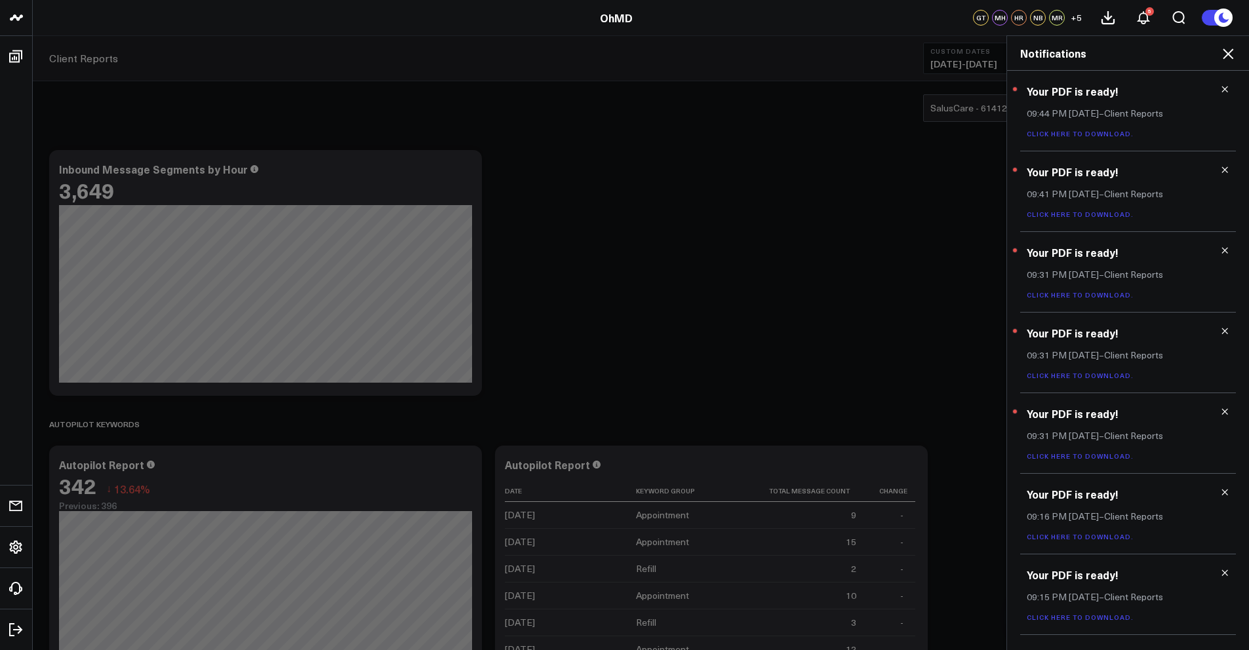
click at [1073, 132] on link "Click here to download." at bounding box center [1079, 133] width 107 height 9
click at [1120, 214] on link "Click here to download." at bounding box center [1079, 214] width 107 height 9
click at [1106, 294] on link "Click here to download." at bounding box center [1079, 294] width 107 height 9
click at [1087, 370] on p "Click here to download." at bounding box center [1127, 374] width 203 height 9
click at [1086, 376] on link "Click here to download." at bounding box center [1079, 375] width 107 height 9
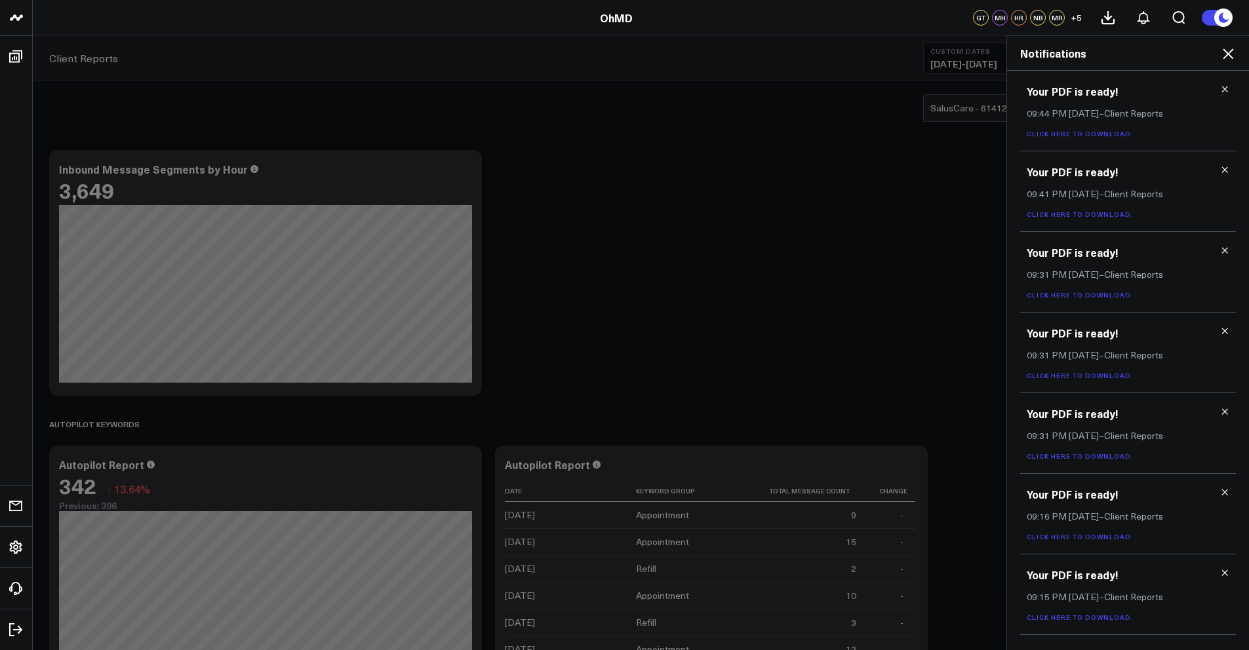
click at [1220, 49] on icon at bounding box center [1228, 54] width 16 height 16
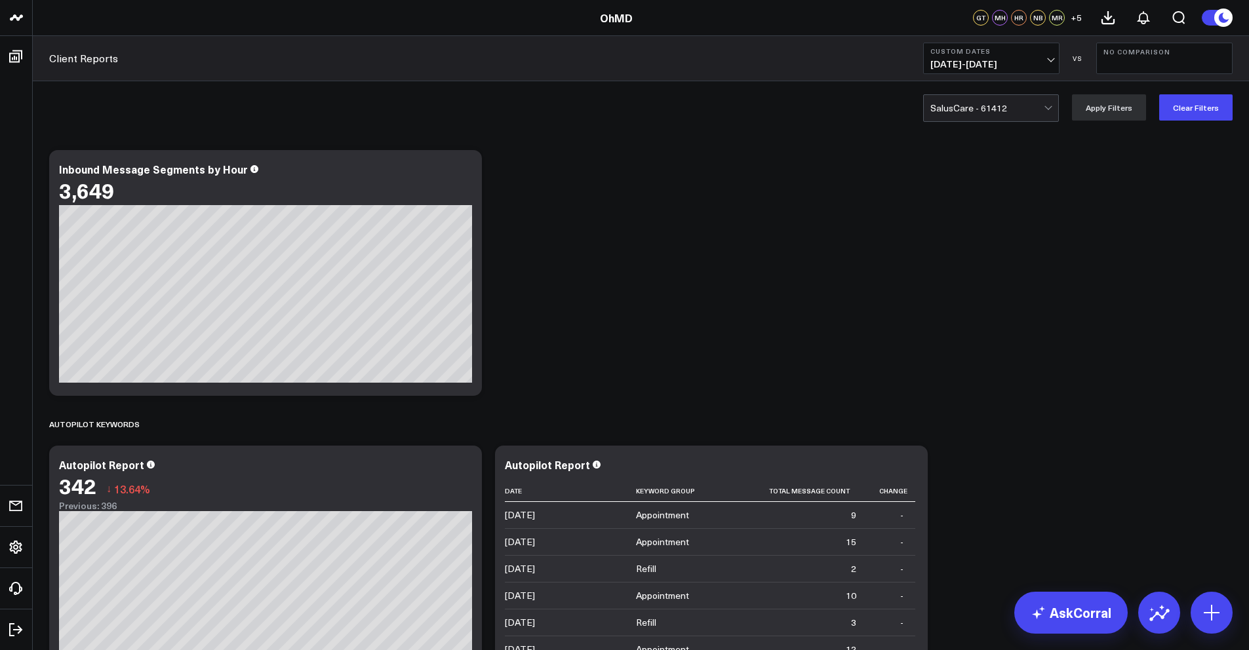
click at [996, 105] on div at bounding box center [986, 108] width 113 height 26
type input "light cou"
click at [994, 127] on div "Light Counseling Inc. - 58984" at bounding box center [991, 141] width 134 height 37
click at [1110, 106] on button "Apply Filters" at bounding box center [1109, 107] width 74 height 26
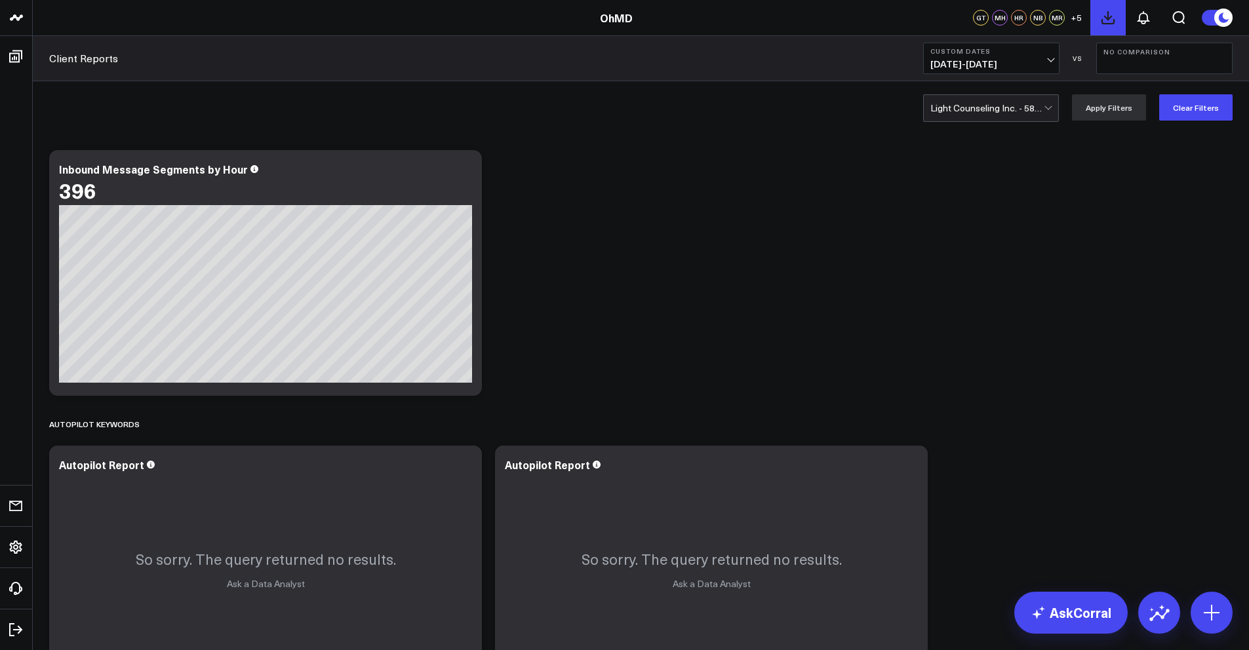
click at [1115, 22] on icon at bounding box center [1108, 18] width 16 height 16
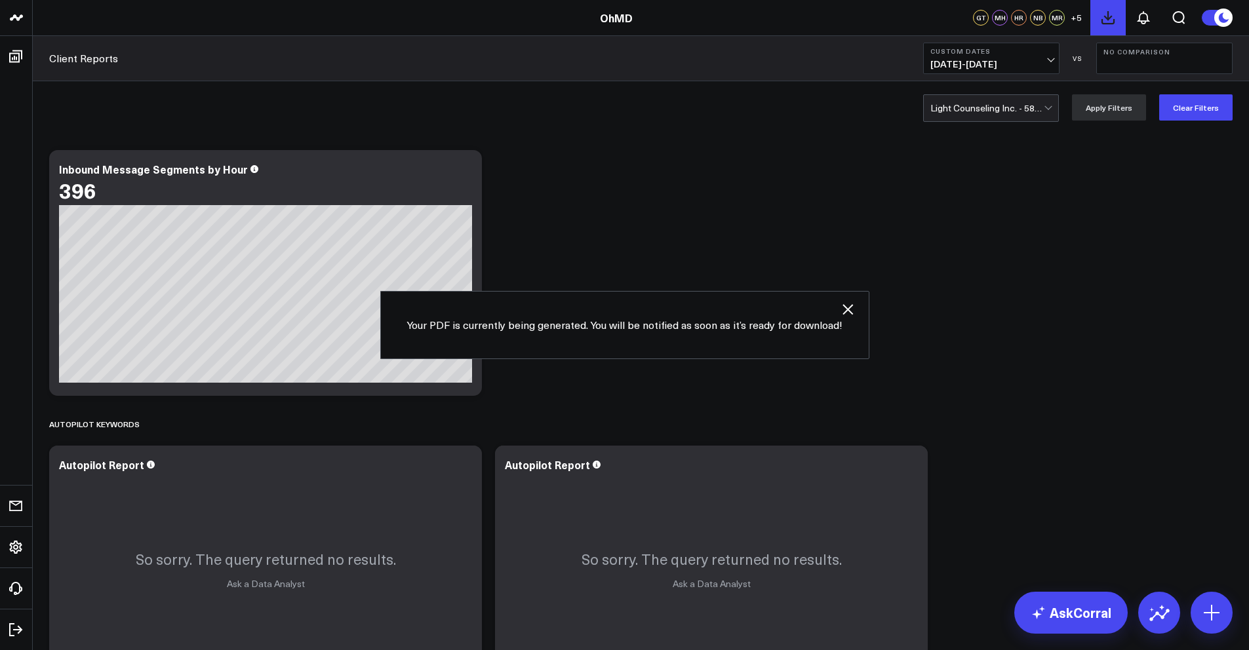
click at [1115, 22] on icon at bounding box center [1108, 18] width 16 height 16
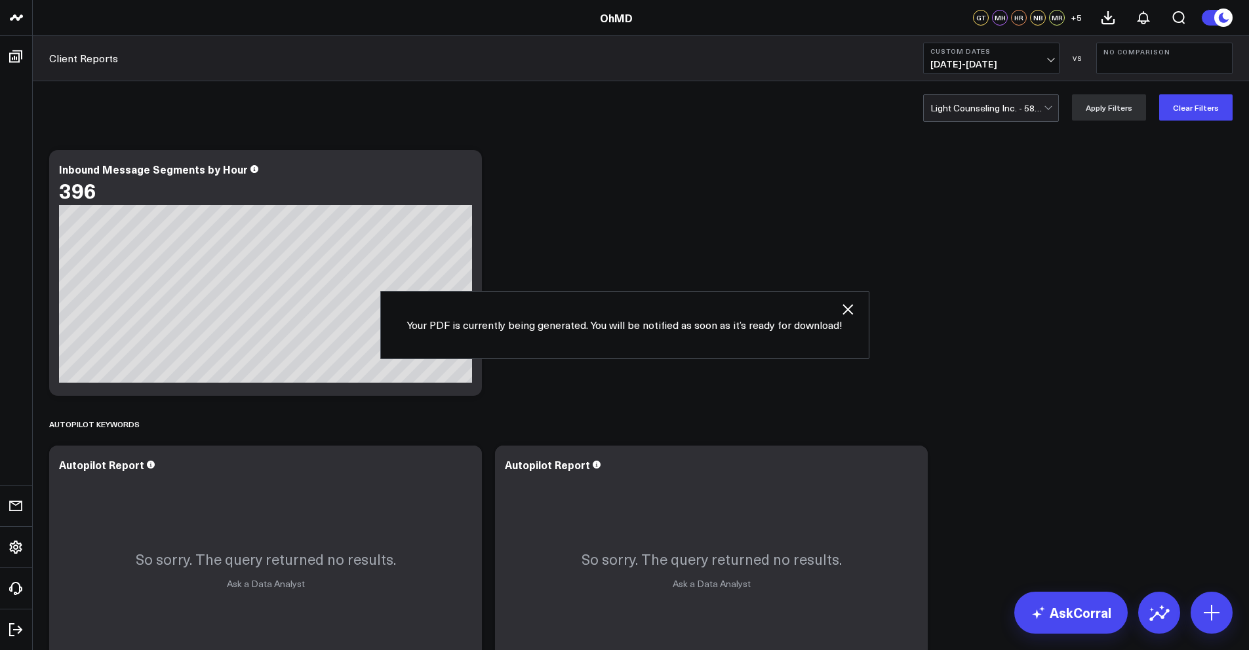
click at [1027, 115] on div at bounding box center [986, 108] width 113 height 26
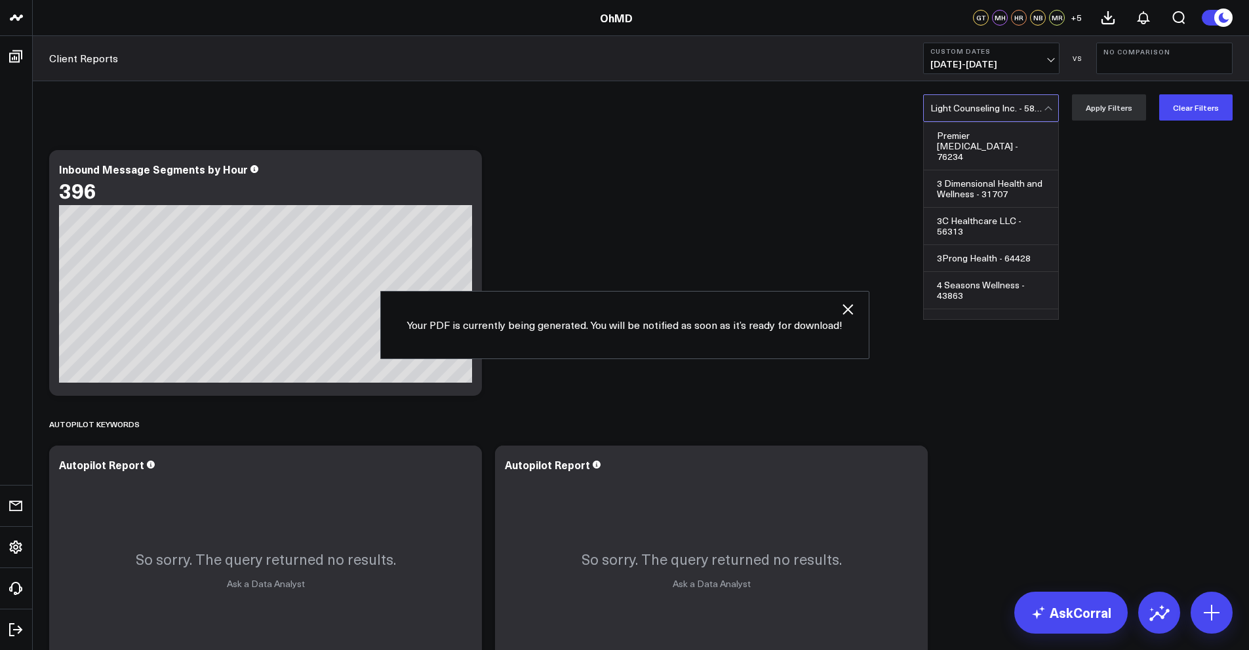
scroll to position [19503, 0]
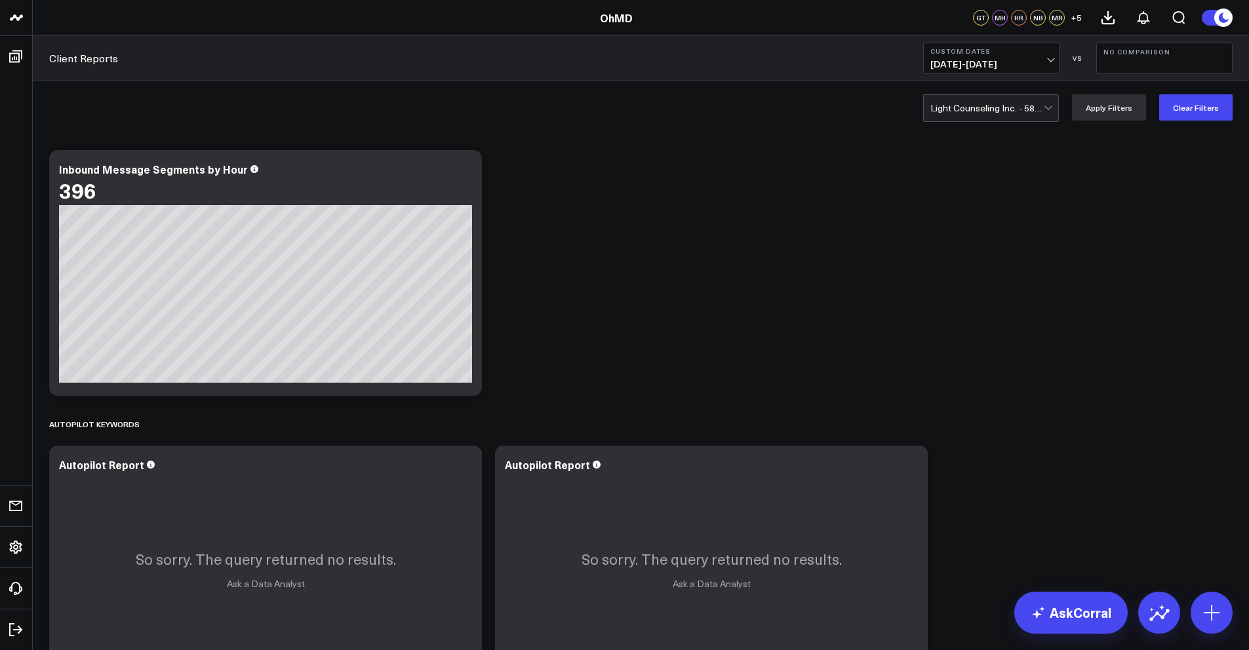
click at [1020, 110] on div at bounding box center [986, 108] width 113 height 26
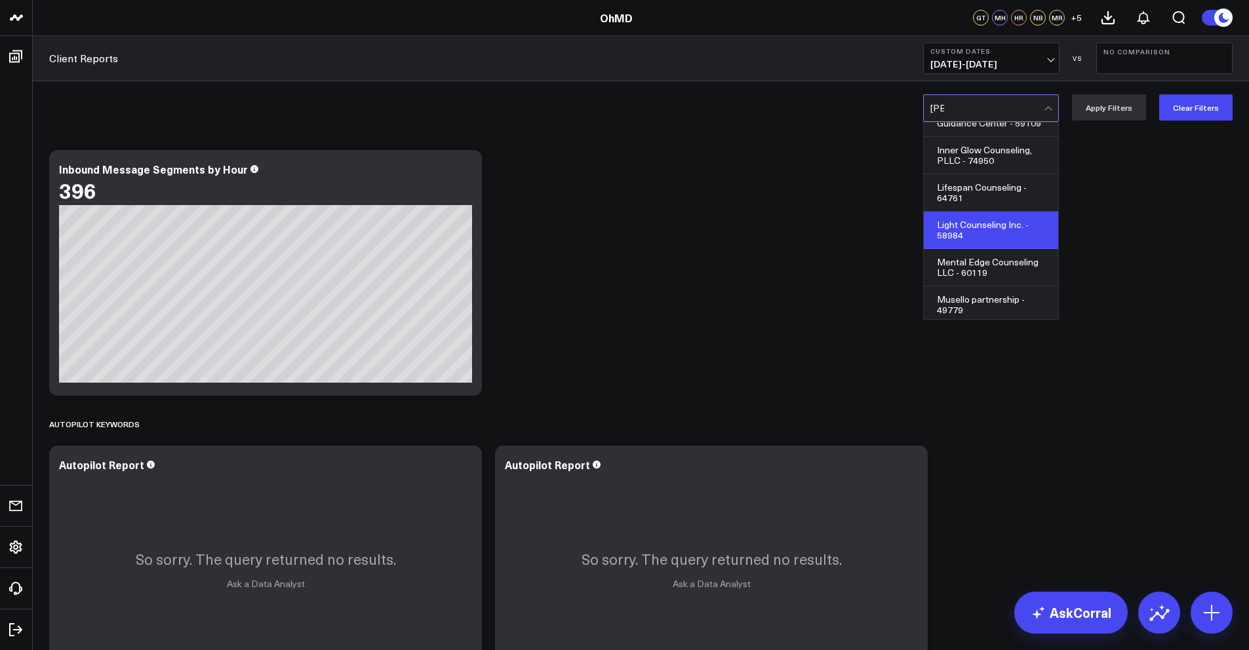
scroll to position [0, 0]
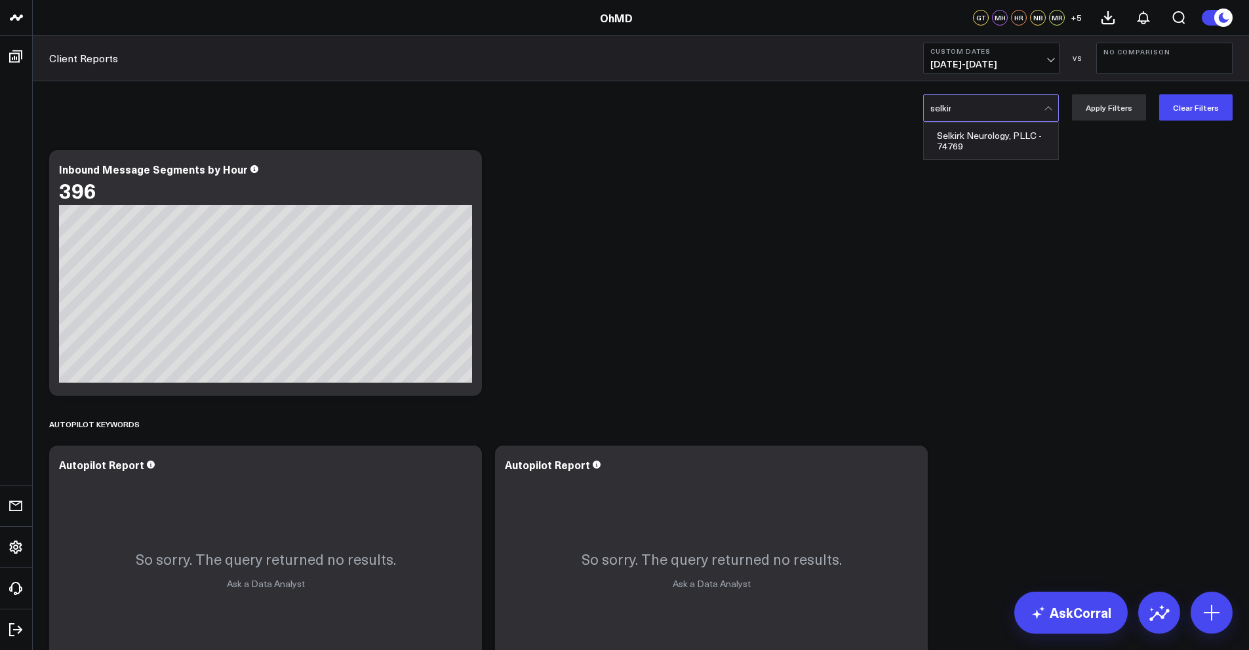
type input "selkirk"
click at [988, 151] on div "Selkirk Neurology, PLLC - 74769" at bounding box center [991, 141] width 134 height 37
click at [1136, 104] on button "Apply Filters" at bounding box center [1109, 107] width 74 height 26
click at [1111, 14] on icon at bounding box center [1108, 18] width 16 height 16
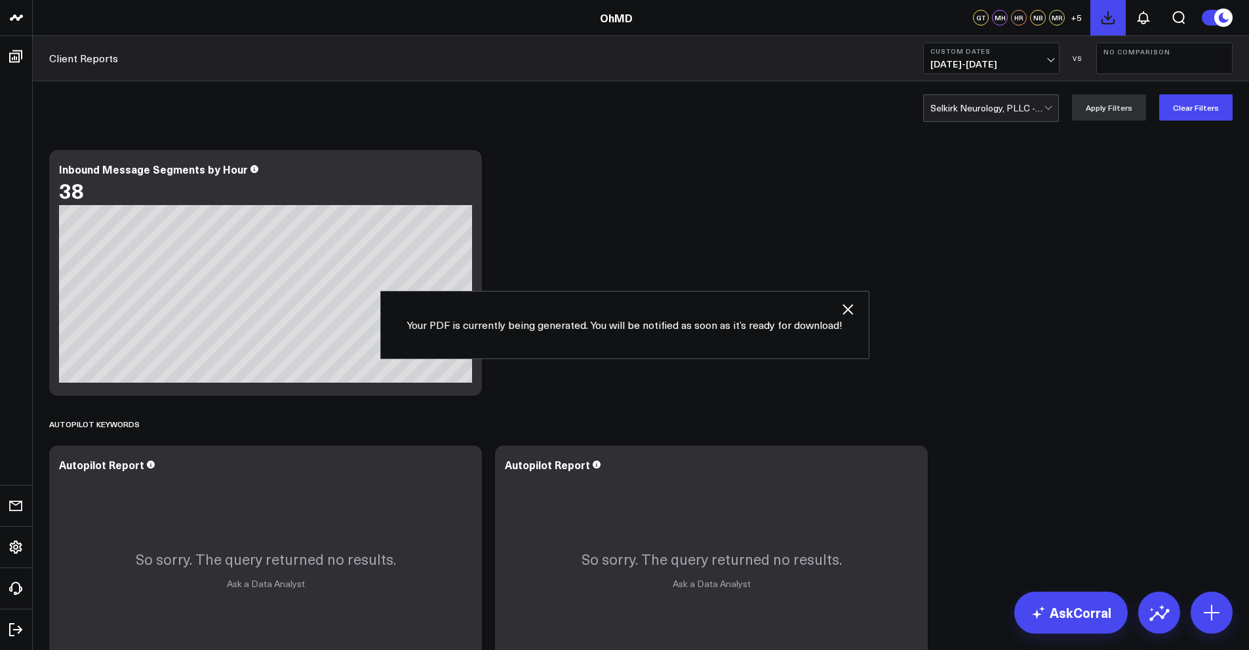
click at [1111, 14] on icon at bounding box center [1108, 18] width 16 height 16
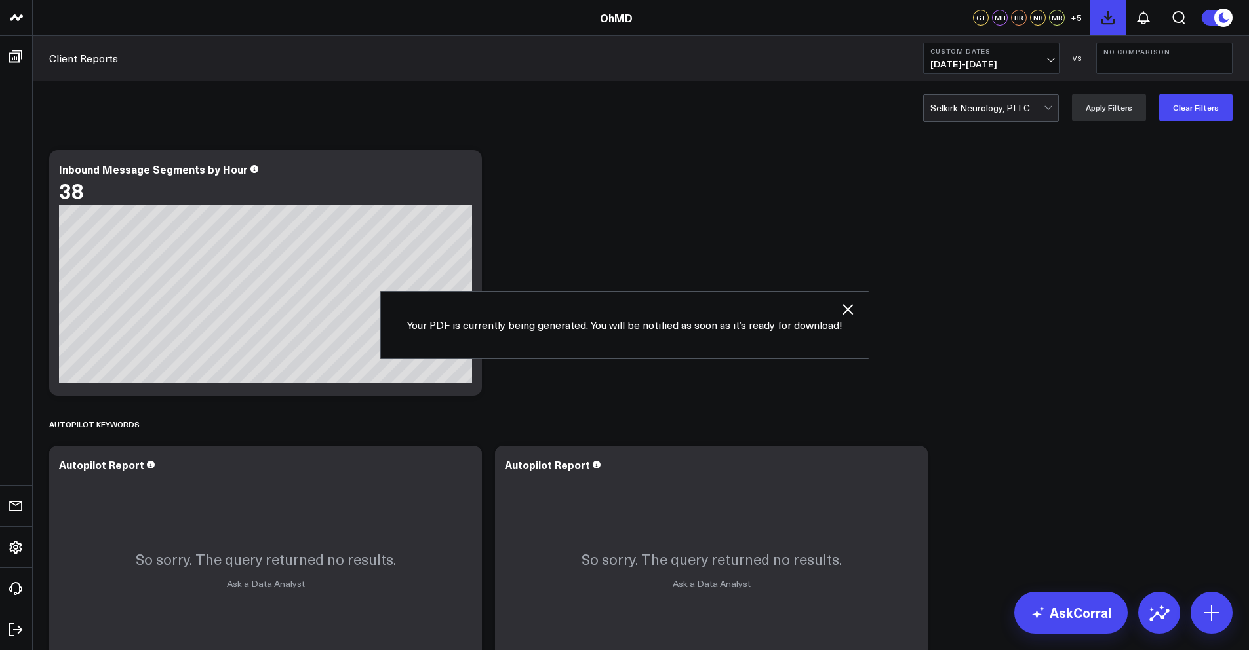
click at [1111, 14] on icon at bounding box center [1108, 18] width 16 height 16
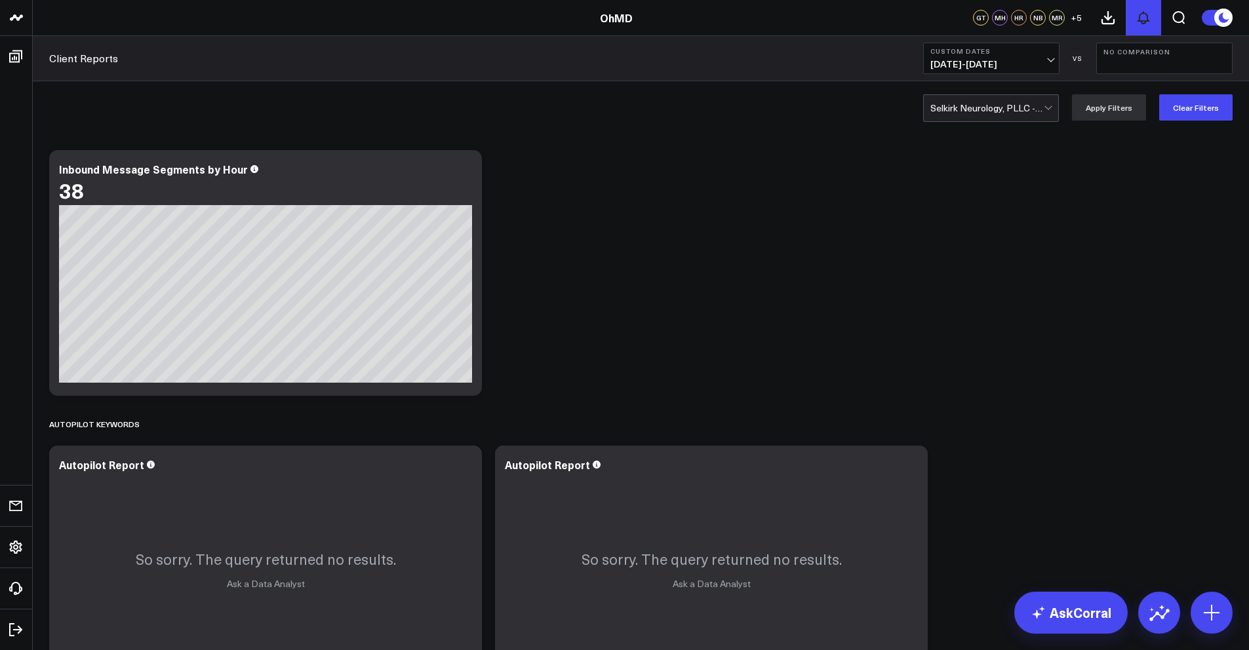
click at [1144, 19] on icon at bounding box center [1143, 18] width 16 height 16
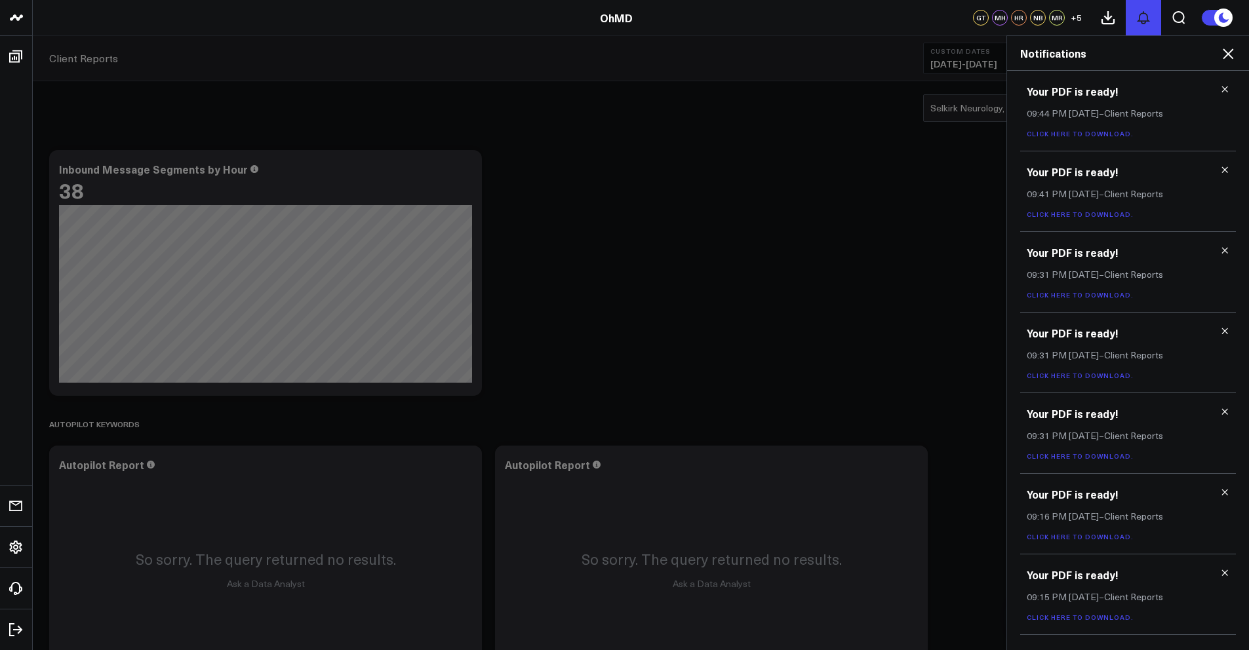
click at [1144, 16] on icon at bounding box center [1143, 18] width 16 height 16
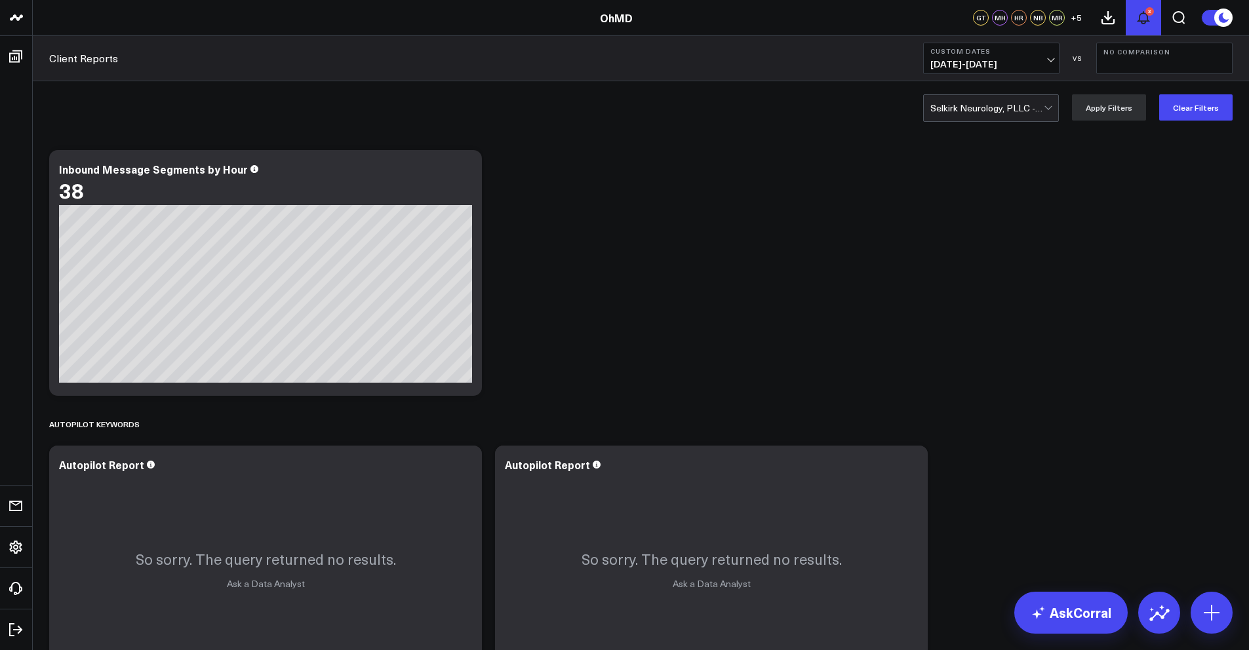
click at [1144, 16] on icon at bounding box center [1143, 18] width 16 height 16
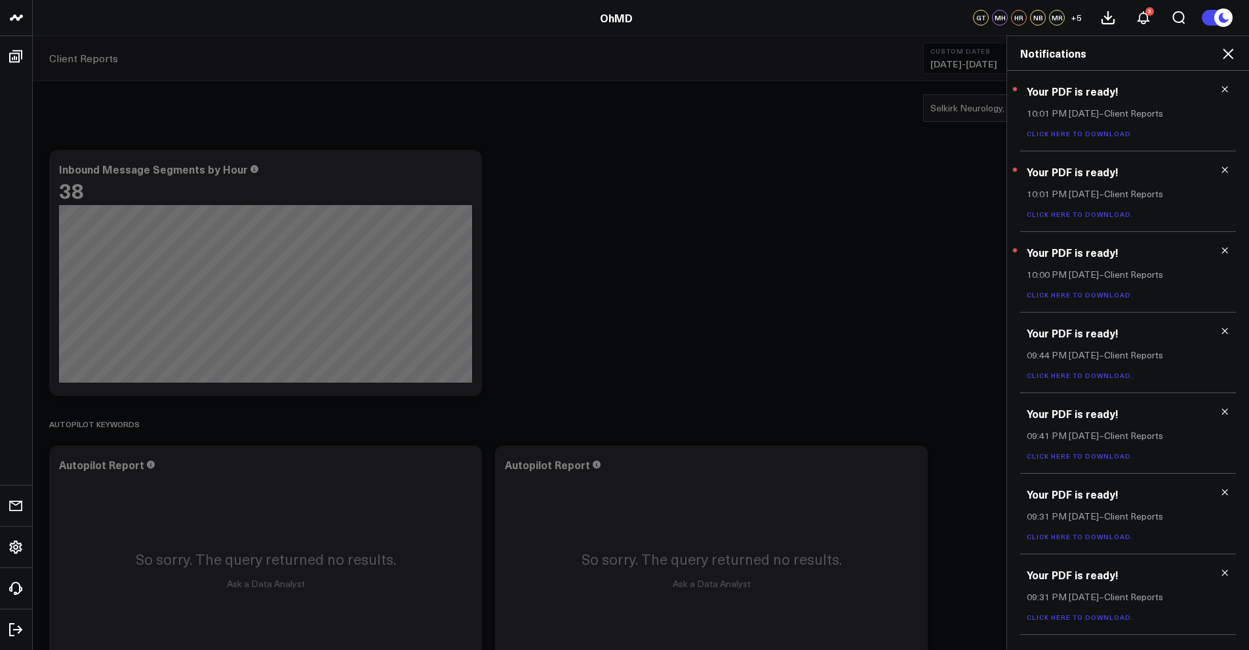
click at [1106, 130] on link "Click here to download." at bounding box center [1079, 133] width 107 height 9
click at [1082, 217] on link "Click here to download." at bounding box center [1079, 214] width 107 height 9
click at [1036, 298] on link "Click here to download." at bounding box center [1079, 294] width 107 height 9
click at [1036, 138] on link "Click here to download." at bounding box center [1079, 133] width 107 height 9
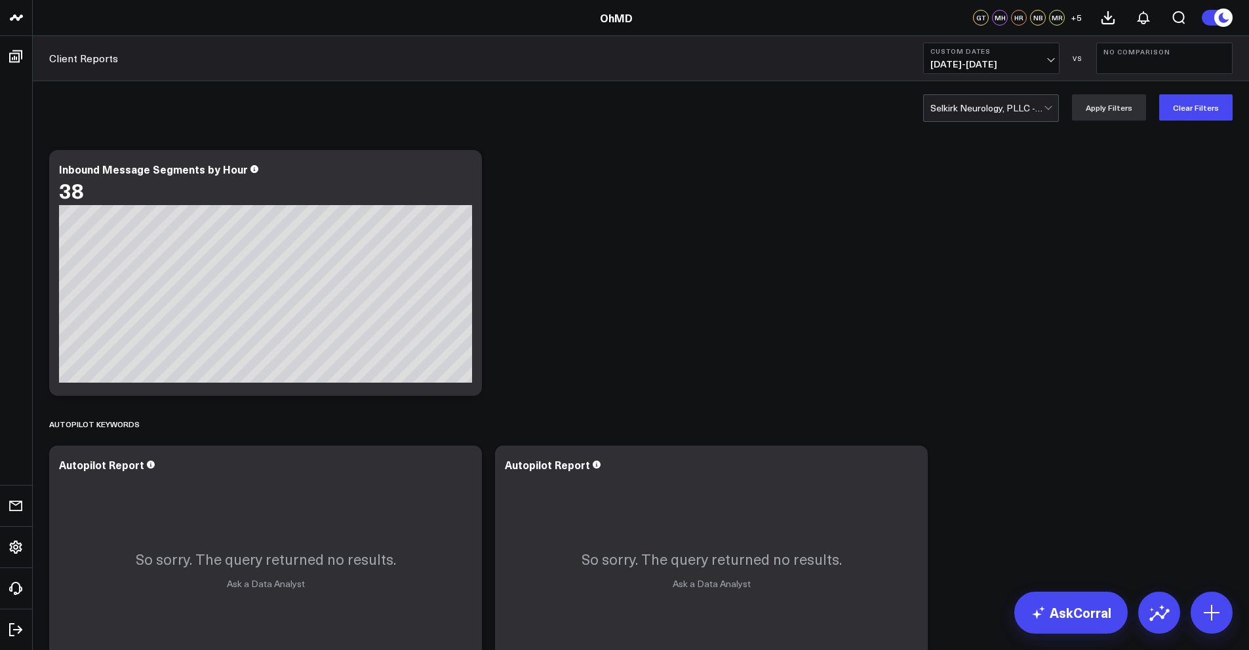
click at [970, 104] on div at bounding box center [986, 108] width 113 height 26
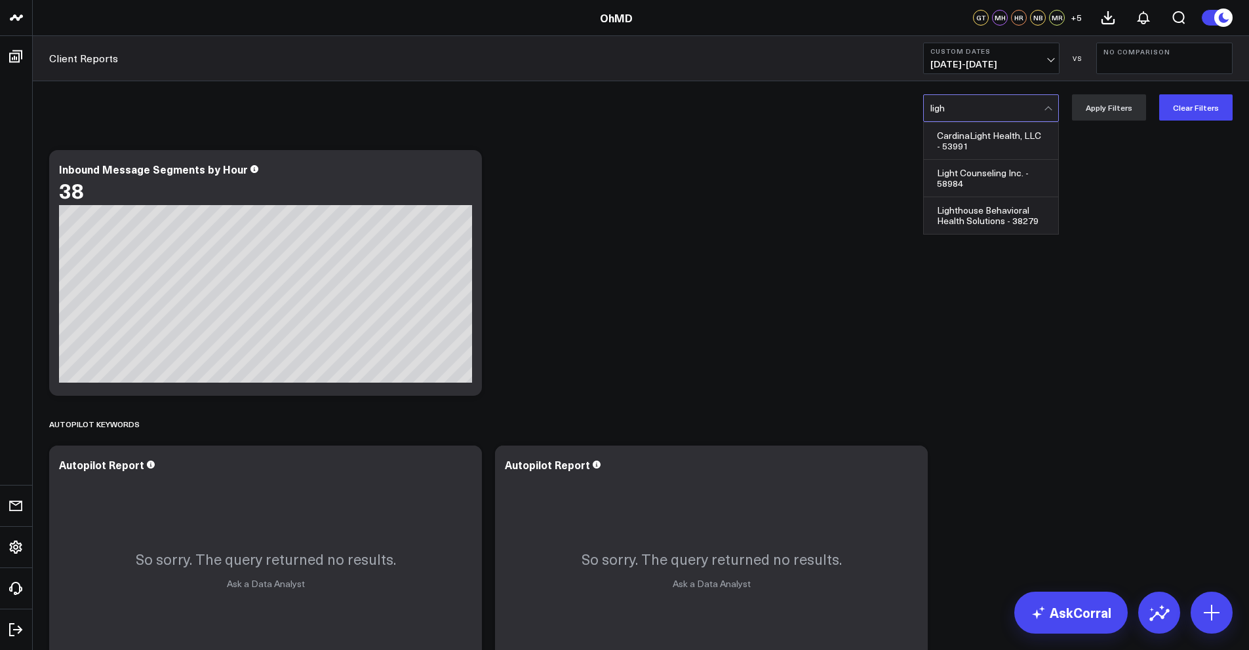
type input "light"
click at [1017, 185] on div "Light Counseling Inc. - 58984" at bounding box center [991, 178] width 134 height 37
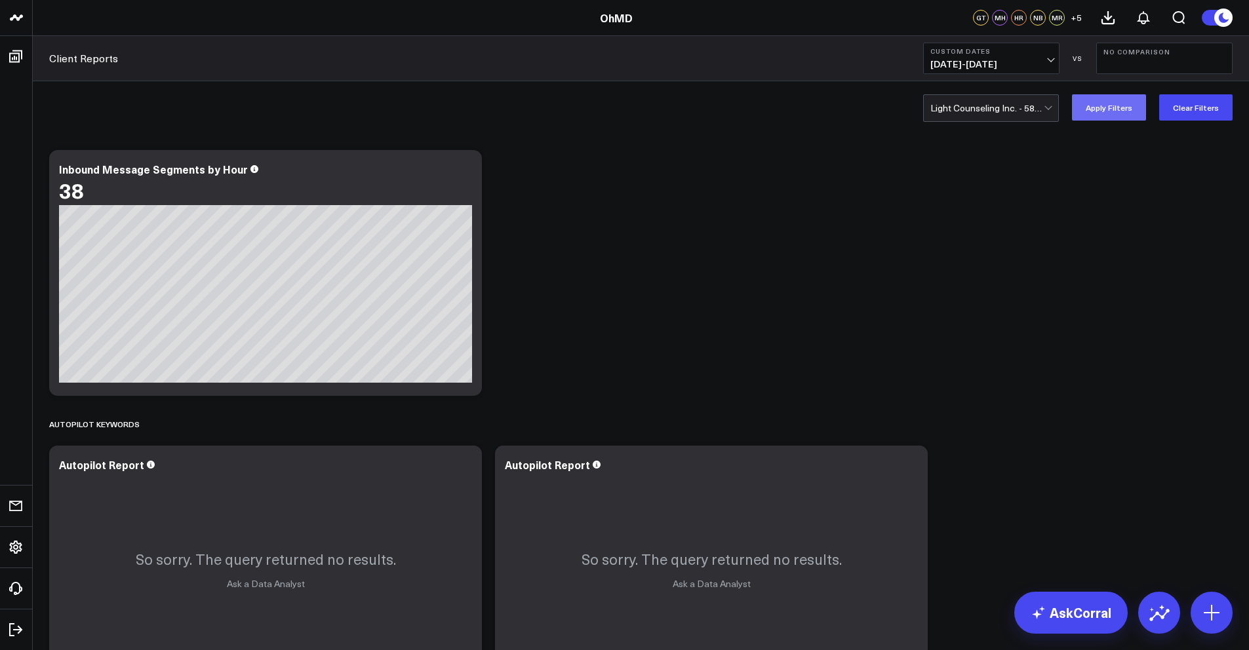
click at [1110, 99] on button "Apply Filters" at bounding box center [1109, 107] width 74 height 26
click at [1115, 12] on icon at bounding box center [1108, 18] width 16 height 16
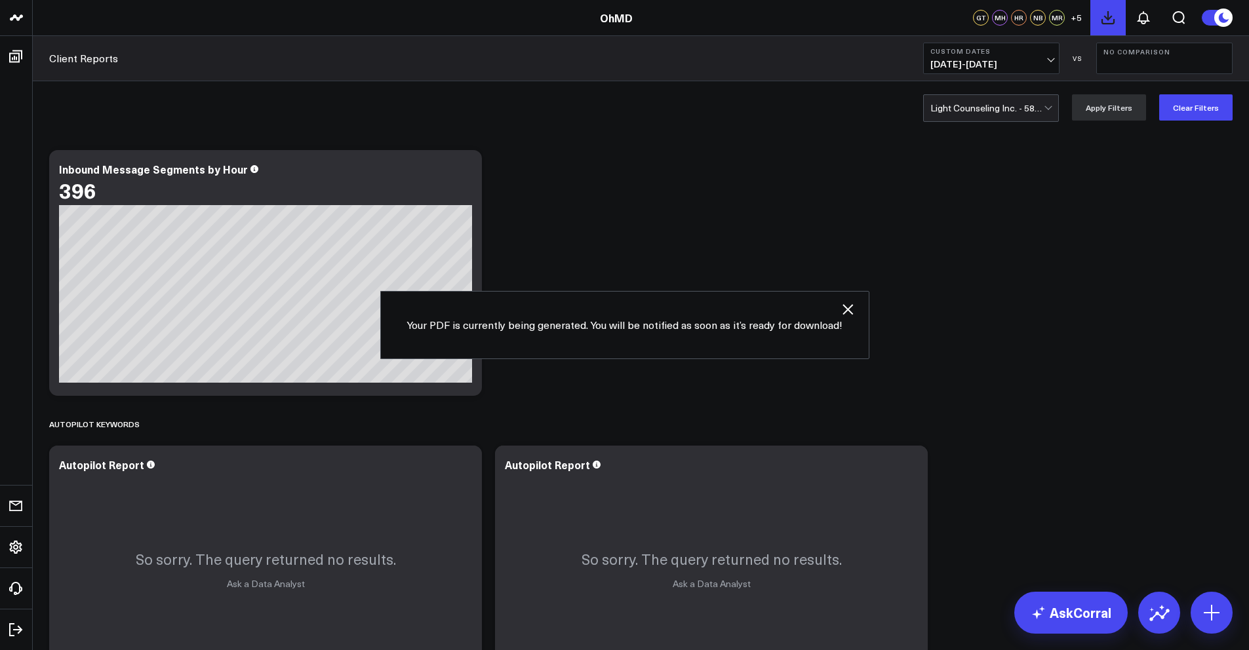
click at [1115, 12] on icon at bounding box center [1108, 18] width 16 height 16
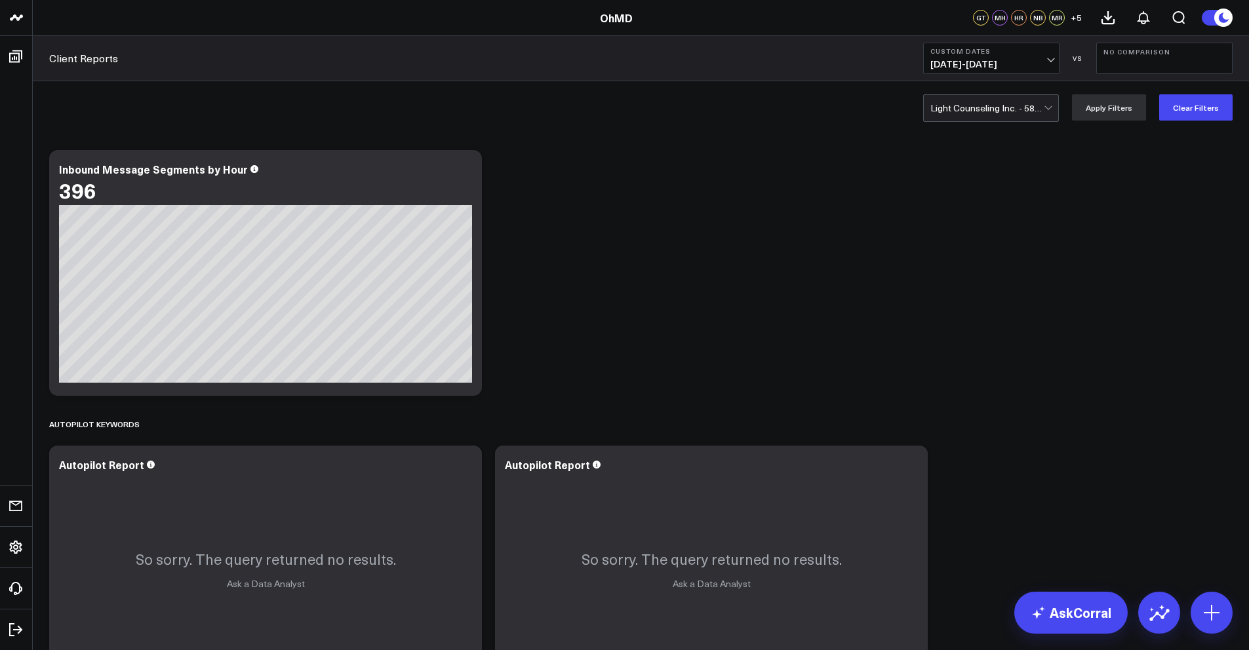
click at [1150, 12] on div "4" at bounding box center [1149, 11] width 9 height 9
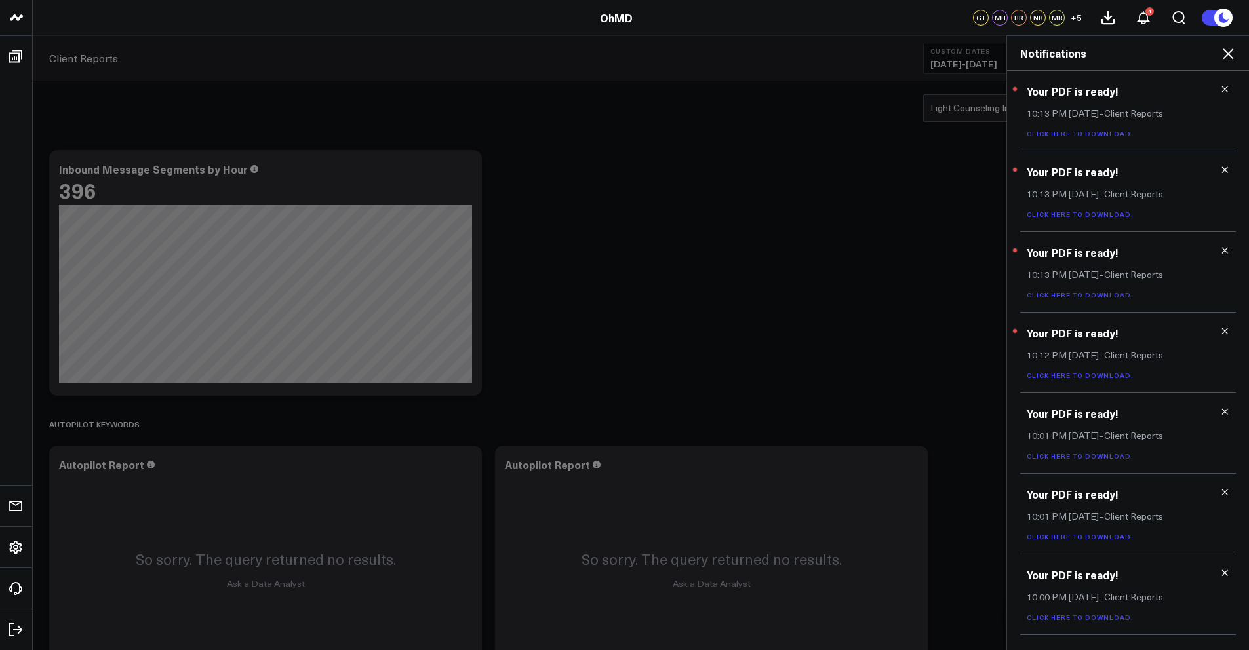
click at [1087, 136] on link "Click here to download." at bounding box center [1079, 133] width 107 height 9
